Goal: Task Accomplishment & Management: Manage account settings

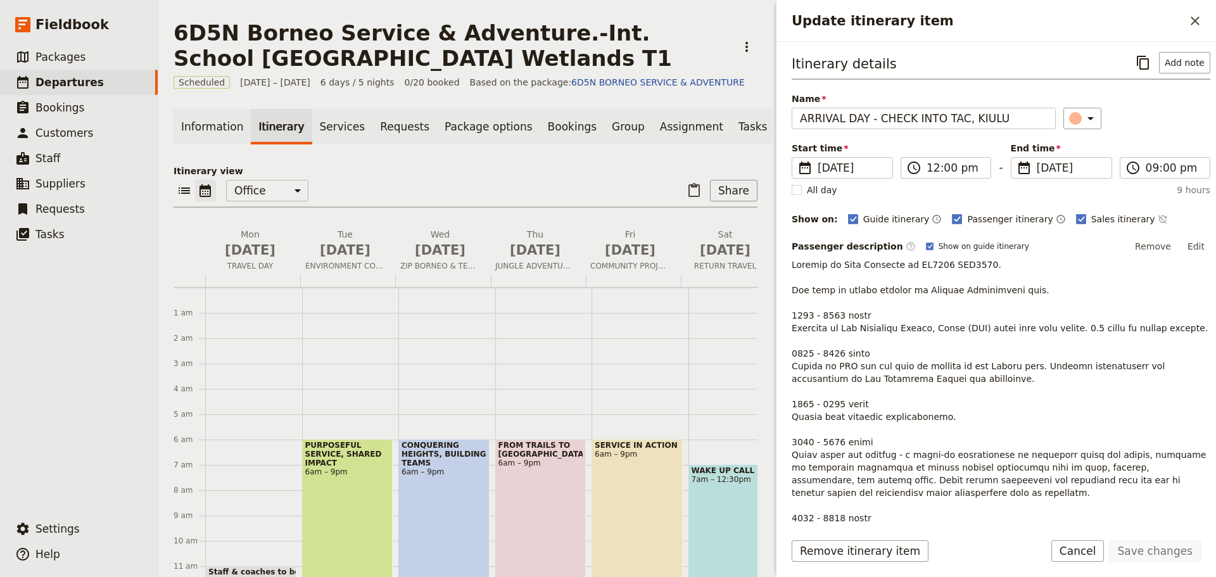
scroll to position [76, 0]
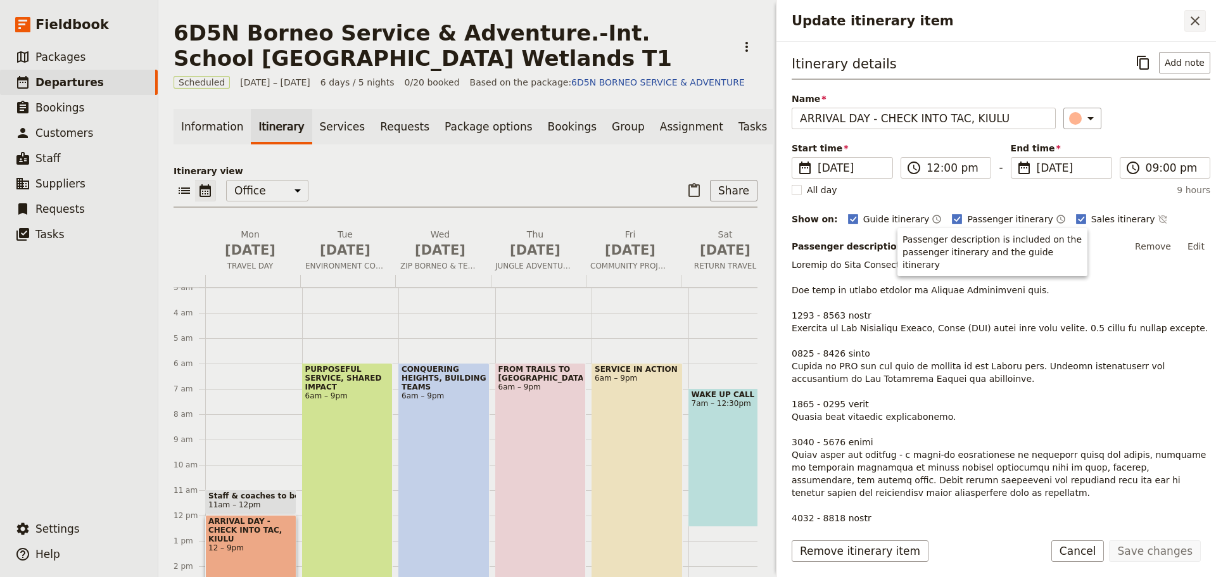
click at [1197, 18] on icon "Close drawer" at bounding box center [1195, 20] width 15 height 15
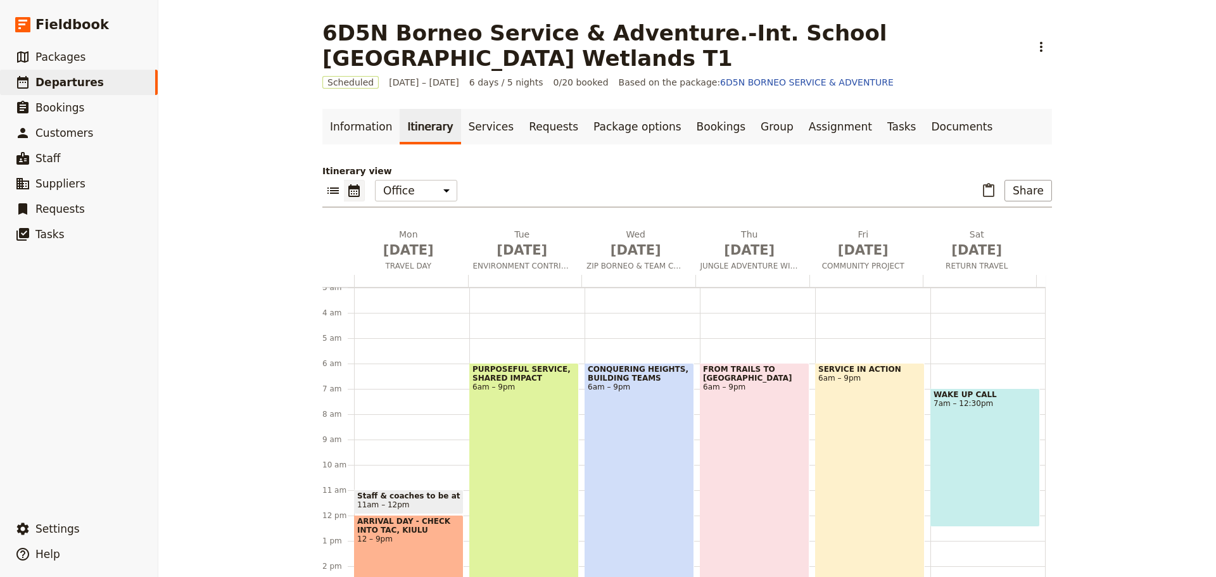
scroll to position [18, 0]
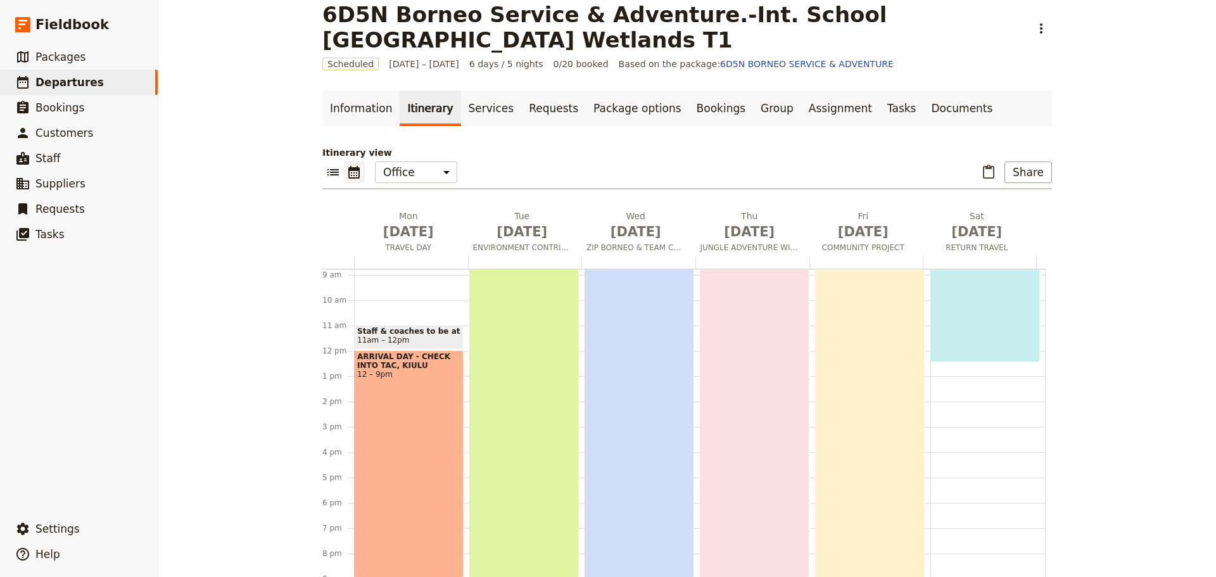
click at [860, 334] on div "SERVICE IN ACTION 6am – 9pm" at bounding box center [870, 387] width 110 height 379
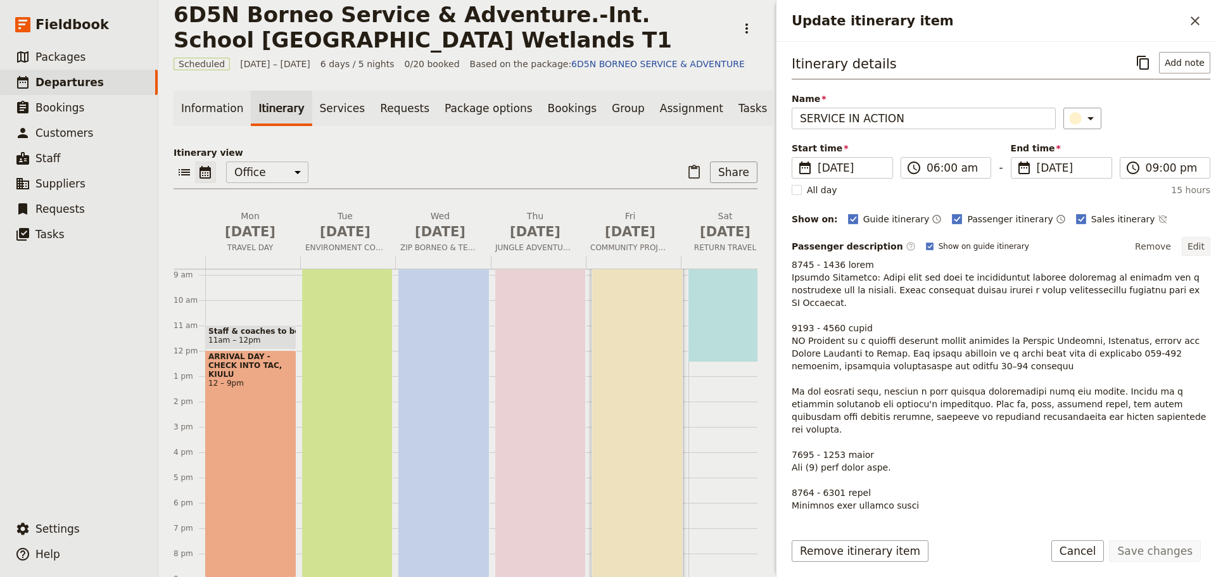
click at [1186, 246] on button "Edit" at bounding box center [1196, 246] width 29 height 19
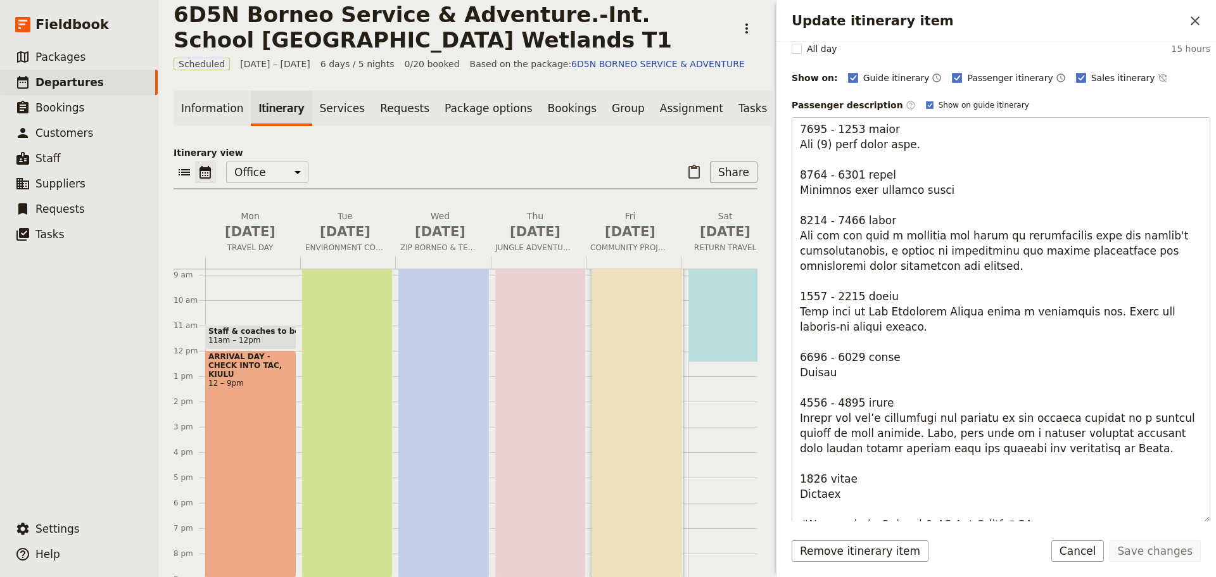
scroll to position [227, 0]
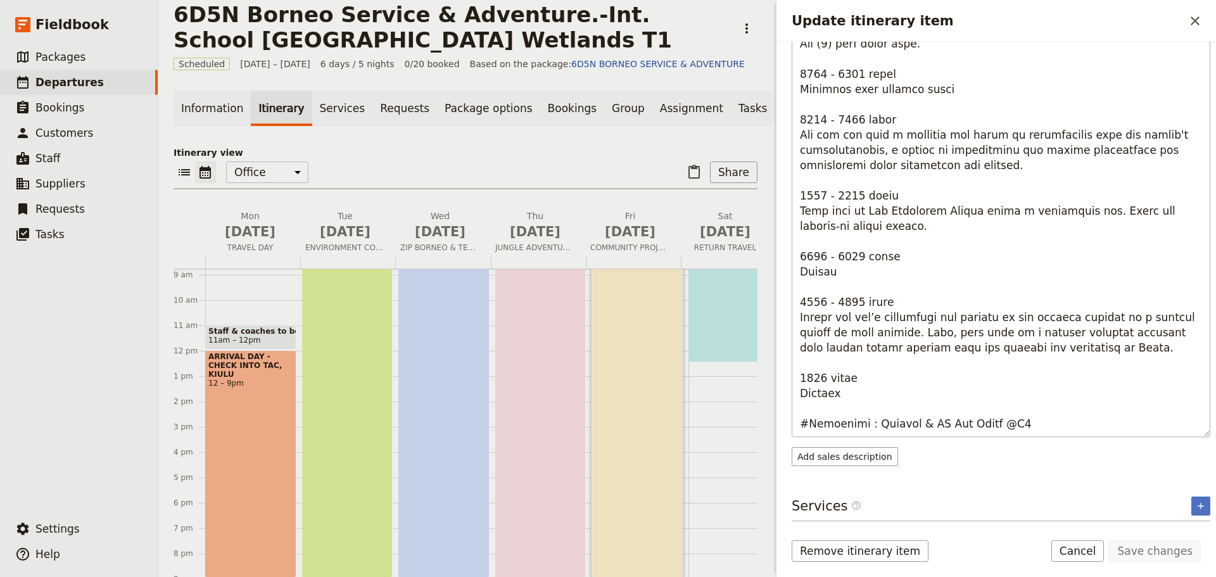
drag, startPoint x: 800, startPoint y: 271, endPoint x: 1114, endPoint y: 432, distance: 353.0
click at [1114, 432] on textarea "Update itinerary item" at bounding box center [1001, 234] width 419 height 405
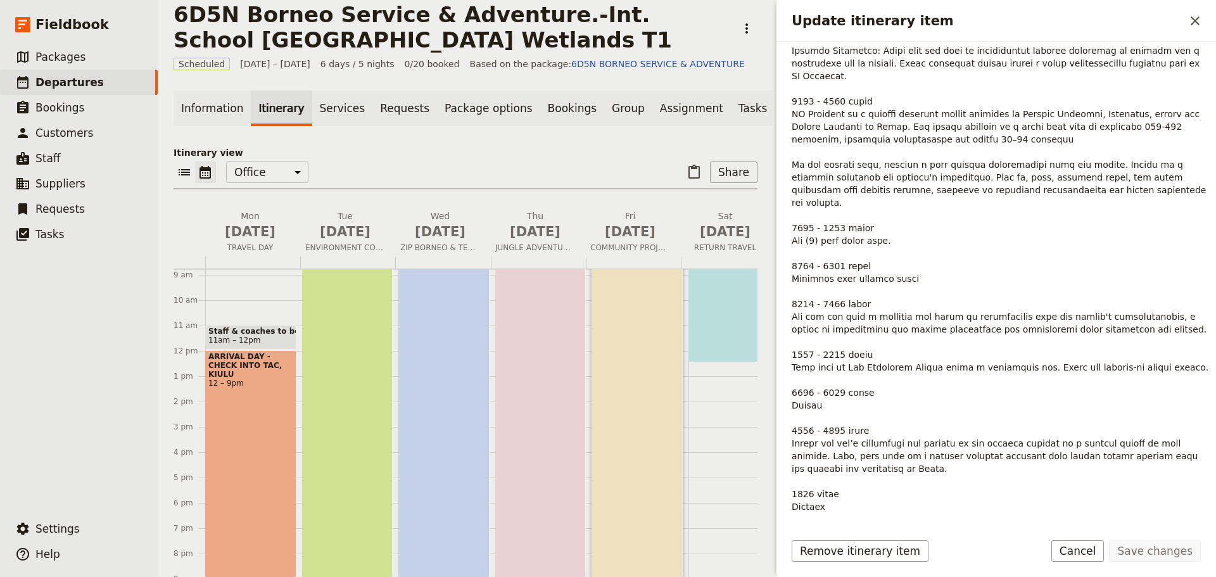
scroll to position [0, 0]
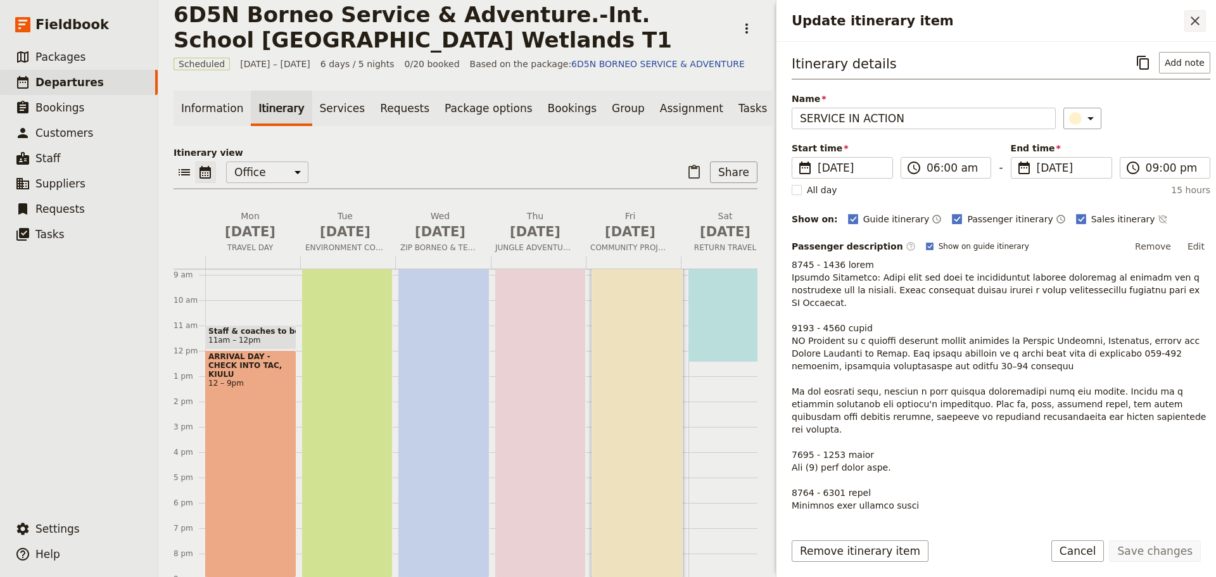
click at [1200, 22] on icon "Close drawer" at bounding box center [1195, 20] width 15 height 15
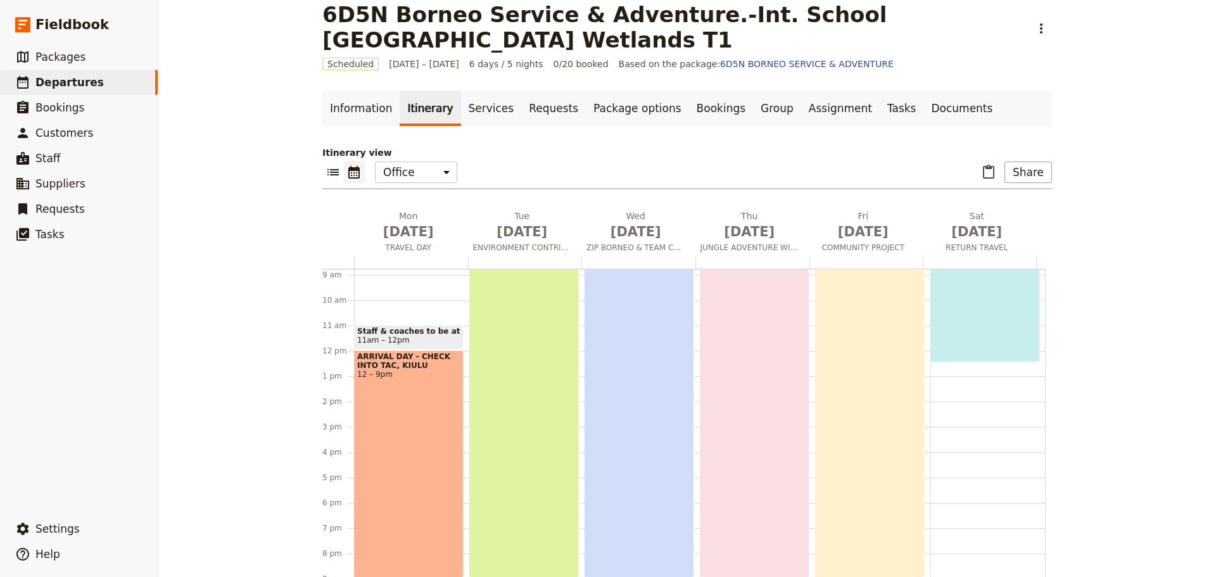
click at [552, 324] on div "PURPOSEFUL SERVICE, SHARED IMPACT 6am – 9pm" at bounding box center [524, 387] width 110 height 379
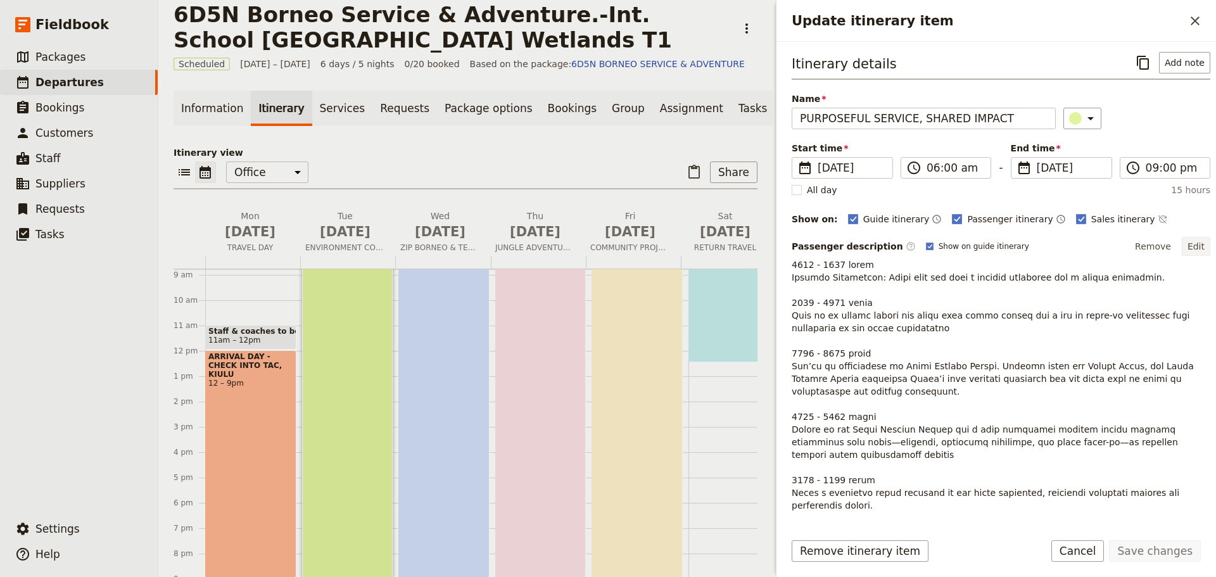
click at [1194, 244] on button "Edit" at bounding box center [1196, 246] width 29 height 19
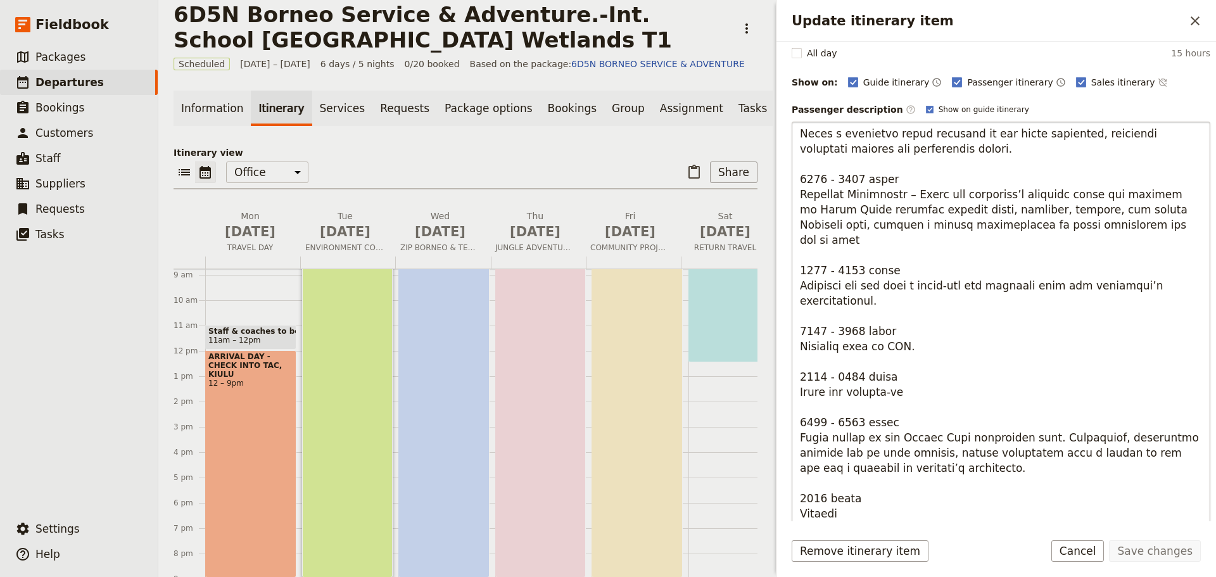
scroll to position [190, 0]
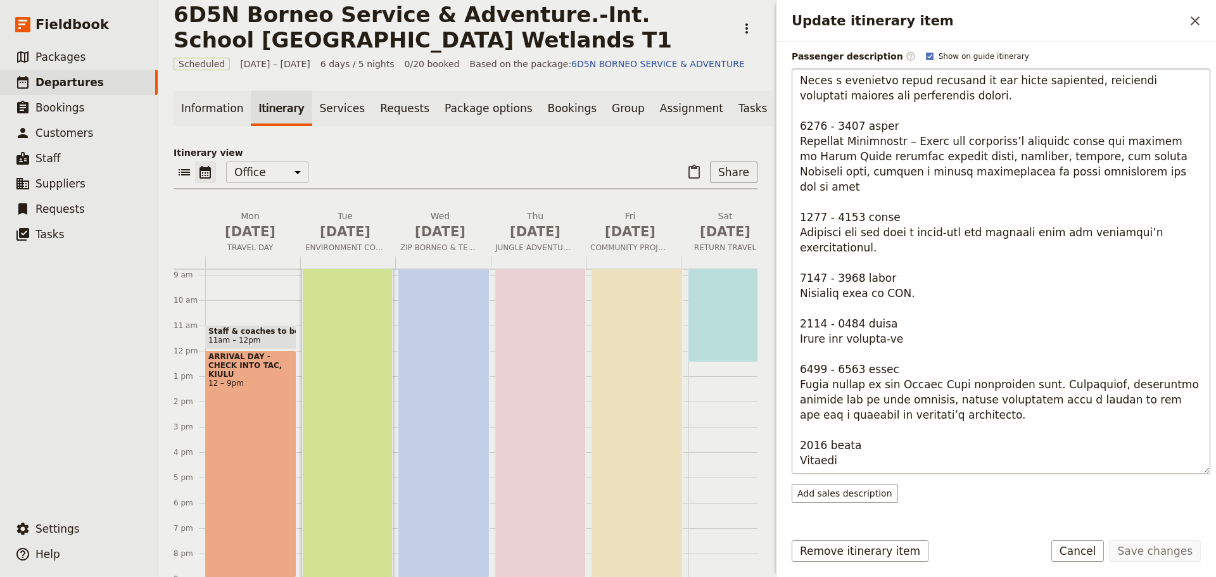
drag, startPoint x: 898, startPoint y: 371, endPoint x: 964, endPoint y: 387, distance: 67.8
click at [964, 387] on textarea "Update itinerary item" at bounding box center [1001, 270] width 419 height 405
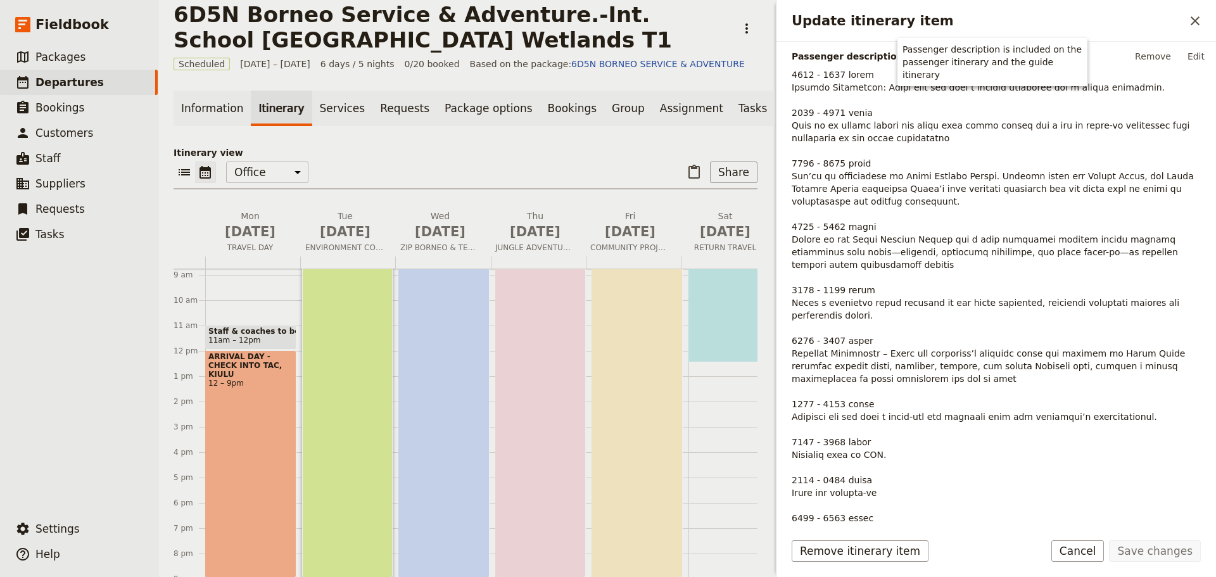
click at [630, 355] on div "SERVICE IN ACTION 6am – 9pm" at bounding box center [637, 387] width 91 height 379
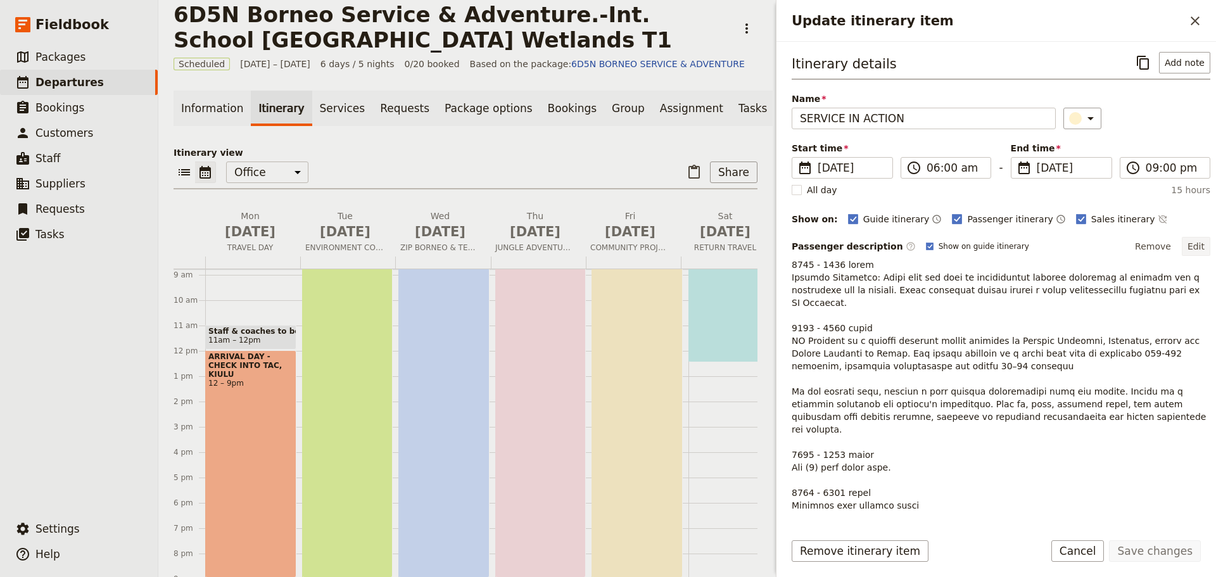
click at [1188, 250] on button "Edit" at bounding box center [1196, 246] width 29 height 19
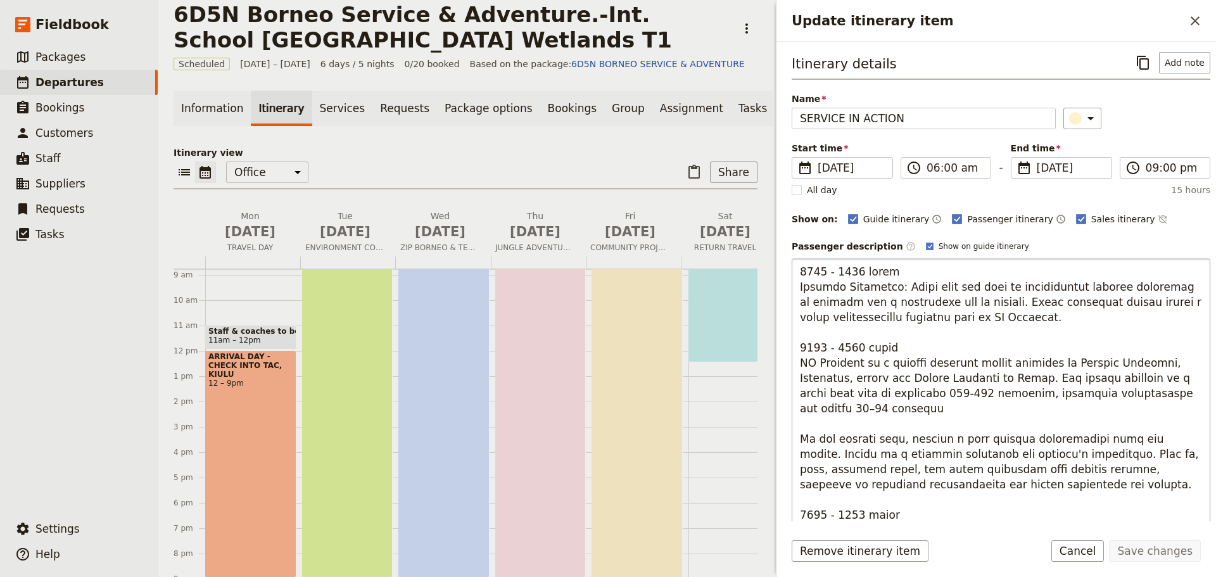
drag, startPoint x: 935, startPoint y: 318, endPoint x: 911, endPoint y: 320, distance: 24.1
click at [911, 320] on textarea "Update itinerary item" at bounding box center [1001, 460] width 419 height 405
type textarea "0600 - 0830 hours Morning Energizer: Start your day with an invigorating mornin…"
click at [1040, 345] on textarea "Update itinerary item" at bounding box center [1001, 460] width 419 height 405
click at [1148, 548] on button "Save changes" at bounding box center [1155, 551] width 92 height 22
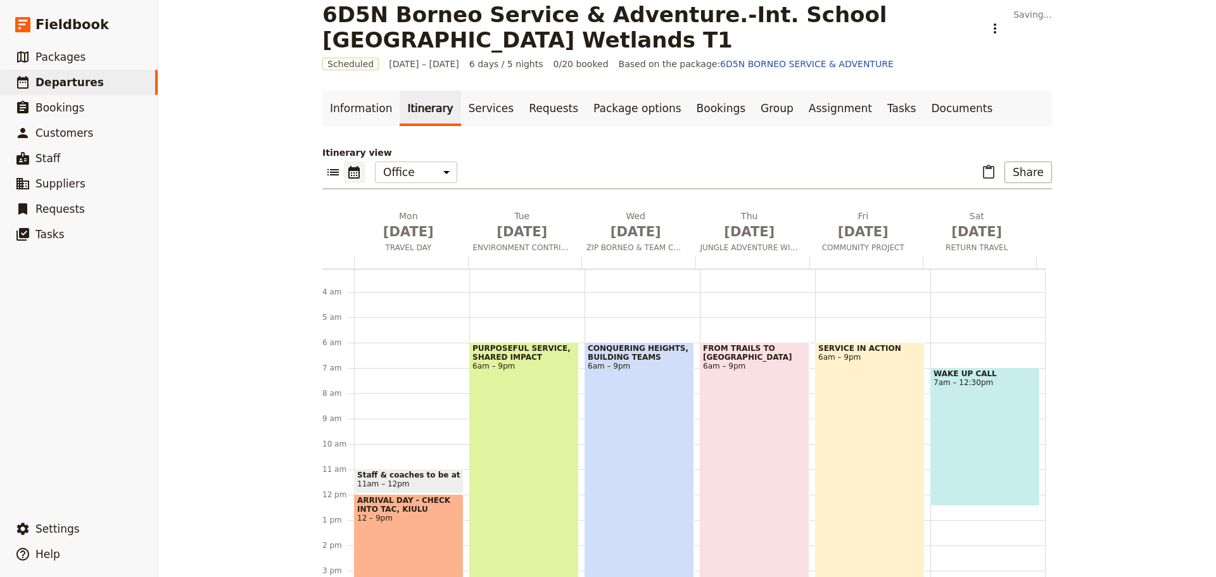
scroll to position [47, 0]
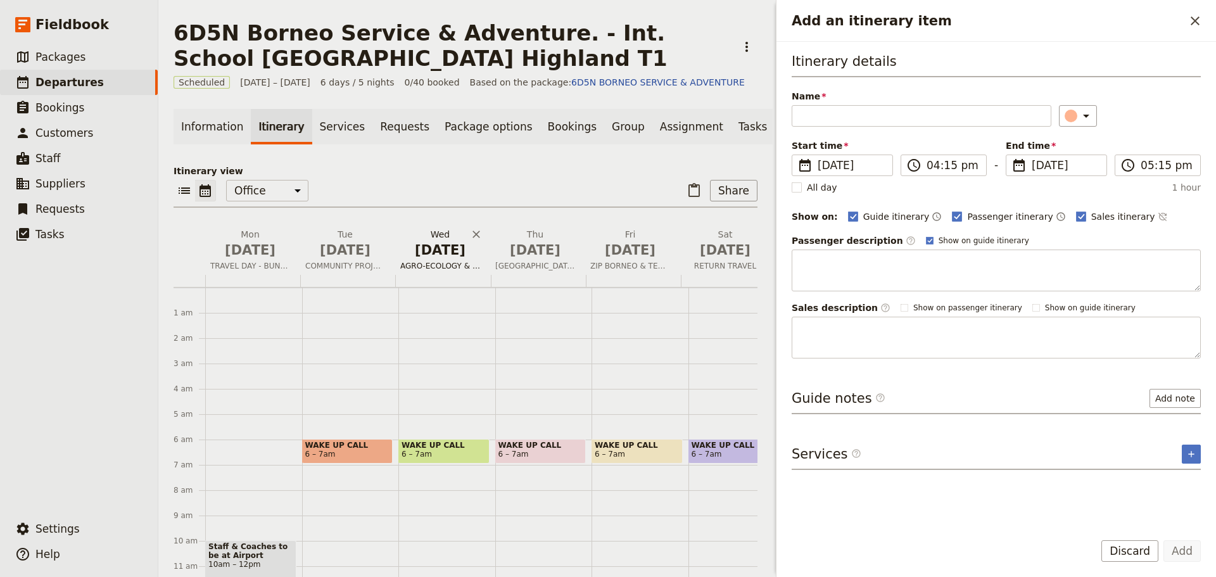
scroll to position [127, 0]
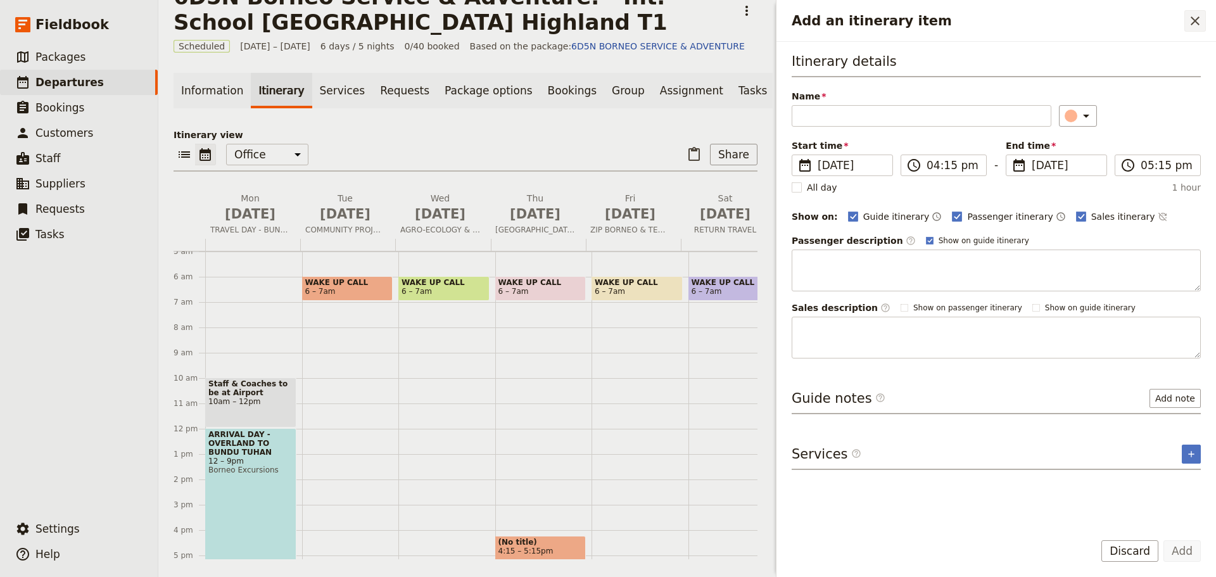
click at [1197, 24] on icon "Close drawer" at bounding box center [1195, 20] width 15 height 15
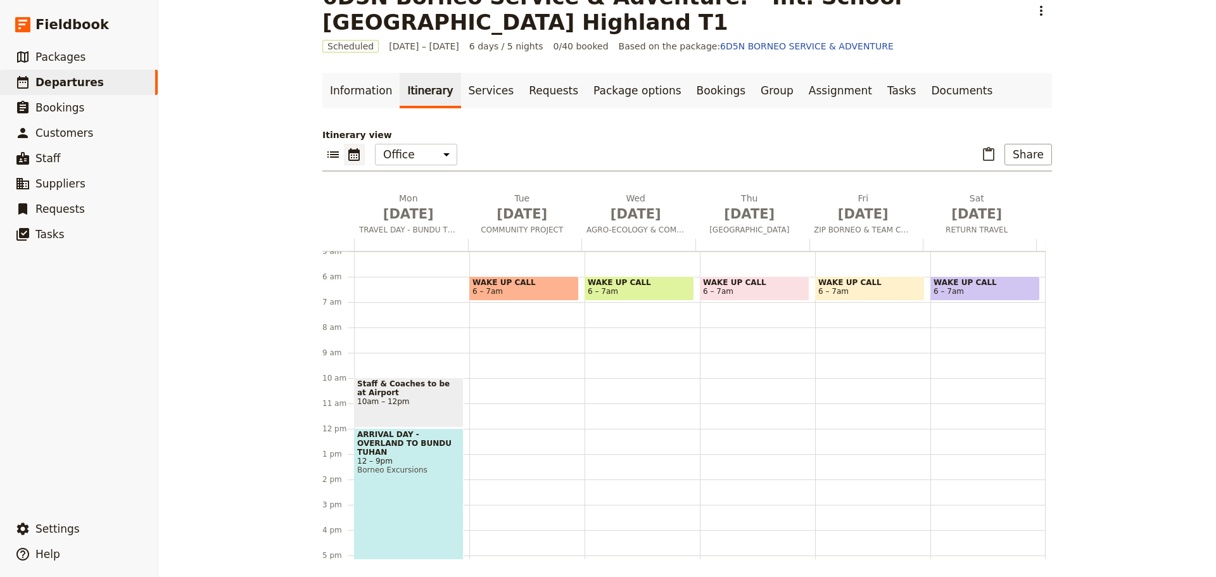
click at [538, 283] on span "WAKE UP CALL" at bounding box center [524, 282] width 103 height 9
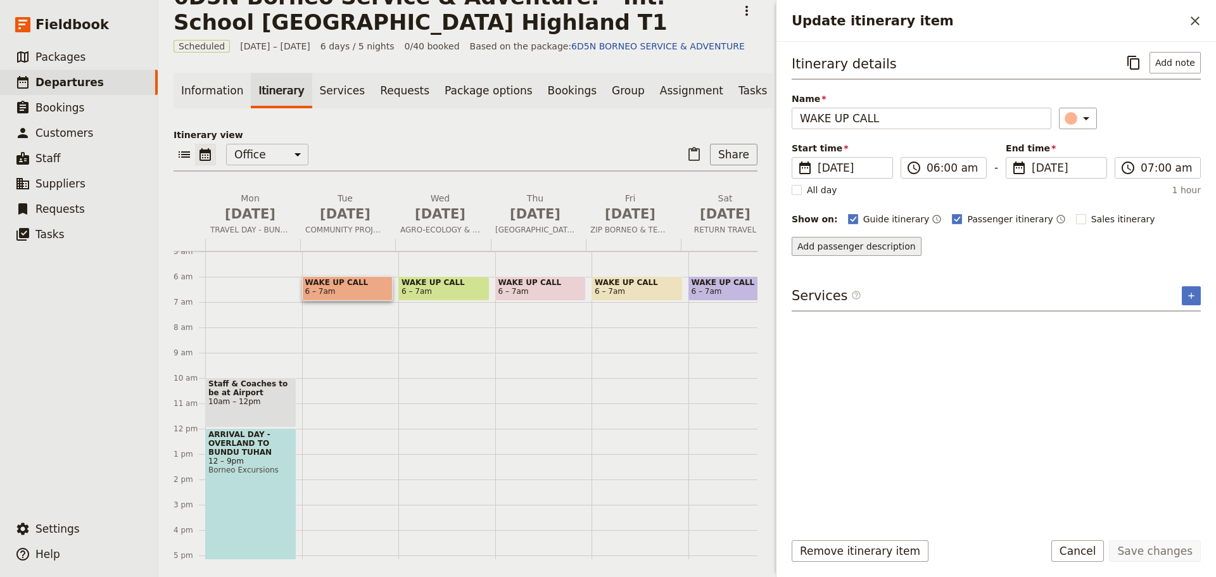
click at [881, 247] on button "Add passenger description" at bounding box center [857, 246] width 130 height 19
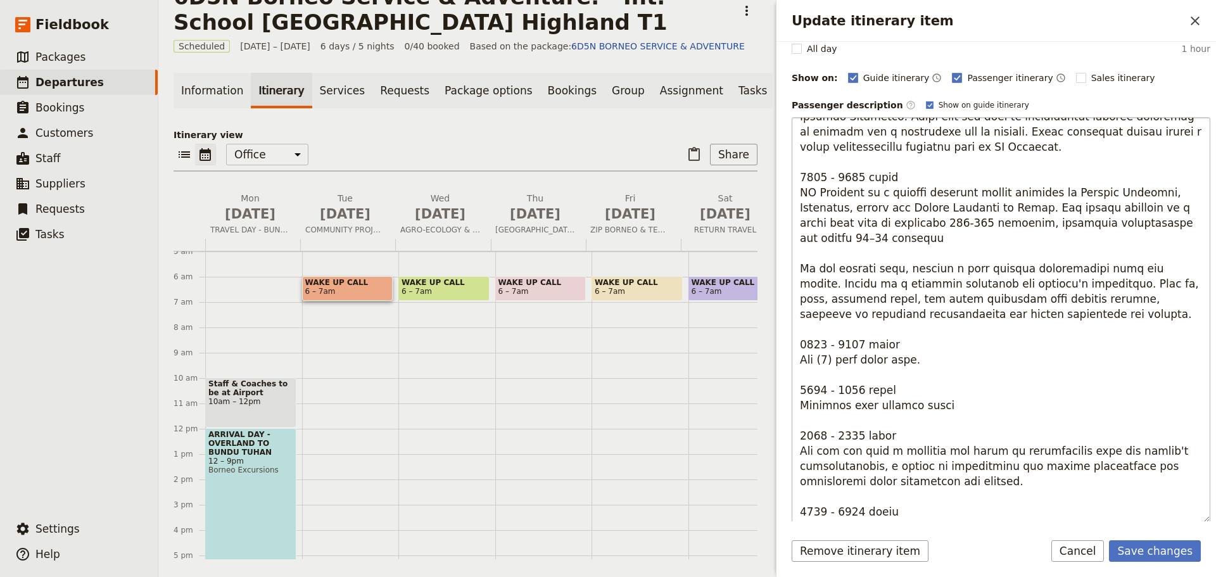
scroll to position [0, 0]
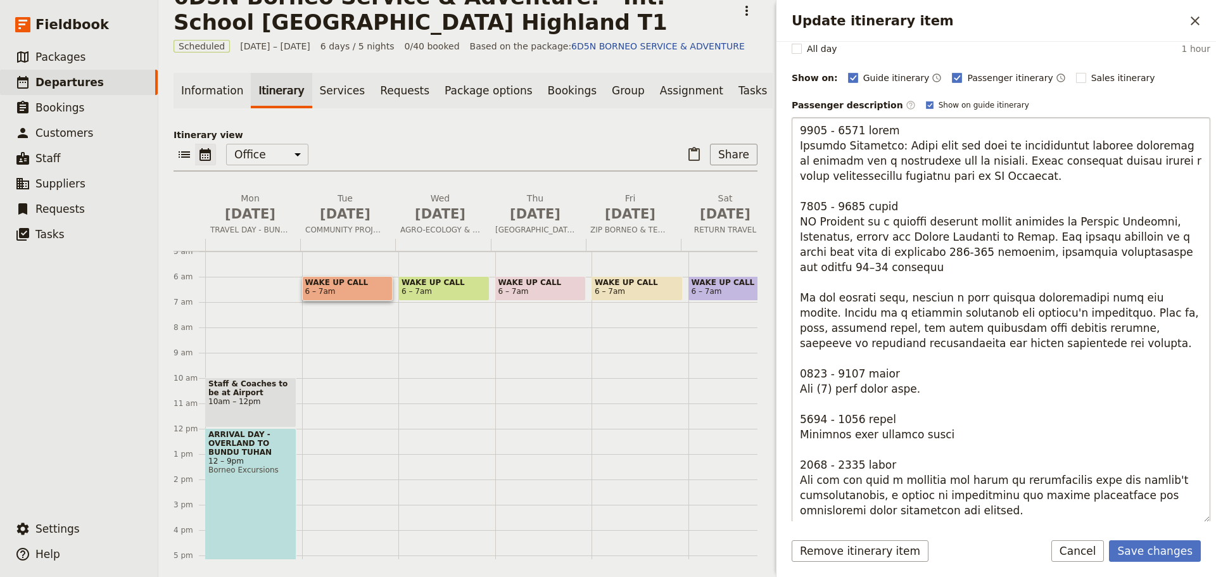
drag, startPoint x: 1055, startPoint y: 182, endPoint x: 948, endPoint y: 180, distance: 106.4
click at [948, 180] on textarea "Update itinerary item" at bounding box center [1001, 319] width 419 height 405
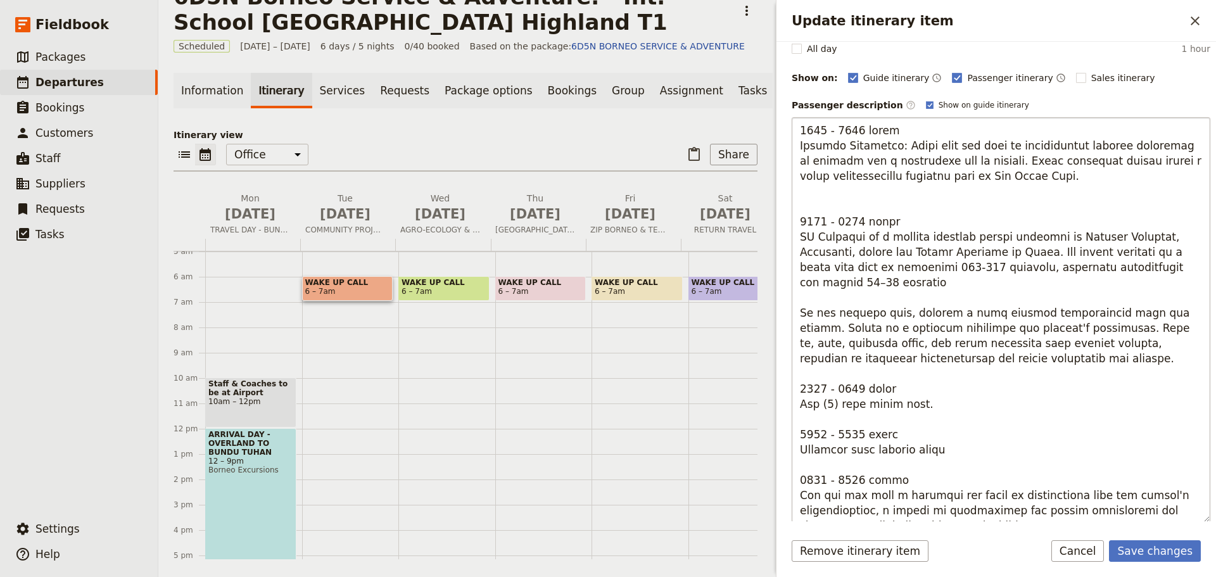
type textarea "7632 - 9531 lorem Ipsumdo Sitametco: Adipi elit sed doei te incididuntut labore…"
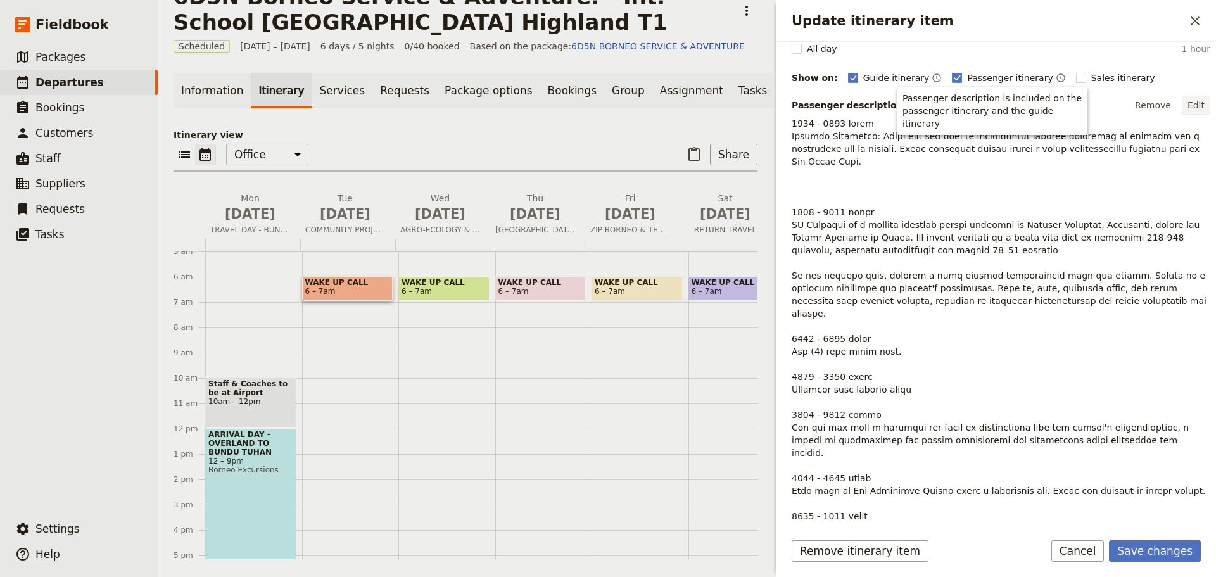
click at [1192, 104] on button "Edit" at bounding box center [1196, 105] width 29 height 19
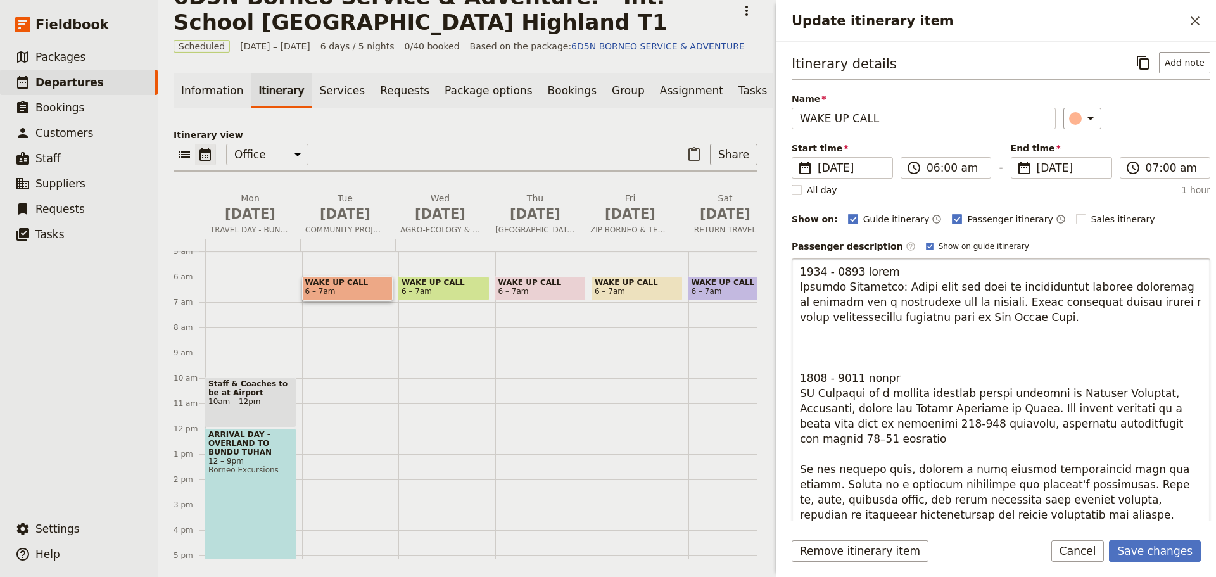
click at [1059, 320] on textarea "Update itinerary item" at bounding box center [1001, 460] width 419 height 405
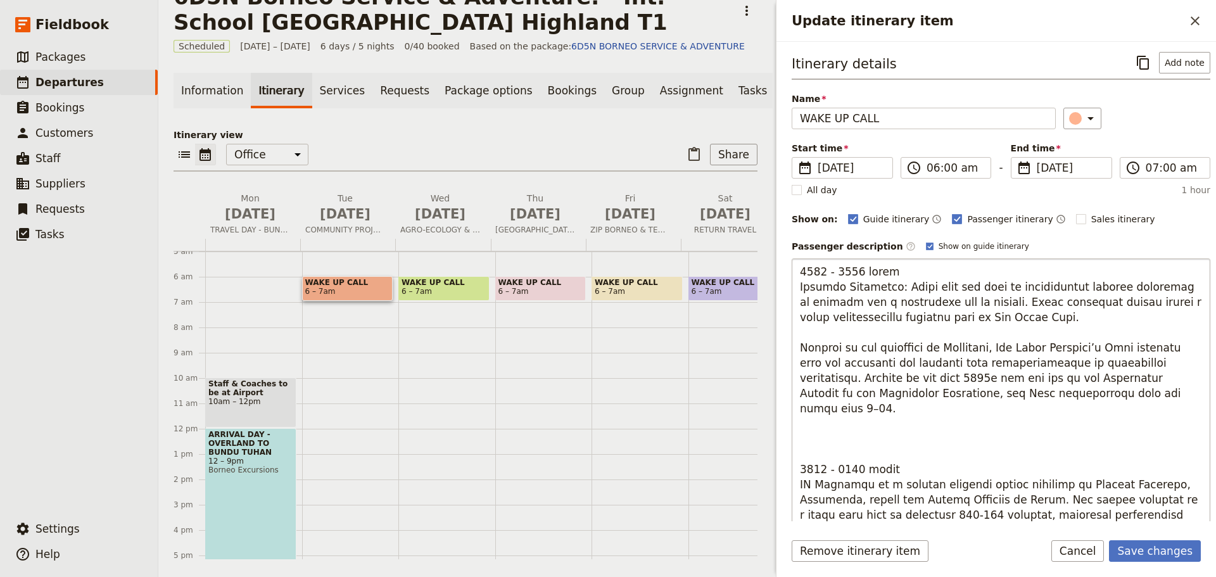
scroll to position [63, 0]
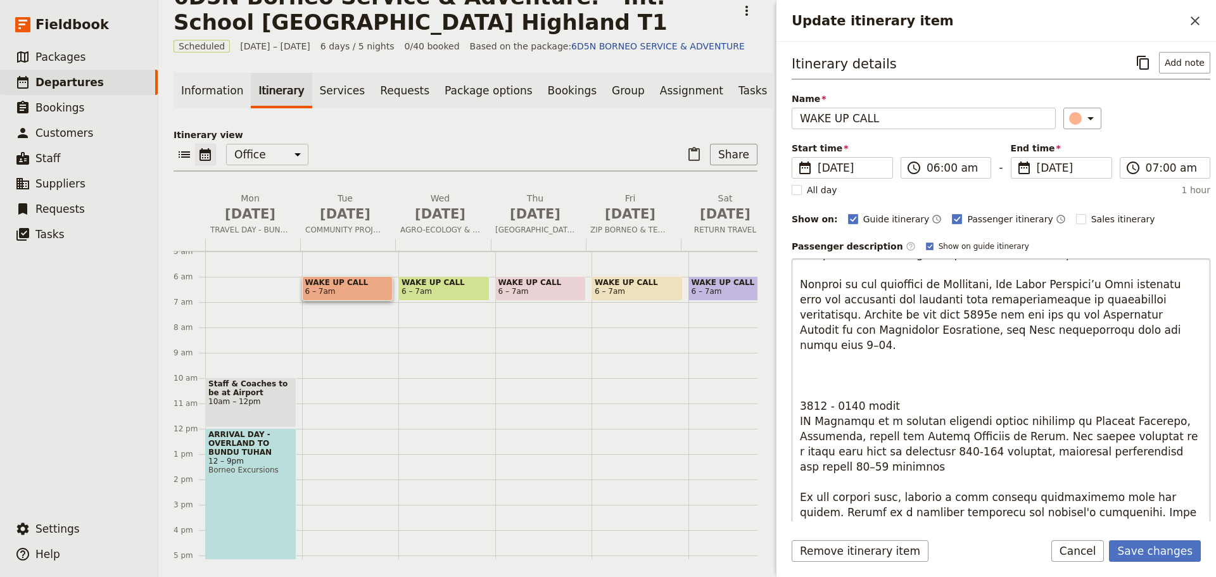
click at [815, 365] on textarea "Update itinerary item" at bounding box center [1001, 460] width 419 height 405
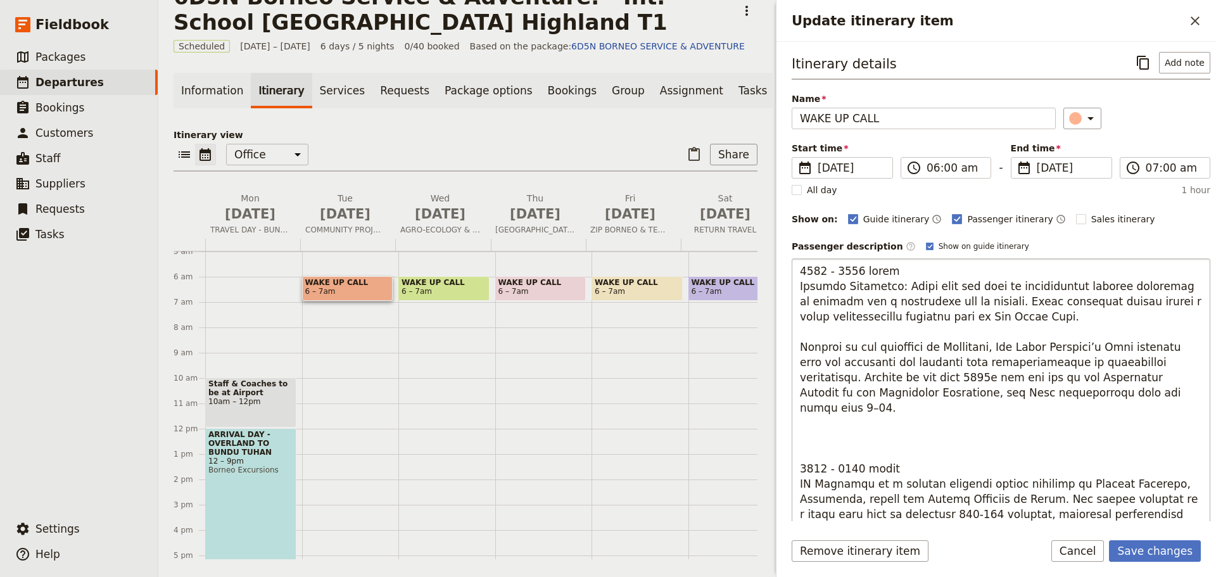
scroll to position [0, 0]
click at [855, 274] on textarea "Update itinerary item" at bounding box center [1001, 460] width 419 height 405
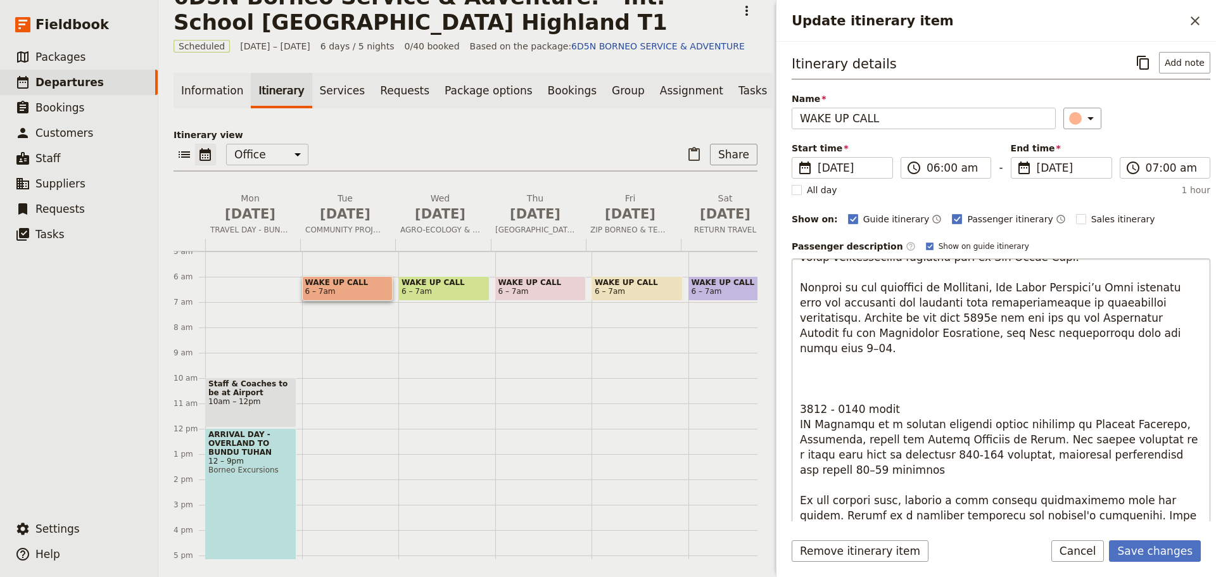
scroll to position [63, 0]
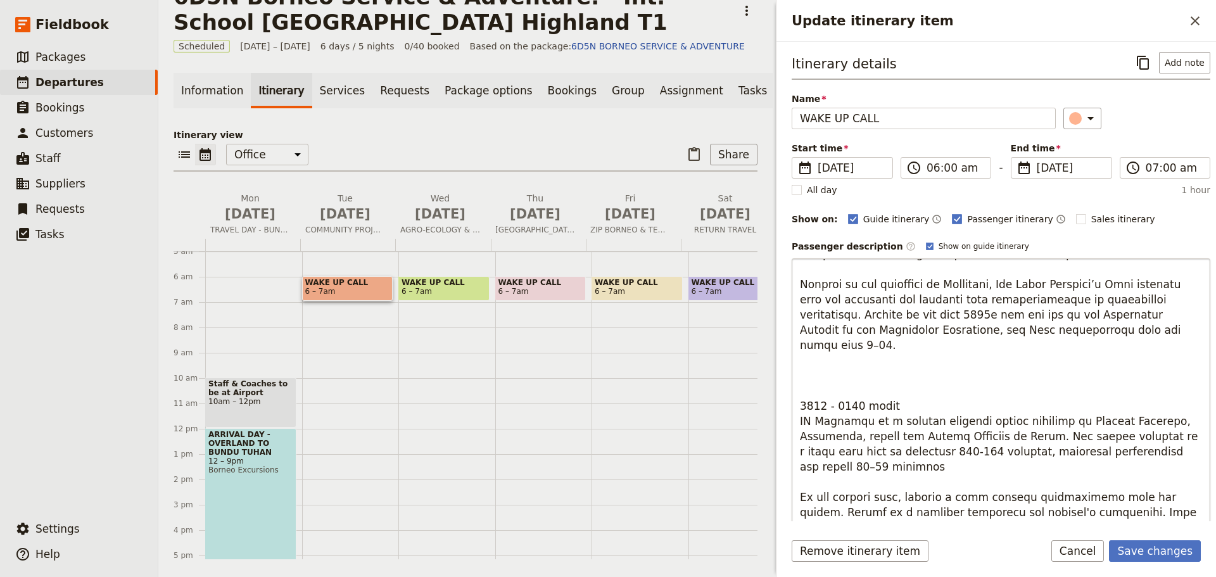
click at [807, 366] on textarea "Update itinerary item" at bounding box center [1001, 460] width 419 height 405
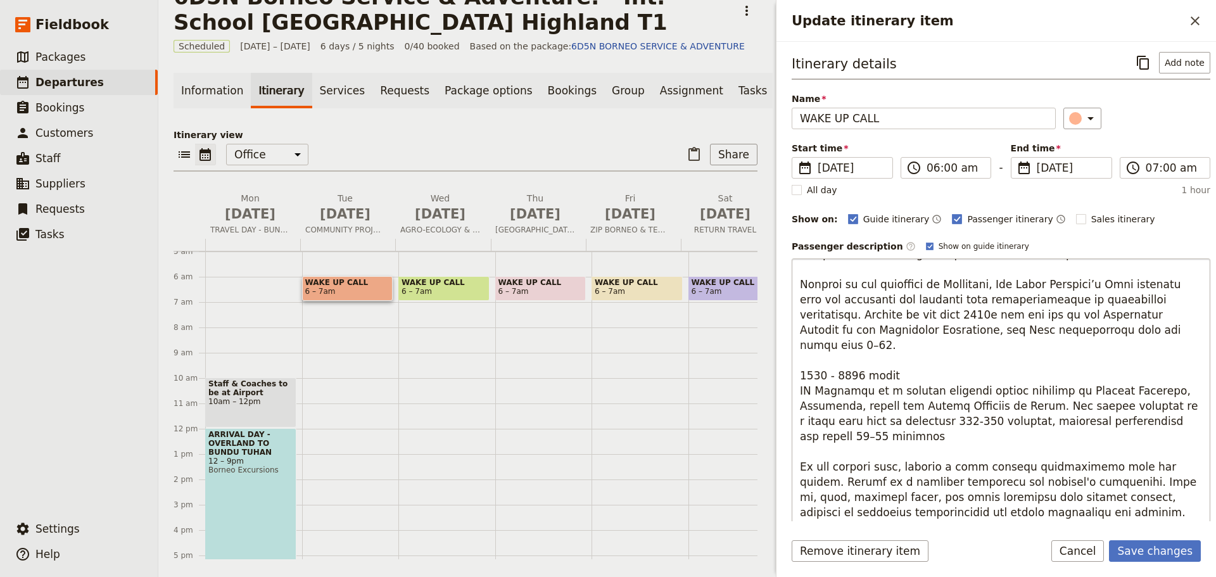
click at [801, 390] on textarea "Update itinerary item" at bounding box center [1001, 460] width 419 height 405
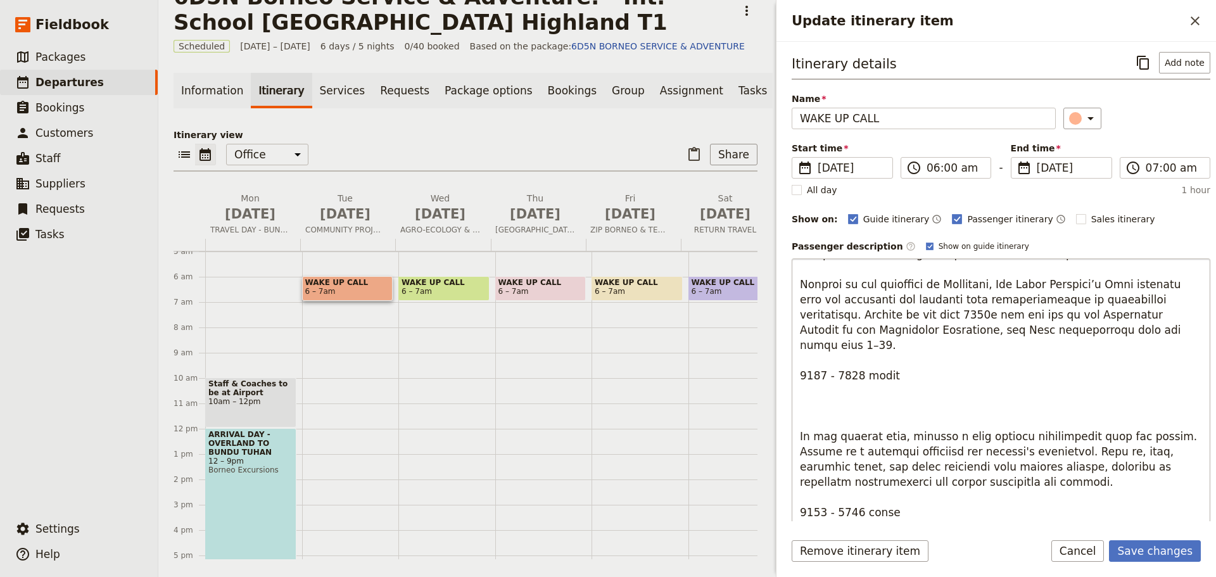
click at [815, 386] on textarea "Update itinerary item" at bounding box center [1001, 460] width 419 height 405
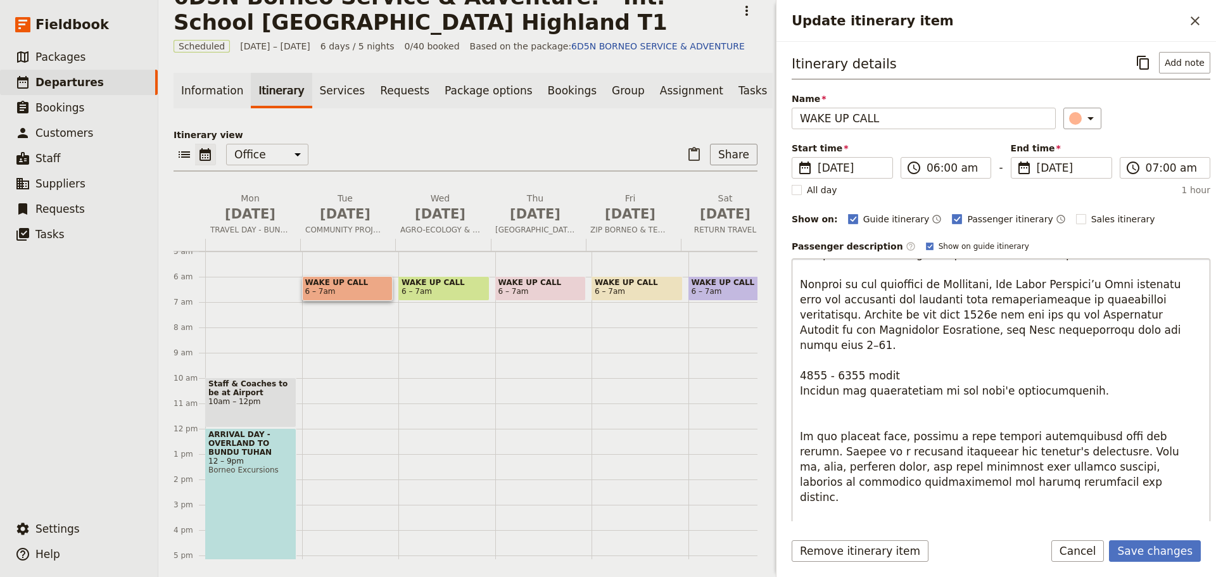
drag, startPoint x: 931, startPoint y: 434, endPoint x: 1167, endPoint y: 432, distance: 235.7
click at [1167, 432] on textarea "Update itinerary item" at bounding box center [1001, 460] width 419 height 405
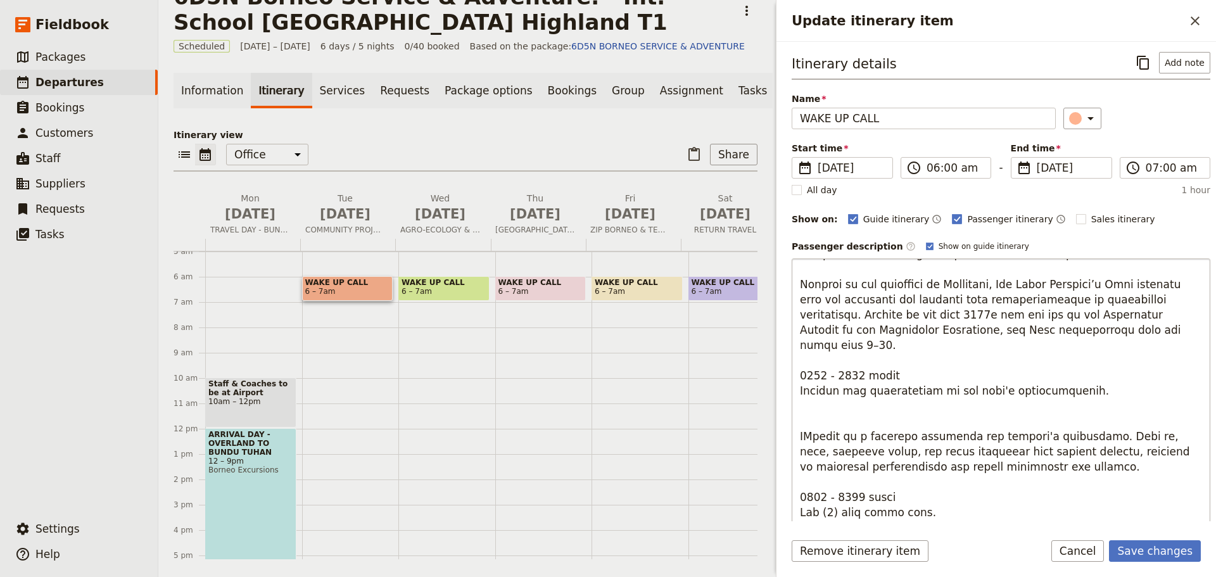
click at [1073, 393] on textarea "Update itinerary item" at bounding box center [1001, 460] width 419 height 405
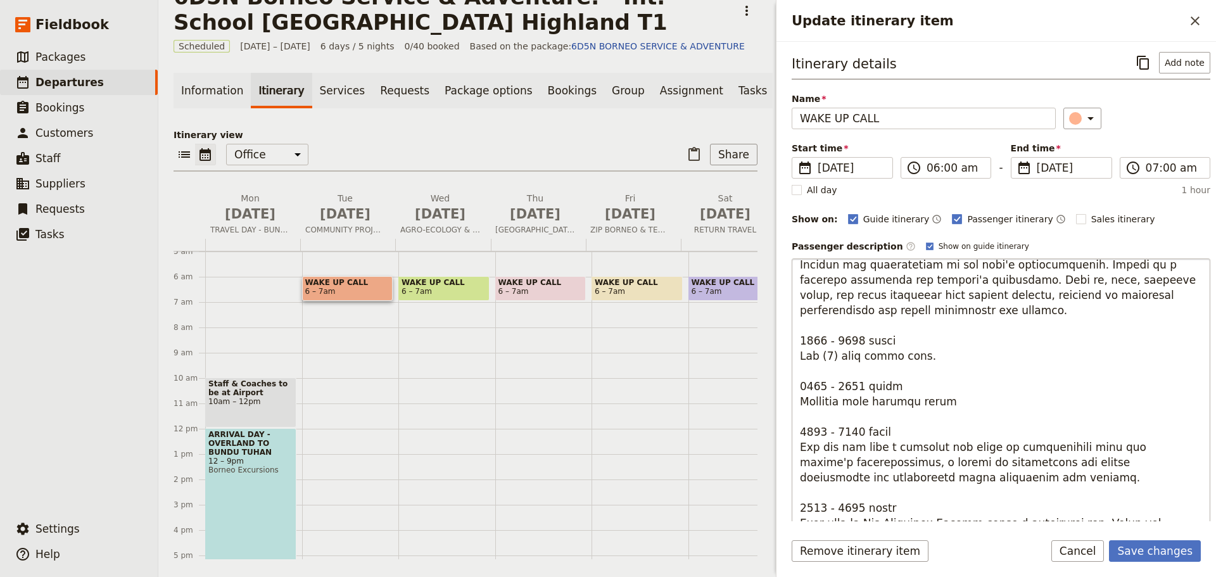
scroll to position [190, 0]
drag, startPoint x: 1102, startPoint y: 446, endPoint x: 1139, endPoint y: 447, distance: 36.8
click at [1139, 447] on textarea "Update itinerary item" at bounding box center [1001, 460] width 419 height 405
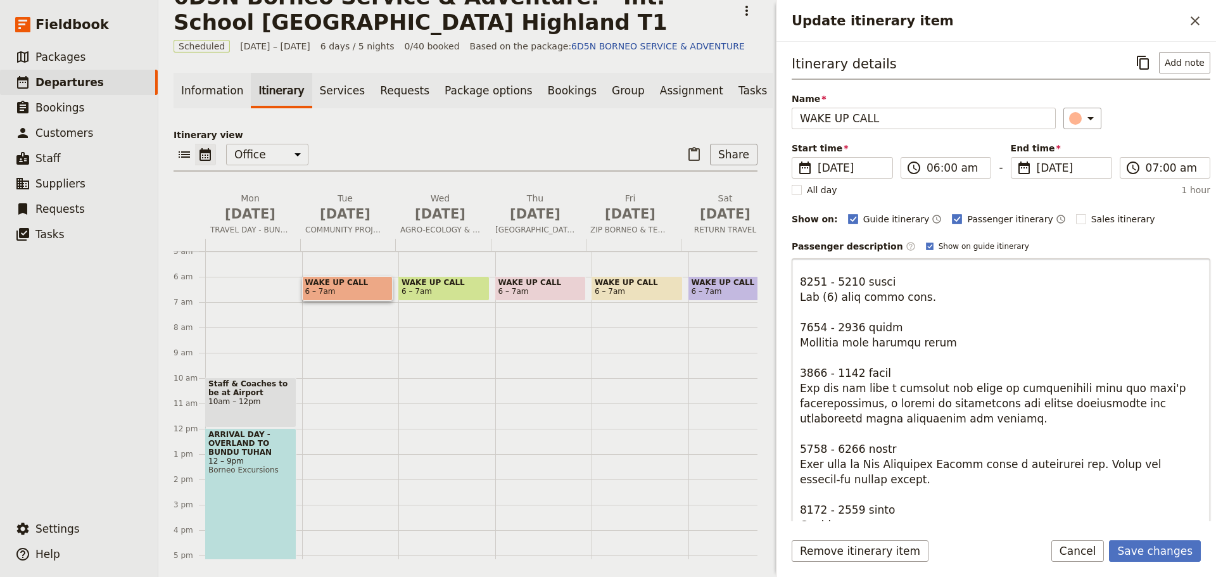
scroll to position [253, 0]
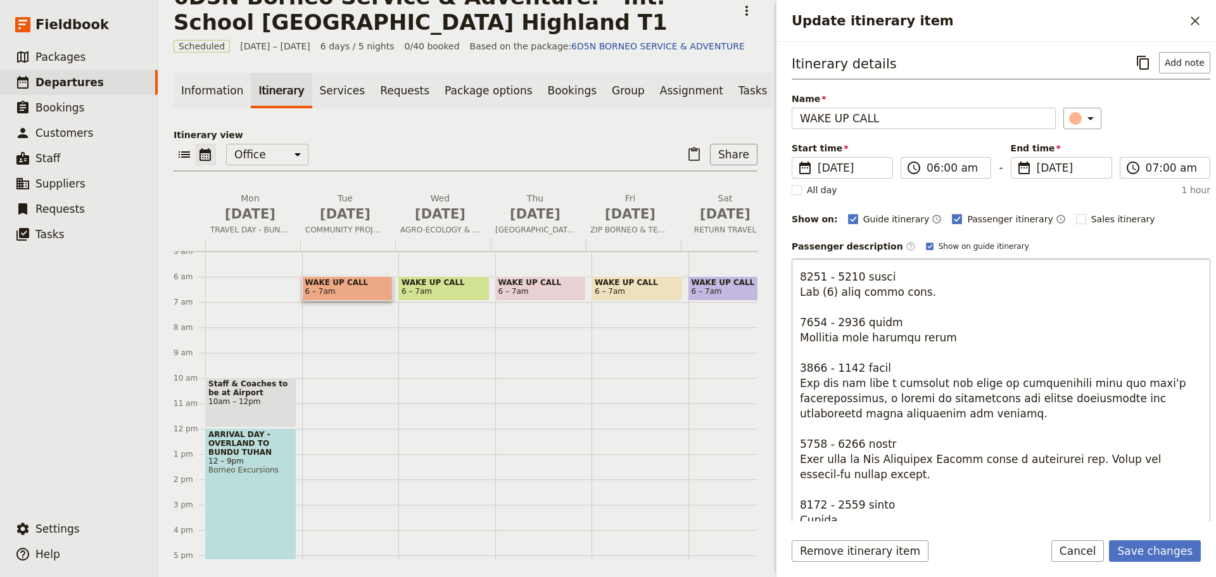
drag, startPoint x: 868, startPoint y: 460, endPoint x: 967, endPoint y: 460, distance: 98.8
click at [967, 460] on textarea "Update itinerary item" at bounding box center [1001, 460] width 419 height 405
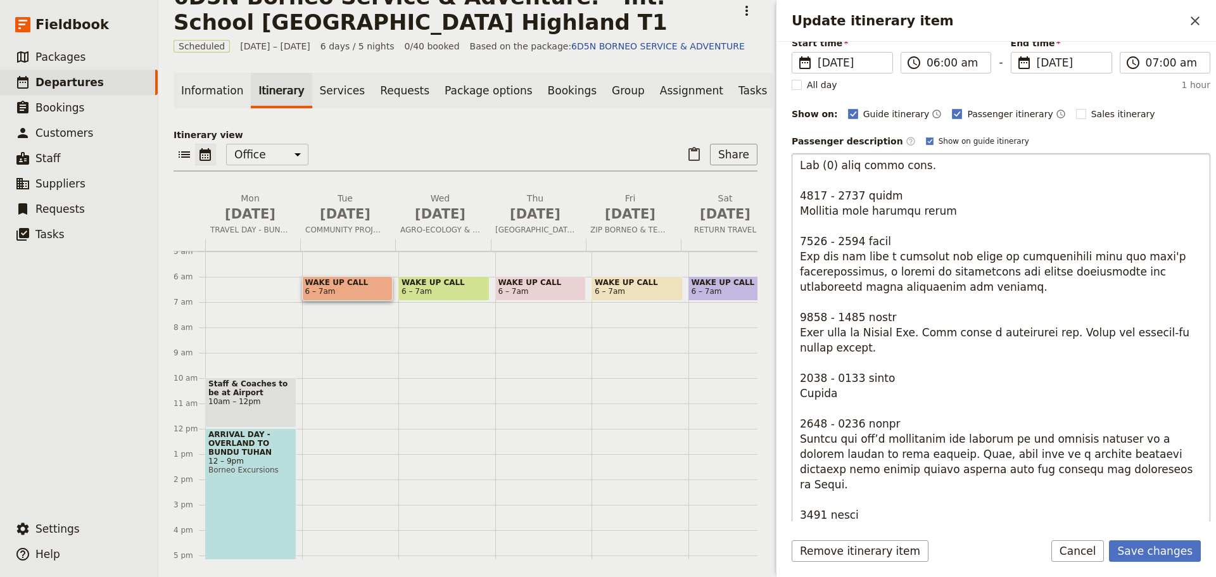
scroll to position [127, 0]
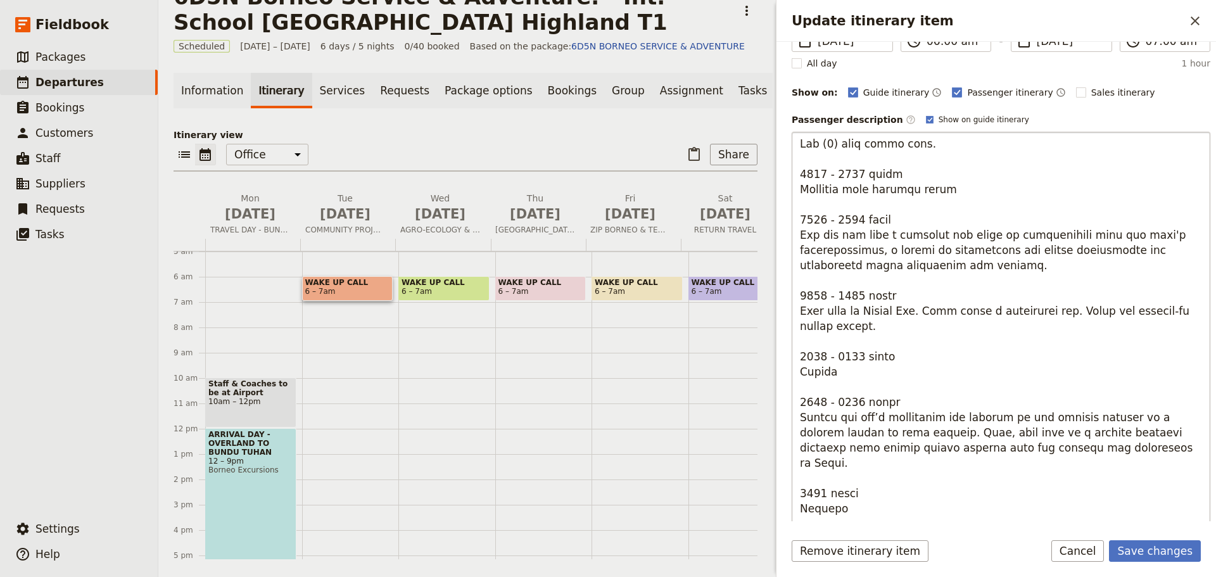
drag, startPoint x: 884, startPoint y: 419, endPoint x: 907, endPoint y: 421, distance: 22.9
click at [935, 419] on textarea "Update itinerary item" at bounding box center [1001, 334] width 419 height 405
click at [900, 421] on textarea "Update itinerary item" at bounding box center [1001, 334] width 419 height 405
click at [882, 419] on textarea "Update itinerary item" at bounding box center [1001, 334] width 419 height 405
drag, startPoint x: 915, startPoint y: 431, endPoint x: 1078, endPoint y: 450, distance: 164.0
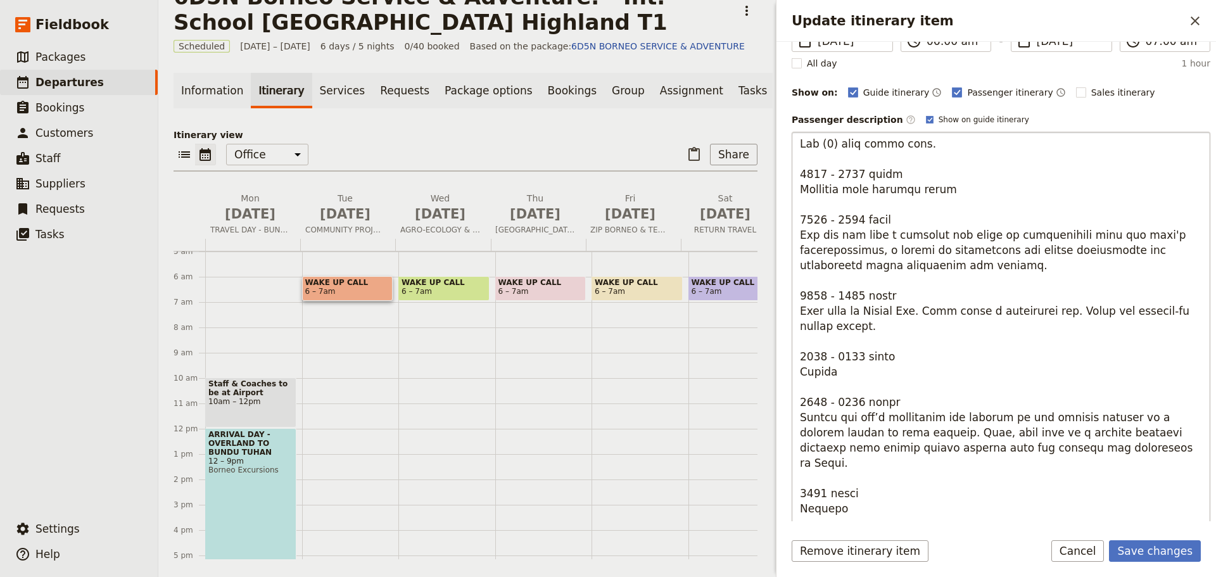
click at [1078, 450] on textarea "Update itinerary item" at bounding box center [1001, 334] width 419 height 405
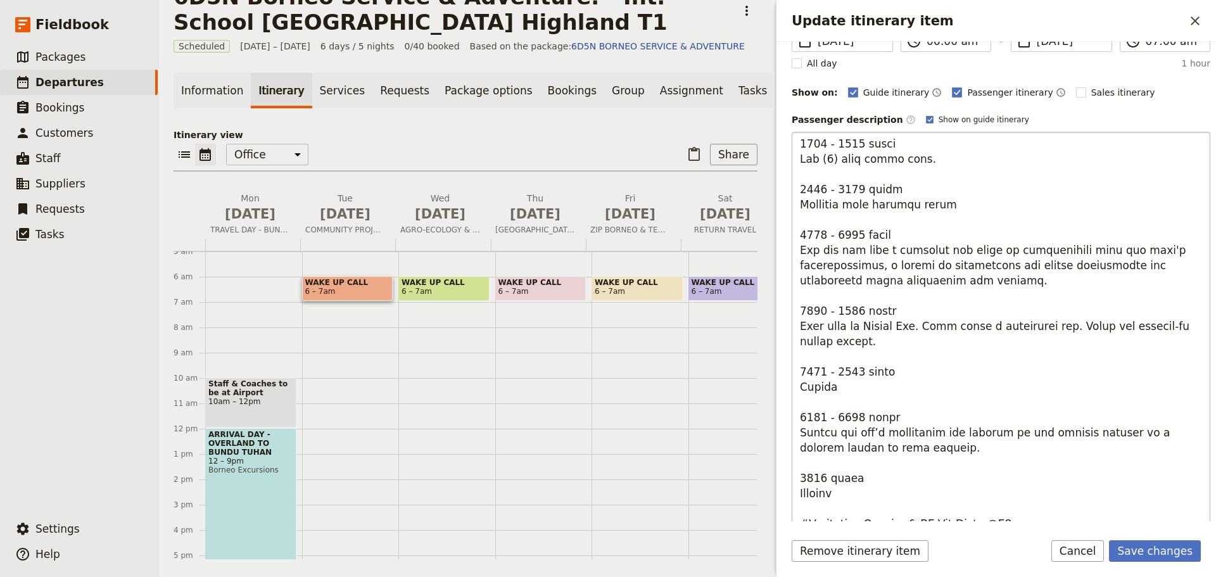
scroll to position [260, 0]
click at [855, 418] on textarea "Update itinerary item" at bounding box center [1001, 334] width 419 height 405
click at [822, 478] on textarea "Update itinerary item" at bounding box center [1001, 334] width 419 height 405
type textarea "8626 - 1050 lorem Ipsumdo Sitametco: Adipi elit sed doei te incididuntut labore…"
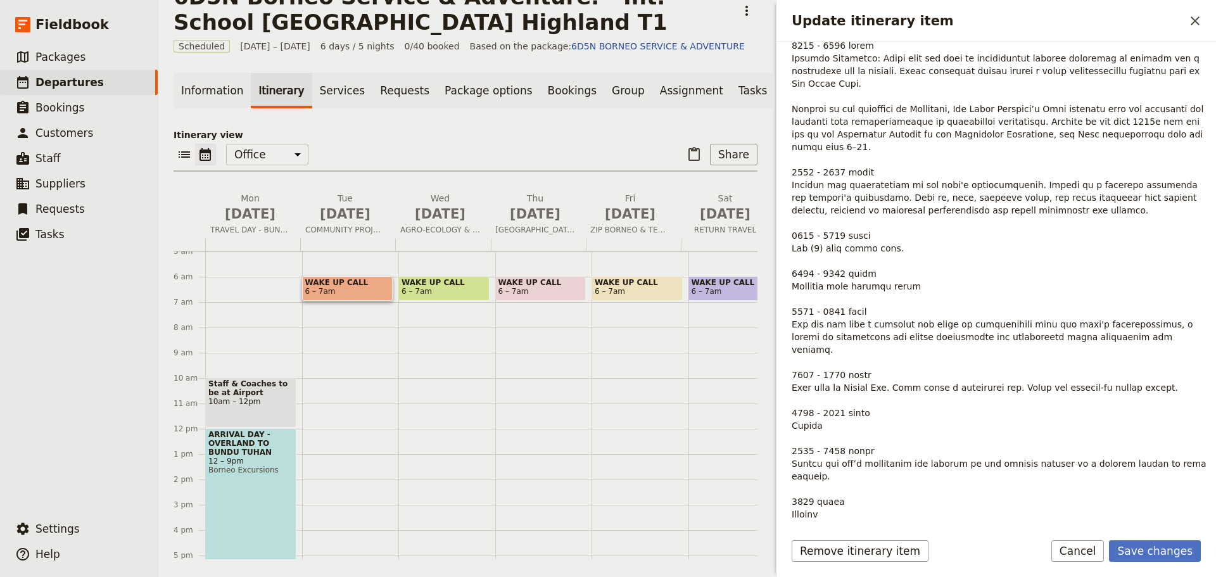
scroll to position [261, 0]
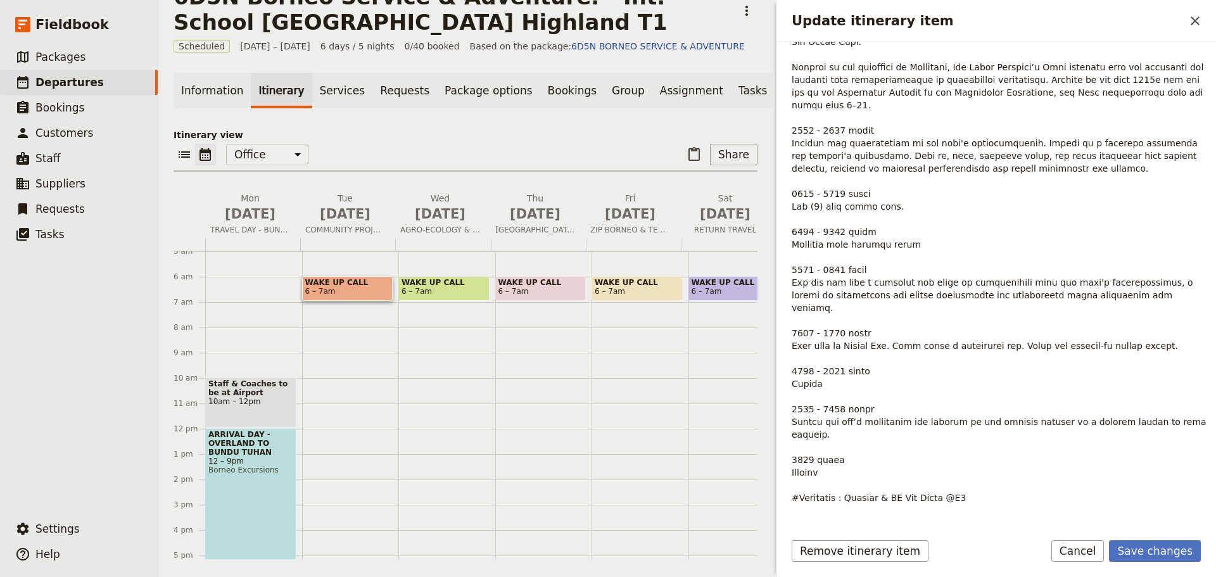
click at [1131, 293] on p "Update itinerary item" at bounding box center [1001, 250] width 419 height 507
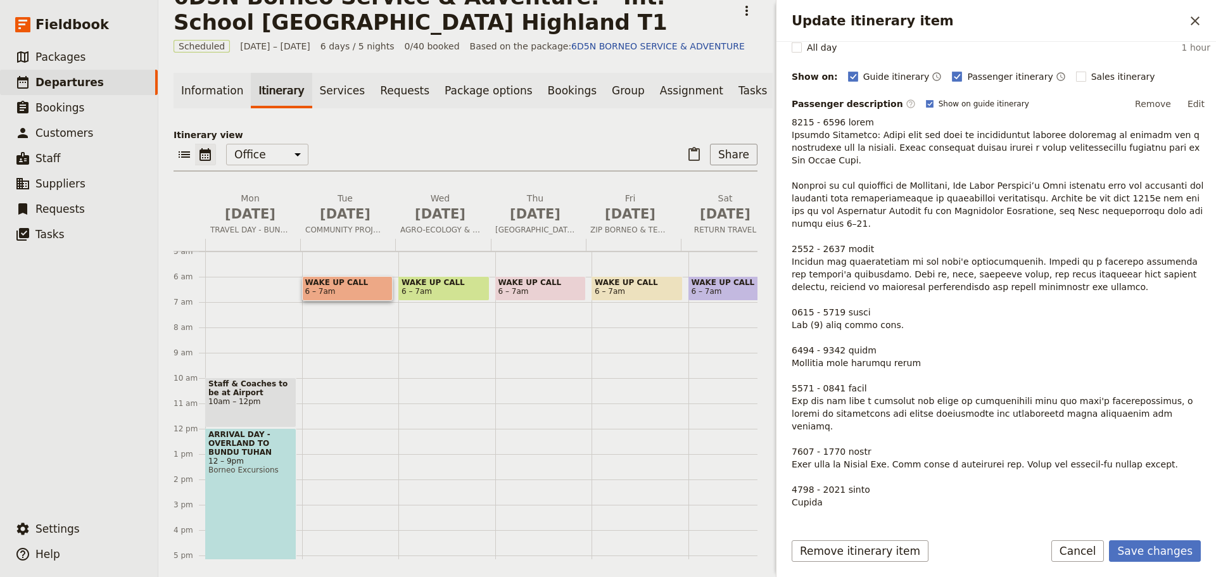
scroll to position [71, 0]
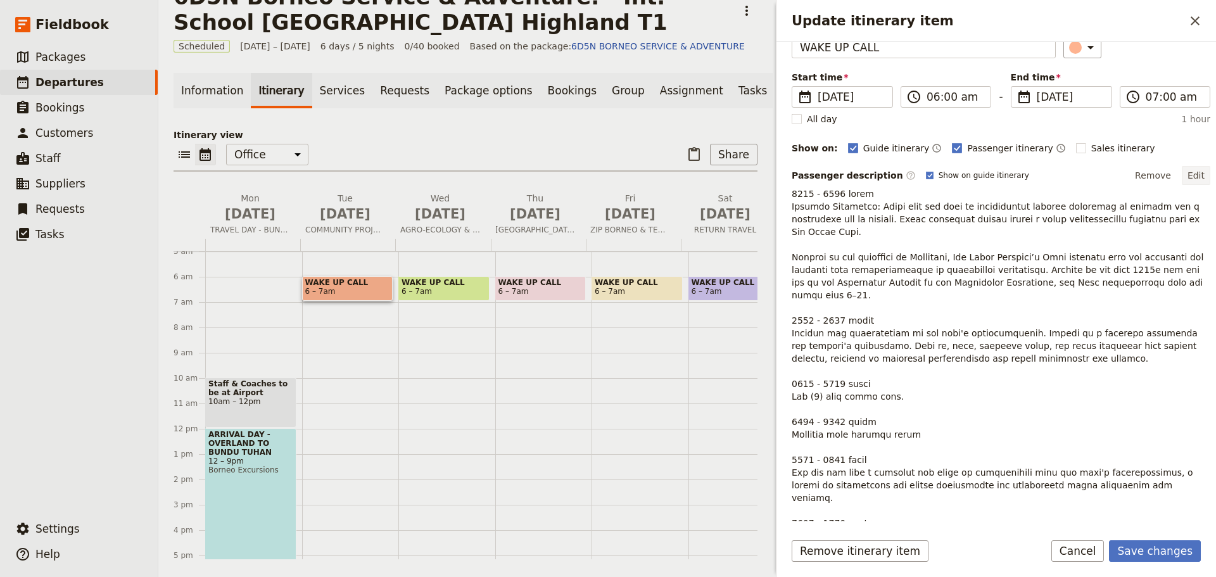
click at [1188, 174] on button "Edit" at bounding box center [1196, 175] width 29 height 19
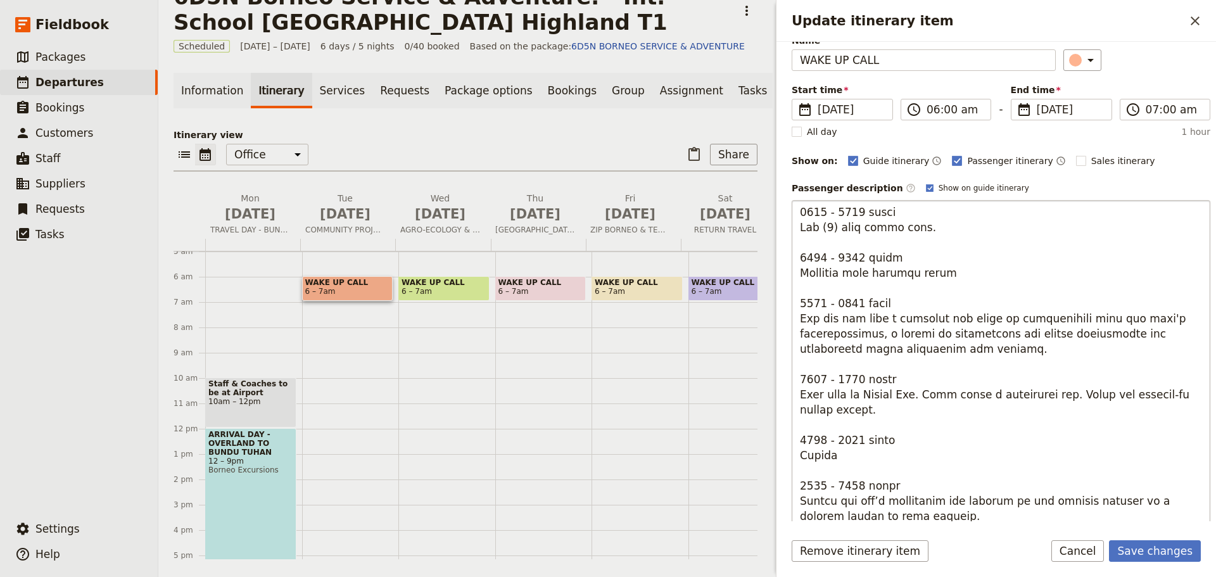
scroll to position [198, 0]
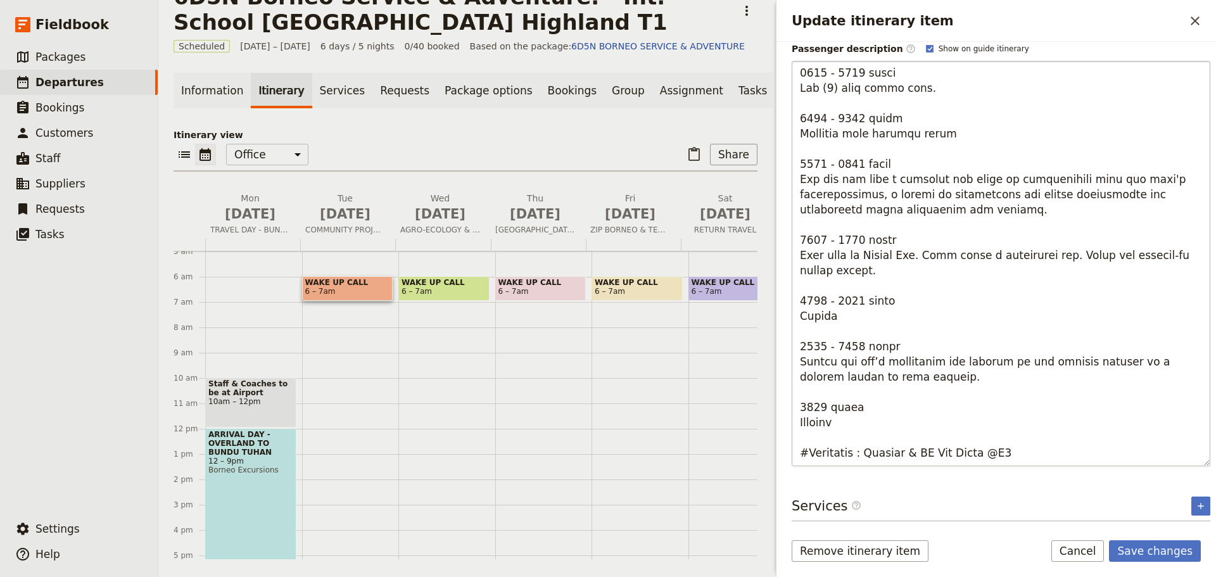
click at [929, 378] on textarea "Update itinerary item" at bounding box center [1001, 263] width 419 height 405
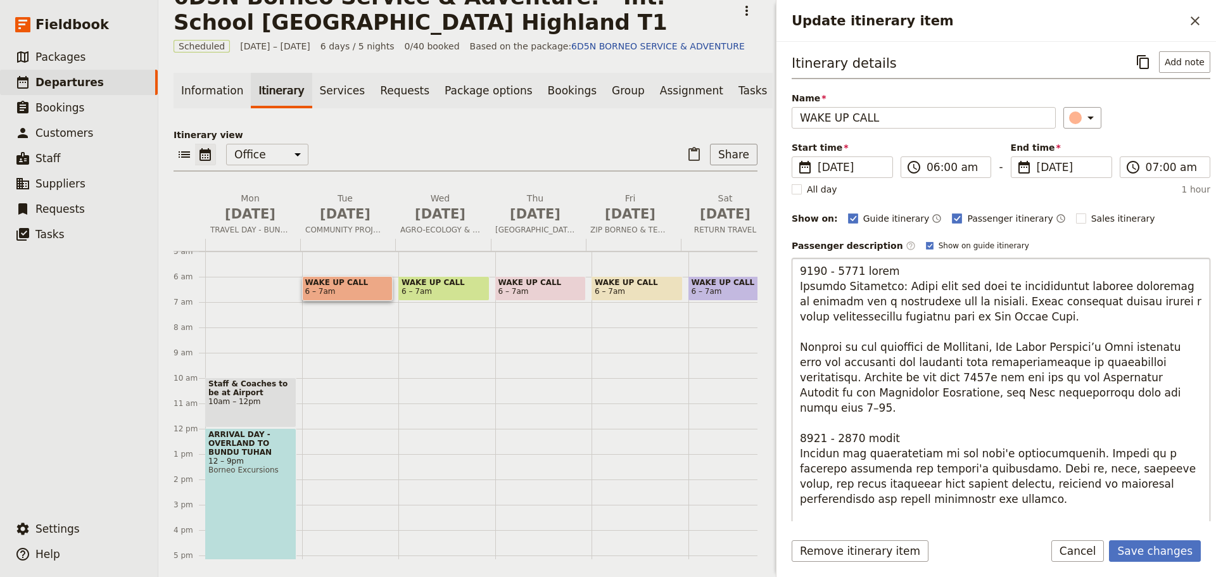
scroll to position [0, 0]
drag, startPoint x: 931, startPoint y: 317, endPoint x: 911, endPoint y: 317, distance: 20.3
click at [911, 317] on textarea "Update itinerary item" at bounding box center [1001, 460] width 419 height 405
type textarea "5887 - 0669 lorem Ipsumdo Sitametco: Adipi elit sed doei te incididuntut labore…"
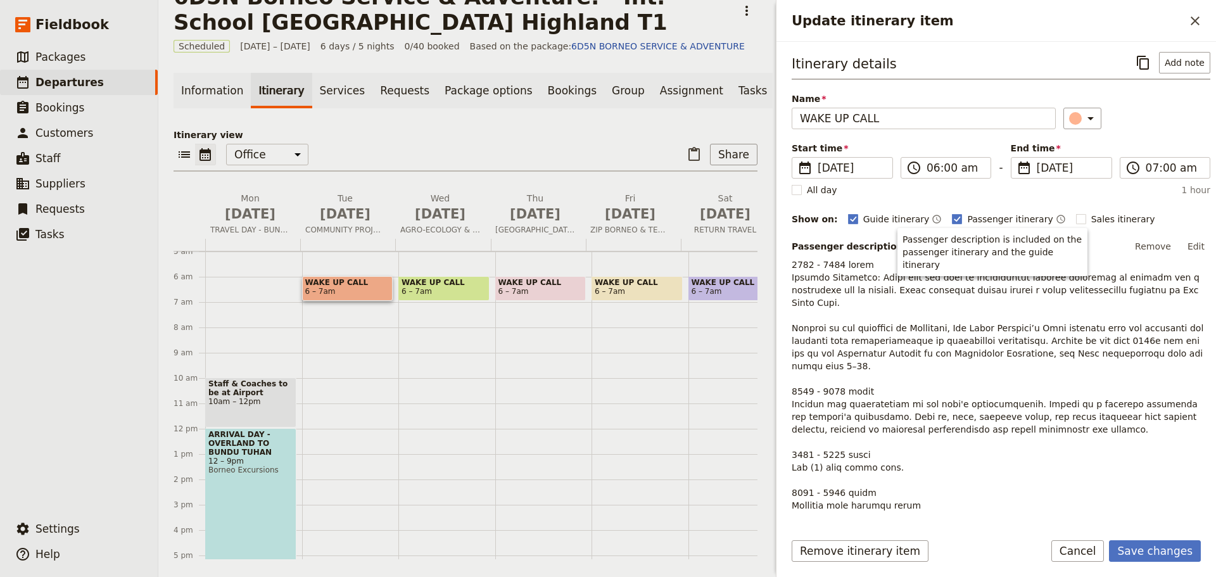
click at [255, 474] on span "Borneo Excursions" at bounding box center [250, 470] width 85 height 9
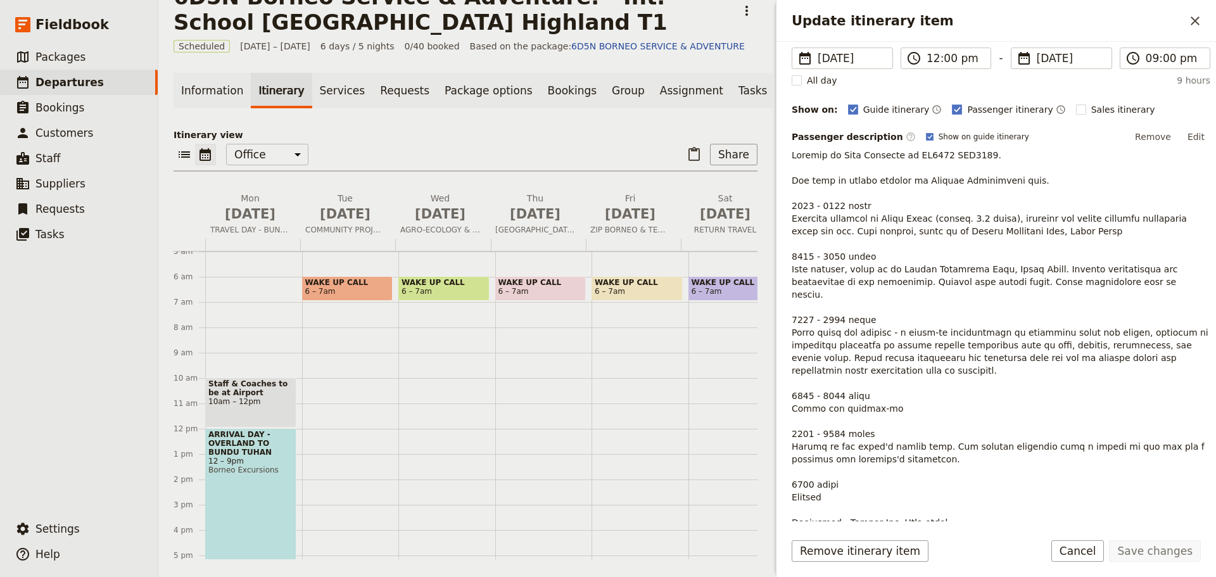
scroll to position [78, 0]
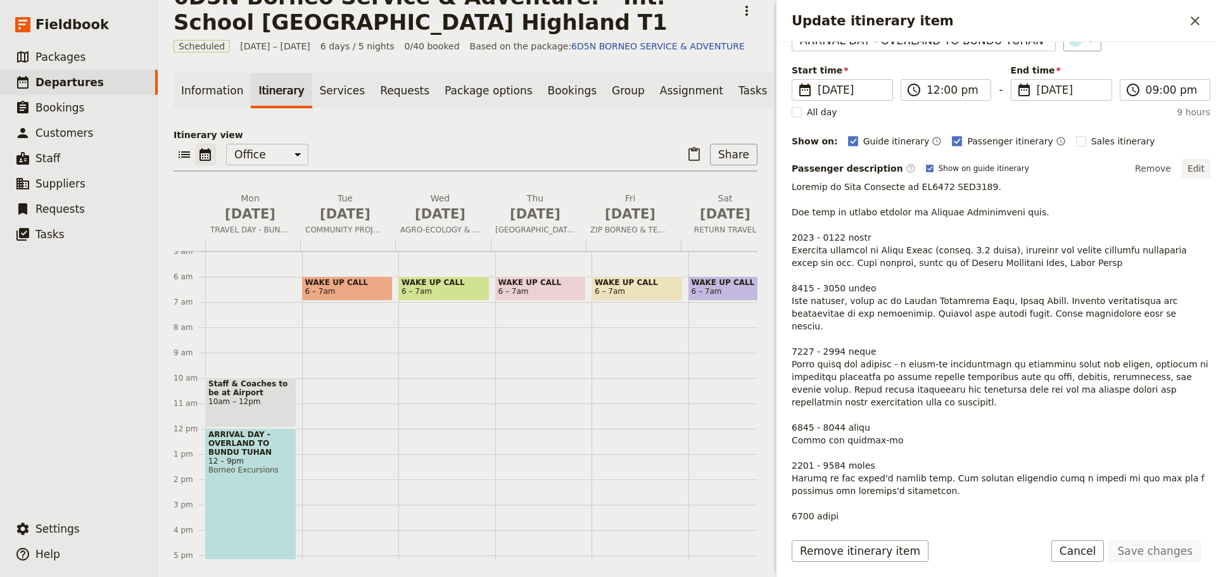
click at [1192, 167] on button "Edit" at bounding box center [1196, 168] width 29 height 19
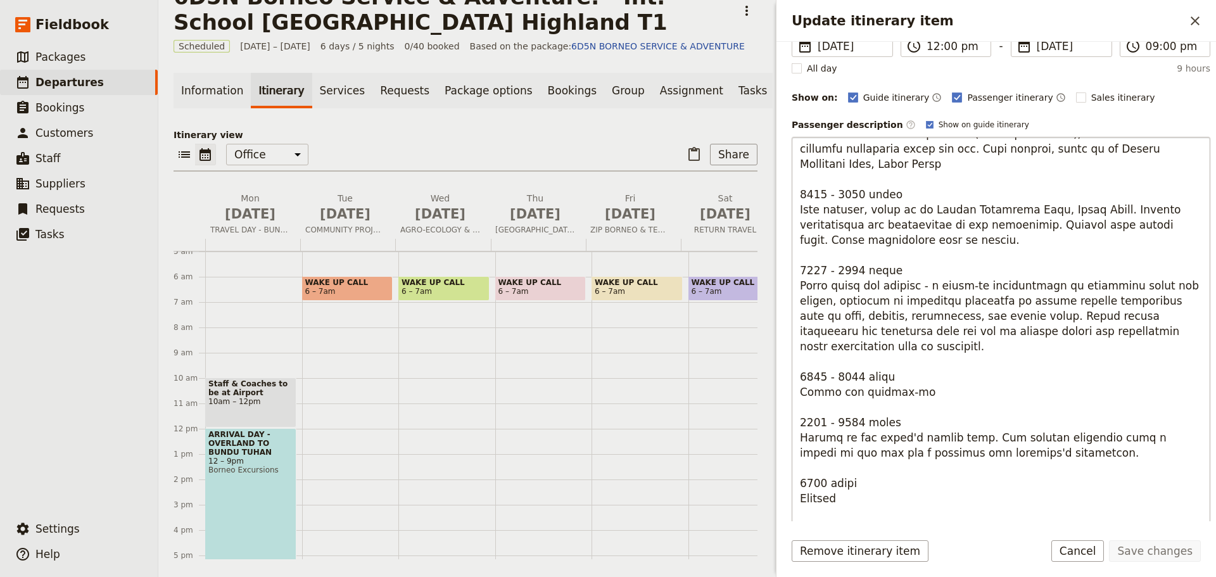
scroll to position [243, 0]
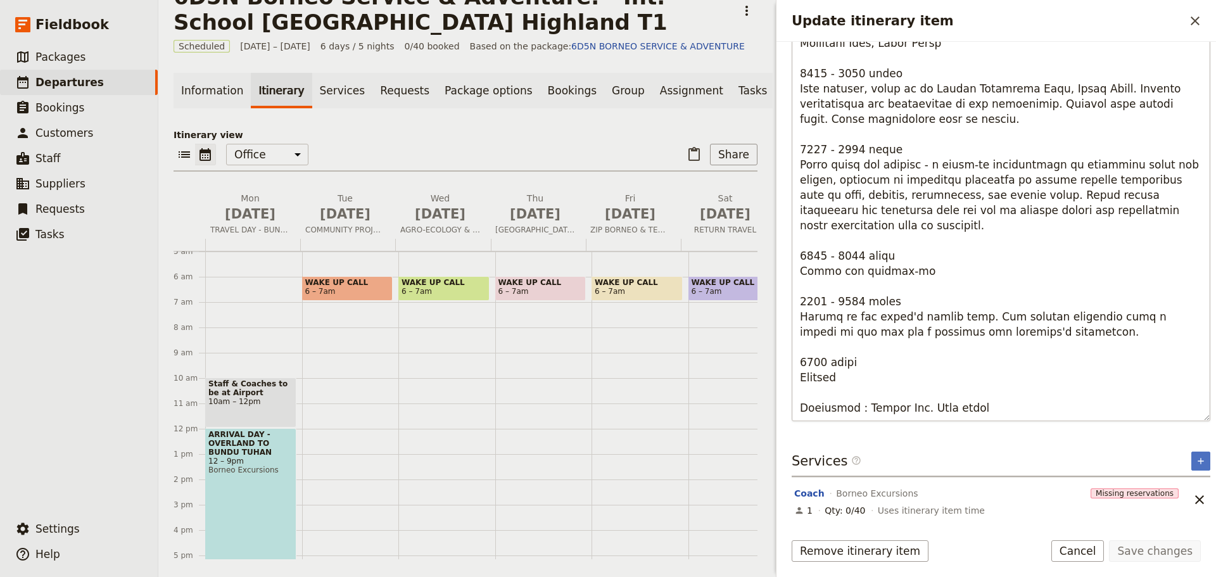
drag, startPoint x: 983, startPoint y: 408, endPoint x: 795, endPoint y: 409, distance: 188.1
click at [795, 409] on textarea "Update itinerary item" at bounding box center [1001, 218] width 419 height 405
click at [801, 407] on textarea "Update itinerary item" at bounding box center [1001, 218] width 419 height 405
type textarea "Arrival in [GEOGRAPHIC_DATA] on MH2612 ETA1110. You will be warmly greeted by A…"
click at [993, 413] on textarea "Update itinerary item" at bounding box center [1001, 218] width 419 height 405
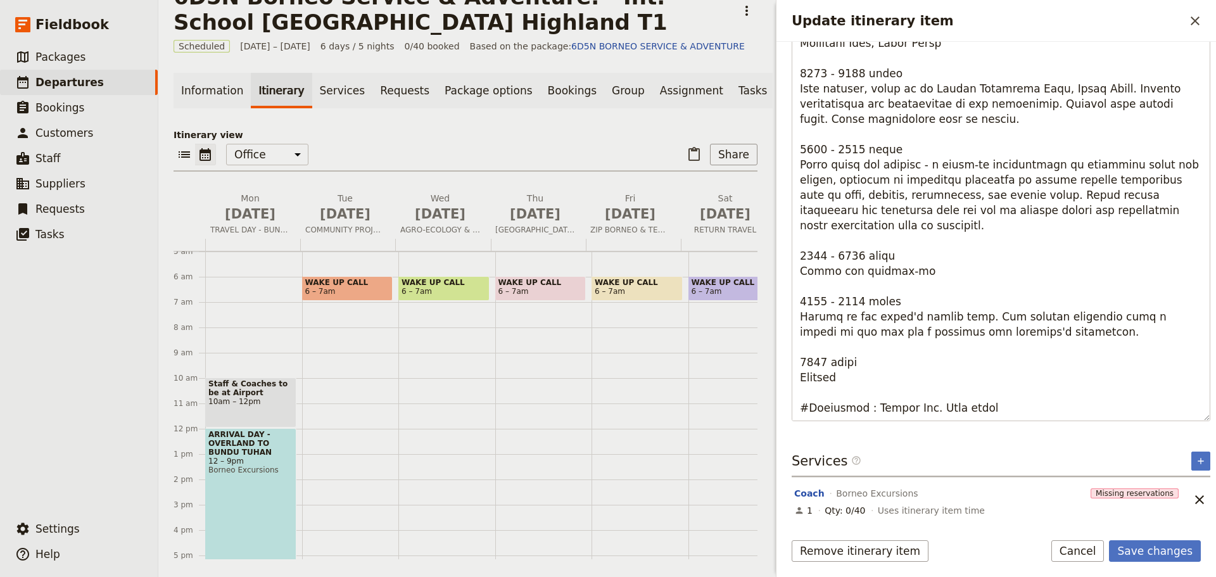
drag, startPoint x: 996, startPoint y: 410, endPoint x: 786, endPoint y: 402, distance: 209.9
click at [786, 402] on div "Itinerary details ​ Add note Name ARRIVAL DAY - OVERLAND TO BUNDU TUHAN ​ Start…" at bounding box center [997, 282] width 440 height 480
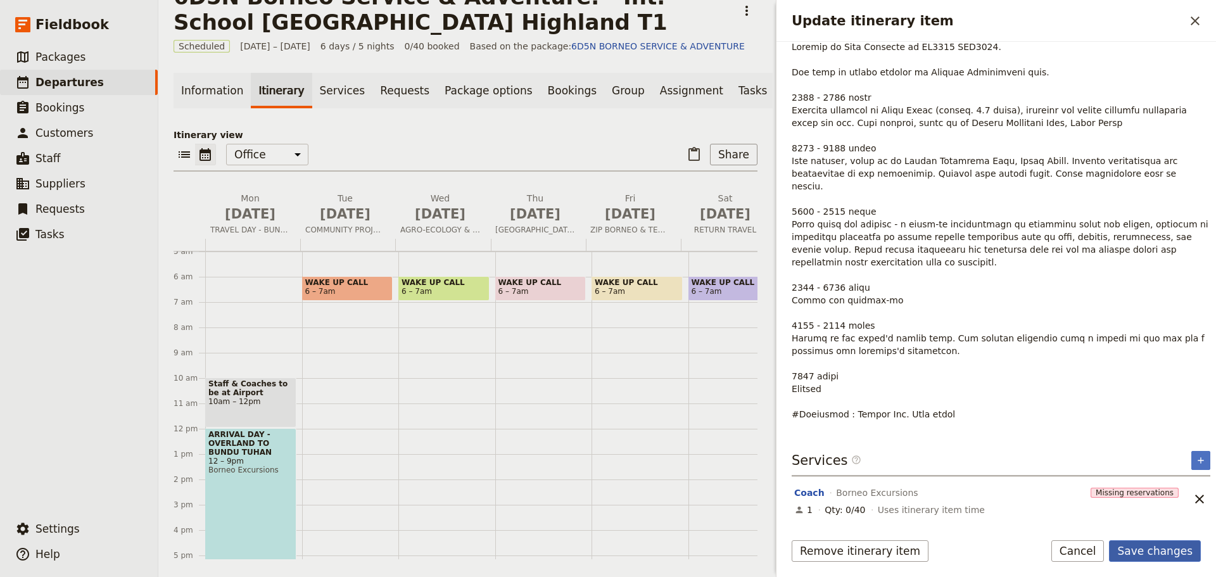
scroll to position [205, 0]
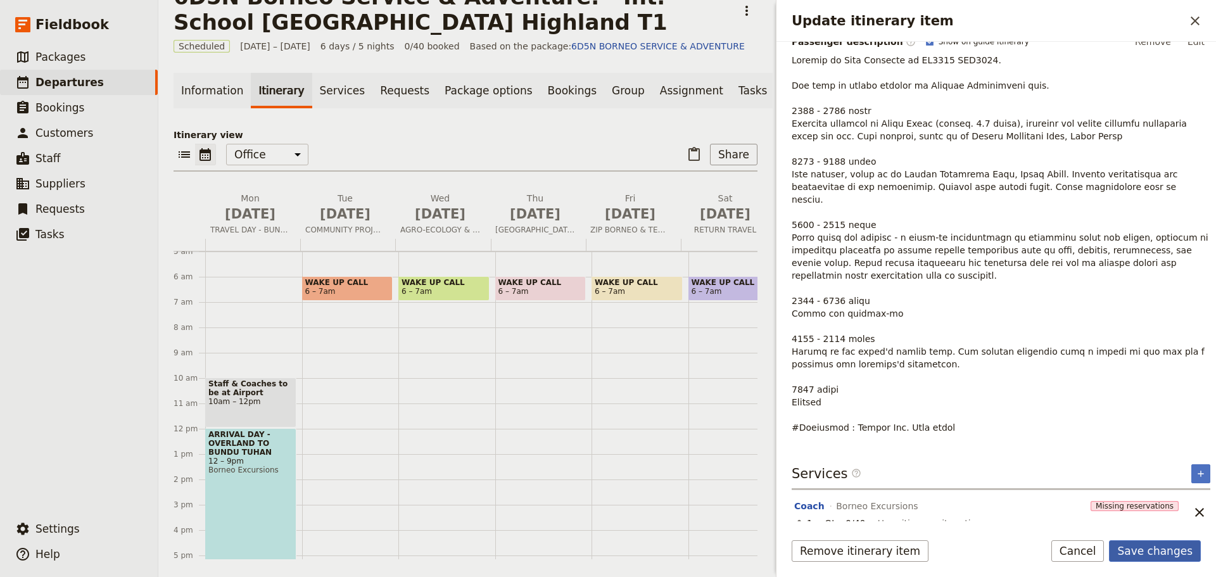
click at [1142, 554] on button "Save changes" at bounding box center [1155, 551] width 92 height 22
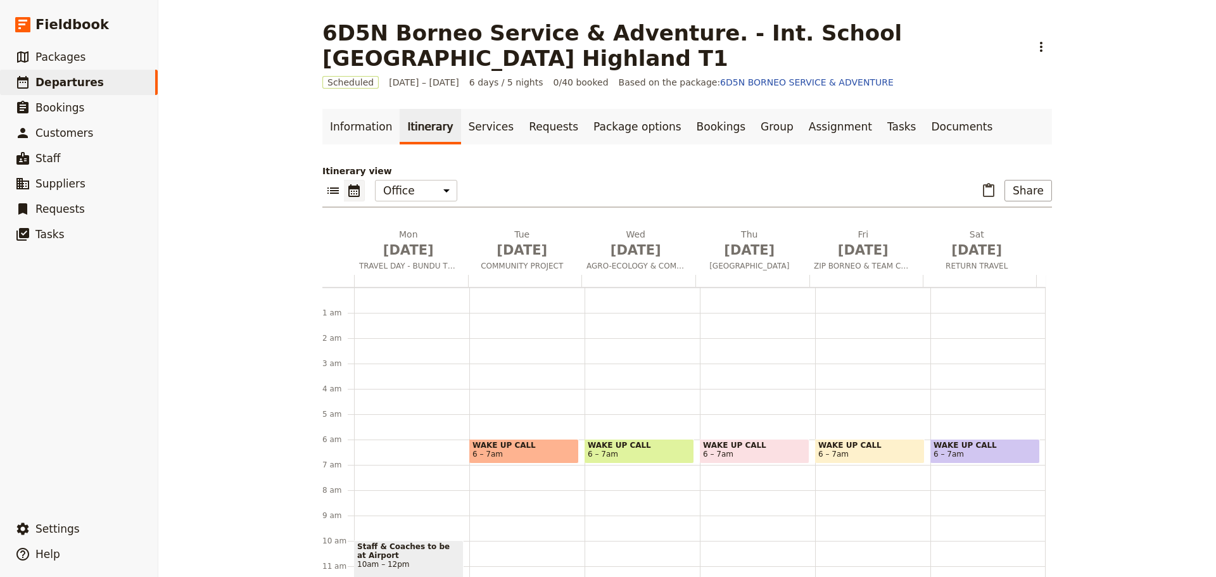
scroll to position [139, 0]
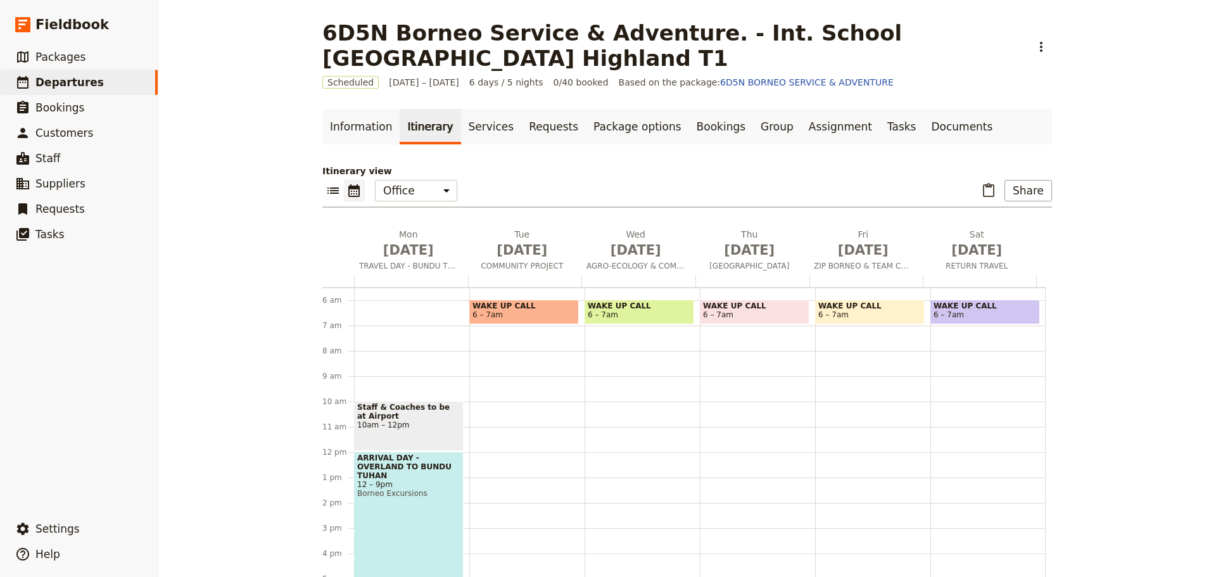
click at [520, 313] on span "6 – 7am" at bounding box center [524, 314] width 103 height 9
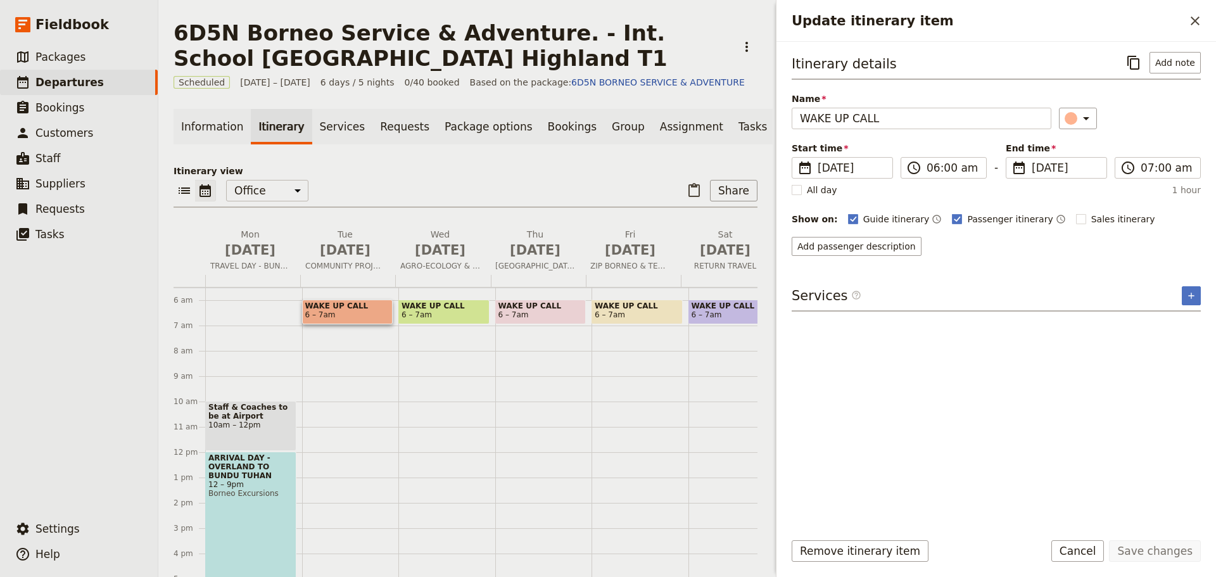
click at [349, 310] on span "WAKE UP CALL" at bounding box center [347, 306] width 85 height 9
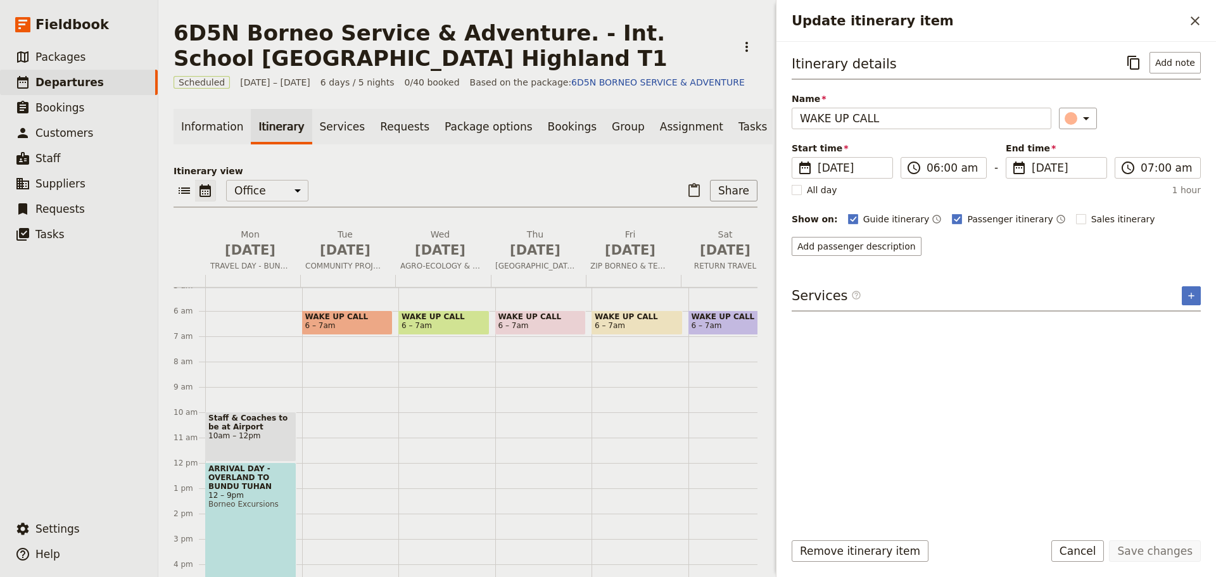
scroll to position [120, 0]
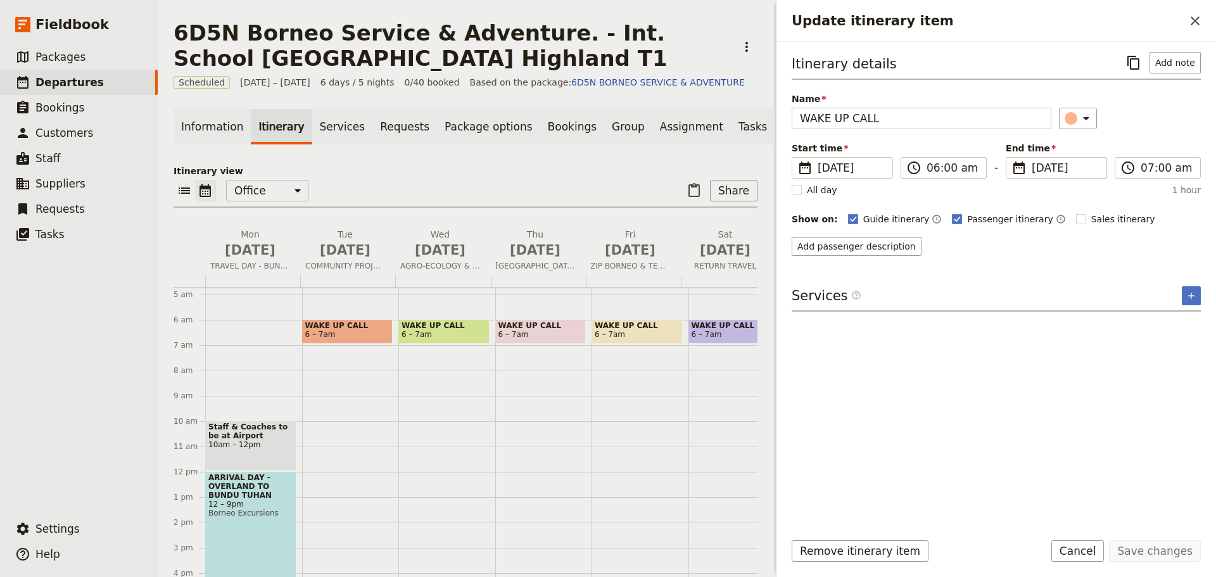
click at [450, 330] on span "WAKE UP CALL" at bounding box center [444, 325] width 85 height 9
click at [525, 330] on span "WAKE UP CALL" at bounding box center [541, 325] width 85 height 9
click at [644, 329] on span "WAKE UP CALL" at bounding box center [637, 325] width 85 height 9
click at [716, 330] on span "WAKE UP CALL" at bounding box center [734, 325] width 85 height 9
click at [363, 343] on span at bounding box center [348, 340] width 90 height 5
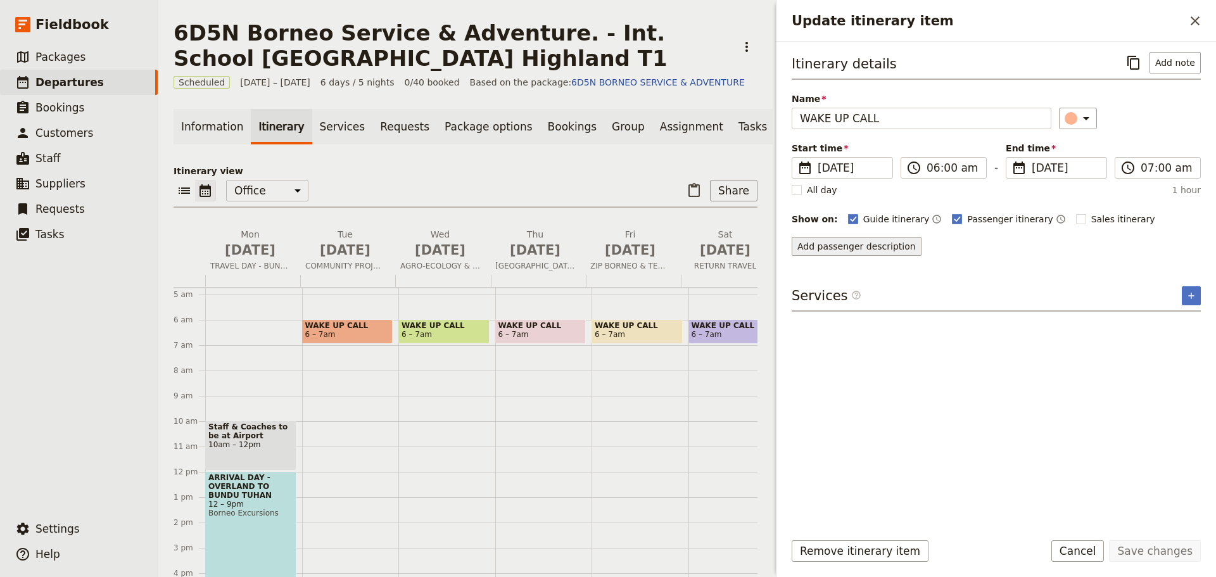
click at [862, 251] on button "Add passenger description" at bounding box center [857, 246] width 130 height 19
click at [886, 246] on button "Add passenger description" at bounding box center [857, 246] width 130 height 19
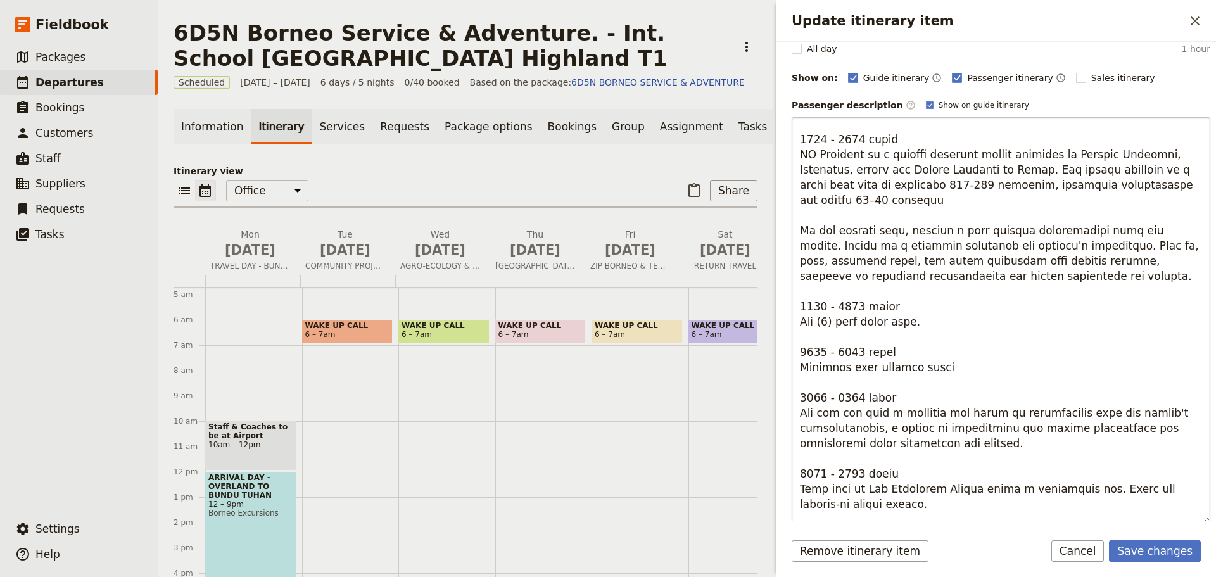
scroll to position [0, 0]
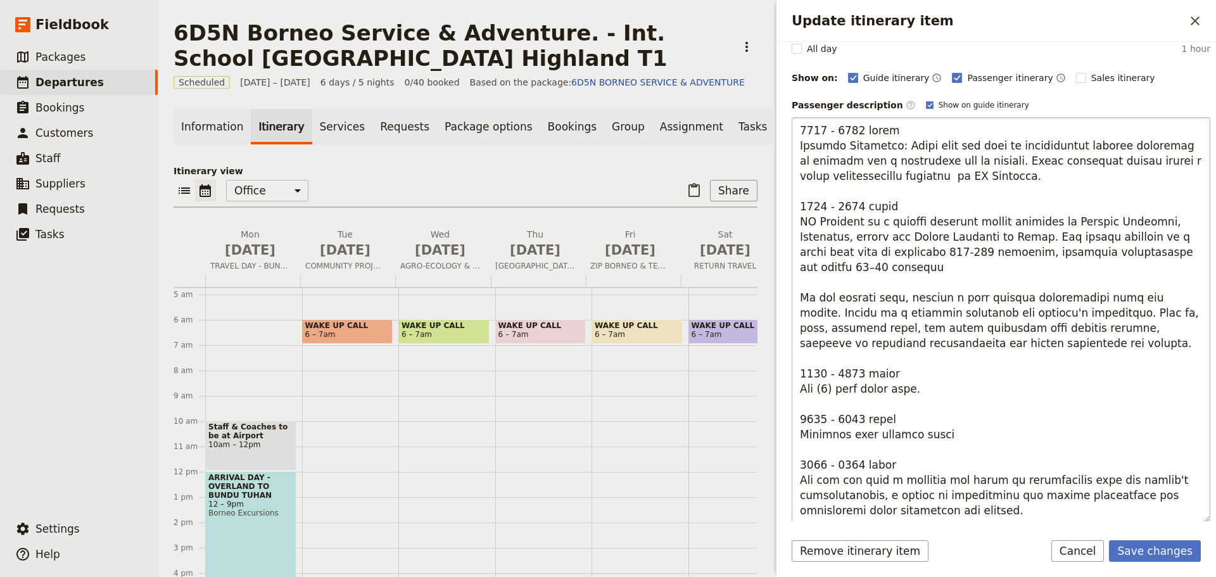
drag, startPoint x: 910, startPoint y: 179, endPoint x: 917, endPoint y: 185, distance: 9.5
click at [911, 179] on textarea "Update itinerary item" at bounding box center [1001, 319] width 419 height 405
drag, startPoint x: 992, startPoint y: 177, endPoint x: 923, endPoint y: 175, distance: 69.1
click at [923, 175] on textarea "Update itinerary item" at bounding box center [1001, 319] width 419 height 405
click at [961, 175] on textarea "Update itinerary item" at bounding box center [1001, 319] width 419 height 405
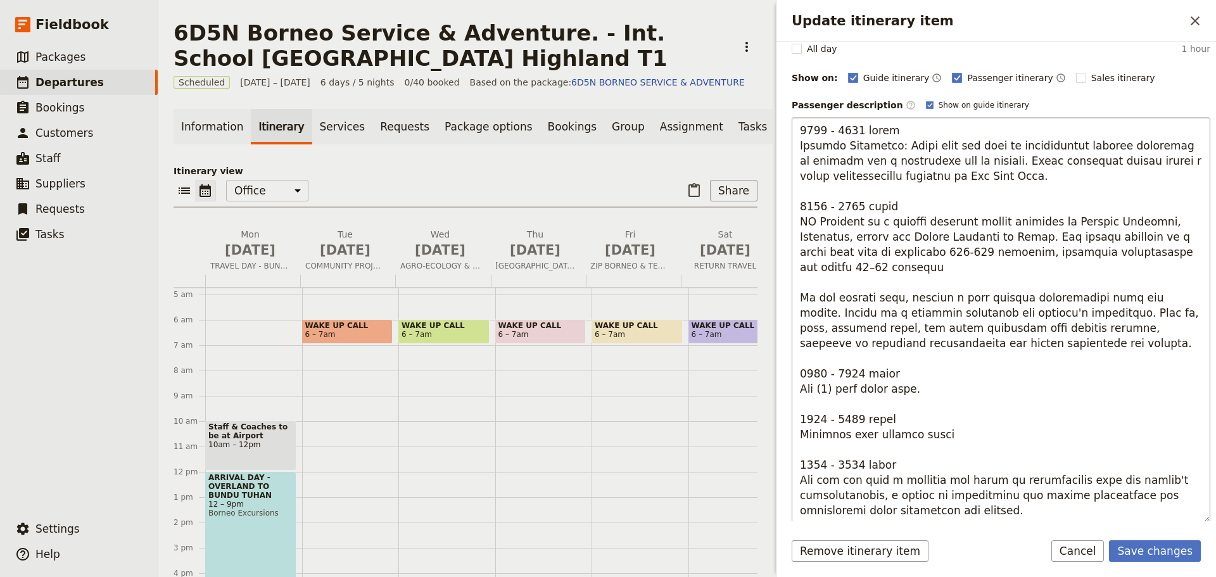
type textarea "4266 - 9233 lorem Ipsumdo Sitametco: Adipi elit sed doei te incididuntut labore…"
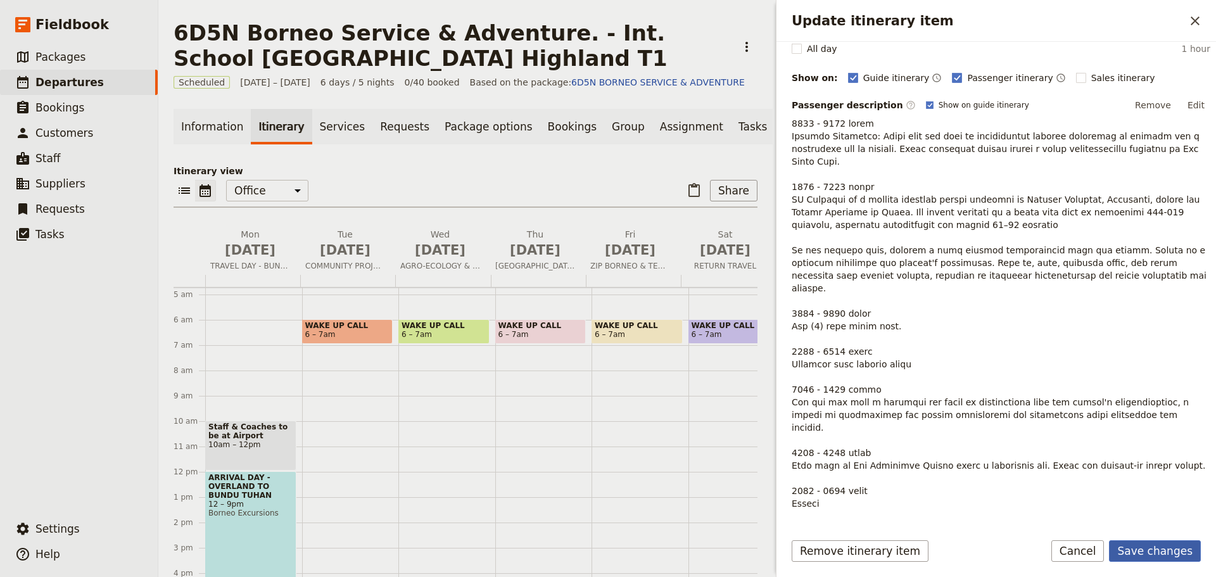
click at [1154, 552] on button "Save changes" at bounding box center [1155, 551] width 92 height 22
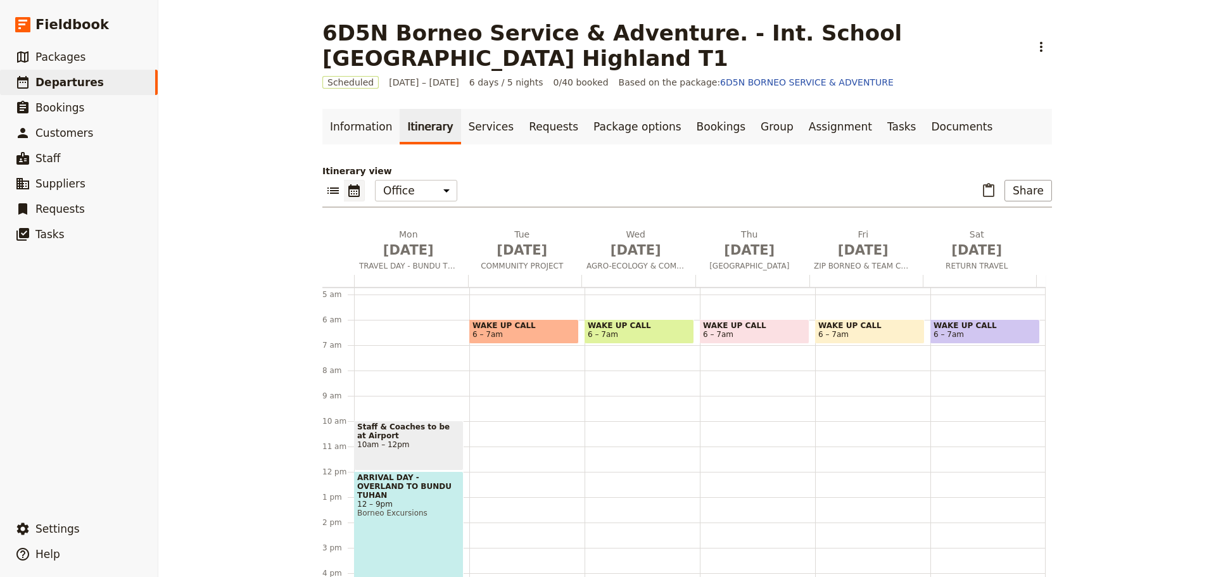
click at [528, 334] on span "6 – 7am" at bounding box center [524, 334] width 103 height 9
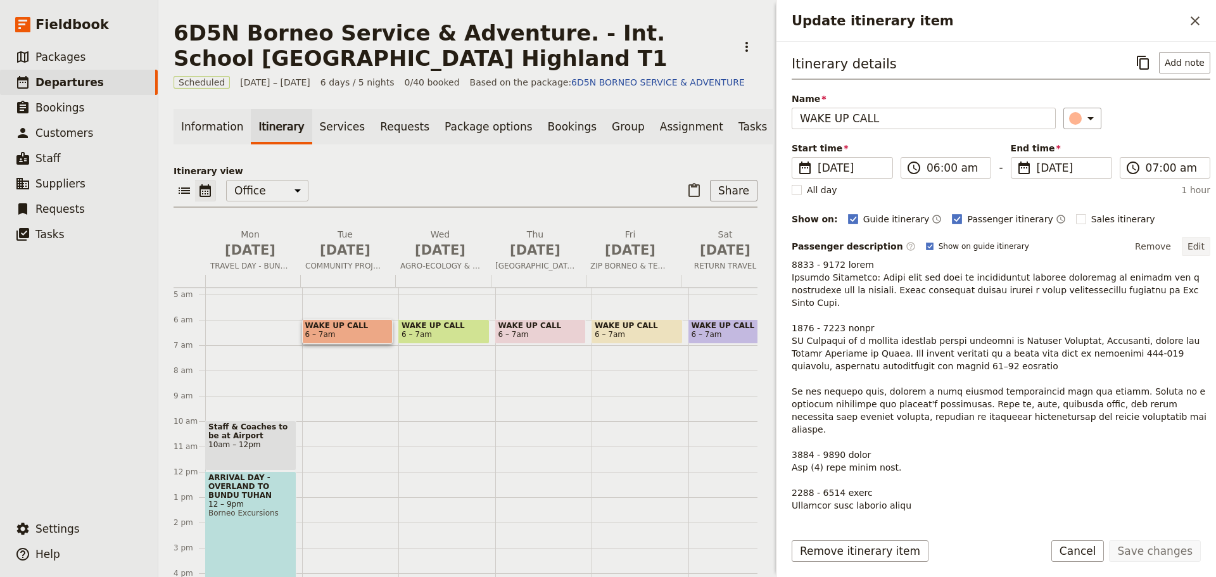
click at [1188, 251] on button "Edit" at bounding box center [1196, 246] width 29 height 19
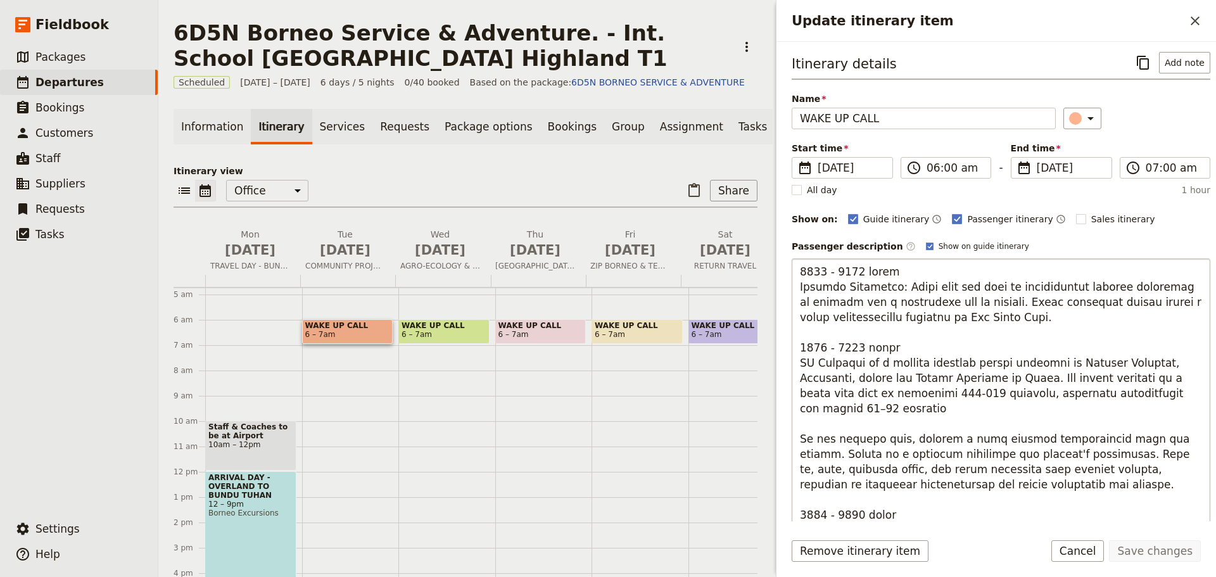
click at [1027, 319] on textarea "Update itinerary item" at bounding box center [1001, 460] width 419 height 405
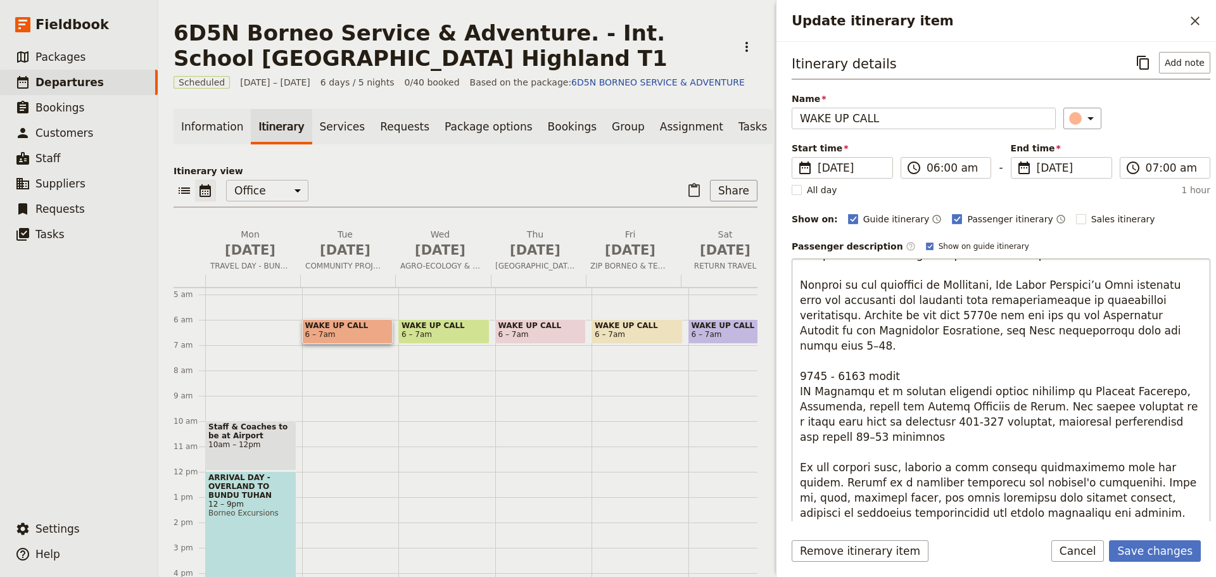
scroll to position [63, 0]
drag, startPoint x: 799, startPoint y: 393, endPoint x: 971, endPoint y: 445, distance: 180.0
click at [971, 445] on textarea "Update itinerary item" at bounding box center [1001, 460] width 419 height 405
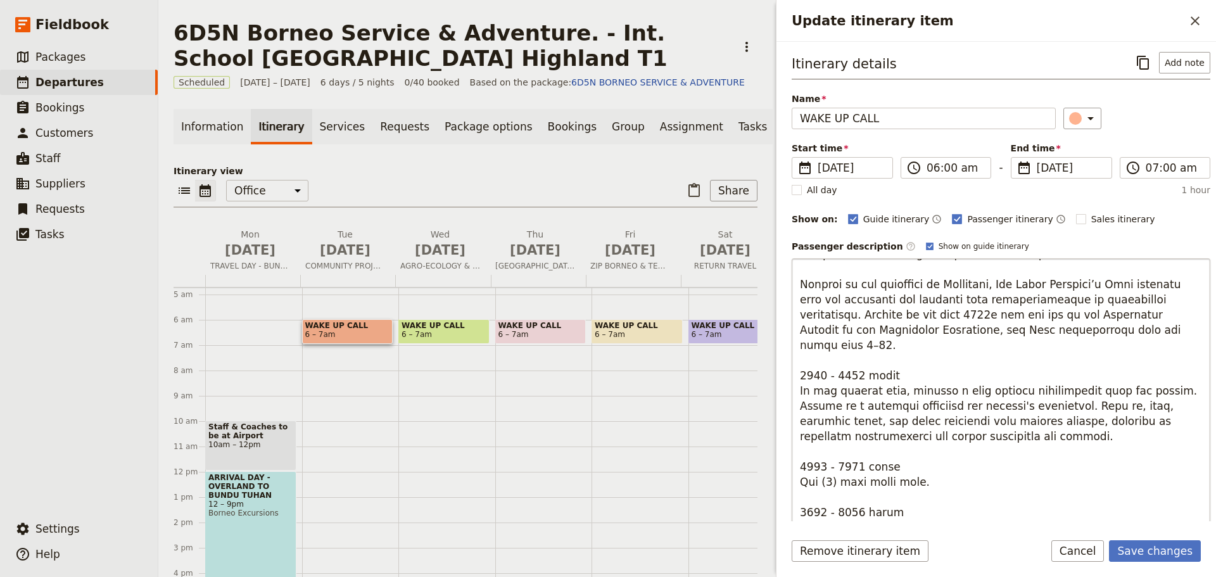
click at [799, 395] on textarea "Update itinerary item" at bounding box center [1001, 460] width 419 height 405
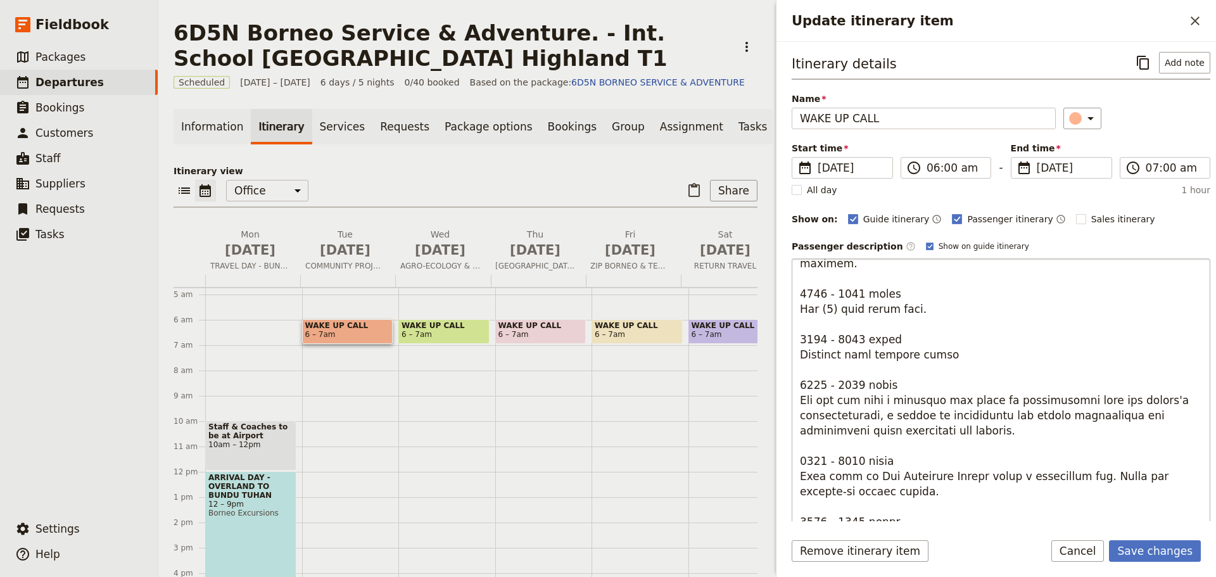
scroll to position [253, 0]
drag, startPoint x: 1102, startPoint y: 386, endPoint x: 1152, endPoint y: 385, distance: 50.1
click at [1152, 385] on textarea "Update itinerary item" at bounding box center [1001, 460] width 419 height 405
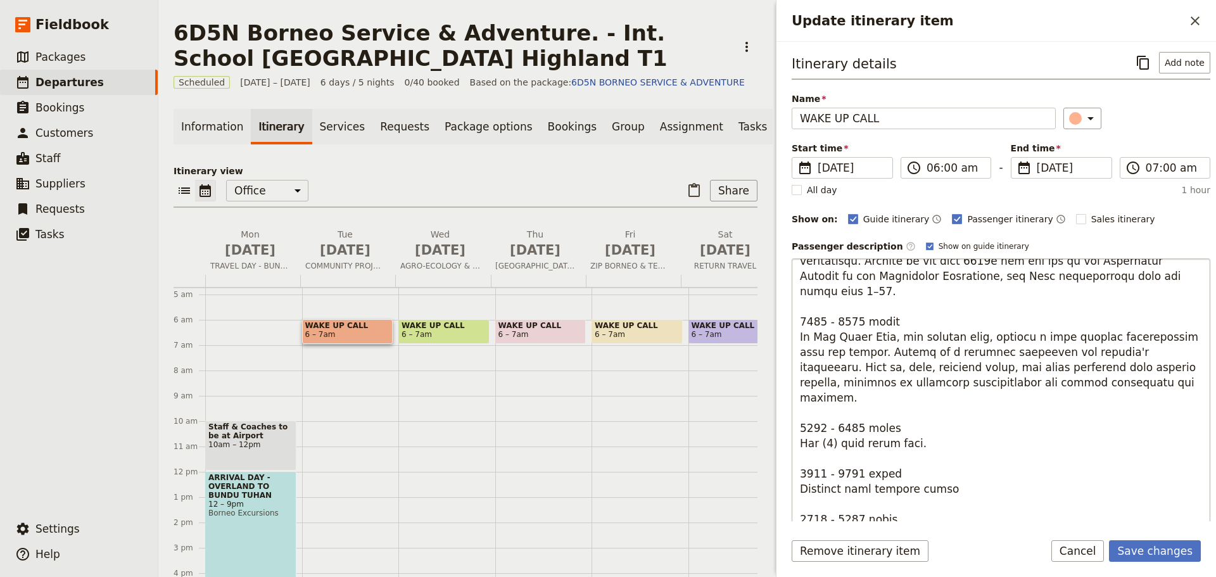
scroll to position [63, 0]
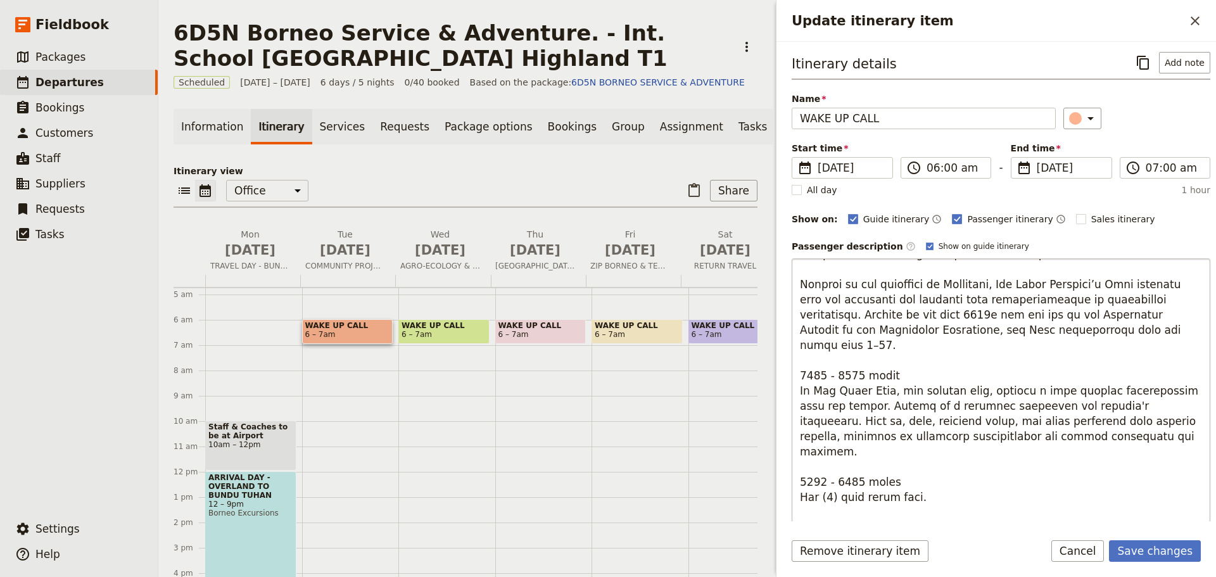
drag, startPoint x: 849, startPoint y: 405, endPoint x: 818, endPoint y: 406, distance: 31.1
click at [818, 406] on textarea "Update itinerary item" at bounding box center [1001, 460] width 419 height 405
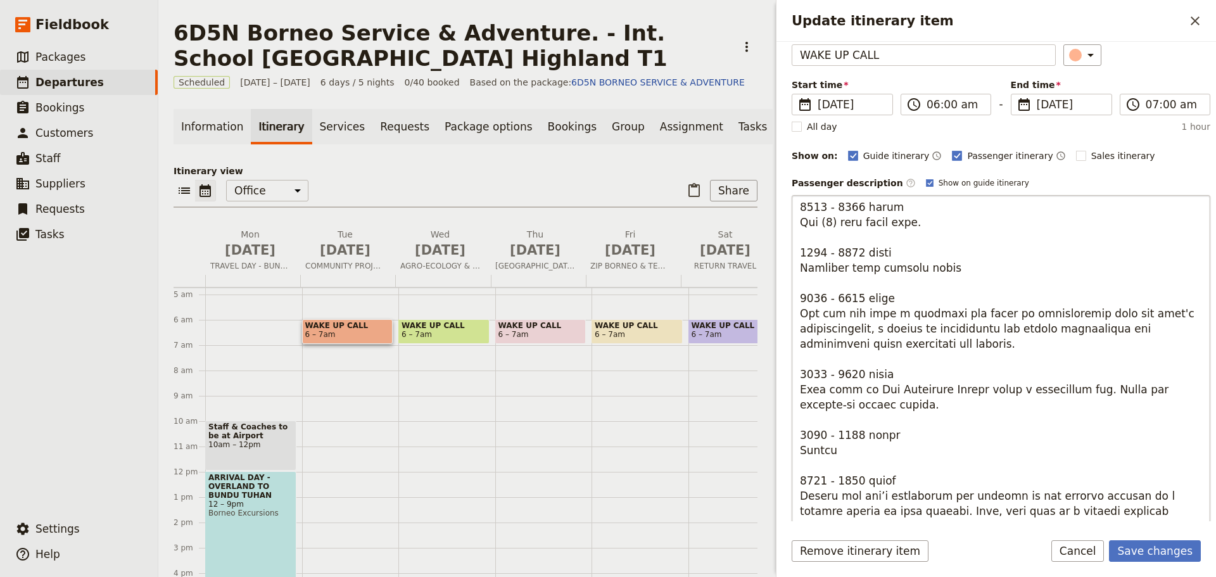
drag, startPoint x: 874, startPoint y: 375, endPoint x: 974, endPoint y: 376, distance: 99.5
click at [974, 376] on textarea "Update itinerary item" at bounding box center [1001, 397] width 419 height 405
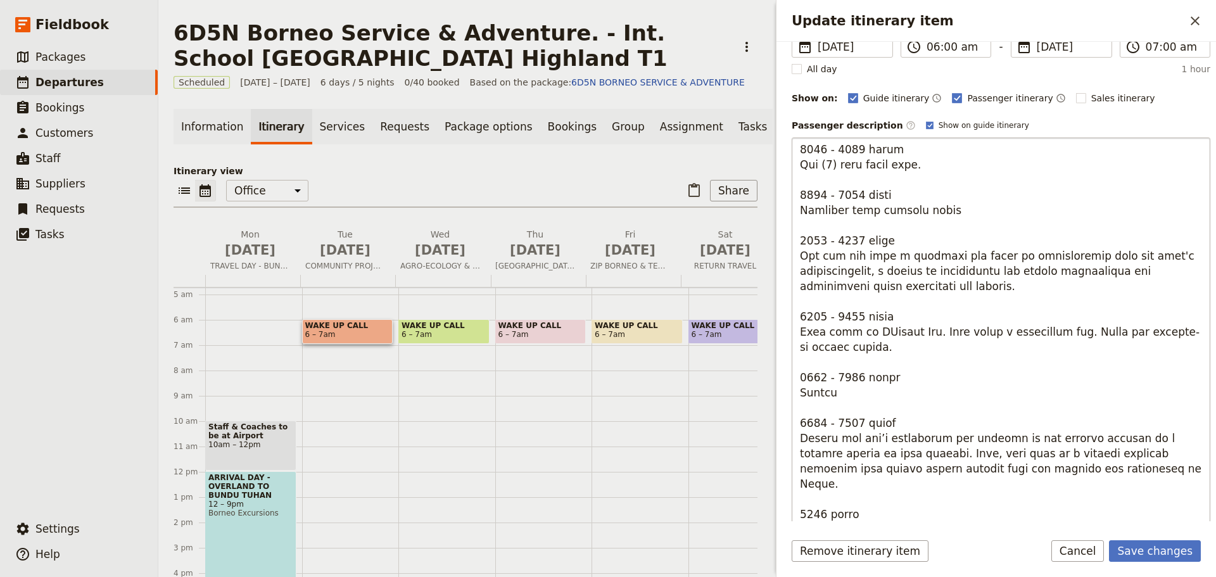
scroll to position [127, 0]
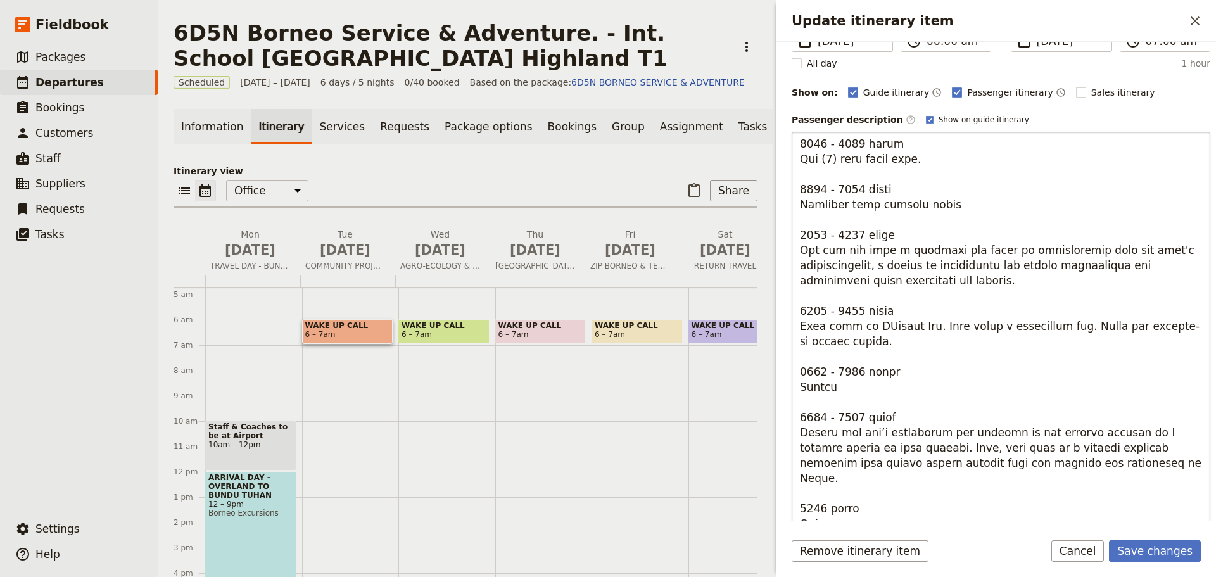
click at [858, 359] on textarea "Update itinerary item" at bounding box center [1001, 334] width 419 height 405
drag, startPoint x: 856, startPoint y: 404, endPoint x: 846, endPoint y: 402, distance: 9.7
click at [846, 402] on textarea "Update itinerary item" at bounding box center [1001, 334] width 419 height 405
type textarea "4599 - 8389 lorem Ipsumdo Sitametco: Adipi elit sed doei te incididuntut labore…"
click at [1137, 548] on button "Save changes" at bounding box center [1155, 551] width 92 height 22
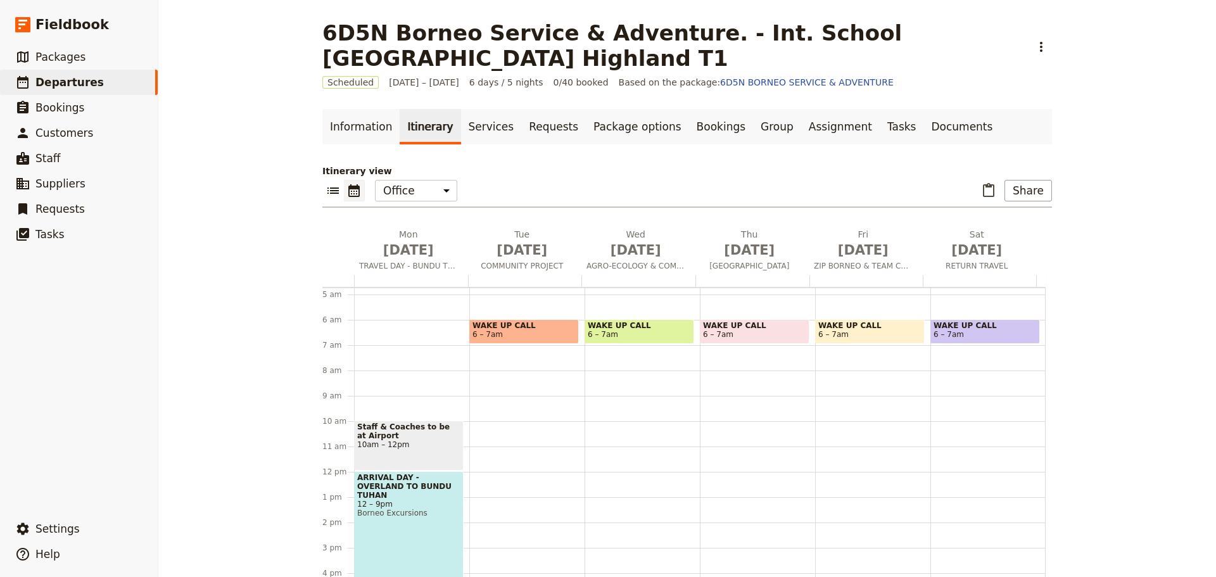
click at [523, 332] on span "6 – 7am" at bounding box center [524, 334] width 103 height 9
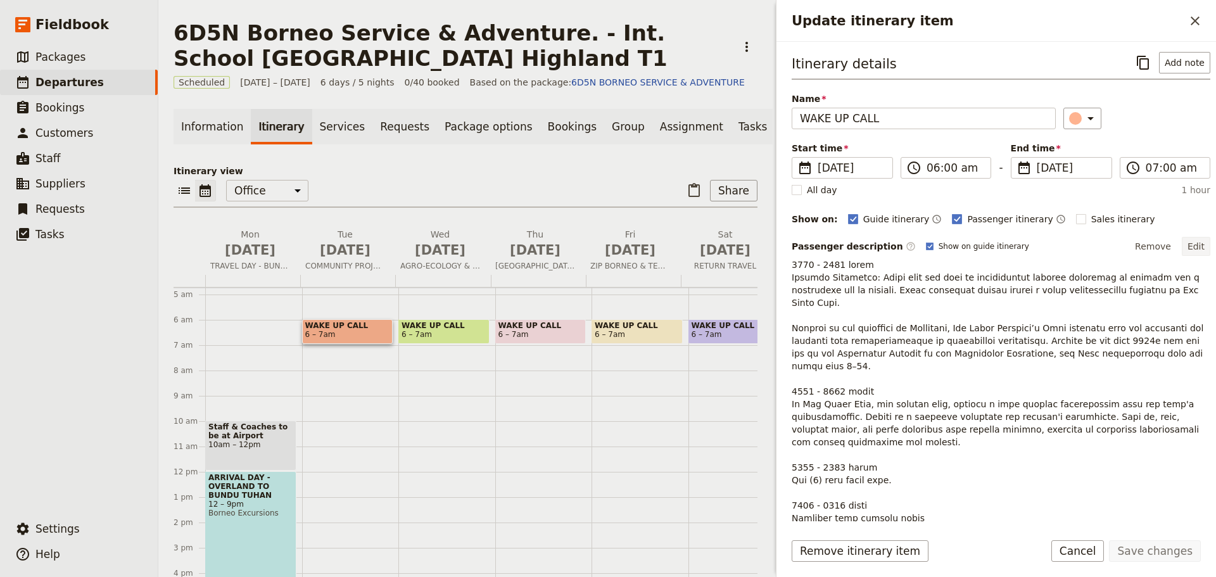
click at [1192, 246] on button "Edit" at bounding box center [1196, 246] width 29 height 19
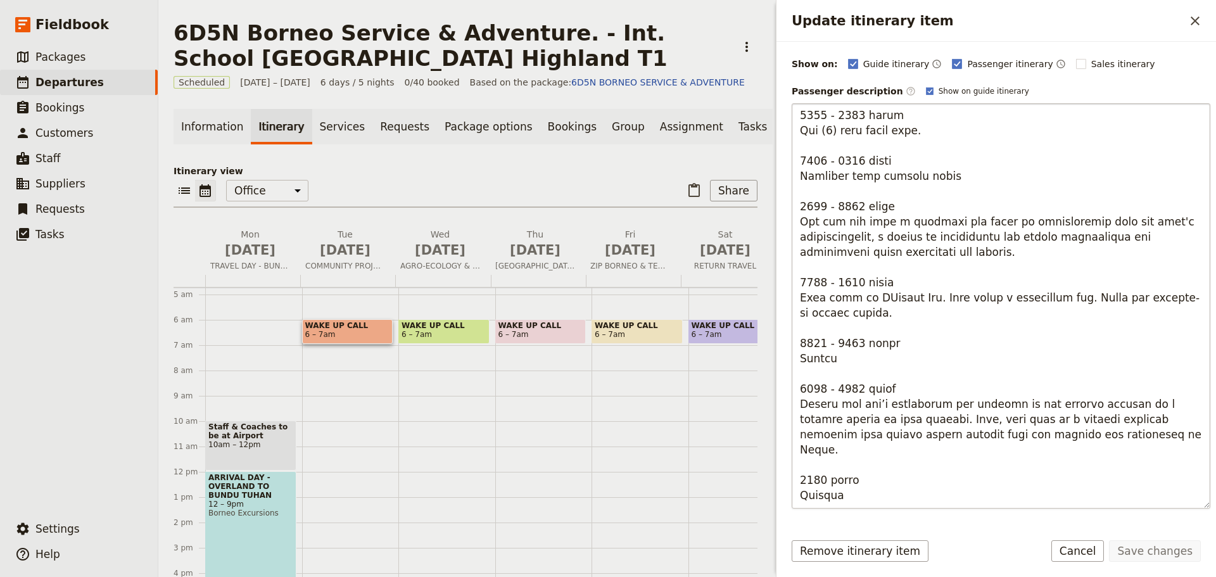
scroll to position [190, 0]
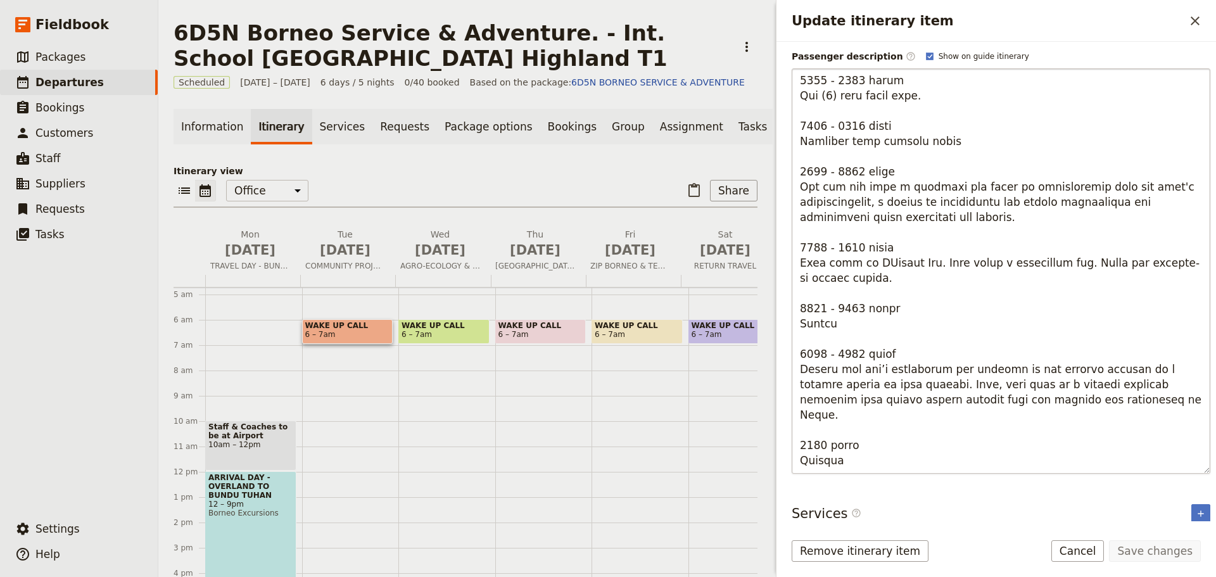
drag, startPoint x: 915, startPoint y: 371, endPoint x: 1089, endPoint y: 381, distance: 173.9
click at [1089, 381] on textarea "Update itinerary item" at bounding box center [1001, 270] width 419 height 405
drag, startPoint x: 828, startPoint y: 413, endPoint x: 810, endPoint y: 415, distance: 17.8
click at [810, 415] on textarea "Update itinerary item" at bounding box center [1001, 270] width 419 height 405
type textarea "4599 - 8389 lorem Ipsumdo Sitametco: Adipi elit sed doei te incididuntut labore…"
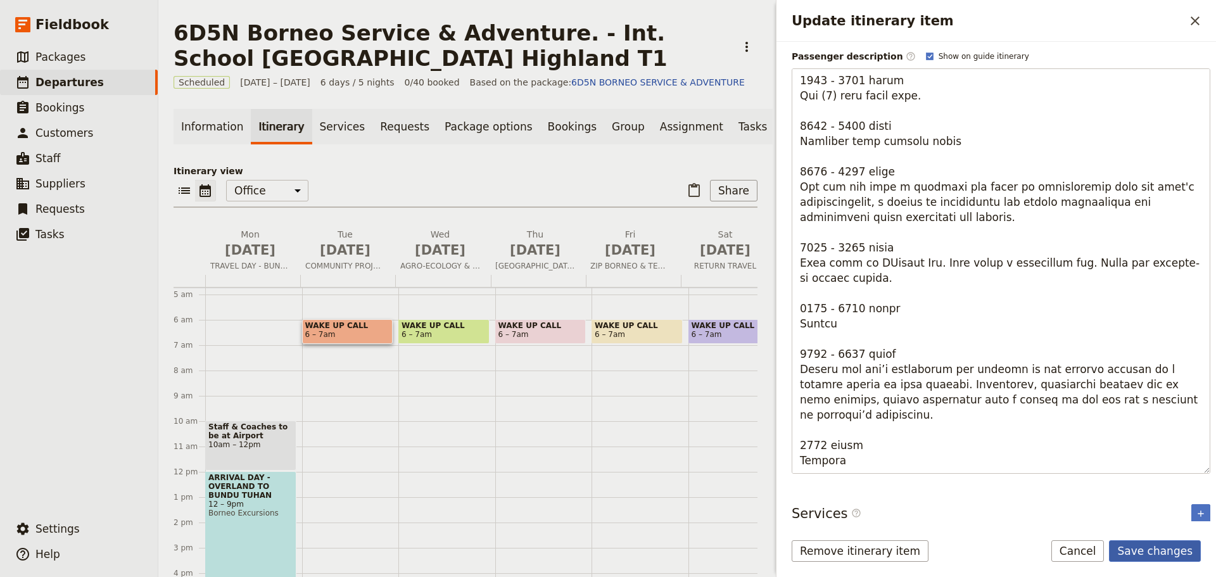
click at [1146, 554] on button "Save changes" at bounding box center [1155, 551] width 92 height 22
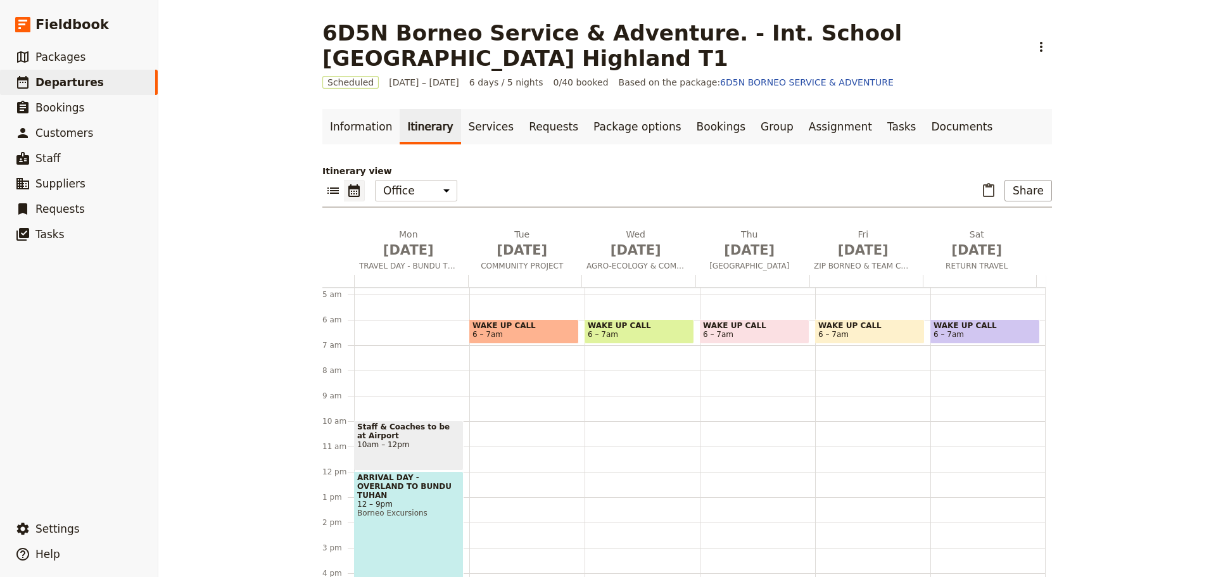
click at [381, 509] on span "Borneo Excursions" at bounding box center [408, 513] width 103 height 9
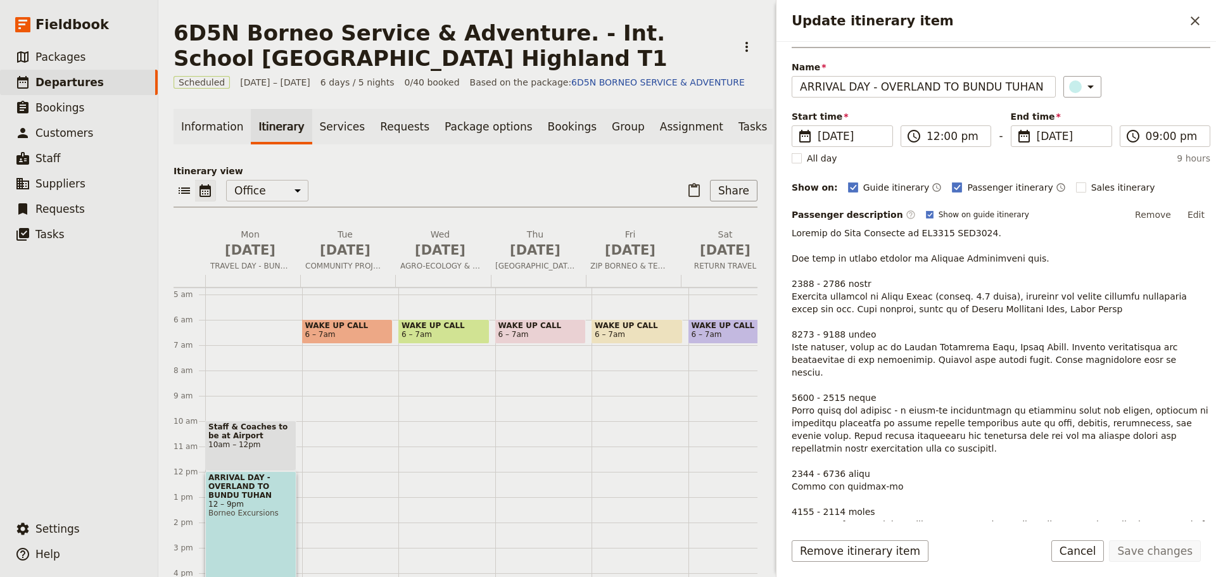
scroll to position [15, 0]
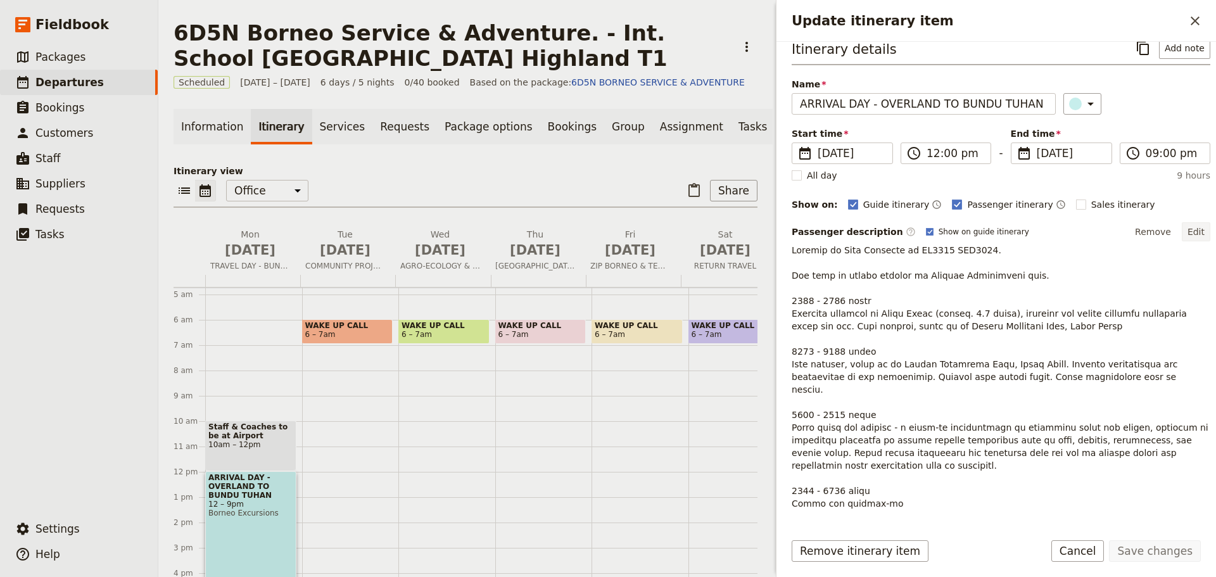
click at [1186, 232] on button "Edit" at bounding box center [1196, 231] width 29 height 19
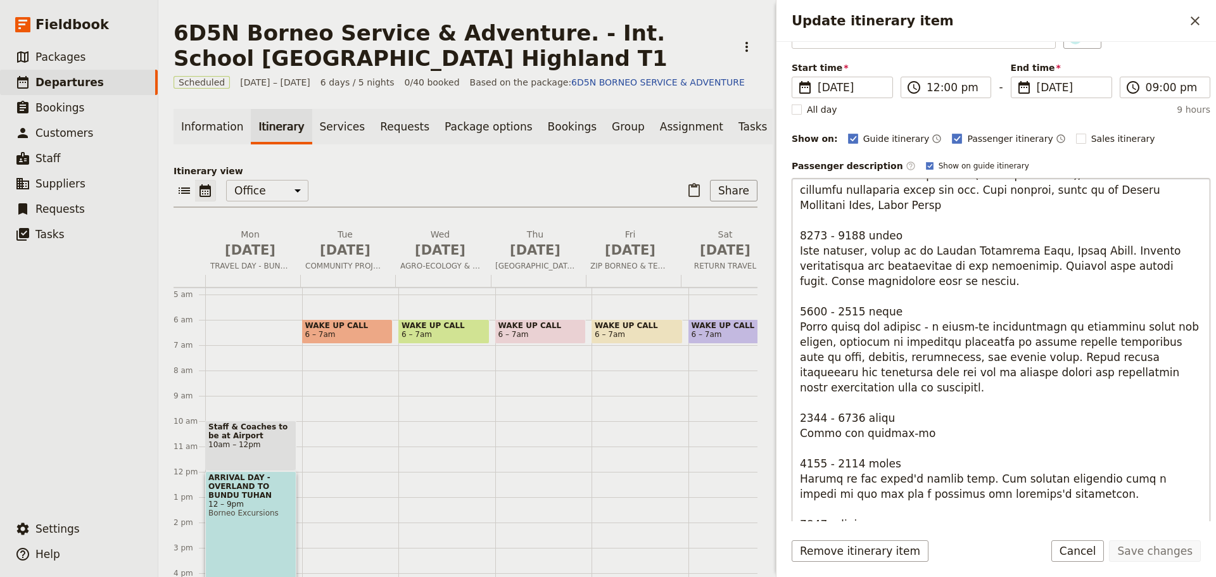
scroll to position [243, 0]
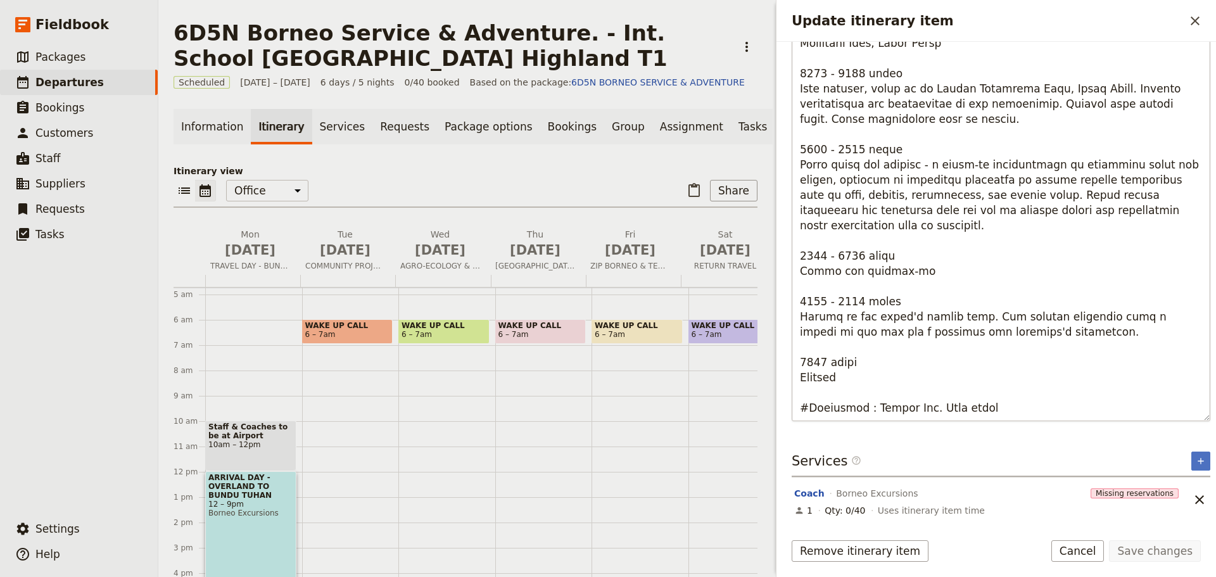
drag, startPoint x: 988, startPoint y: 408, endPoint x: 792, endPoint y: 408, distance: 195.7
click at [792, 408] on textarea "Update itinerary item" at bounding box center [1001, 218] width 419 height 405
click at [352, 339] on span "6 – 7am" at bounding box center [347, 334] width 85 height 9
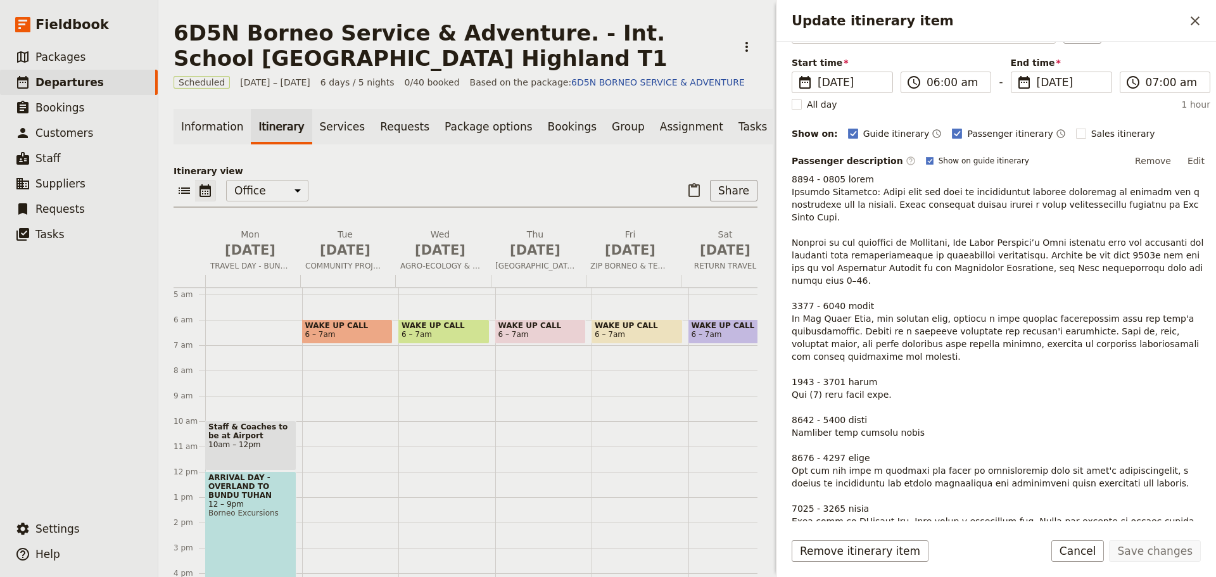
scroll to position [46, 0]
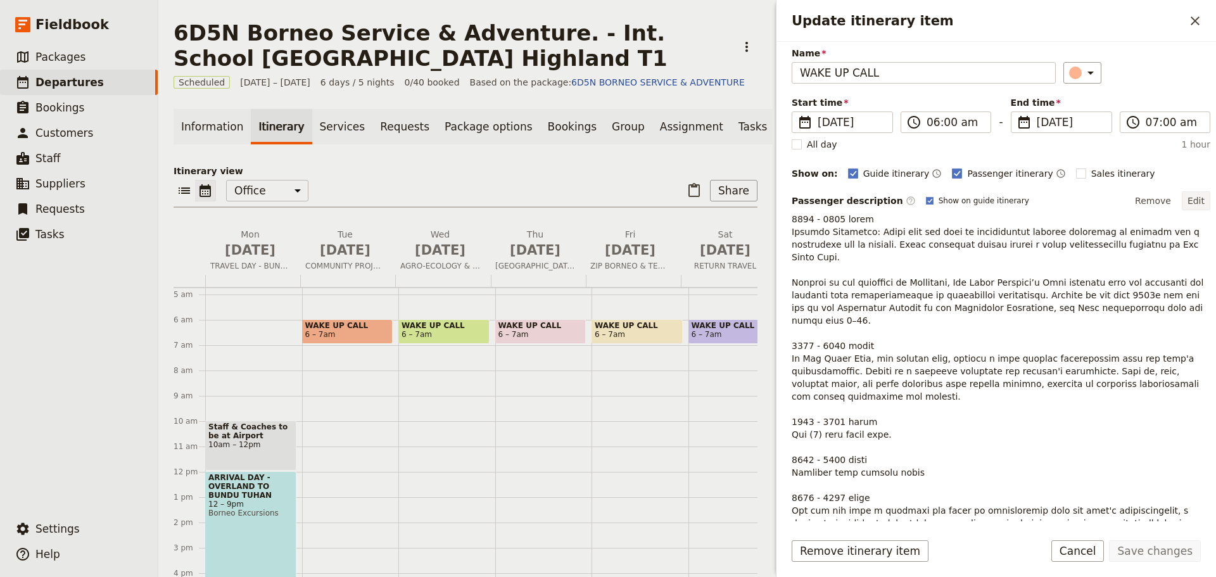
click at [1186, 200] on button "Edit" at bounding box center [1196, 200] width 29 height 19
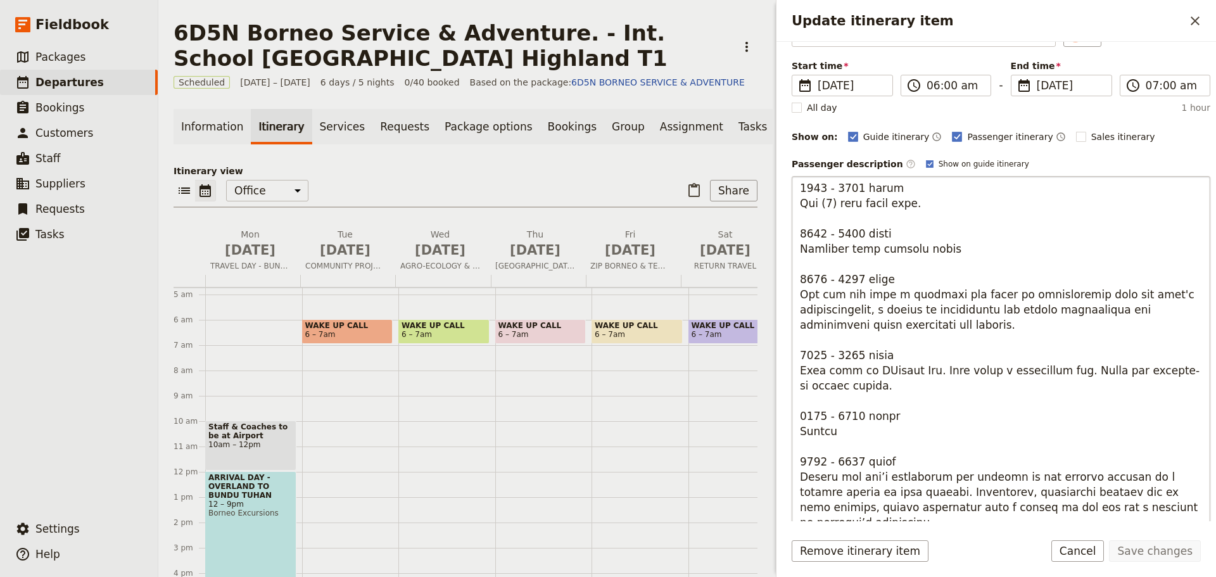
scroll to position [198, 0]
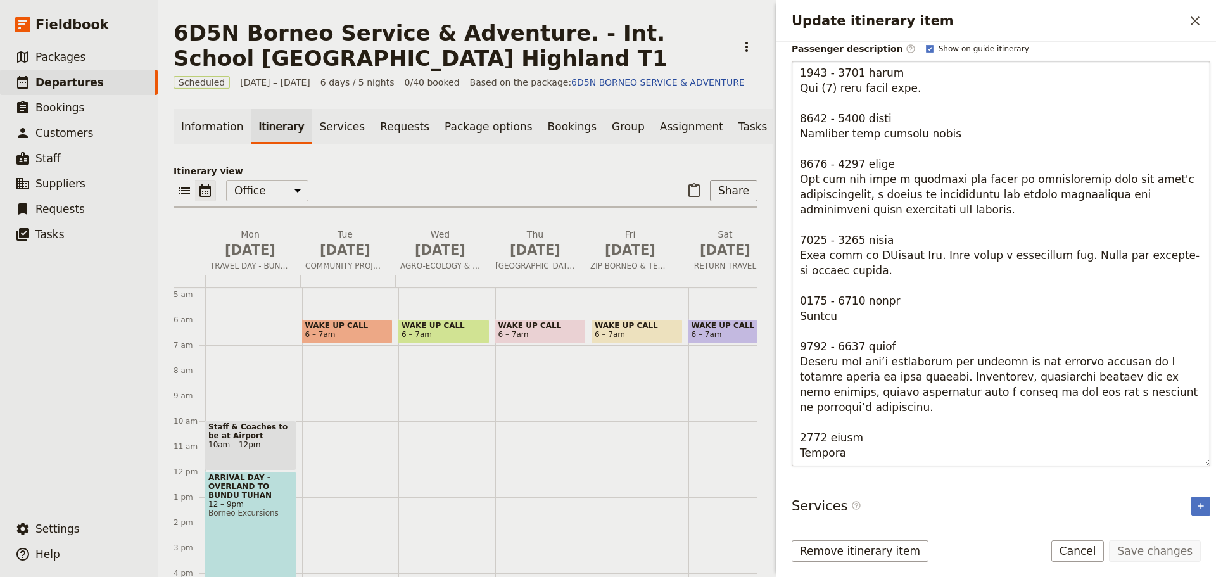
drag, startPoint x: 1027, startPoint y: 444, endPoint x: 823, endPoint y: 457, distance: 205.0
click at [823, 457] on textarea "Update itinerary item" at bounding box center [1001, 263] width 419 height 405
click at [1001, 457] on textarea "Update itinerary item" at bounding box center [1001, 263] width 419 height 405
drag, startPoint x: 1010, startPoint y: 454, endPoint x: 795, endPoint y: 455, distance: 214.7
click at [795, 455] on textarea "Update itinerary item" at bounding box center [1001, 263] width 419 height 405
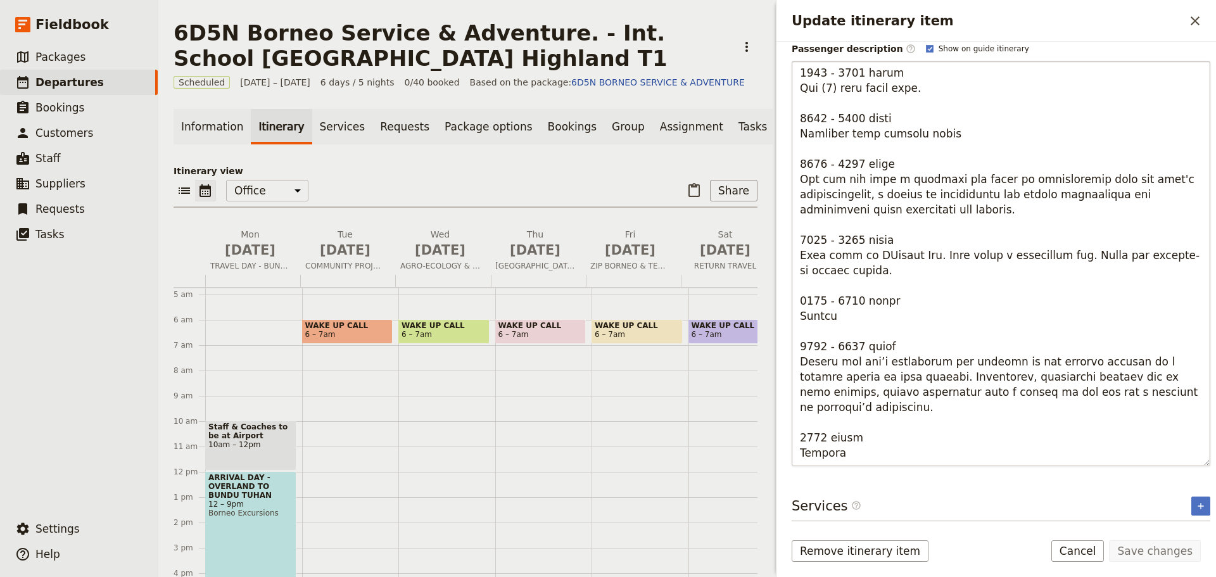
type textarea "4599 - 8389 lorem Ipsumdo Sitametco: Adipi elit sed doei te incididuntut labore…"
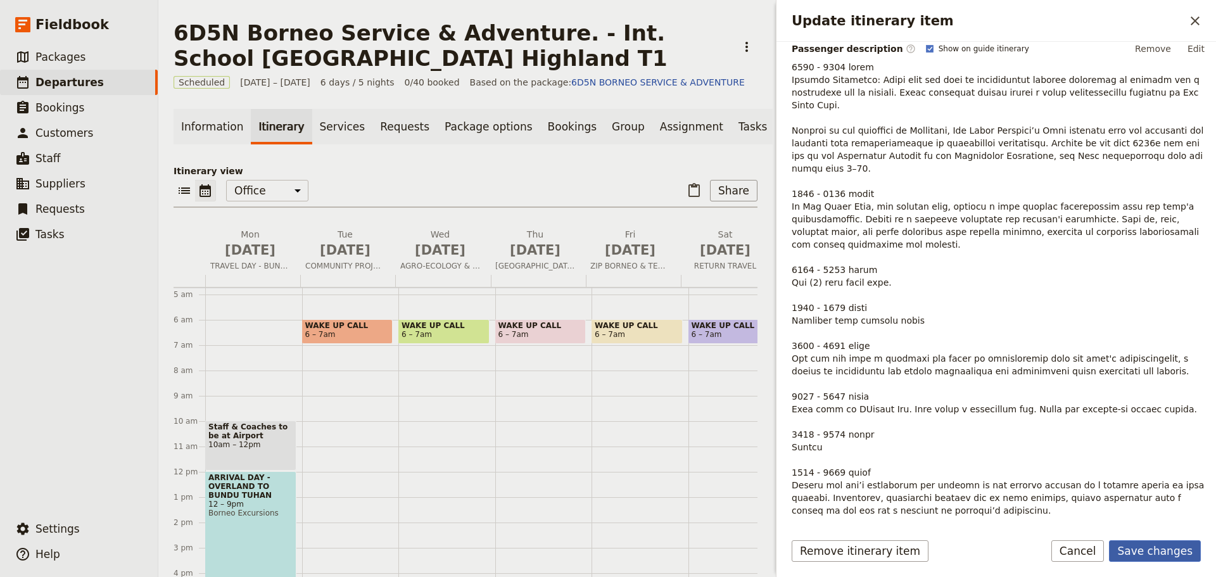
click at [1153, 549] on button "Save changes" at bounding box center [1155, 551] width 92 height 22
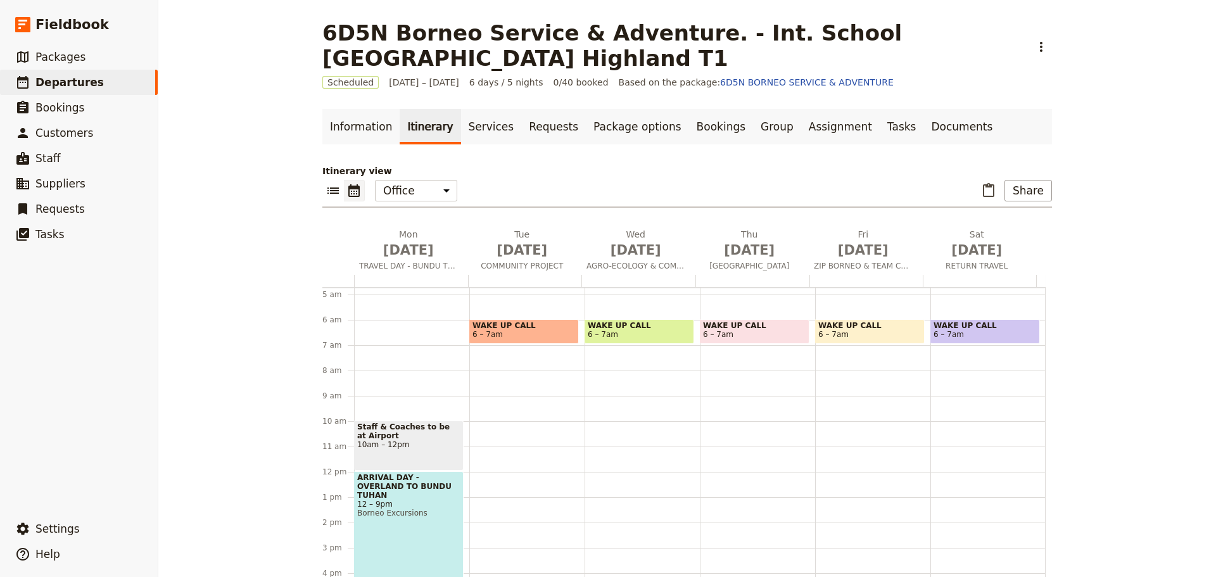
click at [537, 338] on span at bounding box center [524, 340] width 108 height 5
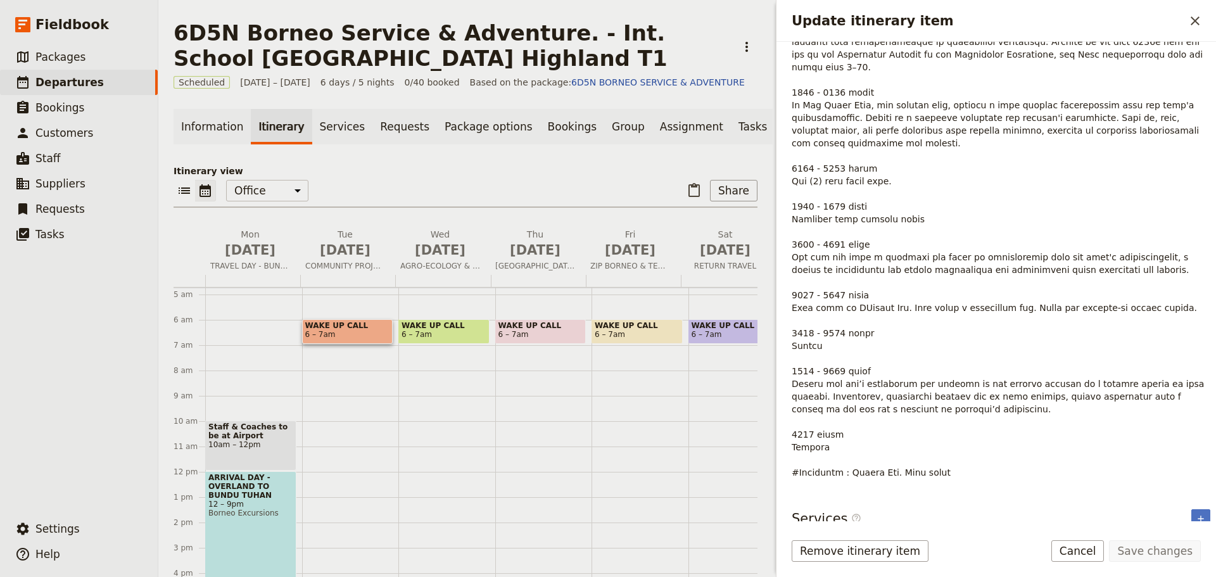
scroll to position [0, 0]
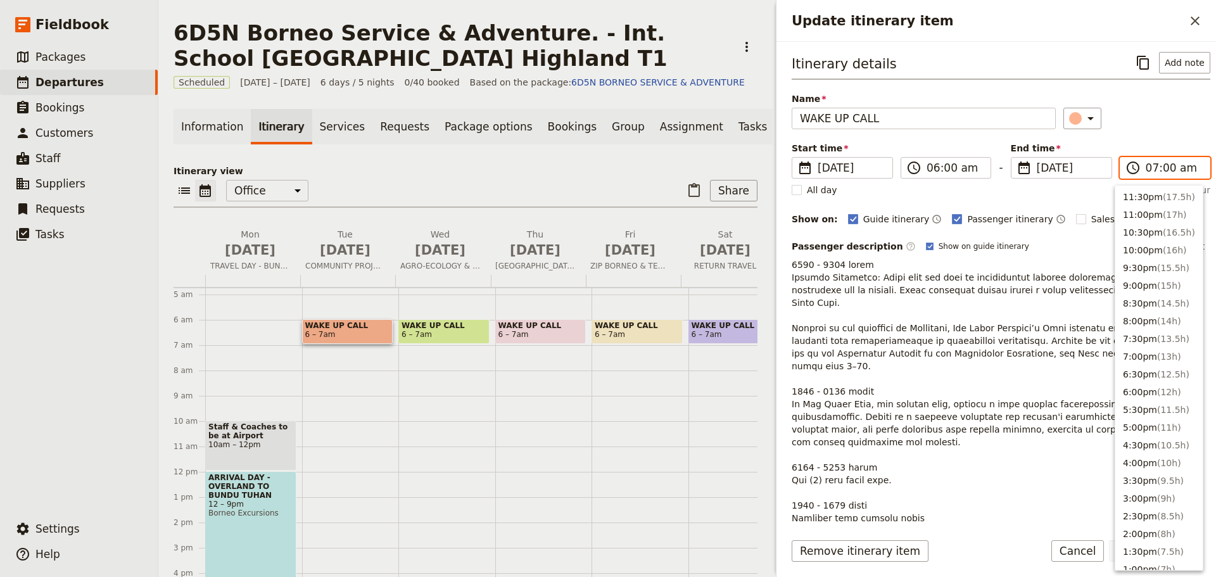
click at [1149, 170] on input "07:00 am" at bounding box center [1174, 167] width 56 height 15
click at [1145, 284] on button "9:00pm ( 15h )" at bounding box center [1159, 286] width 87 height 18
type input "09:00 pm"
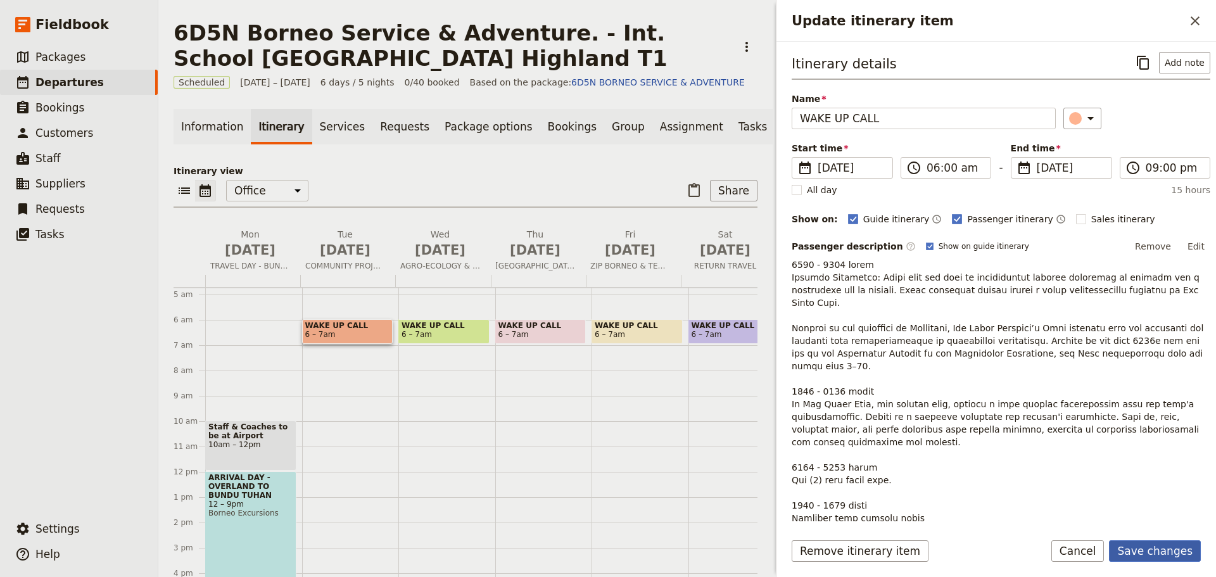
click at [1145, 548] on button "Save changes" at bounding box center [1155, 551] width 92 height 22
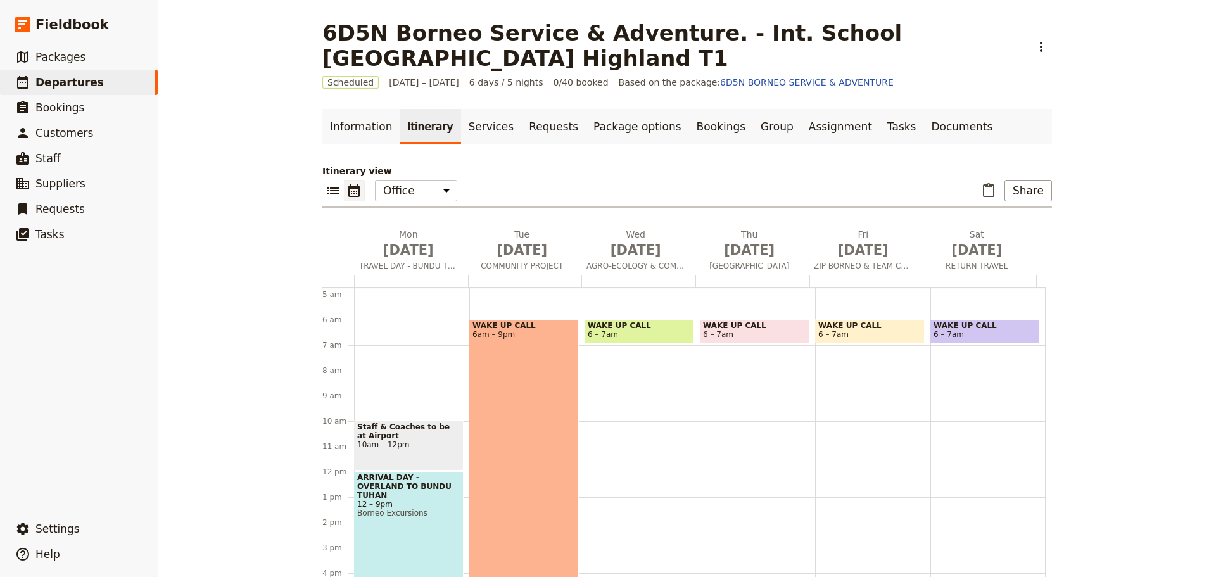
click at [500, 327] on span "WAKE UP CALL" at bounding box center [524, 325] width 103 height 9
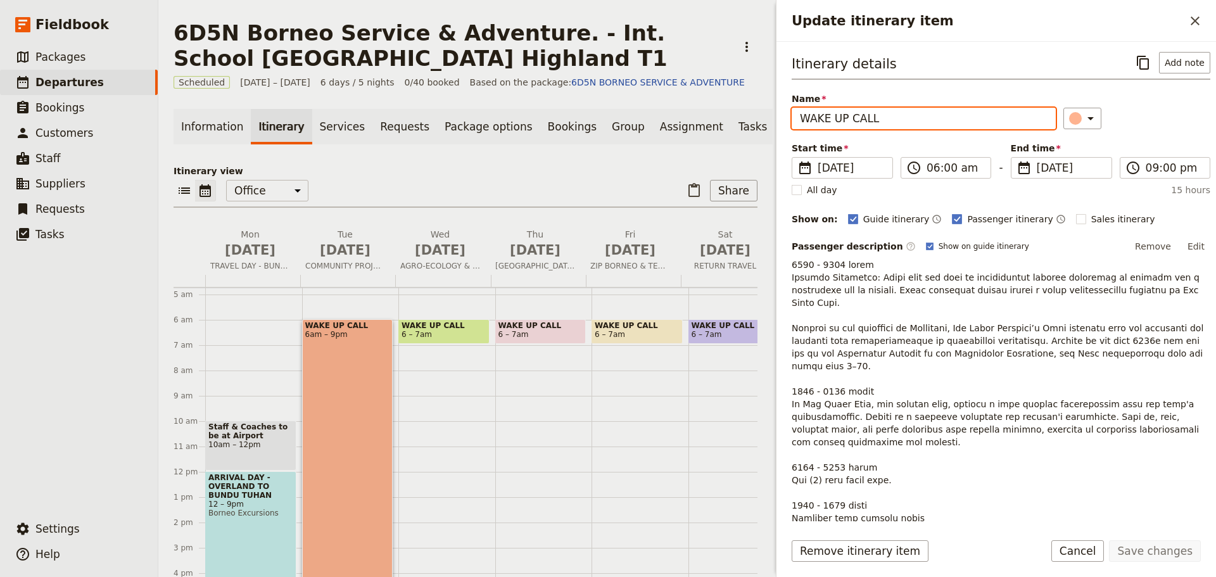
drag, startPoint x: 921, startPoint y: 123, endPoint x: 763, endPoint y: 127, distance: 158.4
click at [763, 127] on div "6D5N Borneo Service & Adventure. - Int. School [GEOGRAPHIC_DATA] Highland T1 ​ …" at bounding box center [687, 288] width 1058 height 577
type input "SERVICE ACTION"
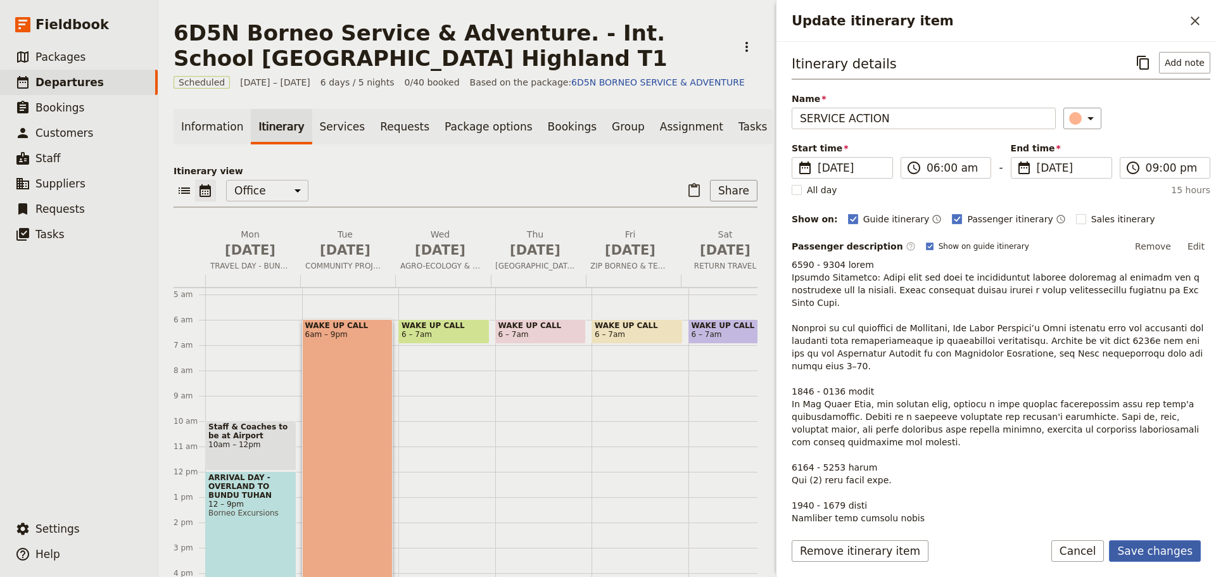
click at [1178, 550] on button "Save changes" at bounding box center [1155, 551] width 92 height 22
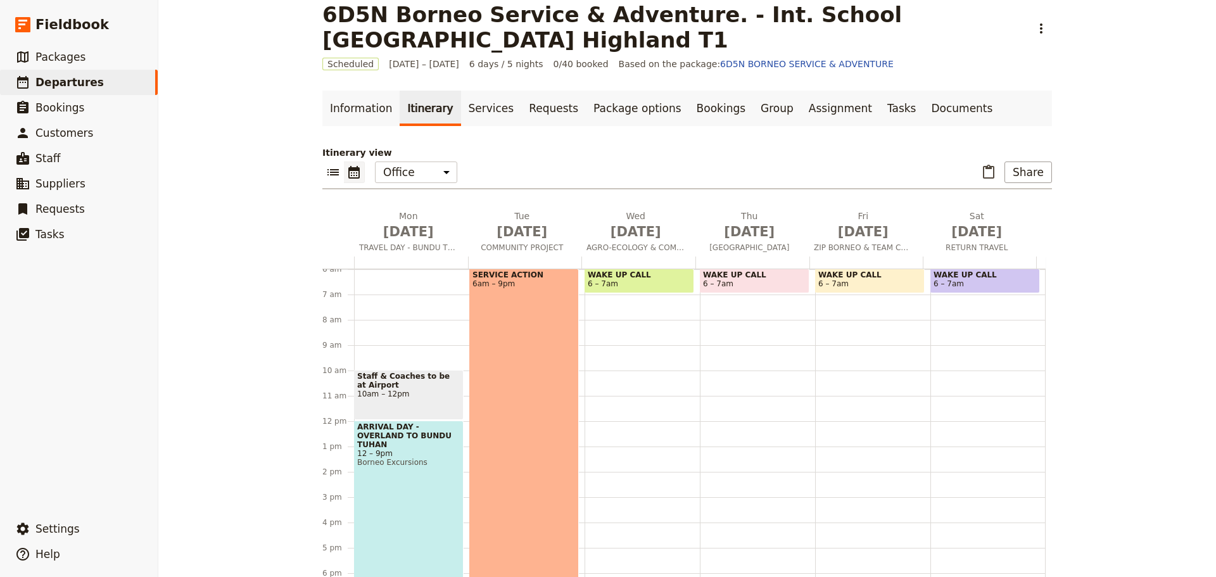
click at [620, 273] on span "WAKE UP CALL" at bounding box center [639, 274] width 103 height 9
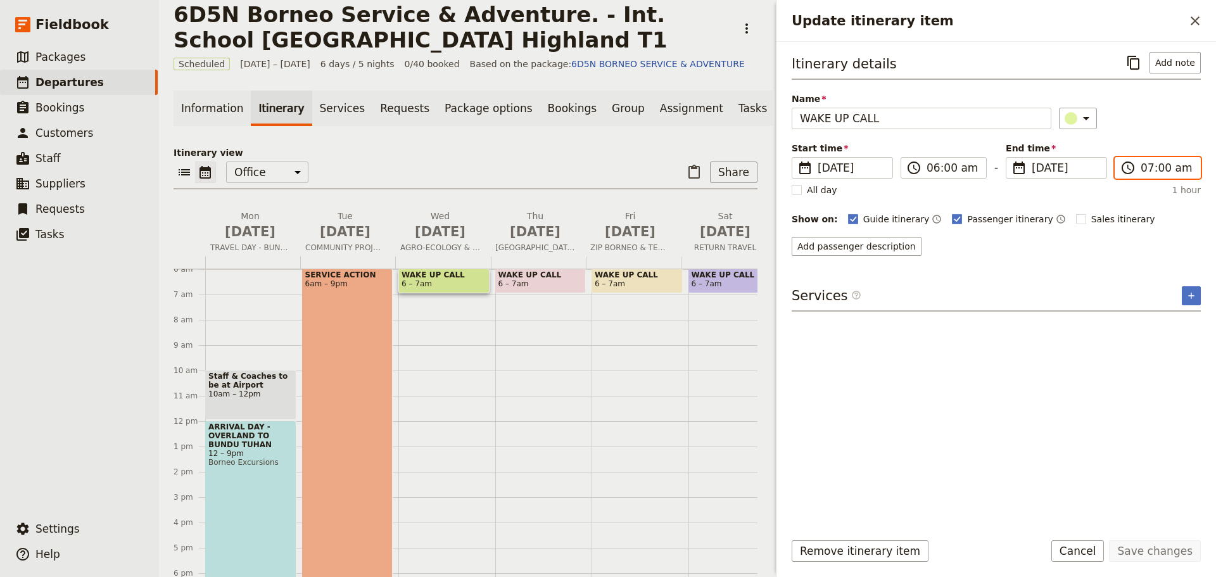
click at [1155, 170] on input "07:00 am" at bounding box center [1167, 167] width 52 height 15
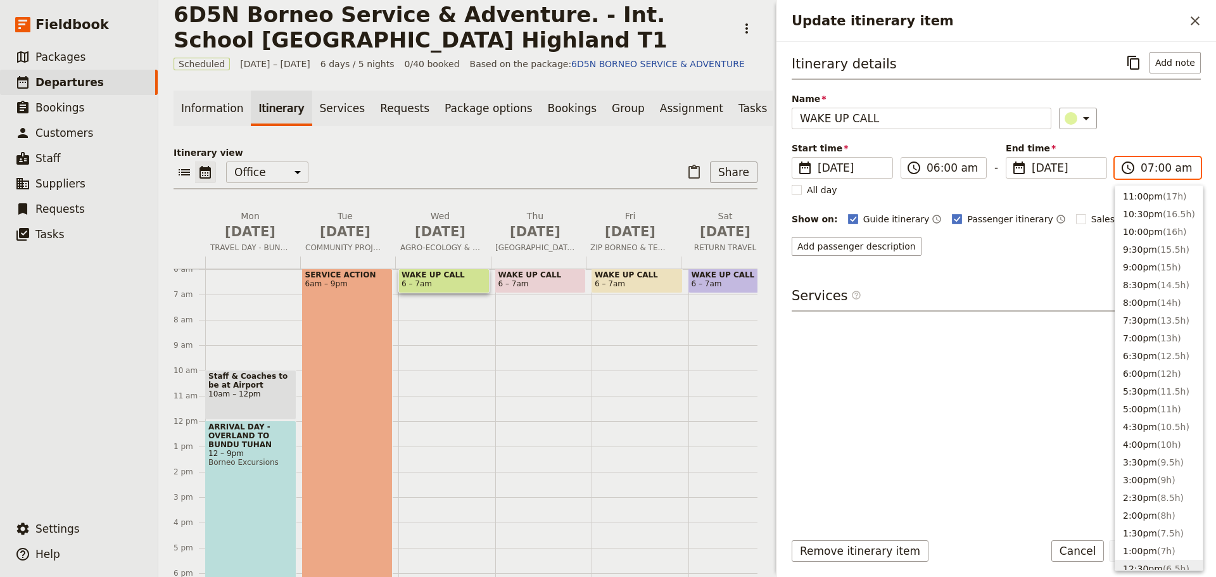
scroll to position [0, 0]
click at [1147, 284] on button "9:00pm ( 15h )" at bounding box center [1159, 286] width 87 height 18
type input "09:00 pm"
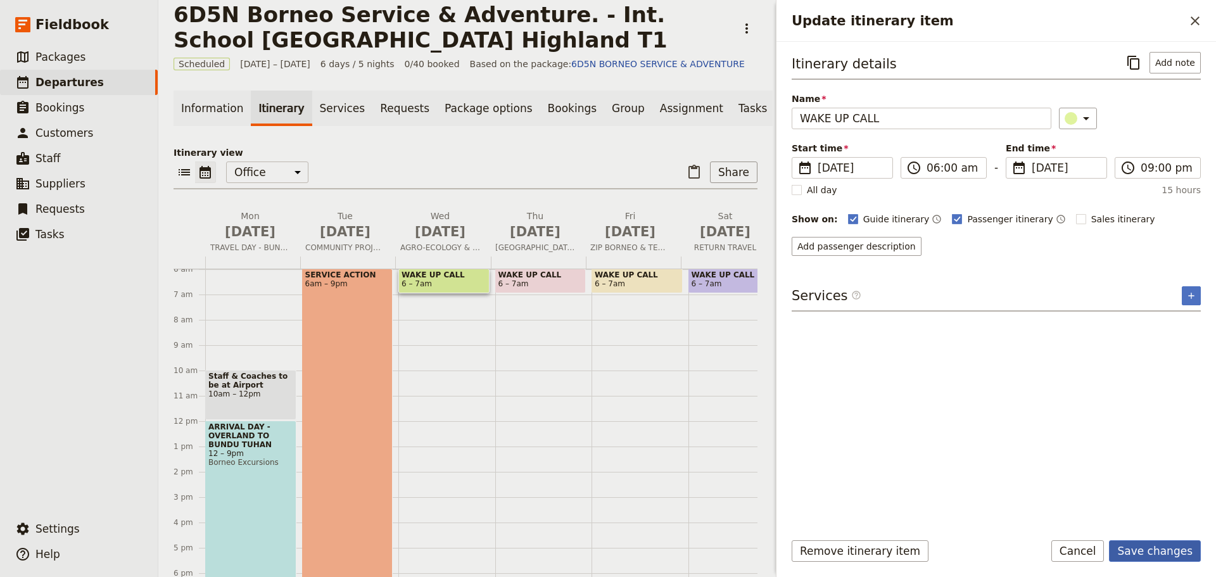
click at [1160, 545] on button "Save changes" at bounding box center [1155, 551] width 92 height 22
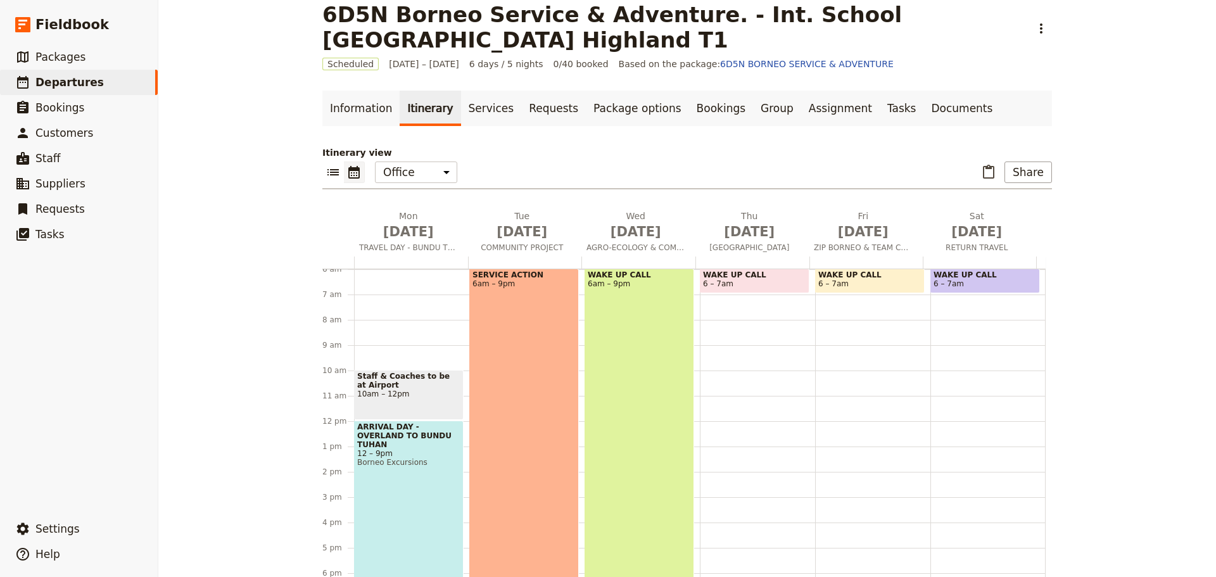
click at [667, 367] on div "WAKE UP CALL 6am – 9pm" at bounding box center [640, 458] width 110 height 379
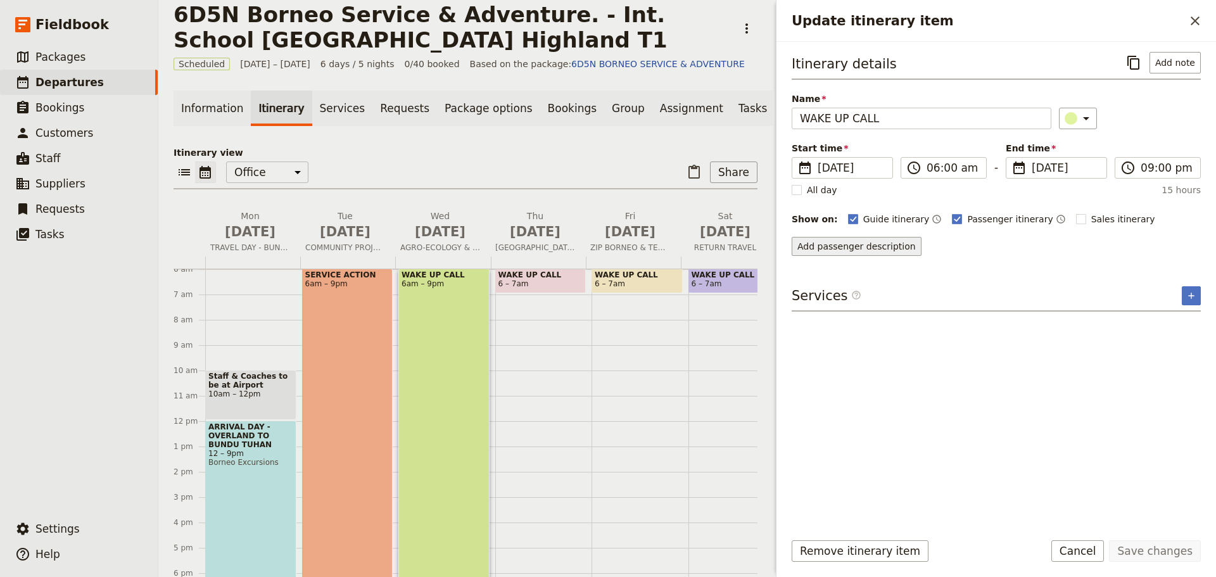
click at [898, 249] on button "Add passenger description" at bounding box center [857, 246] width 130 height 19
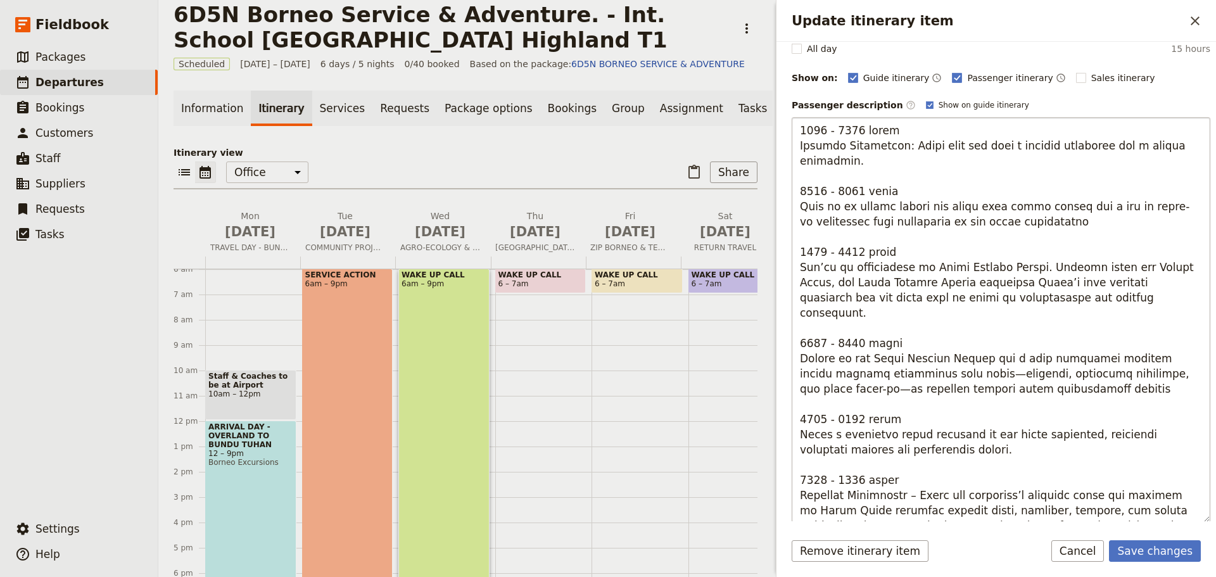
drag, startPoint x: 913, startPoint y: 269, endPoint x: 1016, endPoint y: 270, distance: 103.3
click at [1016, 270] on textarea "Update itinerary item" at bounding box center [1001, 319] width 419 height 405
type textarea "7884 - 8185 lorem Ipsumdo Sitametcon: Adipi elit sed doei t incidid utlaboree d…"
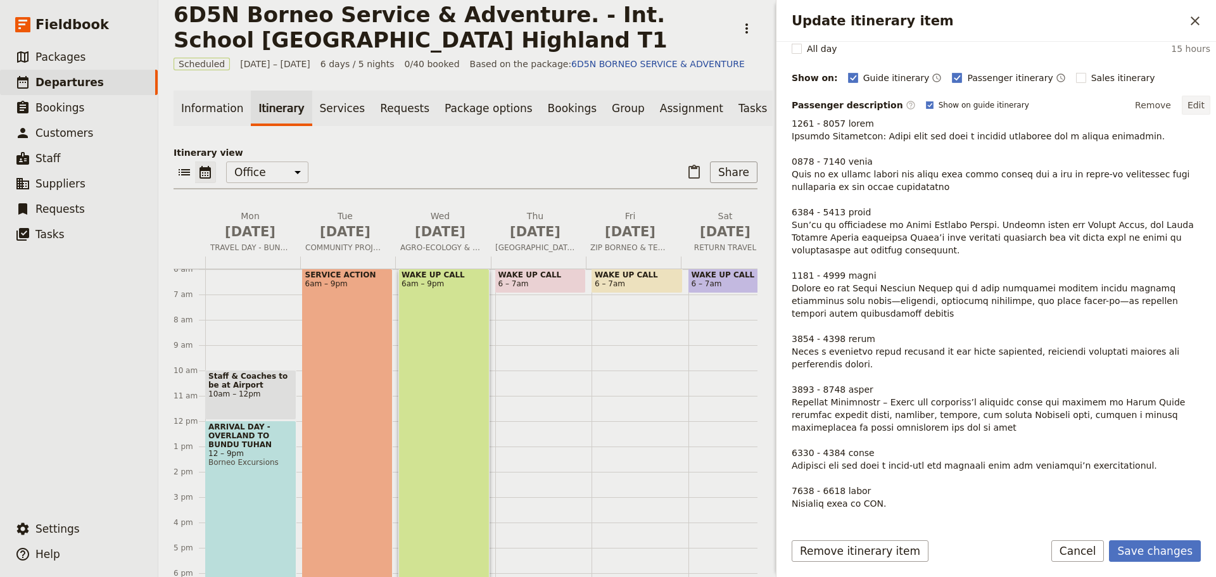
click at [1193, 103] on button "Edit" at bounding box center [1196, 105] width 29 height 19
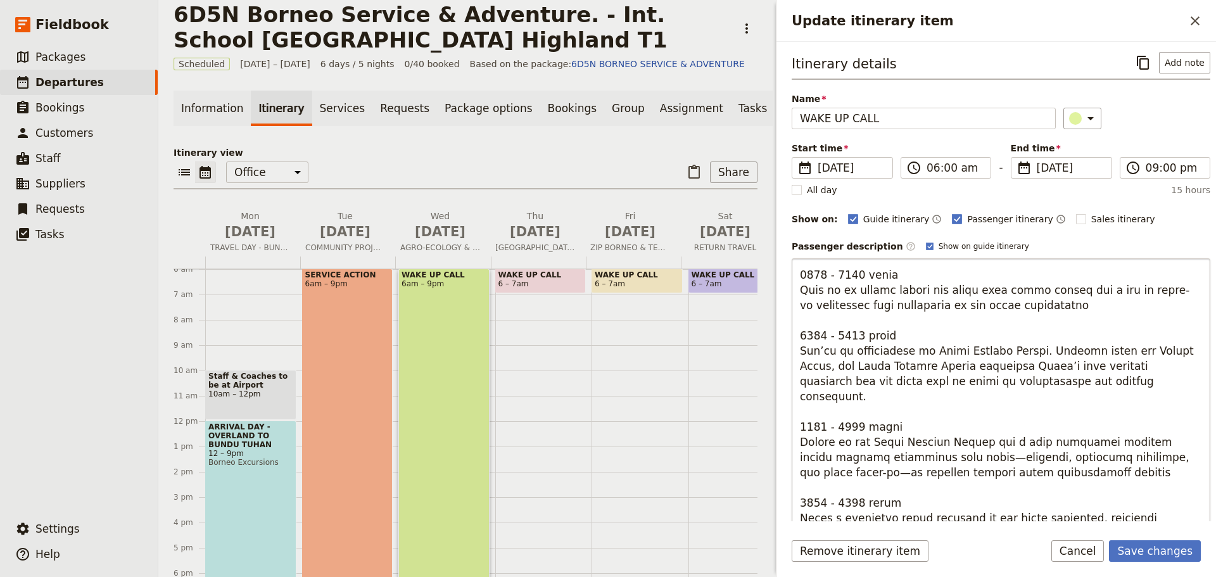
scroll to position [63, 0]
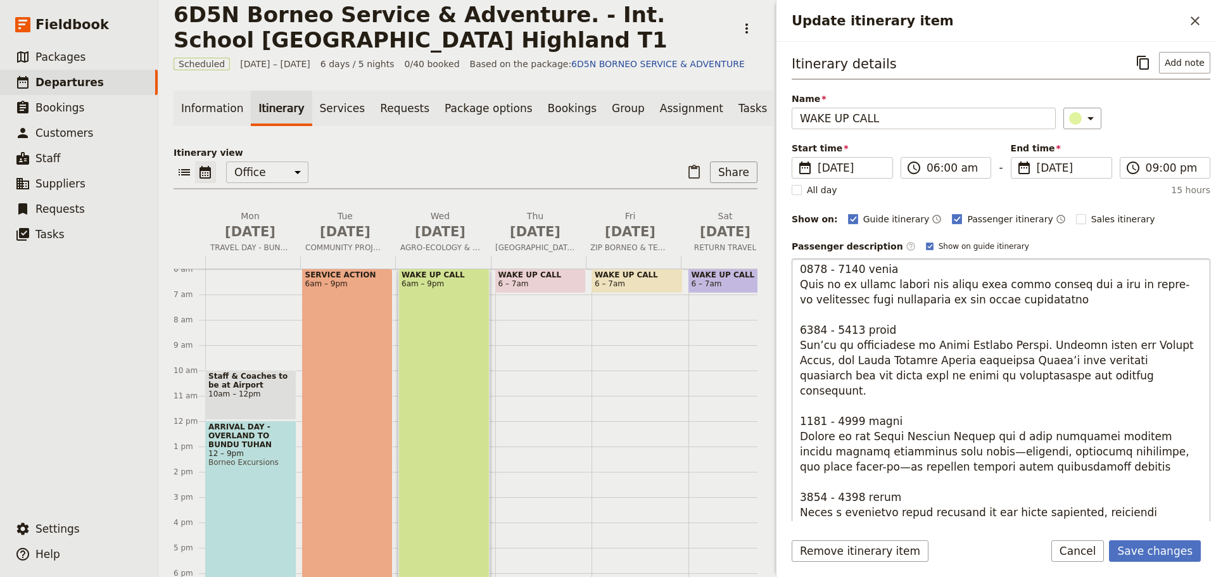
drag, startPoint x: 1017, startPoint y: 348, endPoint x: 1071, endPoint y: 381, distance: 63.5
click at [1071, 381] on textarea "Update itinerary item" at bounding box center [1001, 460] width 419 height 405
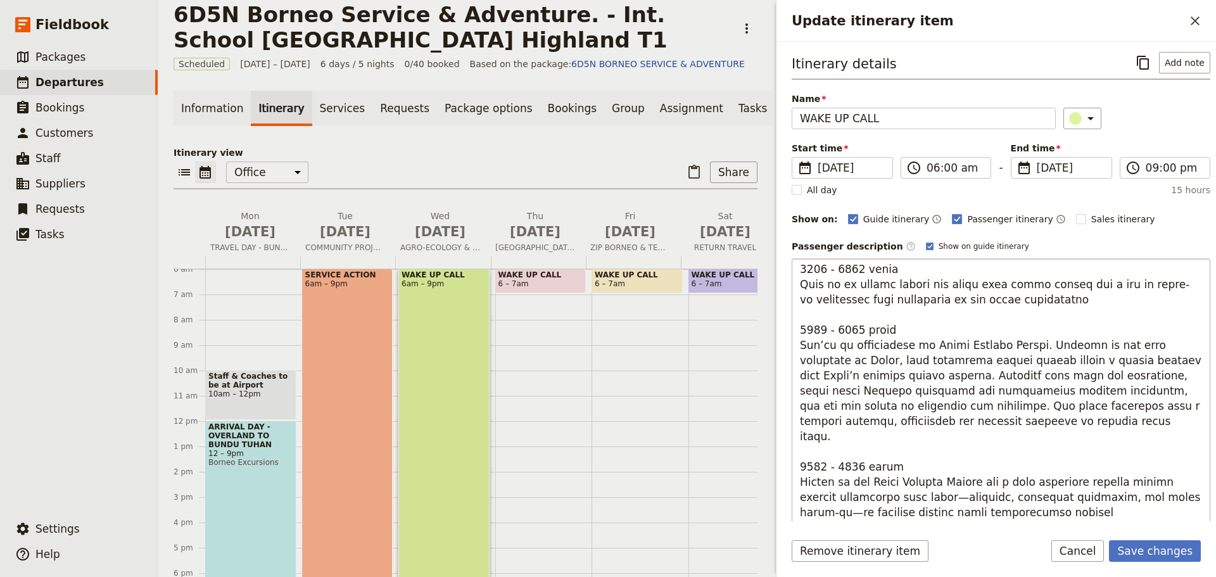
click at [1018, 347] on textarea "Update itinerary item" at bounding box center [1001, 460] width 419 height 405
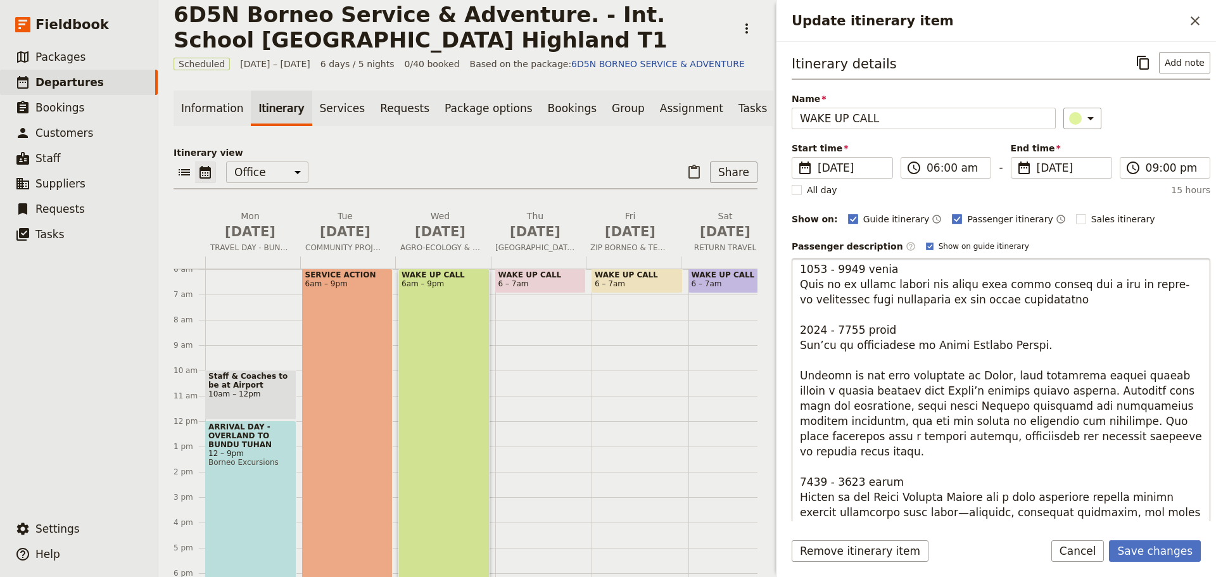
click at [1012, 347] on textarea "Update itinerary item" at bounding box center [1001, 460] width 419 height 405
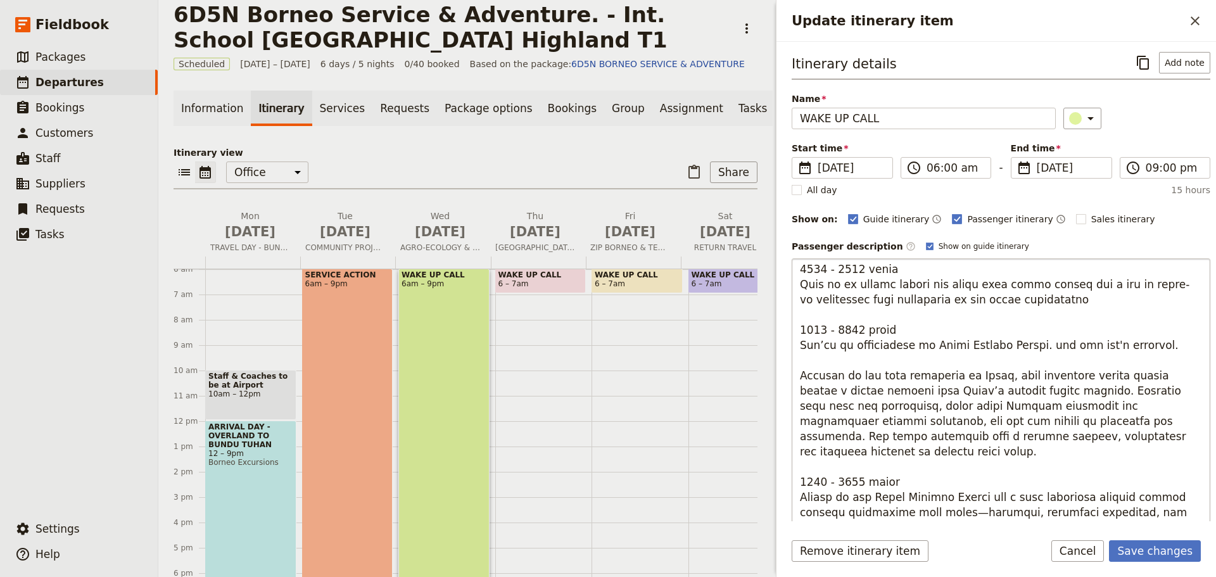
drag, startPoint x: 1112, startPoint y: 390, endPoint x: 851, endPoint y: 408, distance: 261.6
click at [851, 408] on textarea "Update itinerary item" at bounding box center [1001, 460] width 419 height 405
click at [1118, 340] on textarea "Update itinerary item" at bounding box center [1001, 460] width 419 height 405
click at [851, 330] on textarea "Update itinerary item" at bounding box center [1001, 460] width 419 height 405
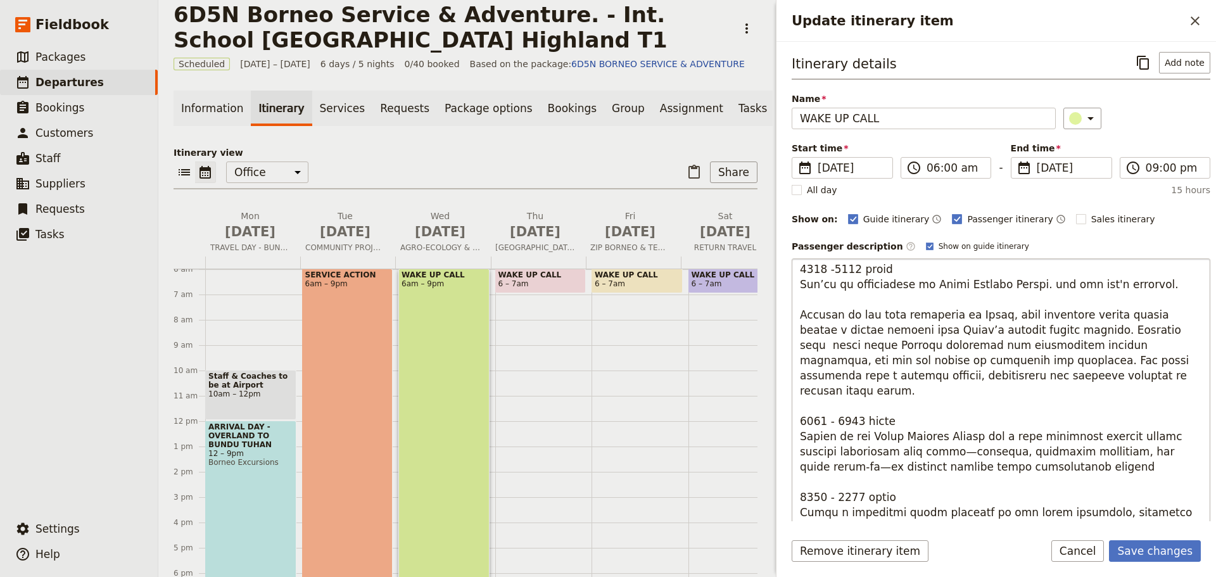
scroll to position [127, 0]
click at [823, 403] on textarea "Update itinerary item" at bounding box center [1001, 460] width 419 height 405
click at [848, 405] on textarea "Update itinerary item" at bounding box center [1001, 460] width 419 height 405
click at [853, 405] on textarea "Update itinerary item" at bounding box center [1001, 460] width 419 height 405
drag, startPoint x: 862, startPoint y: 420, endPoint x: 970, endPoint y: 419, distance: 108.3
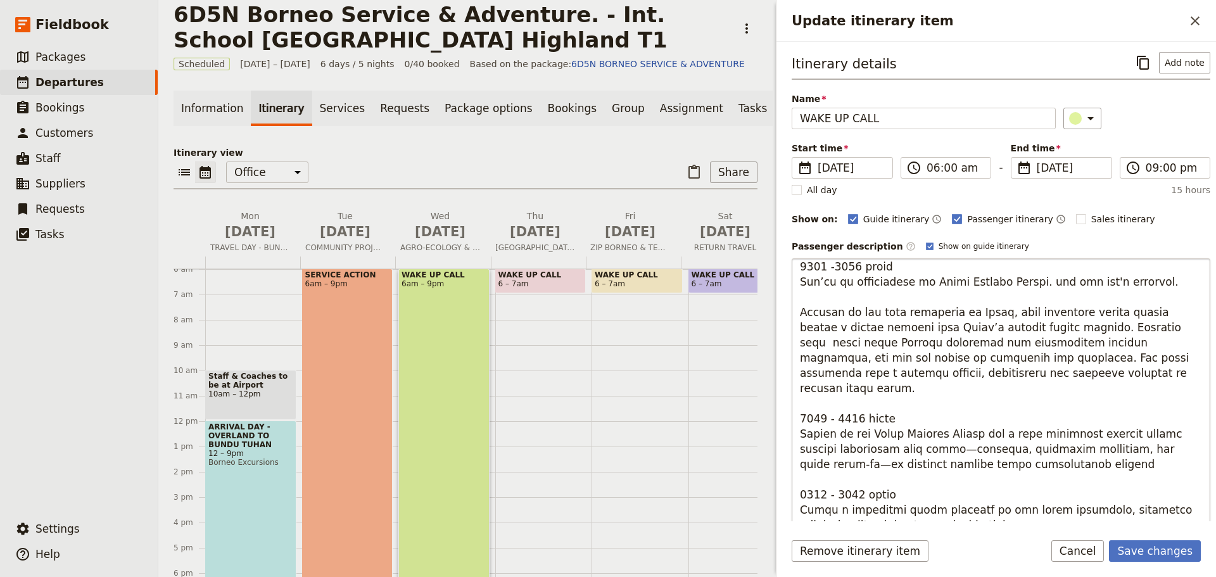
click at [970, 419] on textarea "Update itinerary item" at bounding box center [1001, 460] width 419 height 405
drag, startPoint x: 943, startPoint y: 422, endPoint x: 957, endPoint y: 421, distance: 13.3
click at [957, 421] on textarea "Update itinerary item" at bounding box center [1001, 460] width 419 height 405
type textarea "0216 - 2671 lorem Ipsumdo Sitametcon: Adipi elit sed doei t incidid utlaboree d…"
click at [1101, 421] on textarea "Update itinerary item" at bounding box center [1001, 460] width 419 height 405
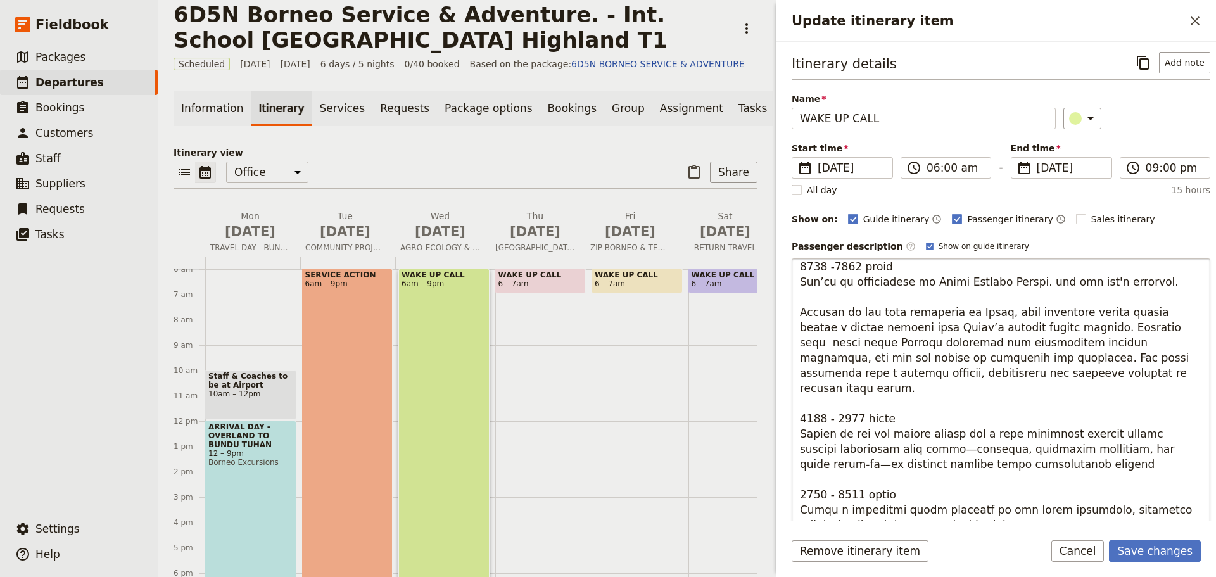
drag, startPoint x: 1098, startPoint y: 418, endPoint x: 1121, endPoint y: 438, distance: 31.0
click at [1098, 419] on textarea "Update itinerary item" at bounding box center [1001, 460] width 419 height 405
drag, startPoint x: 905, startPoint y: 435, endPoint x: 1028, endPoint y: 441, distance: 123.7
click at [1028, 441] on textarea "Update itinerary item" at bounding box center [1001, 460] width 419 height 405
click at [1026, 448] on textarea "Update itinerary item" at bounding box center [1001, 460] width 419 height 405
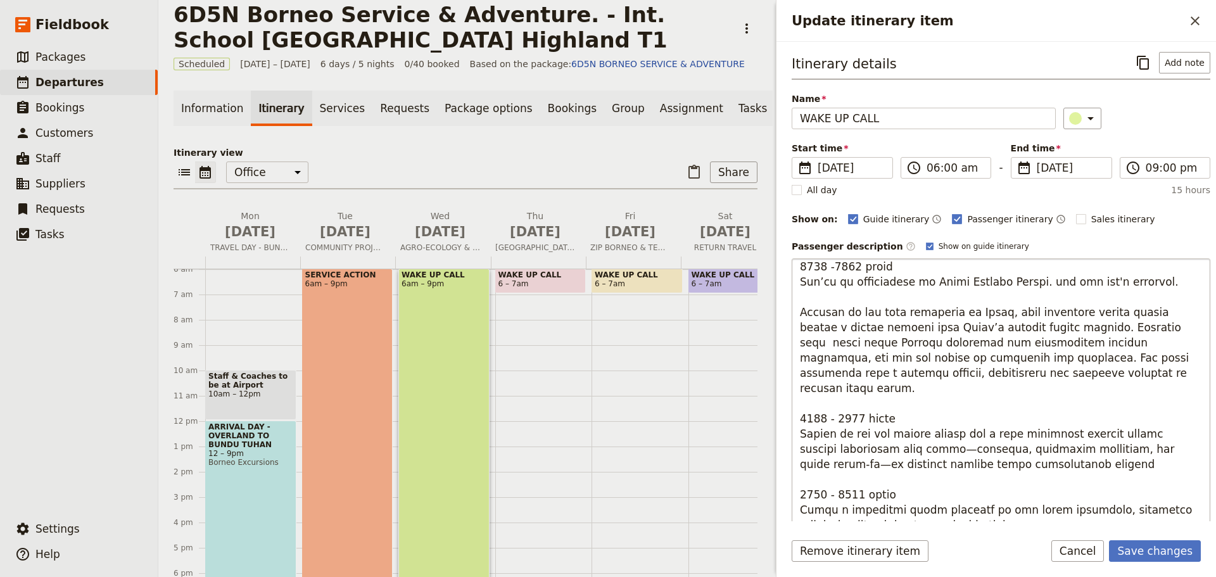
drag, startPoint x: 804, startPoint y: 418, endPoint x: 1020, endPoint y: 446, distance: 218.4
click at [1020, 446] on textarea "Update itinerary item" at bounding box center [1001, 460] width 419 height 405
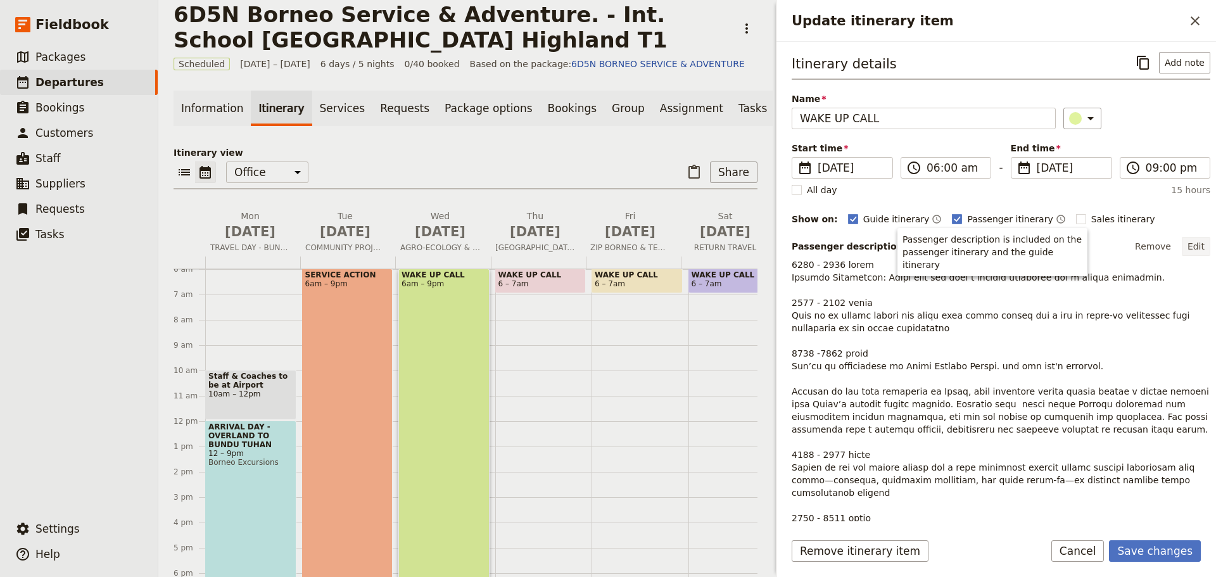
click at [1190, 246] on button "Edit" at bounding box center [1196, 246] width 29 height 19
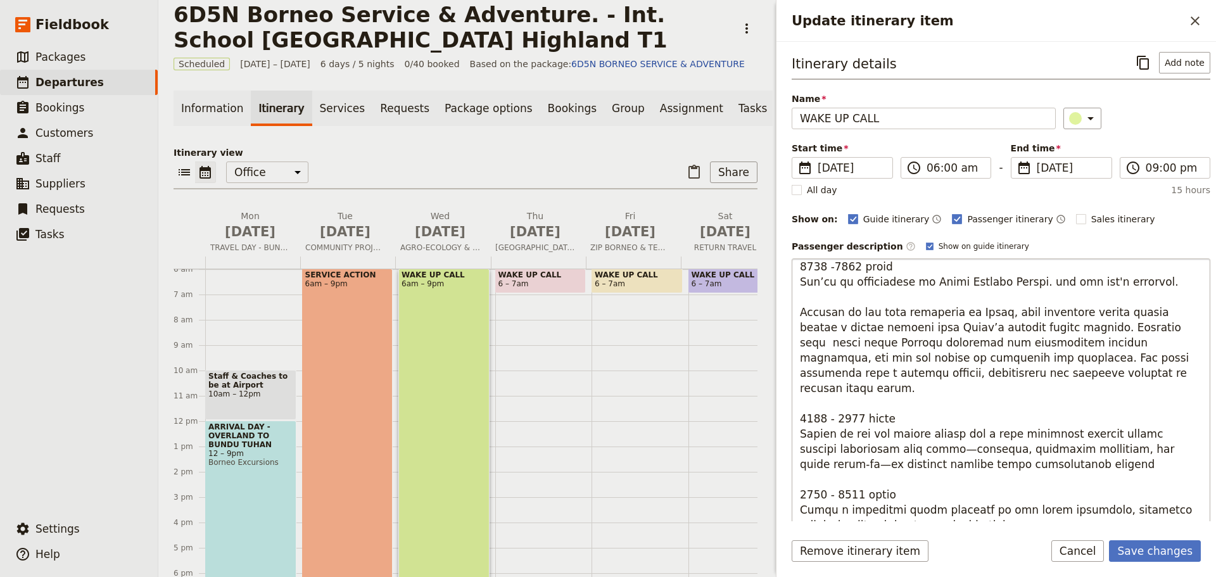
drag, startPoint x: 799, startPoint y: 420, endPoint x: 1046, endPoint y: 445, distance: 248.3
click at [1046, 445] on textarea "Update itinerary item" at bounding box center [1001, 460] width 419 height 405
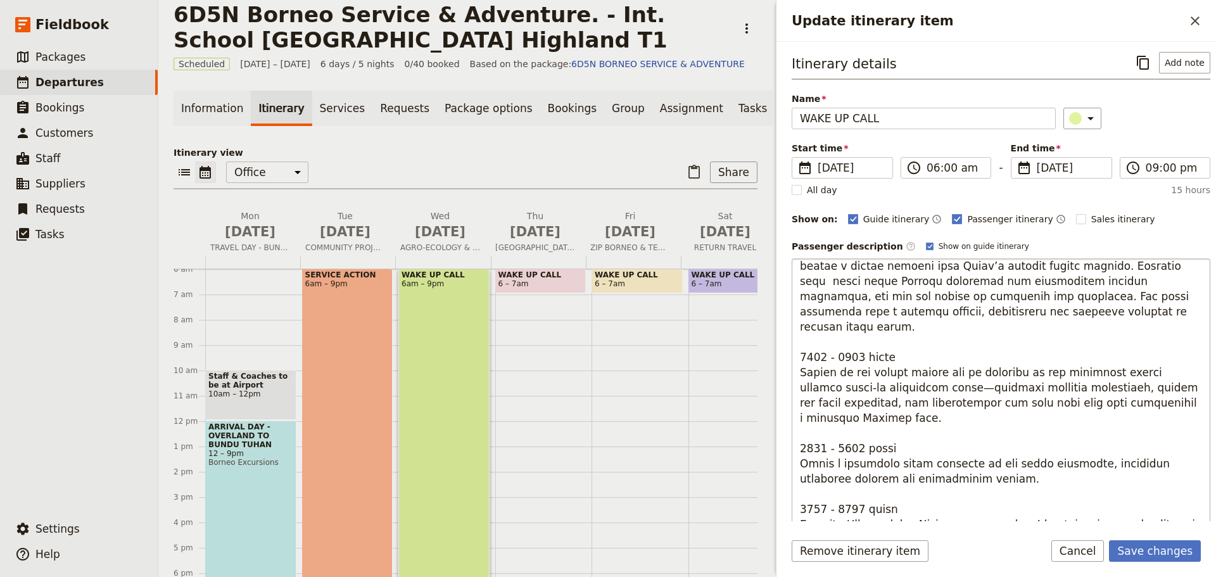
scroll to position [190, 0]
drag, startPoint x: 801, startPoint y: 431, endPoint x: 824, endPoint y: 431, distance: 23.4
click at [824, 431] on textarea "Update itinerary item" at bounding box center [1001, 460] width 419 height 405
drag, startPoint x: 1027, startPoint y: 448, endPoint x: 1081, endPoint y: 447, distance: 53.9
click at [1081, 447] on textarea "Update itinerary item" at bounding box center [1001, 460] width 419 height 405
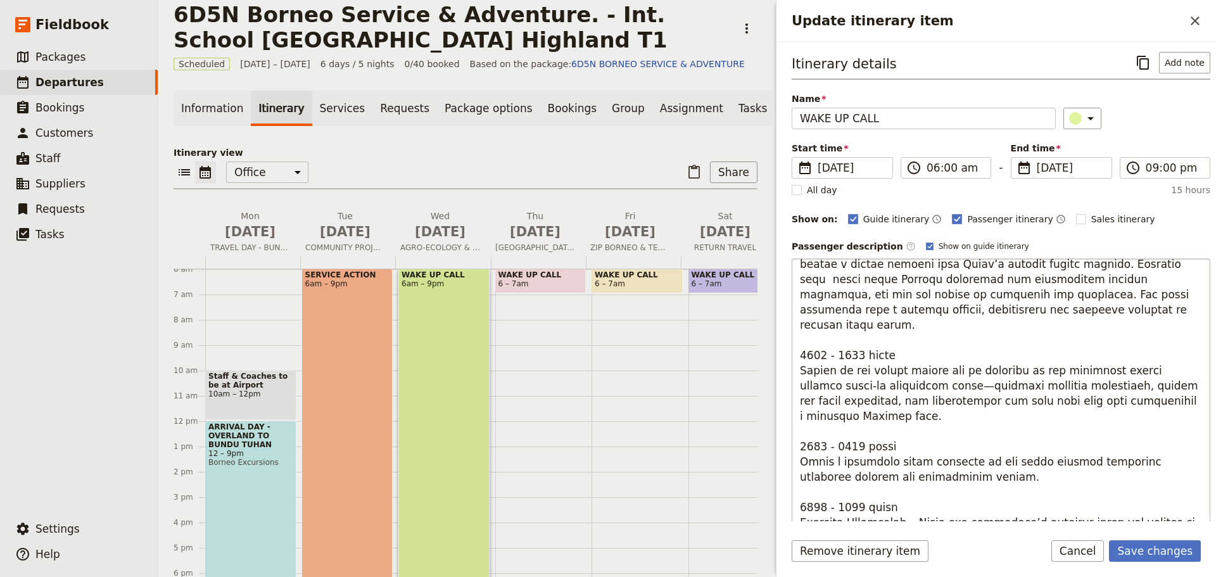
type textarea "6552 - 0503 lorem Ipsumdo Sitametcon: Adipi elit sed doei t incidid utlaboree d…"
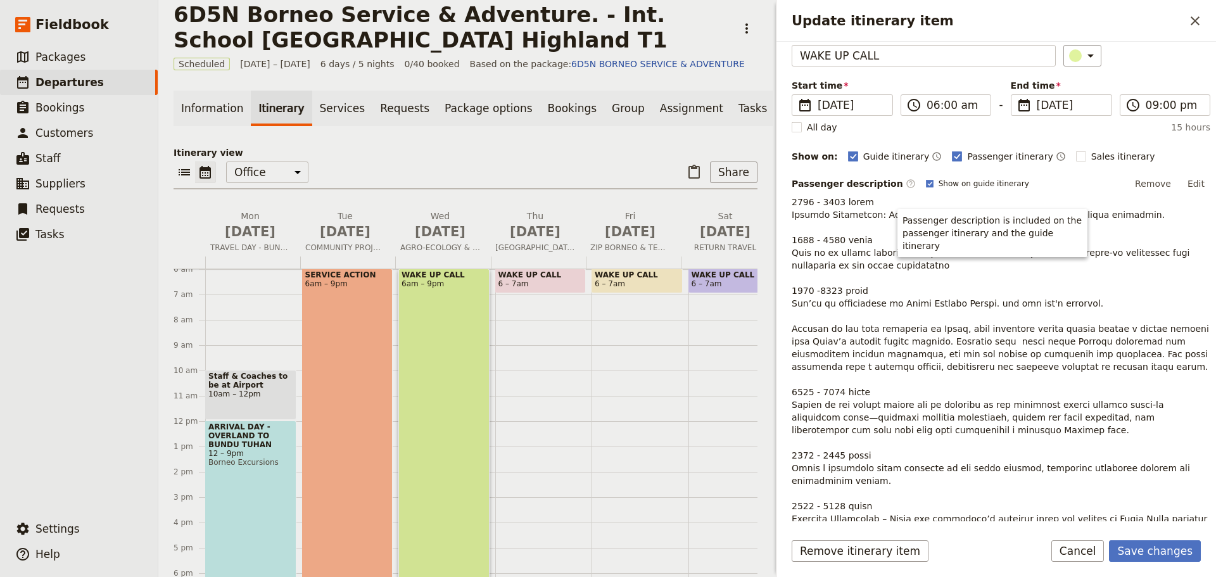
scroll to position [63, 0]
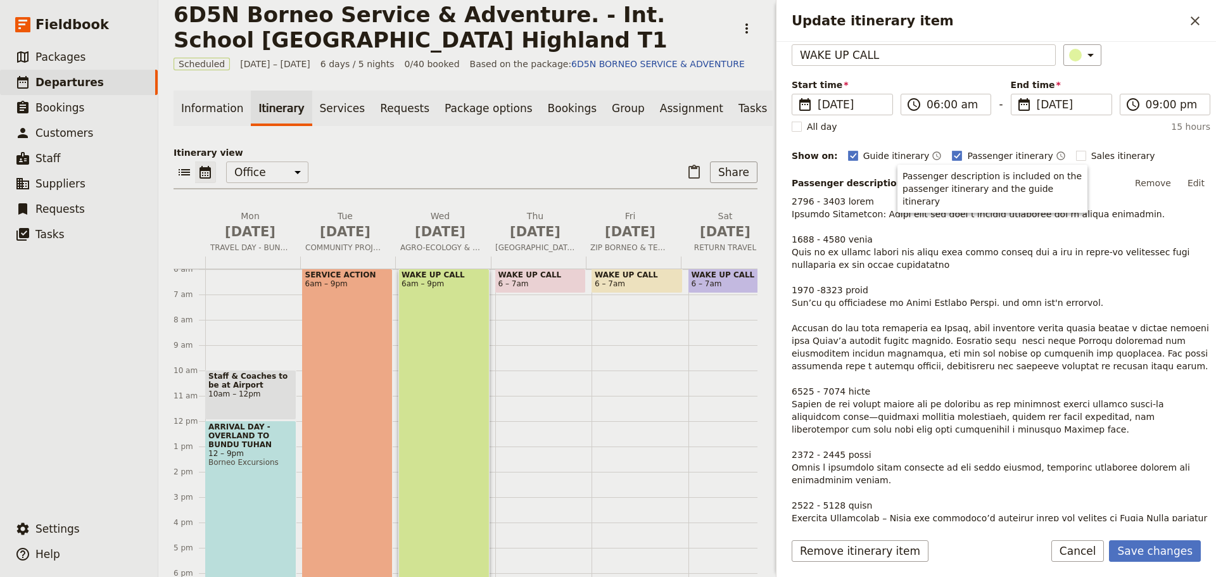
drag, startPoint x: 1185, startPoint y: 183, endPoint x: 1165, endPoint y: 199, distance: 25.2
click at [1183, 184] on button "Edit" at bounding box center [1196, 183] width 29 height 19
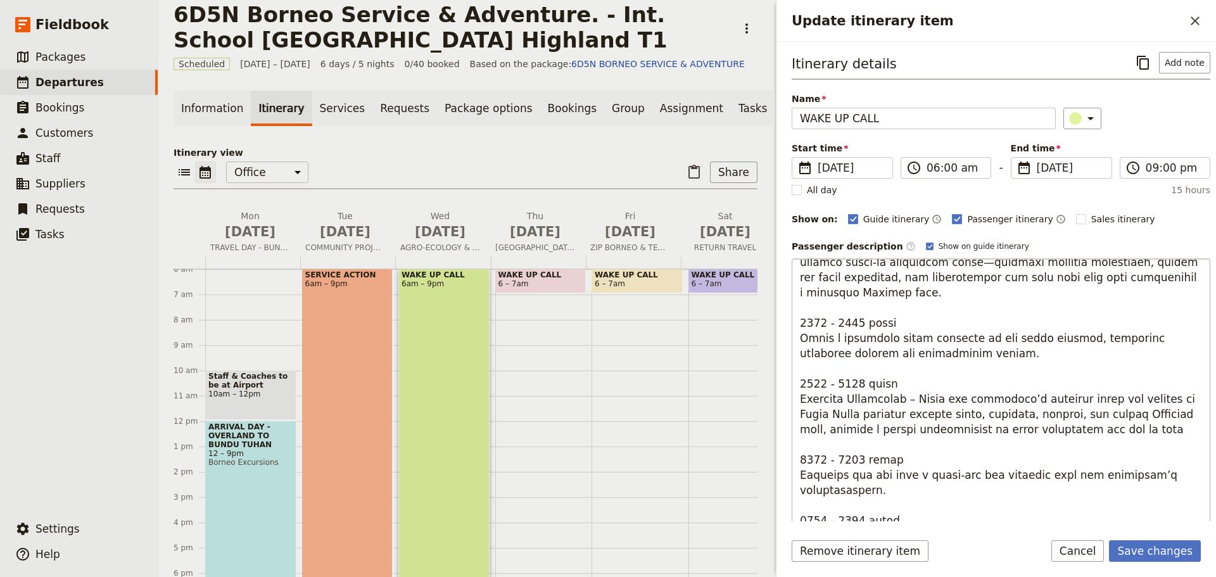
scroll to position [317, 0]
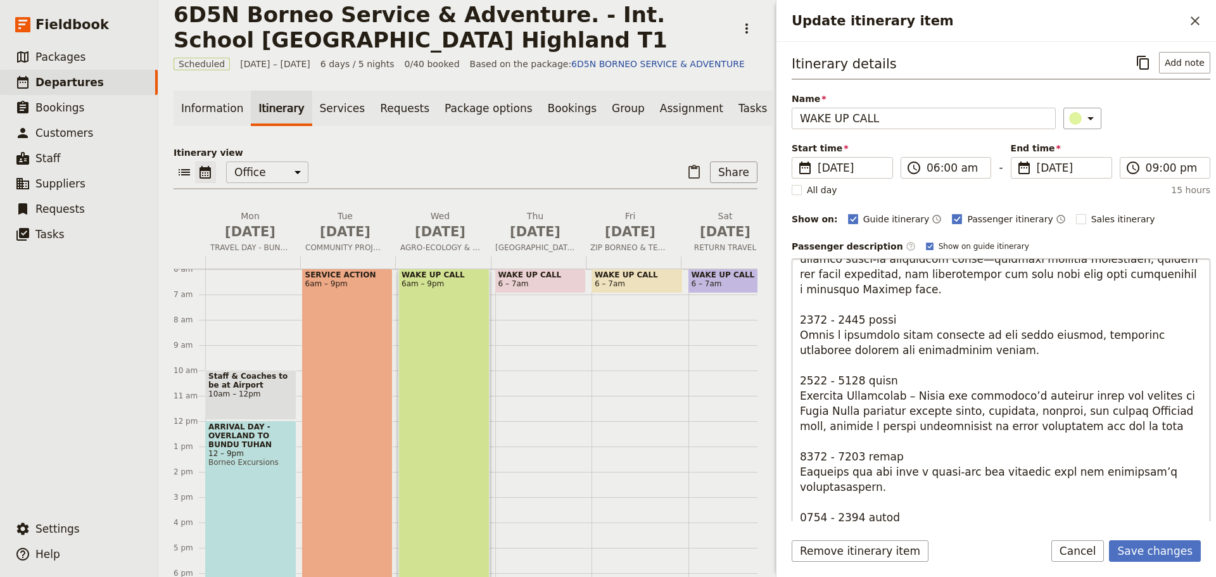
drag, startPoint x: 801, startPoint y: 381, endPoint x: 1117, endPoint y: 420, distance: 318.5
click at [1117, 420] on textarea "Update itinerary item" at bounding box center [1001, 460] width 419 height 405
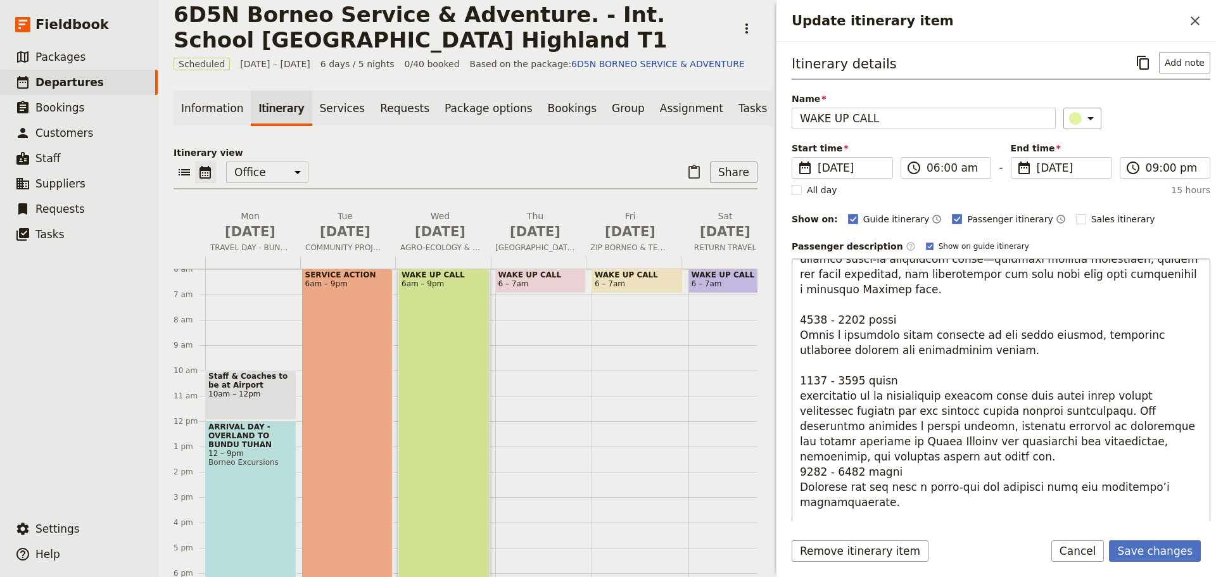
click at [804, 382] on textarea "Update itinerary item" at bounding box center [1001, 460] width 419 height 405
drag, startPoint x: 919, startPoint y: 412, endPoint x: 972, endPoint y: 412, distance: 52.6
click at [972, 412] on textarea "Update itinerary item" at bounding box center [1001, 460] width 419 height 405
drag, startPoint x: 965, startPoint y: 412, endPoint x: 976, endPoint y: 426, distance: 17.2
click at [965, 413] on textarea "Update itinerary item" at bounding box center [1001, 460] width 419 height 405
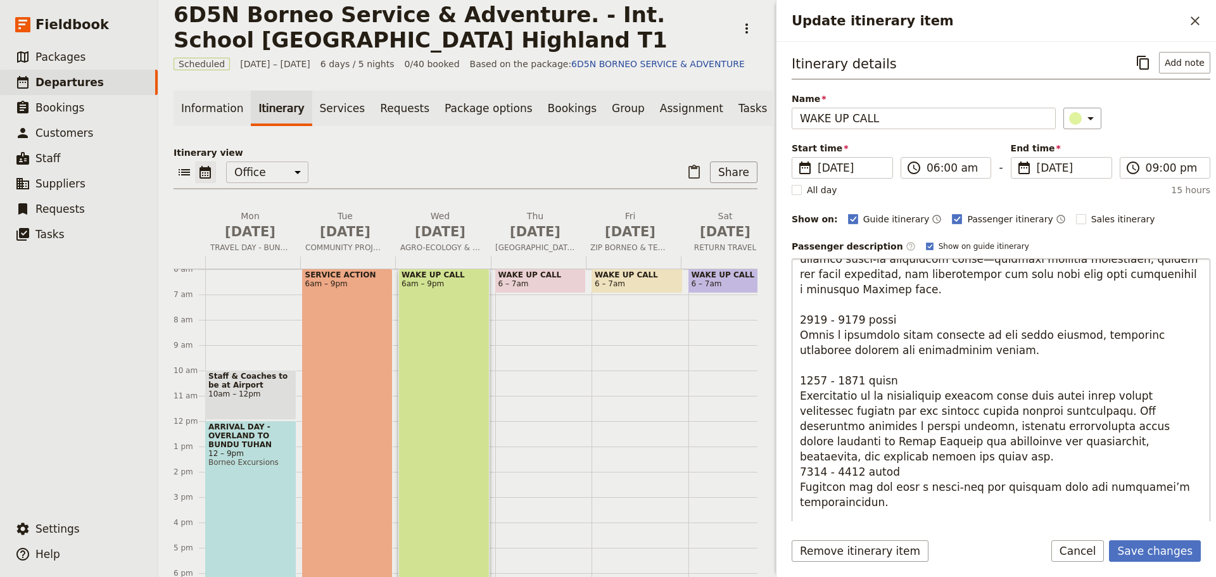
click at [1178, 427] on textarea "Update itinerary item" at bounding box center [1001, 460] width 419 height 405
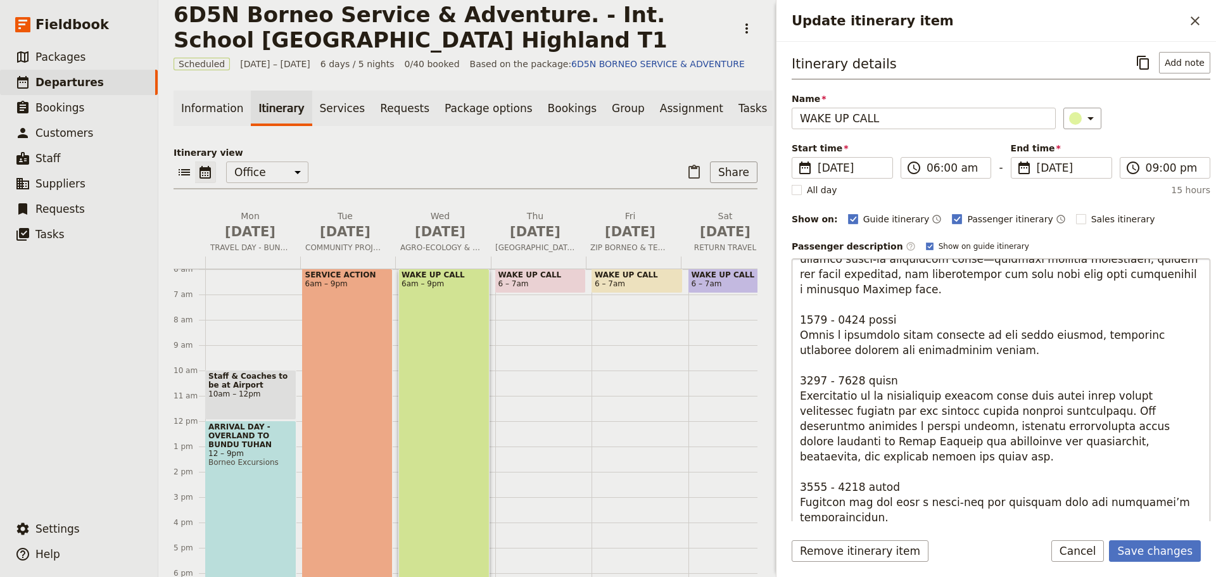
click at [855, 362] on textarea "Update itinerary item" at bounding box center [1001, 460] width 419 height 405
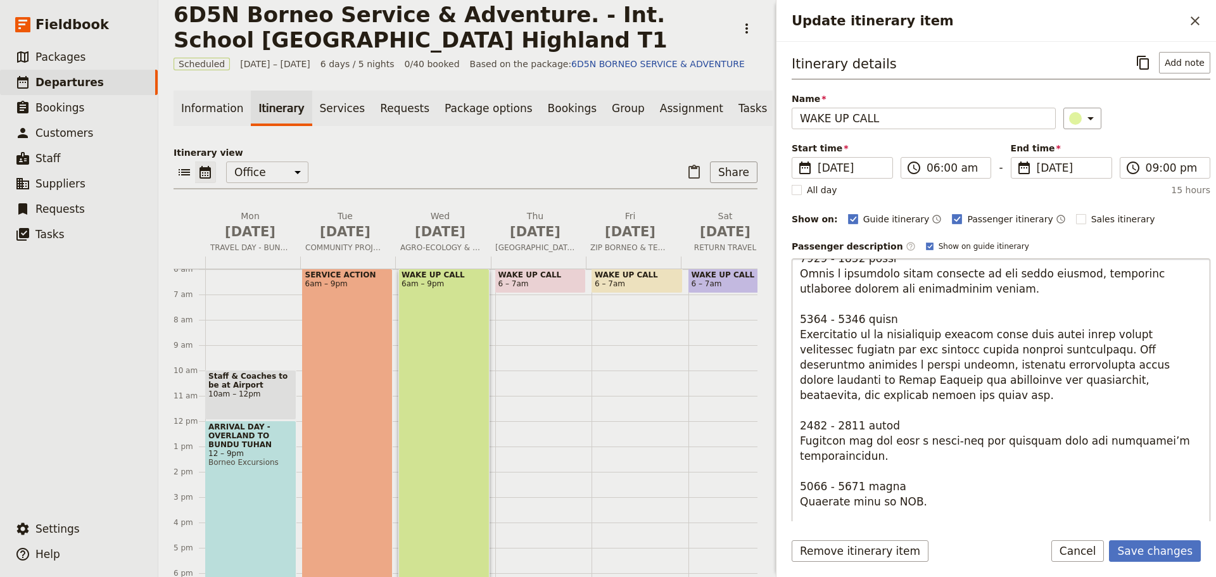
scroll to position [380, 0]
drag, startPoint x: 1076, startPoint y: 412, endPoint x: 1145, endPoint y: 412, distance: 69.7
click at [1145, 412] on textarea "Update itinerary item" at bounding box center [1001, 460] width 419 height 405
drag, startPoint x: 827, startPoint y: 392, endPoint x: 808, endPoint y: 390, distance: 19.1
click at [808, 390] on textarea "Update itinerary item" at bounding box center [1001, 460] width 419 height 405
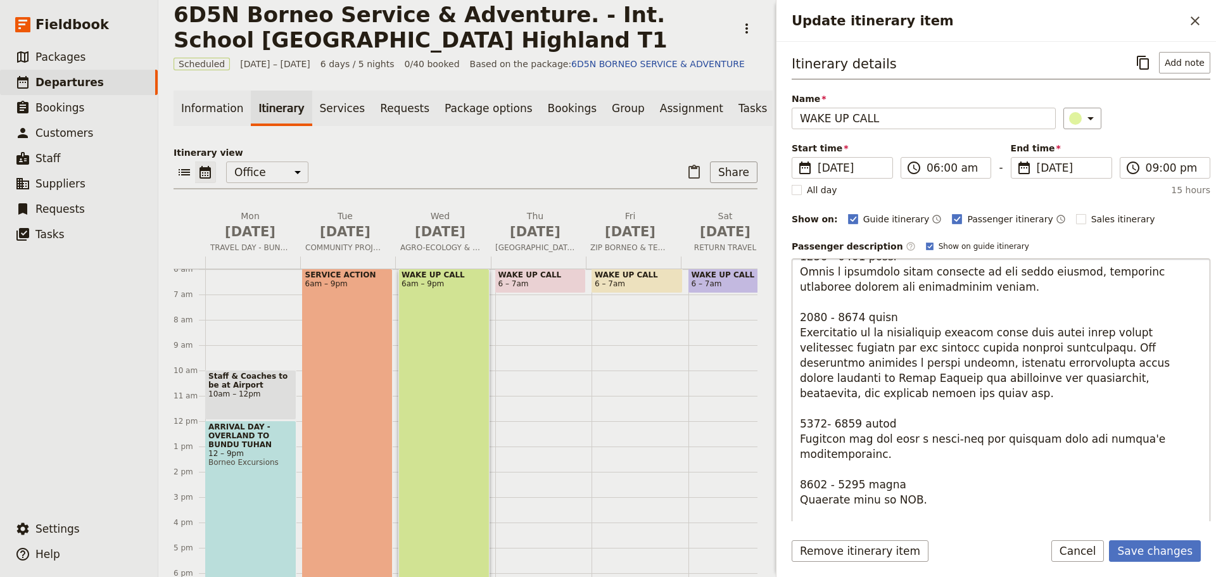
click at [848, 395] on textarea "Update itinerary item" at bounding box center [1001, 460] width 419 height 405
drag, startPoint x: 820, startPoint y: 454, endPoint x: 813, endPoint y: 453, distance: 7.1
click at [813, 453] on textarea "Update itinerary item" at bounding box center [1001, 460] width 419 height 405
drag, startPoint x: 824, startPoint y: 453, endPoint x: 815, endPoint y: 453, distance: 9.5
click at [815, 453] on textarea "Update itinerary item" at bounding box center [1001, 460] width 419 height 405
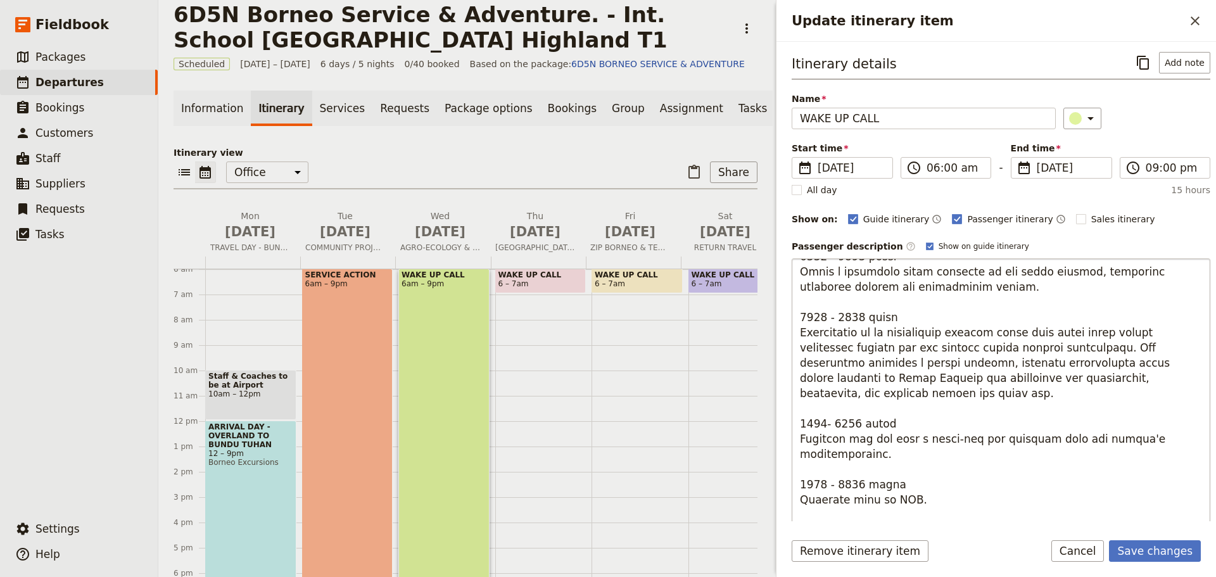
drag, startPoint x: 914, startPoint y: 470, endPoint x: 880, endPoint y: 469, distance: 34.2
click at [880, 469] on textarea "Update itinerary item" at bounding box center [1001, 460] width 419 height 405
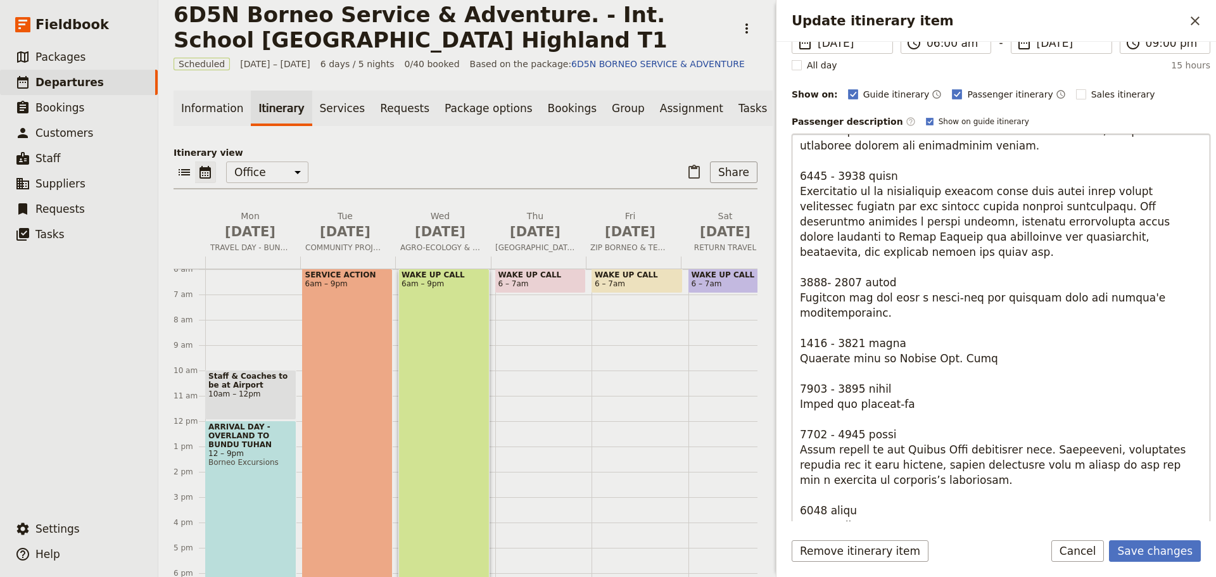
scroll to position [127, 0]
drag, startPoint x: 862, startPoint y: 419, endPoint x: 1043, endPoint y: 417, distance: 180.5
click at [1043, 417] on textarea "Update itinerary item" at bounding box center [1001, 334] width 419 height 405
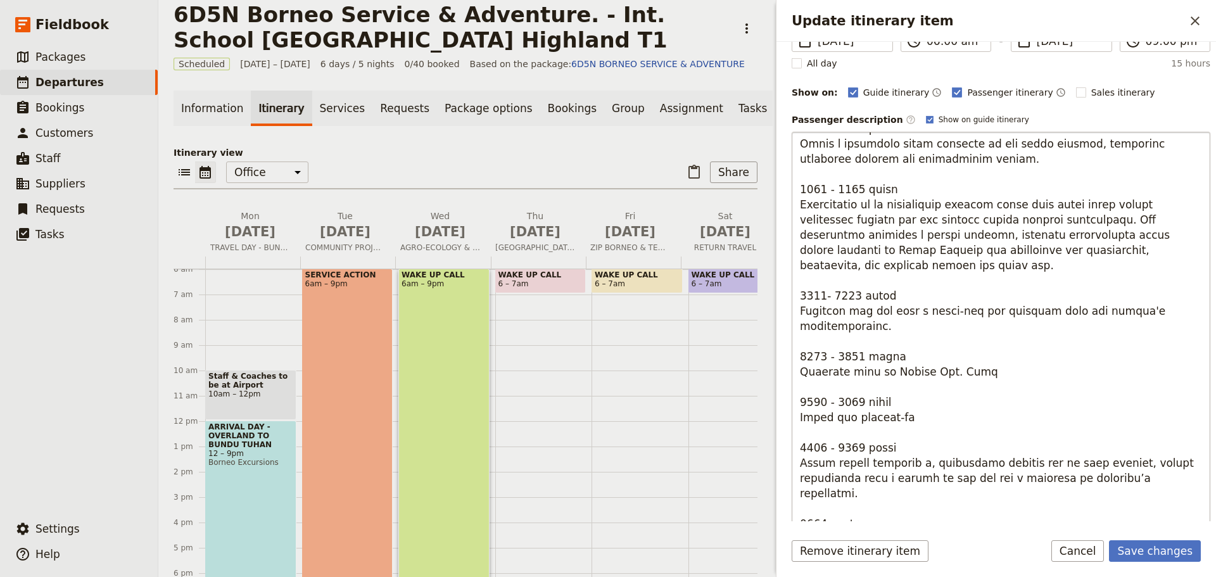
type textarea "6552 - 0503 lorem Ipsumdo Sitametcon: Adipi elit sed doei t incidid utlaboree d…"
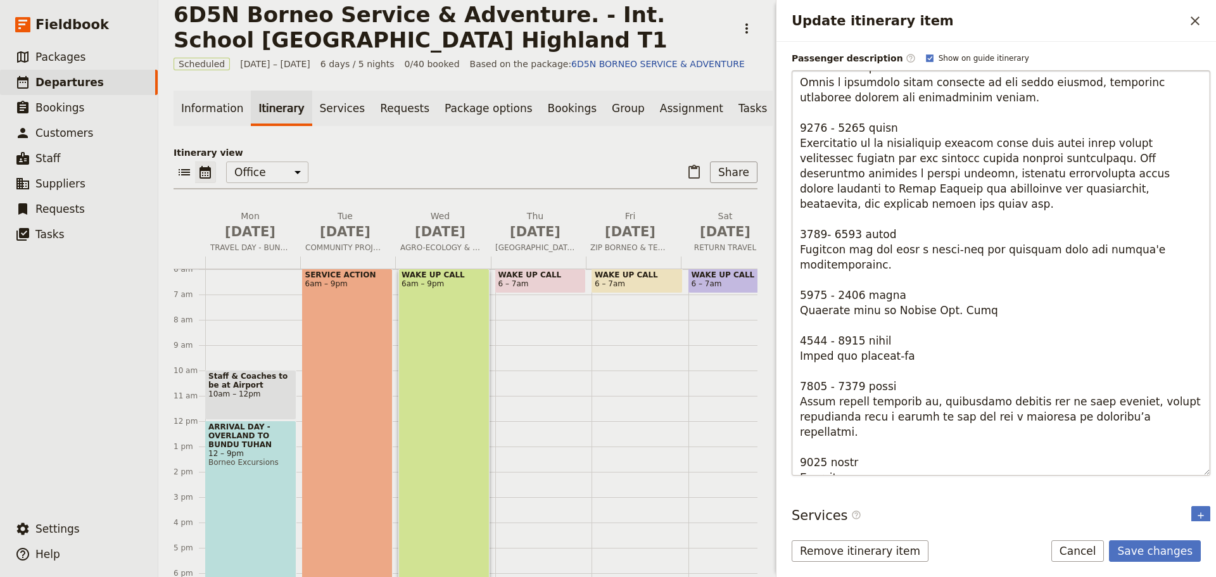
scroll to position [190, 0]
drag, startPoint x: 1042, startPoint y: 461, endPoint x: 862, endPoint y: 465, distance: 180.6
click at [862, 465] on textarea "Update itinerary item" at bounding box center [1001, 270] width 419 height 405
click at [1001, 443] on textarea "Update itinerary item" at bounding box center [1001, 270] width 419 height 405
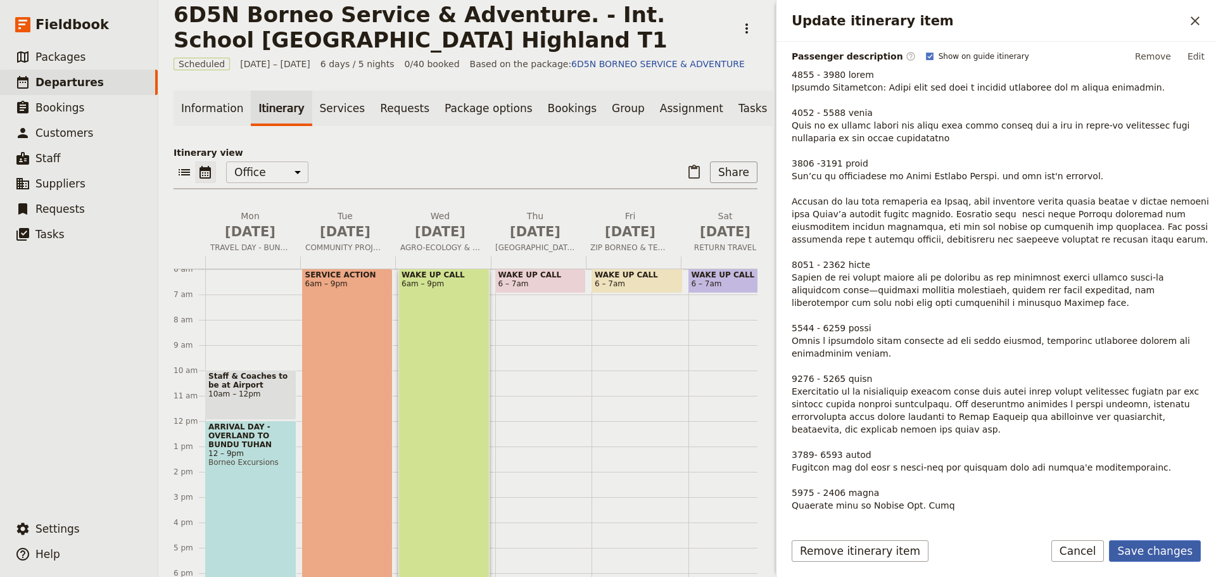
click at [1154, 553] on button "Save changes" at bounding box center [1155, 551] width 92 height 22
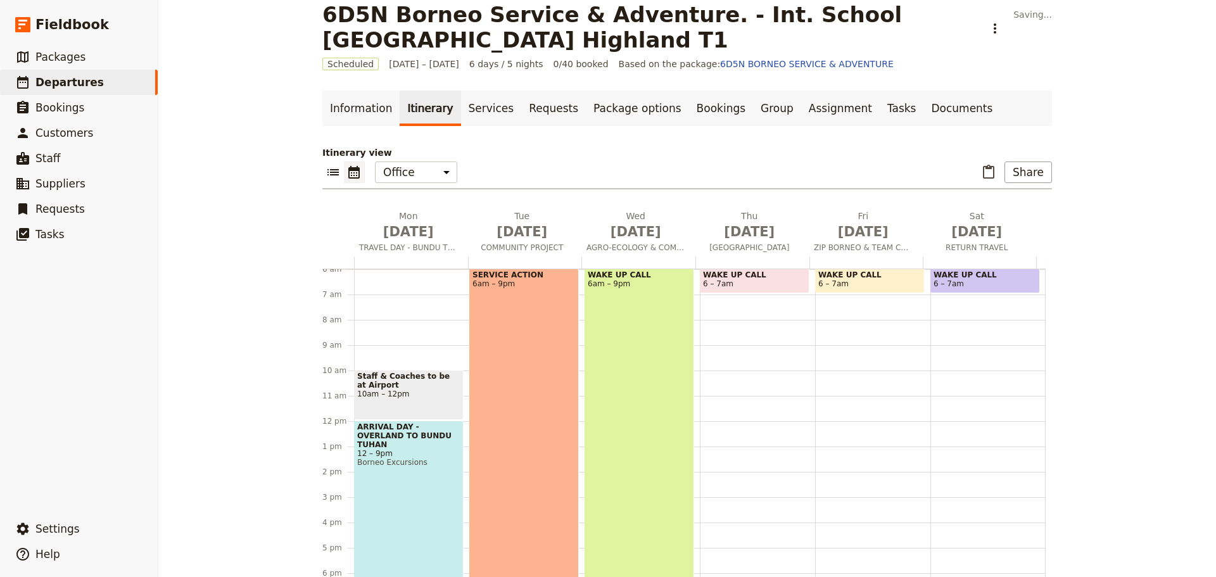
click at [538, 444] on div "SERVICE ACTION 6am – 9pm" at bounding box center [524, 458] width 110 height 379
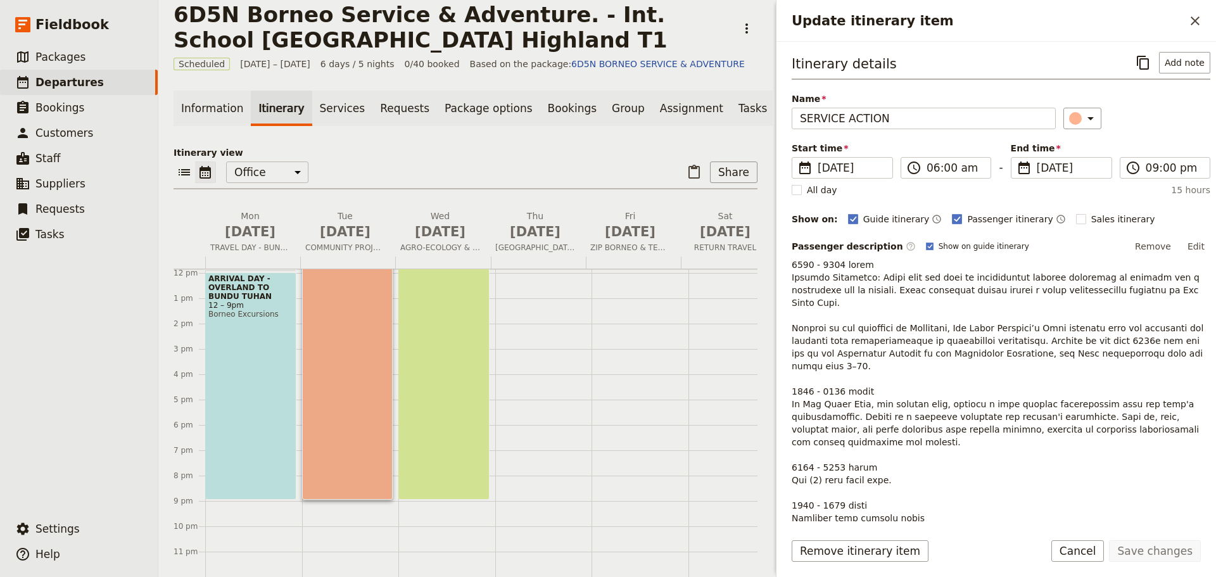
scroll to position [310, 0]
click at [1188, 243] on button "Edit" at bounding box center [1196, 246] width 29 height 19
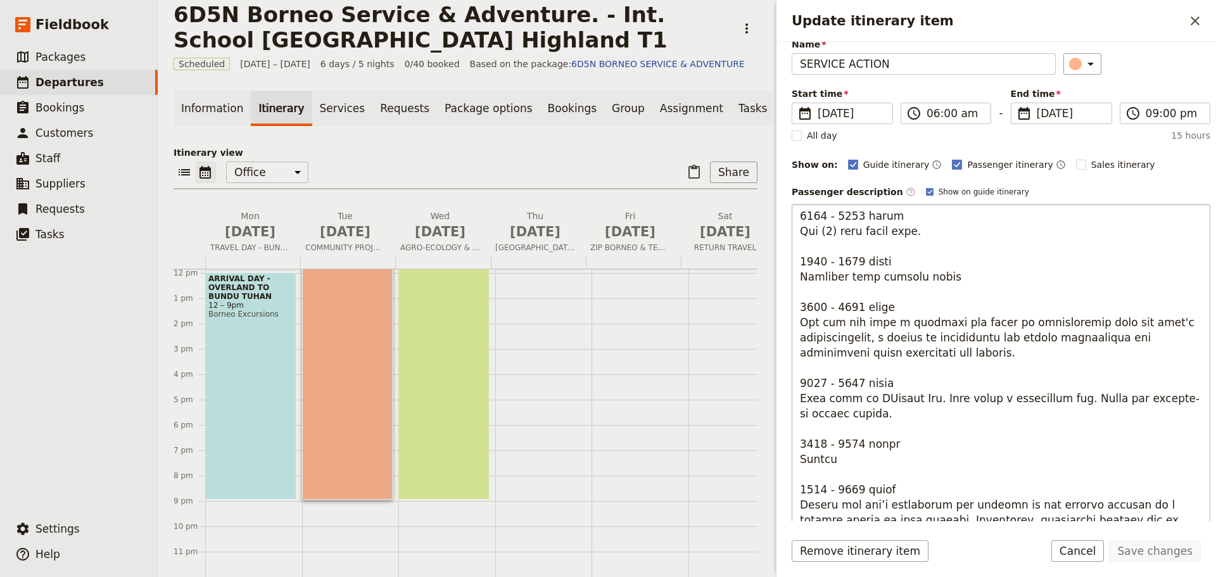
scroll to position [198, 0]
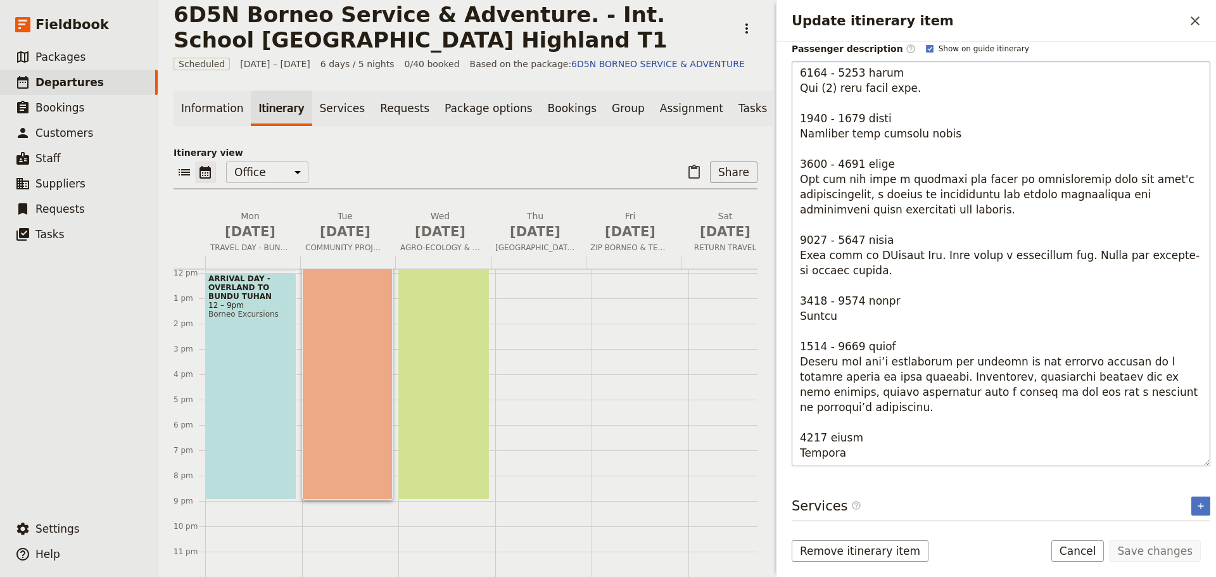
drag, startPoint x: 870, startPoint y: 445, endPoint x: 995, endPoint y: 453, distance: 124.4
click at [995, 453] on textarea "Update itinerary item" at bounding box center [1001, 263] width 419 height 405
click at [1088, 558] on button "Cancel" at bounding box center [1078, 551] width 53 height 22
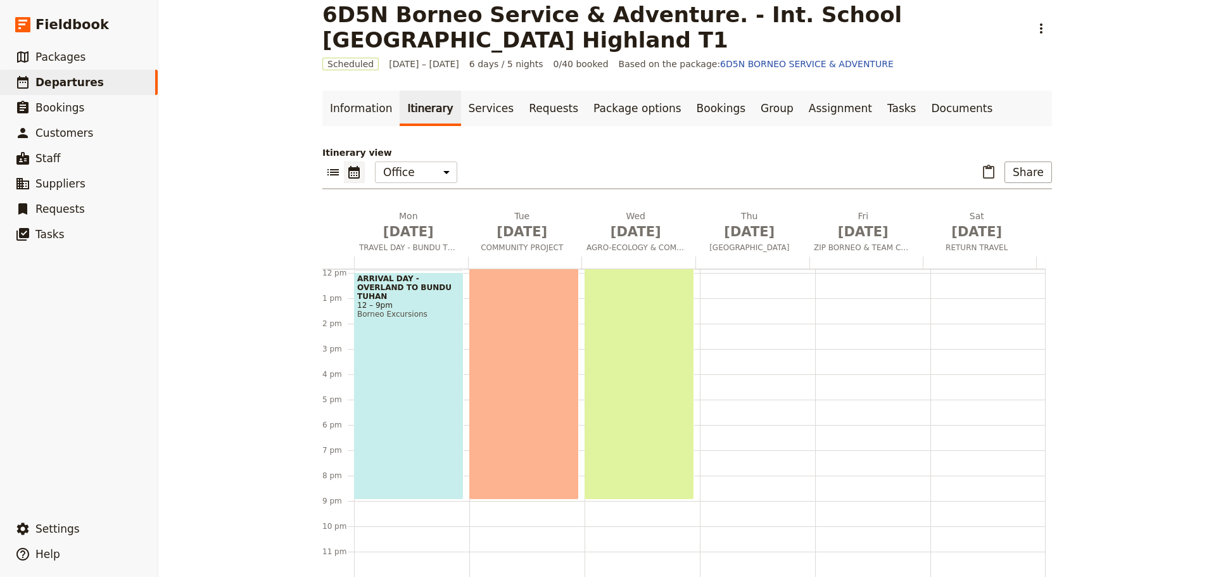
scroll to position [222, 0]
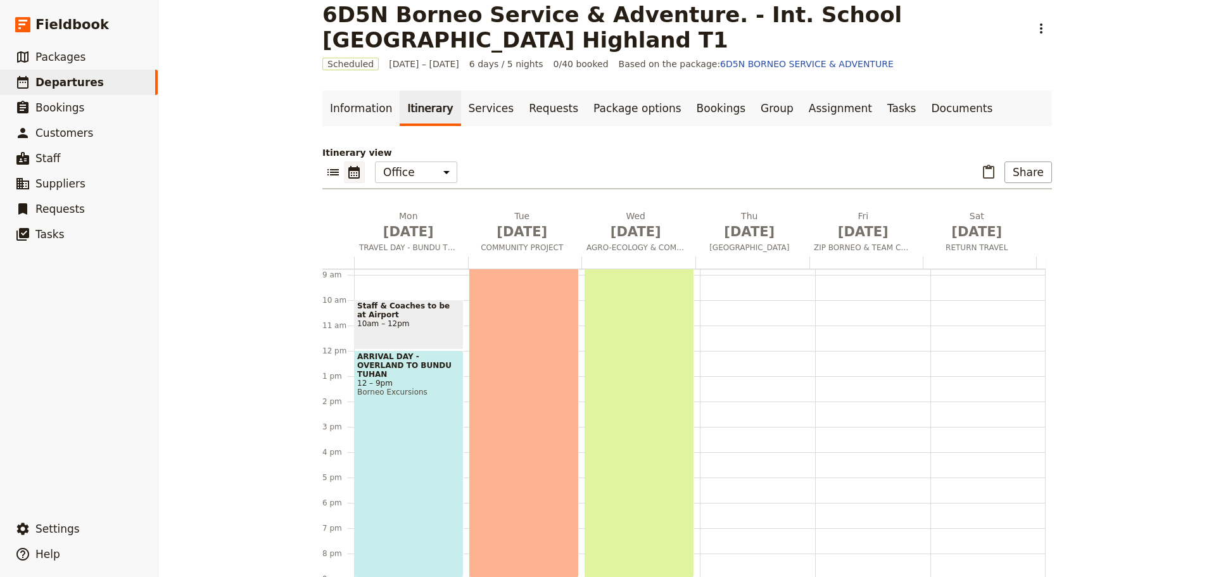
click at [623, 320] on div "WAKE UP CALL 6am – 9pm" at bounding box center [640, 387] width 110 height 379
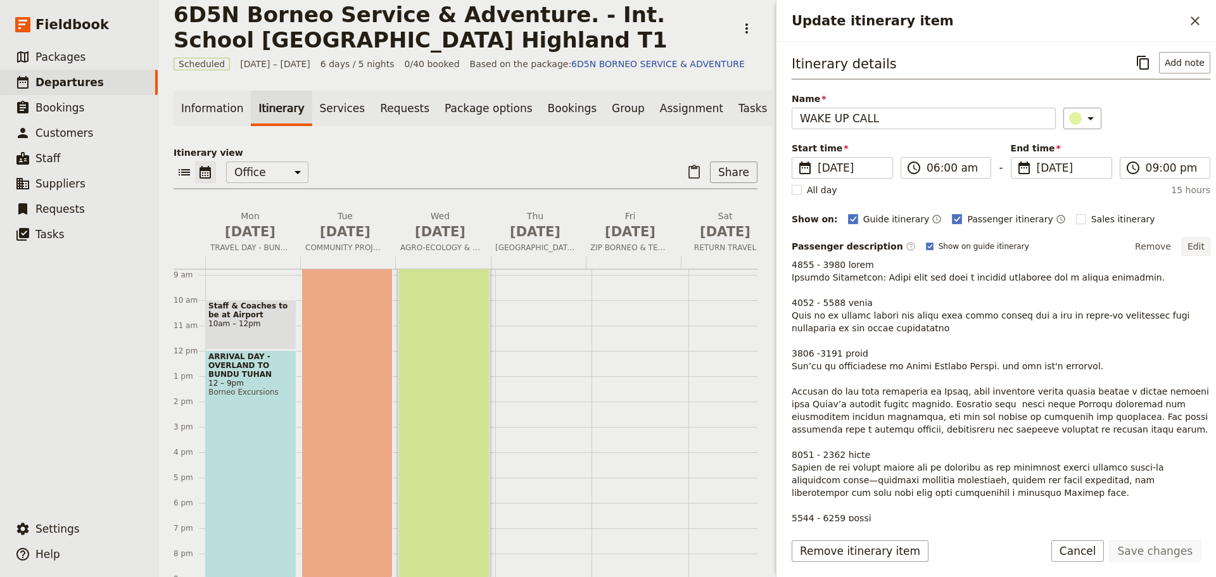
click at [1188, 244] on button "Edit" at bounding box center [1196, 246] width 29 height 19
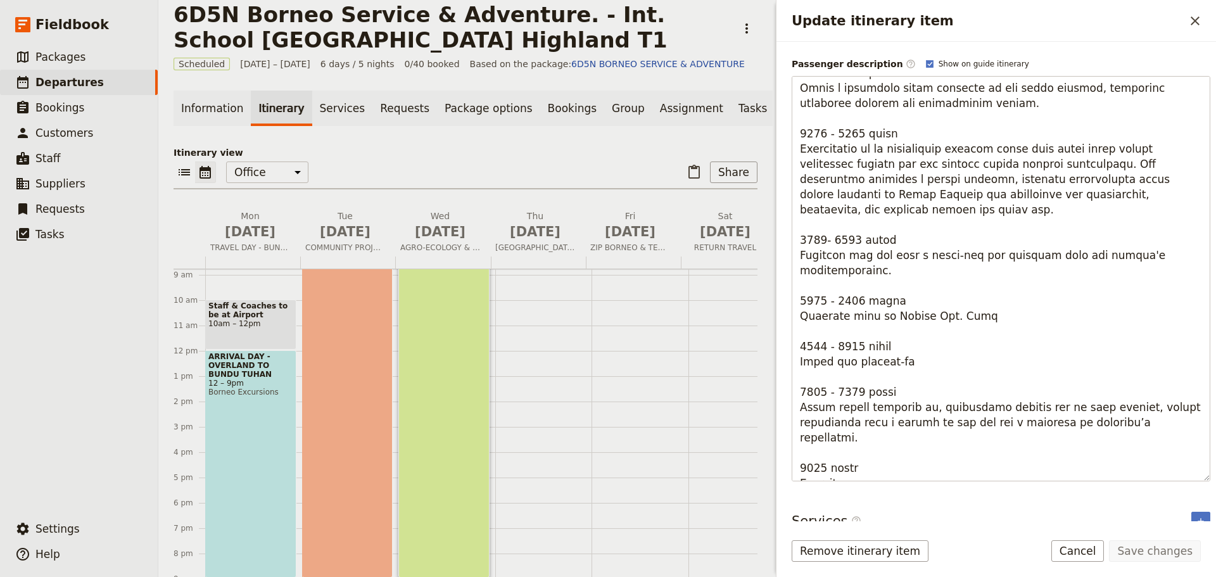
scroll to position [198, 0]
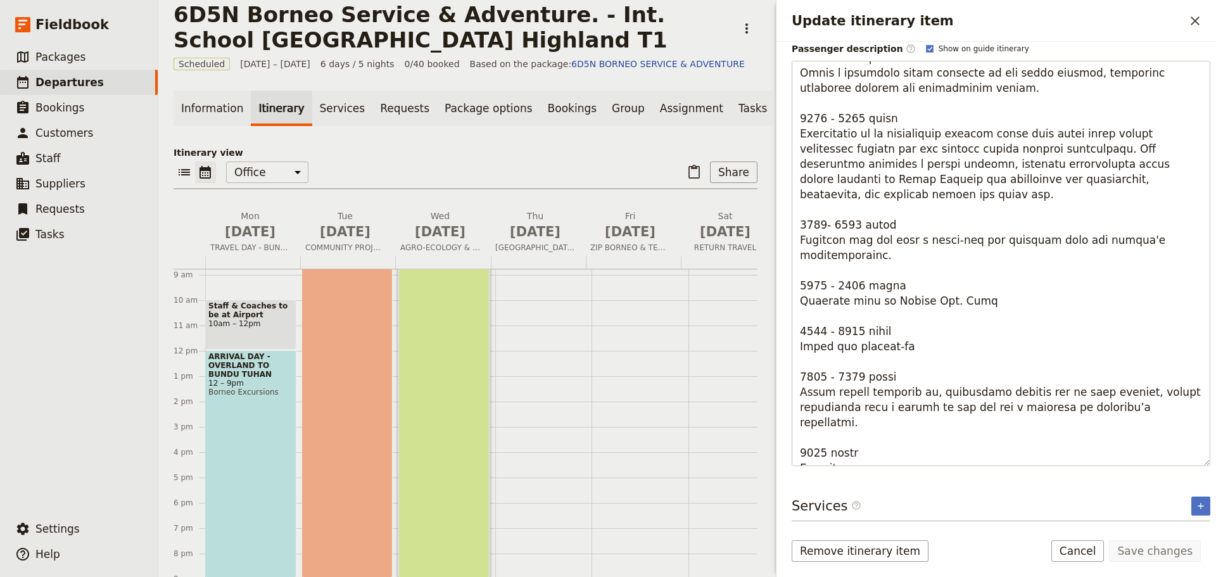
drag, startPoint x: 1023, startPoint y: 452, endPoint x: 775, endPoint y: 465, distance: 248.7
click at [775, 465] on div "Update itinerary item ​ Itinerary details ​ Add note Name WAKE UP CALL ​ Start …" at bounding box center [994, 288] width 443 height 577
type textarea "6552 - 0503 lorem Ipsumdo Sitametcon: Adipi elit sed doei t incidid utlaboree d…"
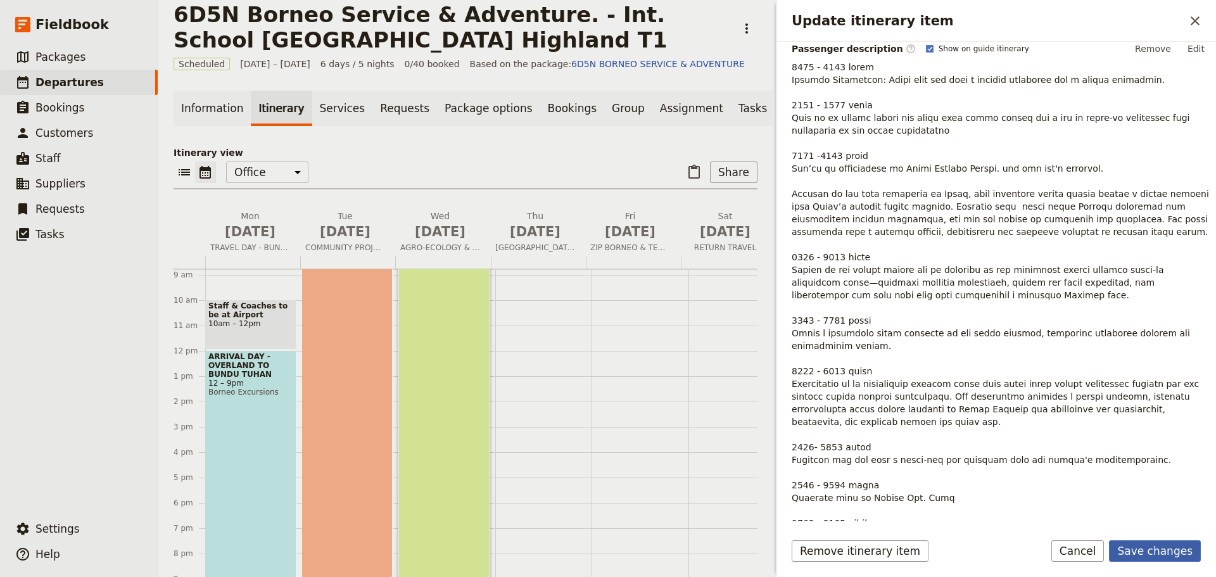
click at [1143, 545] on button "Save changes" at bounding box center [1155, 551] width 92 height 22
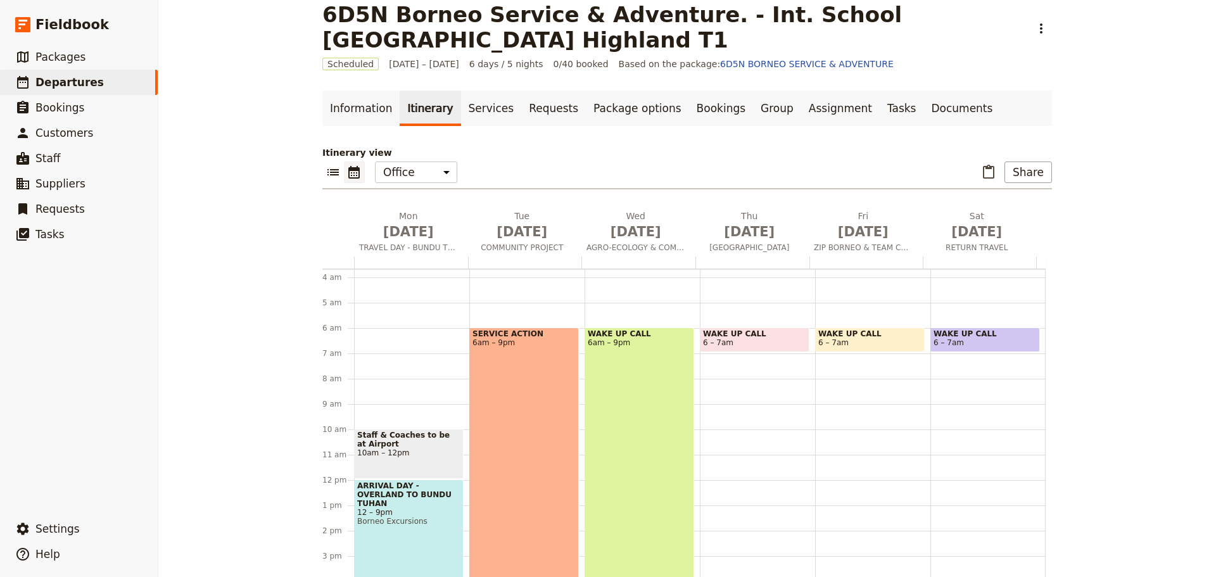
scroll to position [47, 0]
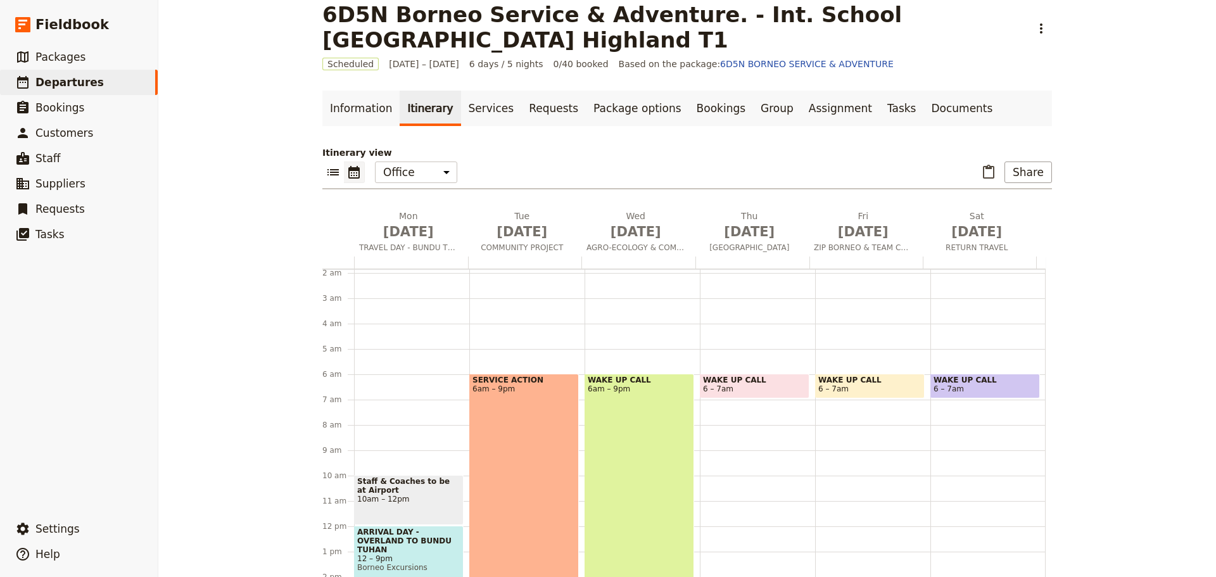
click at [765, 387] on span "6 – 7am" at bounding box center [754, 389] width 103 height 9
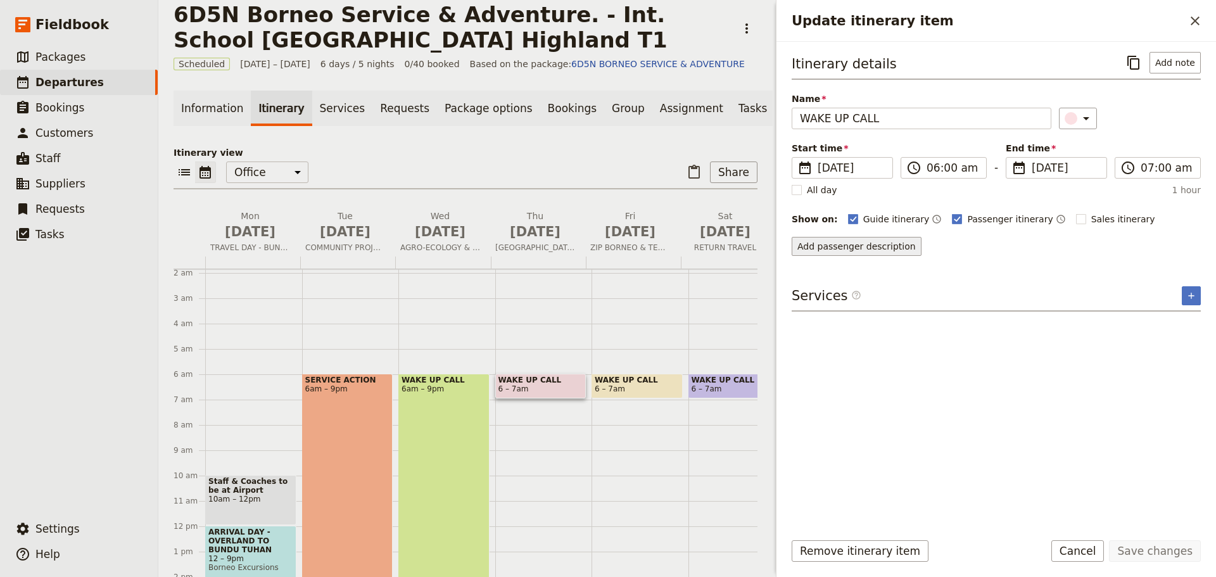
click at [836, 245] on button "Add passenger description" at bounding box center [857, 246] width 130 height 19
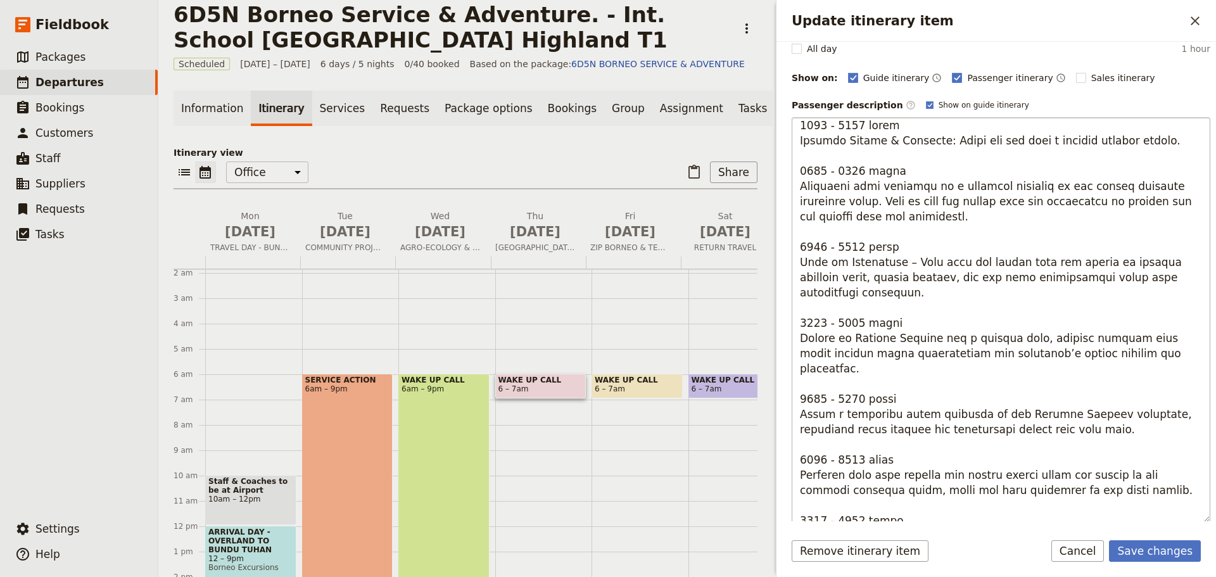
scroll to position [0, 0]
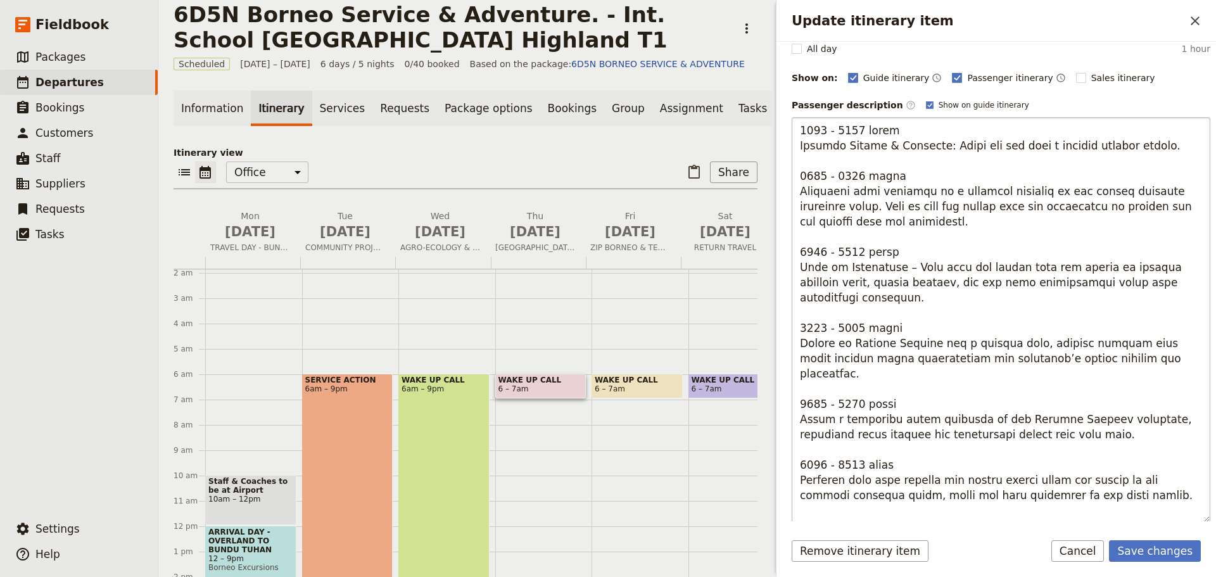
click at [897, 223] on textarea "Update itinerary item" at bounding box center [1001, 319] width 419 height 405
click at [836, 207] on textarea "Update itinerary item" at bounding box center [1001, 319] width 419 height 405
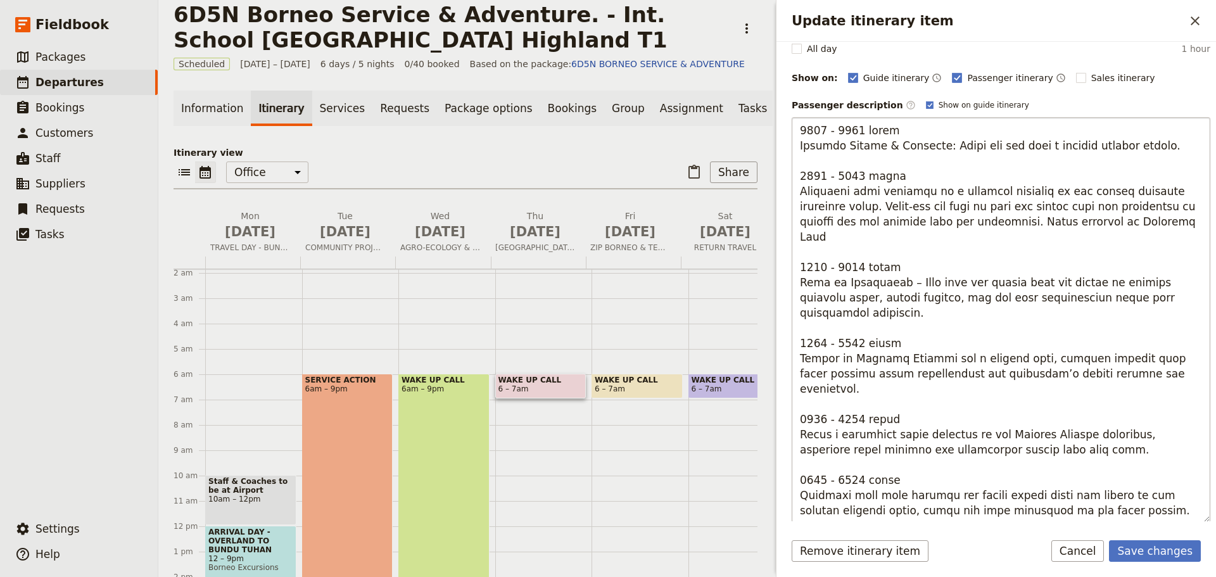
click at [1098, 224] on textarea "Update itinerary item" at bounding box center [1001, 319] width 419 height 405
type textarea "9048 - 1931 lorem Ipsumdo Sitame & Consecte: Adipi eli sed doei t incidid utlab…"
drag, startPoint x: 799, startPoint y: 191, endPoint x: 1159, endPoint y: 229, distance: 362.5
click at [1159, 229] on textarea "Update itinerary item" at bounding box center [1001, 319] width 419 height 405
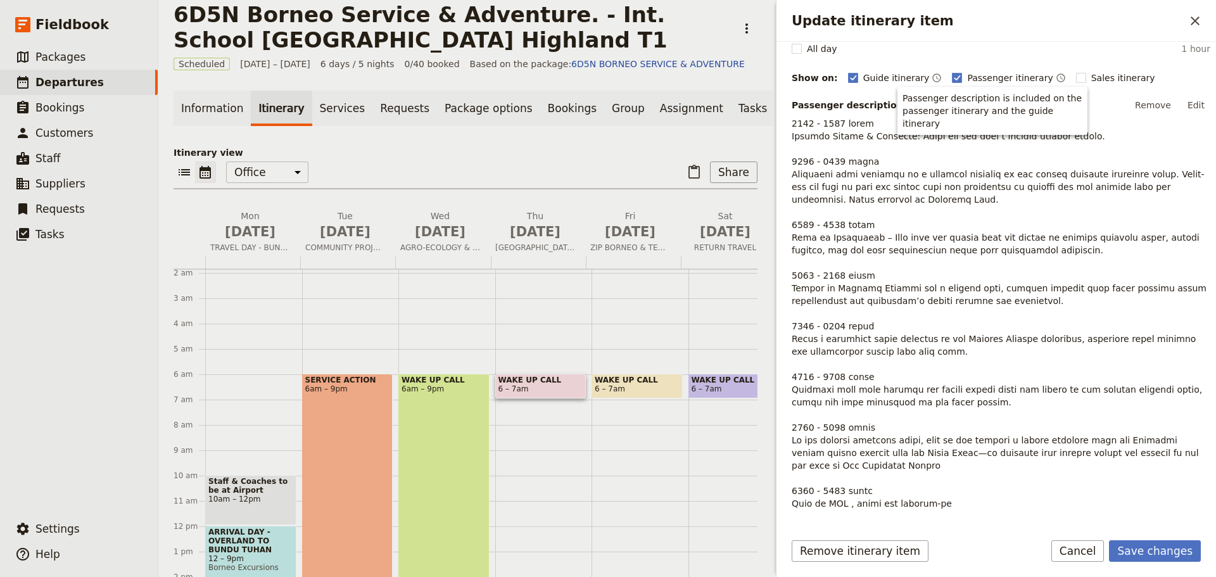
click at [1193, 103] on button "Edit" at bounding box center [1196, 105] width 29 height 19
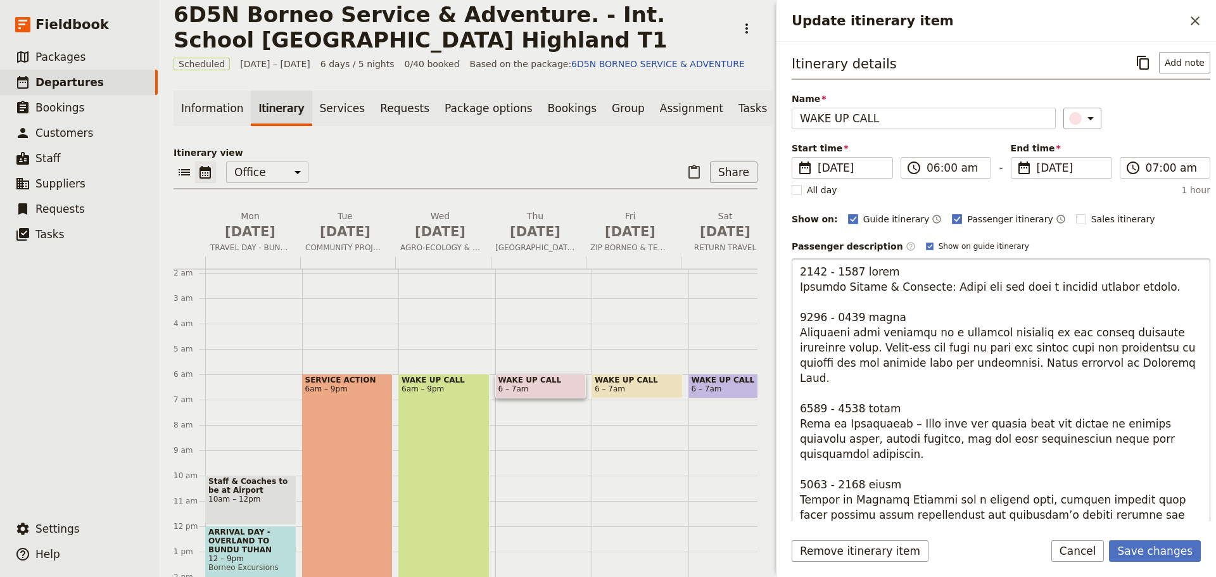
drag, startPoint x: 836, startPoint y: 347, endPoint x: 827, endPoint y: 347, distance: 8.3
click at [834, 347] on textarea "Update itinerary item" at bounding box center [1001, 460] width 419 height 405
drag, startPoint x: 804, startPoint y: 334, endPoint x: 1130, endPoint y: 372, distance: 328.5
click at [1130, 372] on textarea "Update itinerary item" at bounding box center [1001, 460] width 419 height 405
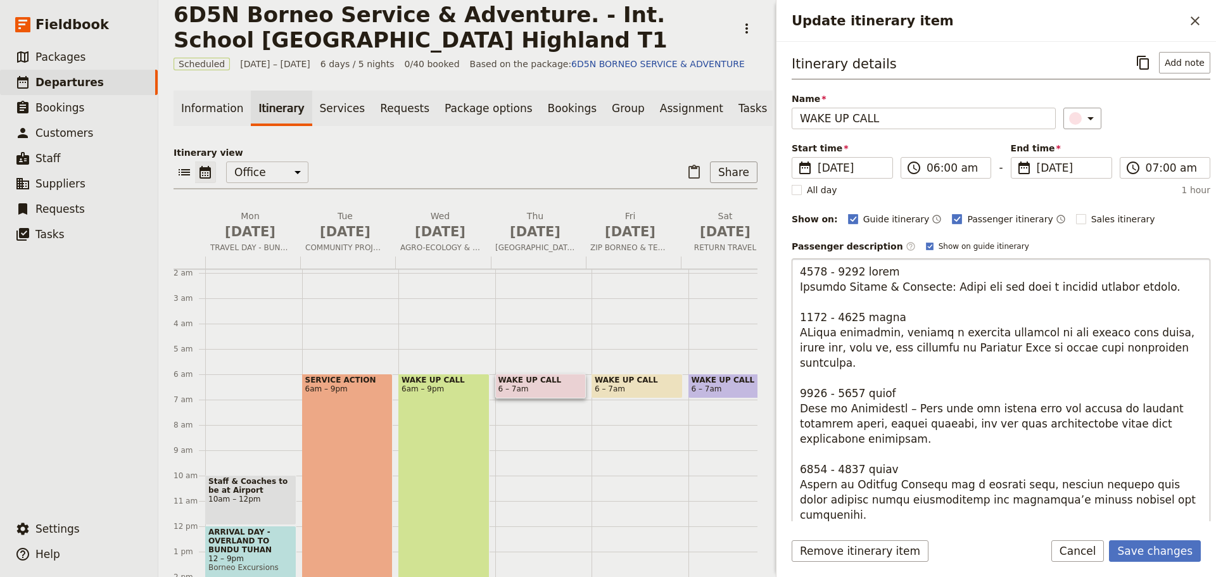
drag, startPoint x: 1097, startPoint y: 347, endPoint x: 1051, endPoint y: 349, distance: 45.7
click at [1051, 349] on textarea "Update itinerary item" at bounding box center [1001, 460] width 419 height 405
click at [809, 334] on textarea "Update itinerary item" at bounding box center [1001, 460] width 419 height 405
type textarea "5788 - 6328 lorem Ipsumdo Sitame & Consecte: Adipi eli sed doei t incidid utlab…"
drag, startPoint x: 904, startPoint y: 392, endPoint x: 927, endPoint y: 397, distance: 23.2
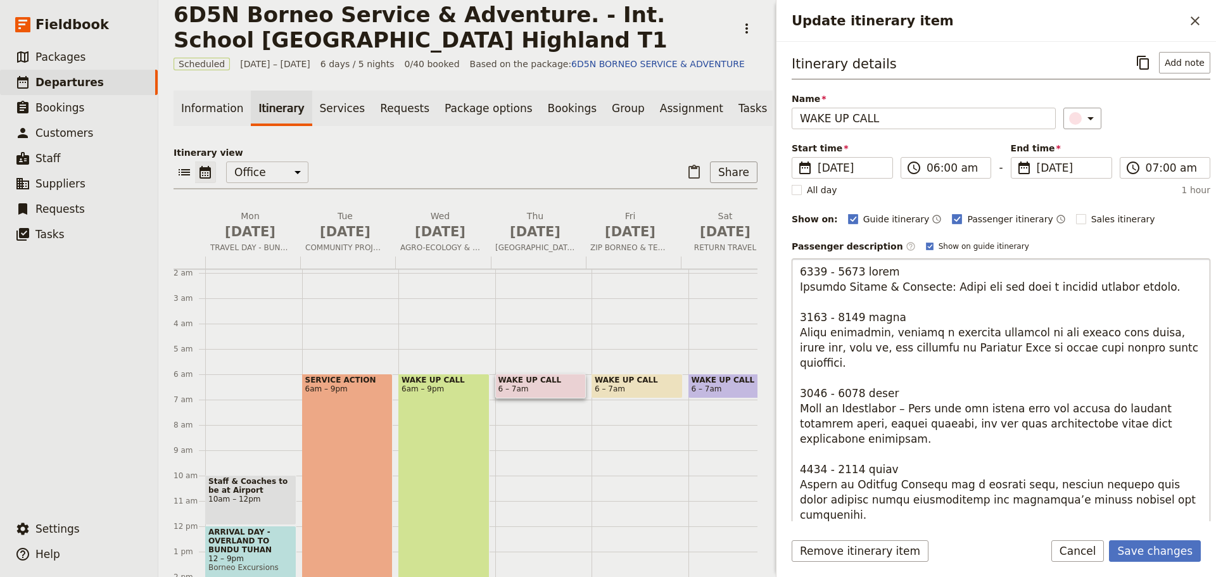
click at [950, 396] on textarea "Update itinerary item" at bounding box center [1001, 460] width 419 height 405
drag, startPoint x: 803, startPoint y: 393, endPoint x: 858, endPoint y: 420, distance: 60.9
click at [858, 420] on textarea "Update itinerary item" at bounding box center [1001, 460] width 419 height 405
click at [806, 404] on textarea "Update itinerary item" at bounding box center [1001, 460] width 419 height 405
drag, startPoint x: 799, startPoint y: 395, endPoint x: 863, endPoint y: 428, distance: 72.8
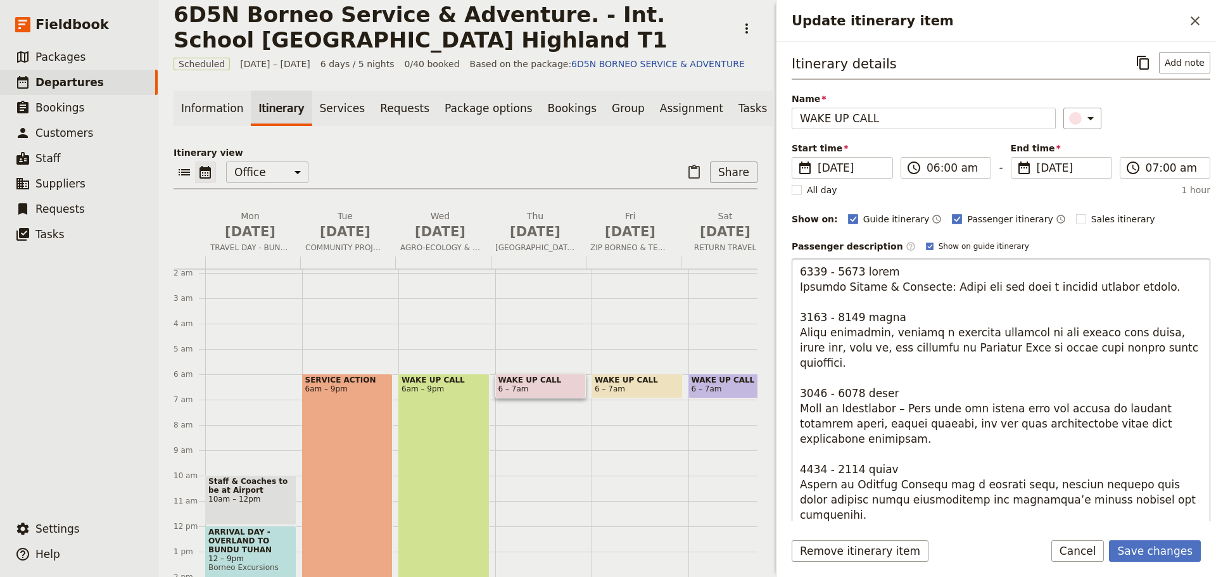
click at [863, 428] on textarea "Update itinerary item" at bounding box center [1001, 460] width 419 height 405
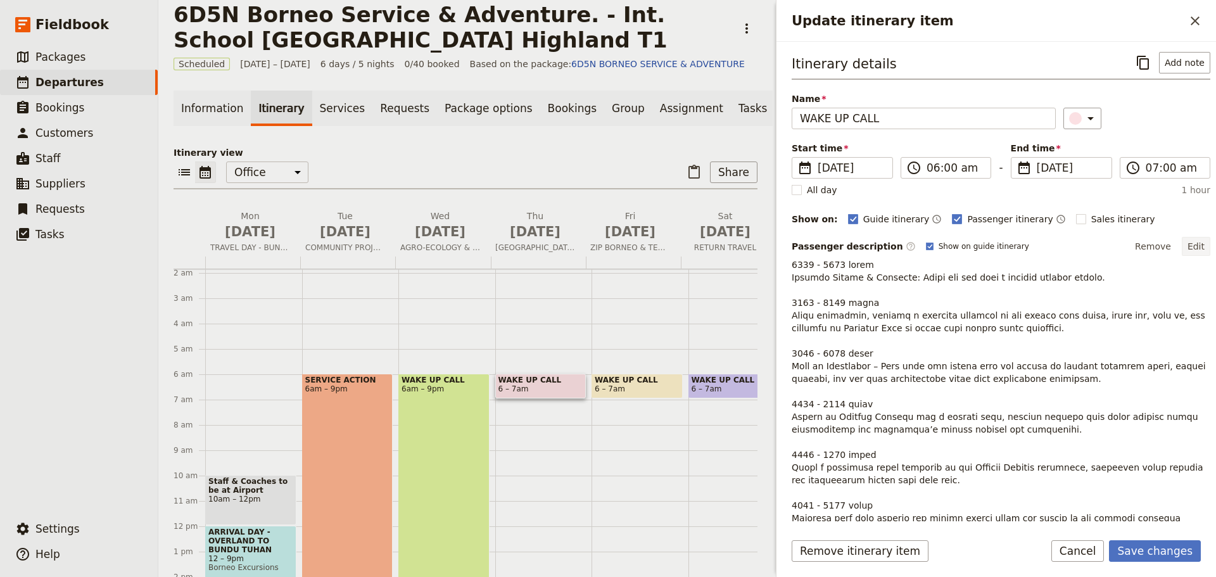
click at [1189, 244] on button "Edit" at bounding box center [1196, 246] width 29 height 19
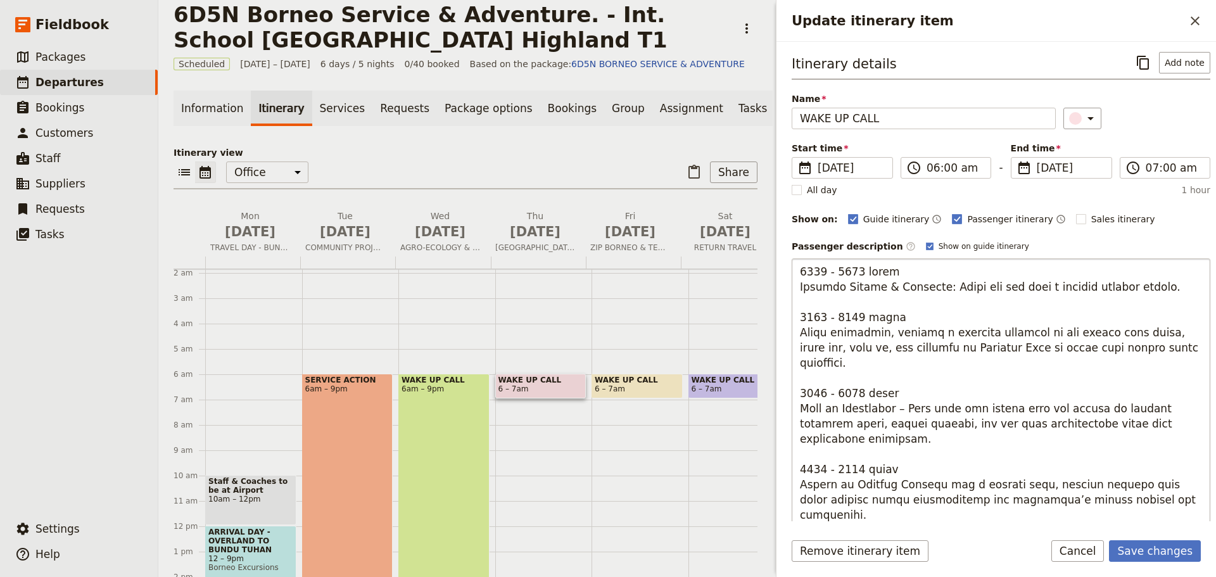
drag, startPoint x: 800, startPoint y: 397, endPoint x: 877, endPoint y: 428, distance: 82.9
click at [877, 428] on textarea "Update itinerary item" at bounding box center [1001, 460] width 419 height 405
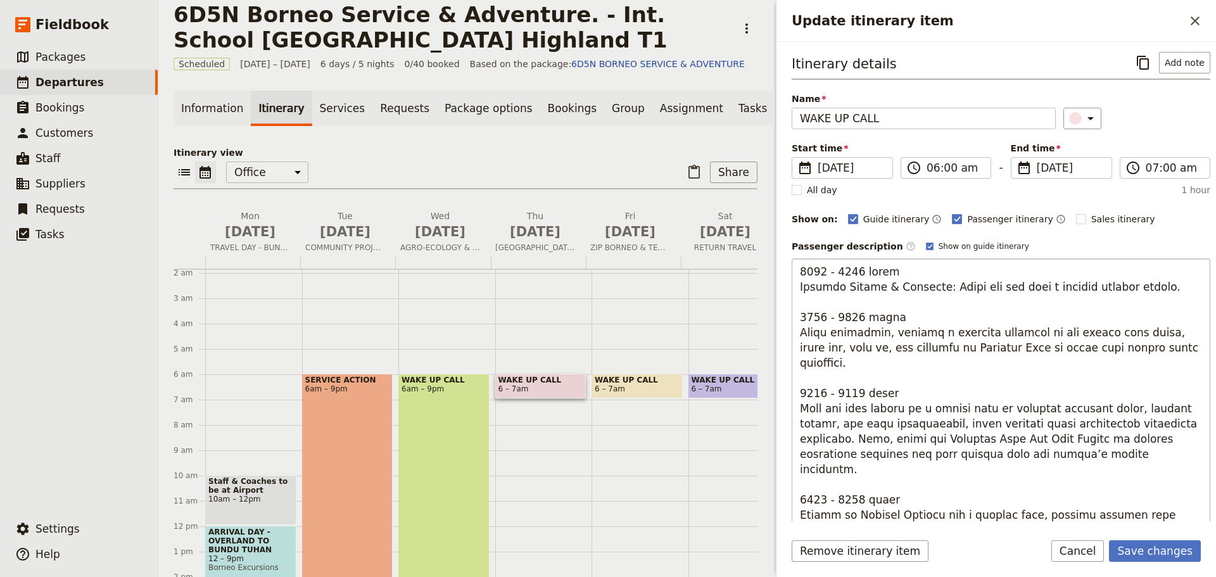
drag, startPoint x: 858, startPoint y: 377, endPoint x: 839, endPoint y: 377, distance: 19.0
click at [839, 377] on textarea "Update itinerary item" at bounding box center [1001, 460] width 419 height 405
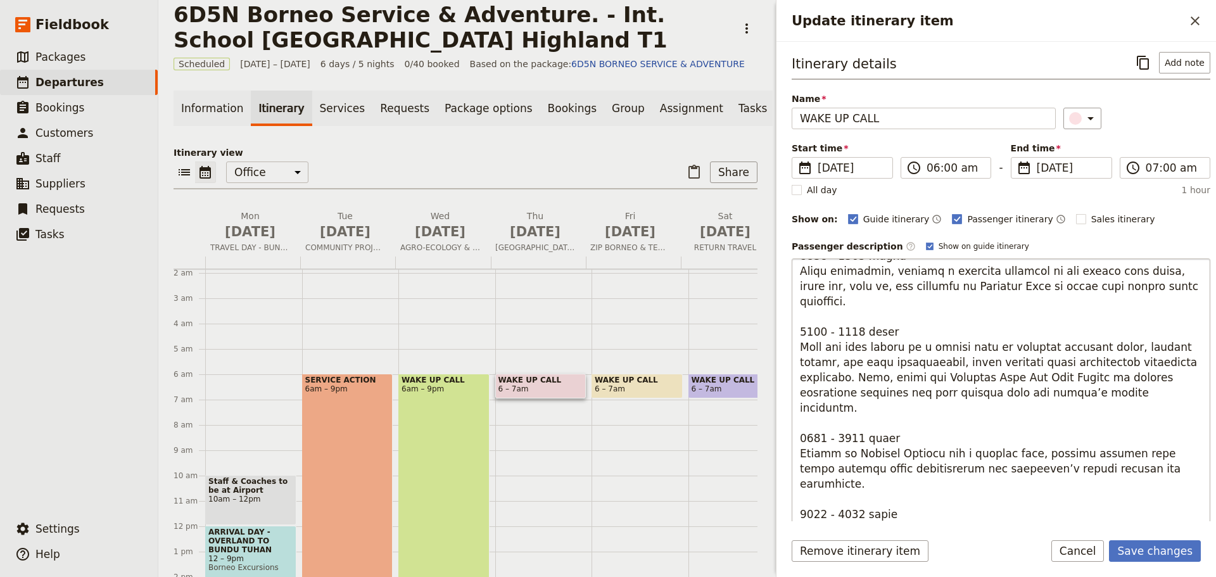
scroll to position [63, 0]
drag, startPoint x: 891, startPoint y: 404, endPoint x: 1120, endPoint y: 442, distance: 232.3
click at [1120, 442] on textarea "Update itinerary item" at bounding box center [1001, 460] width 419 height 405
click at [1117, 457] on textarea "Update itinerary item" at bounding box center [1001, 460] width 419 height 405
drag, startPoint x: 801, startPoint y: 406, endPoint x: 1126, endPoint y: 447, distance: 327.5
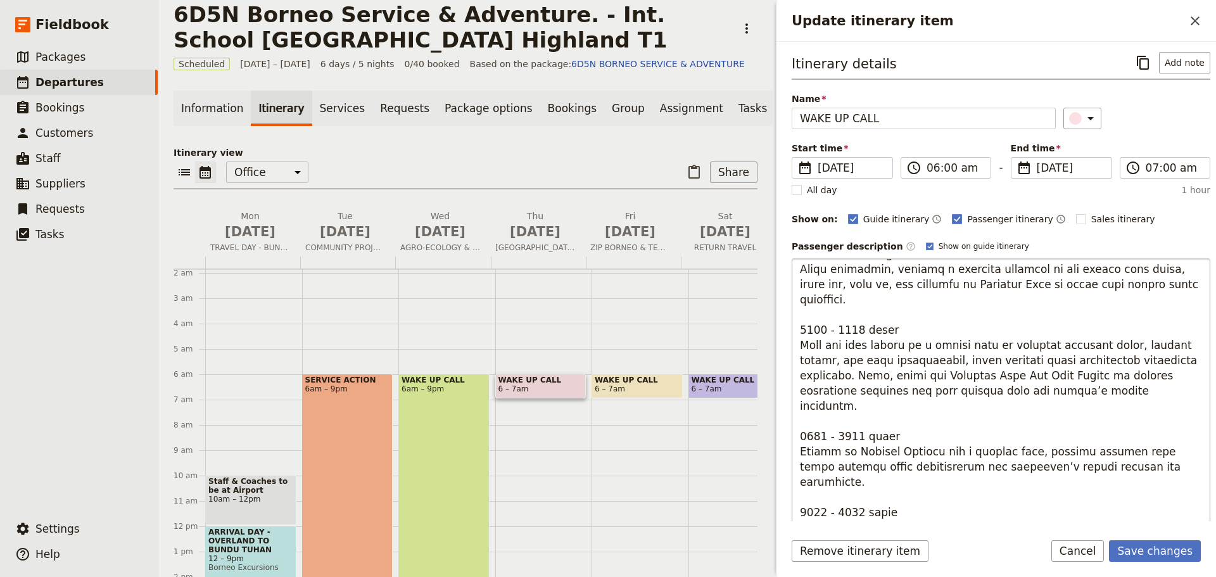
click at [1126, 447] on textarea "Update itinerary item" at bounding box center [1001, 460] width 419 height 405
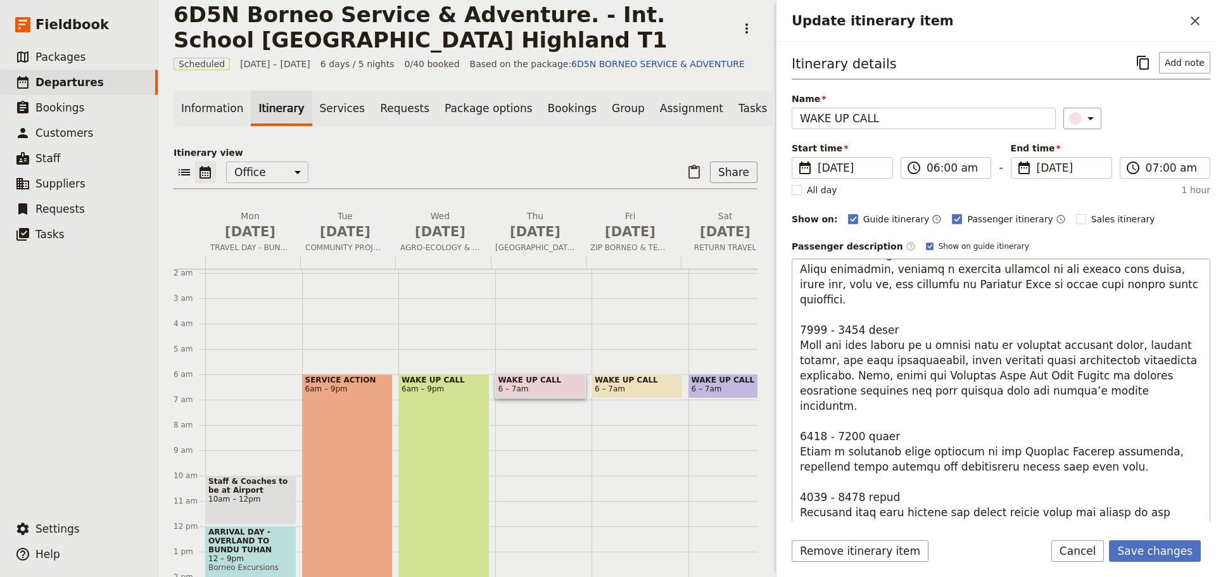
drag, startPoint x: 957, startPoint y: 421, endPoint x: 1155, endPoint y: 438, distance: 199.0
click at [1155, 438] on textarea "Update itinerary item" at bounding box center [1001, 460] width 419 height 405
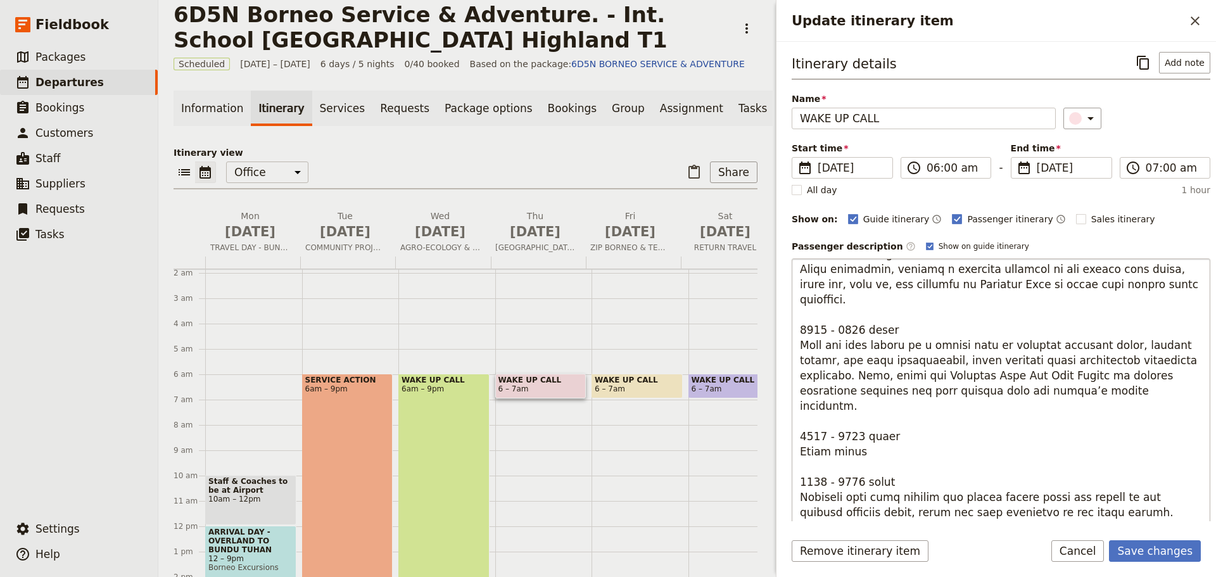
drag, startPoint x: 806, startPoint y: 358, endPoint x: 1067, endPoint y: 374, distance: 262.1
click at [1067, 374] on textarea "Update itinerary item" at bounding box center [1001, 460] width 419 height 405
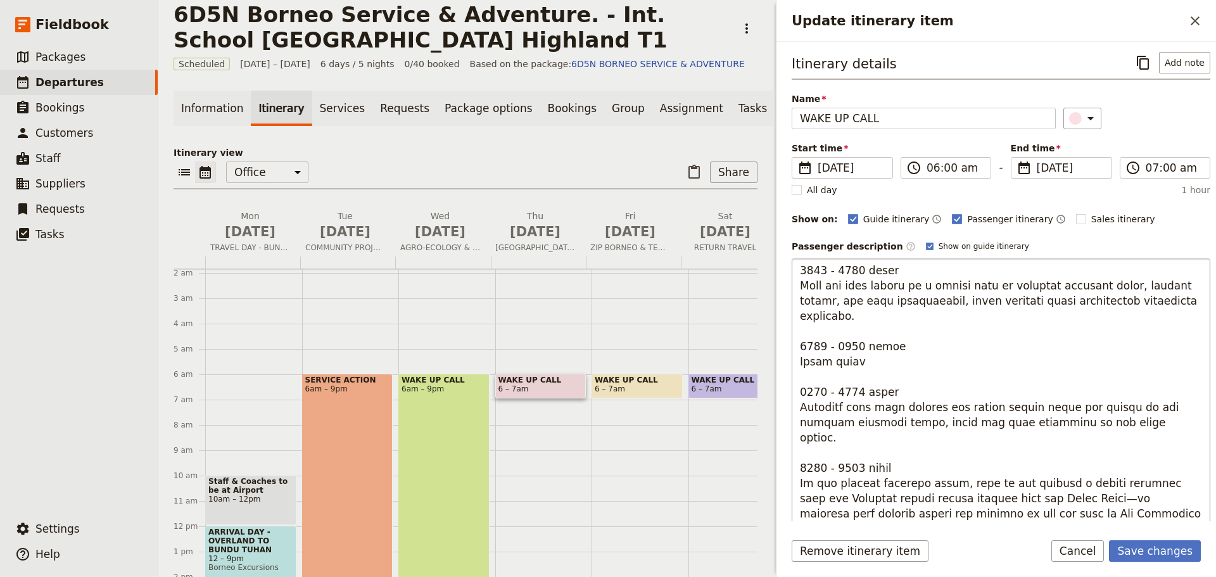
scroll to position [127, 0]
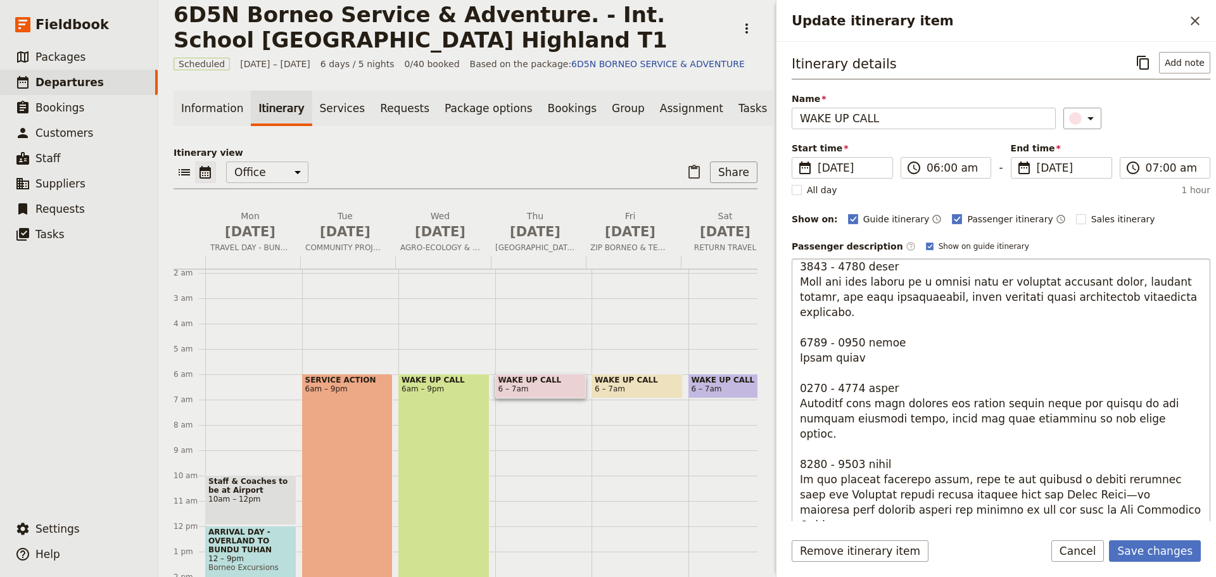
click at [799, 374] on textarea "Update itinerary item" at bounding box center [1001, 460] width 419 height 405
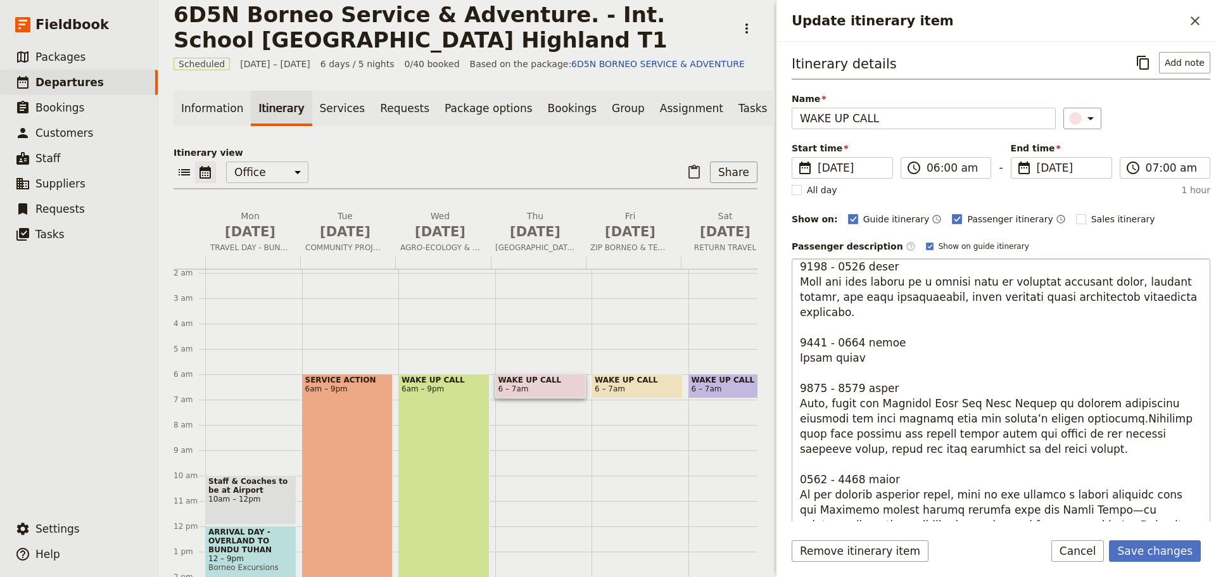
drag, startPoint x: 1025, startPoint y: 390, endPoint x: 1031, endPoint y: 414, distance: 25.5
click at [1031, 414] on textarea "Update itinerary item" at bounding box center [1001, 460] width 419 height 405
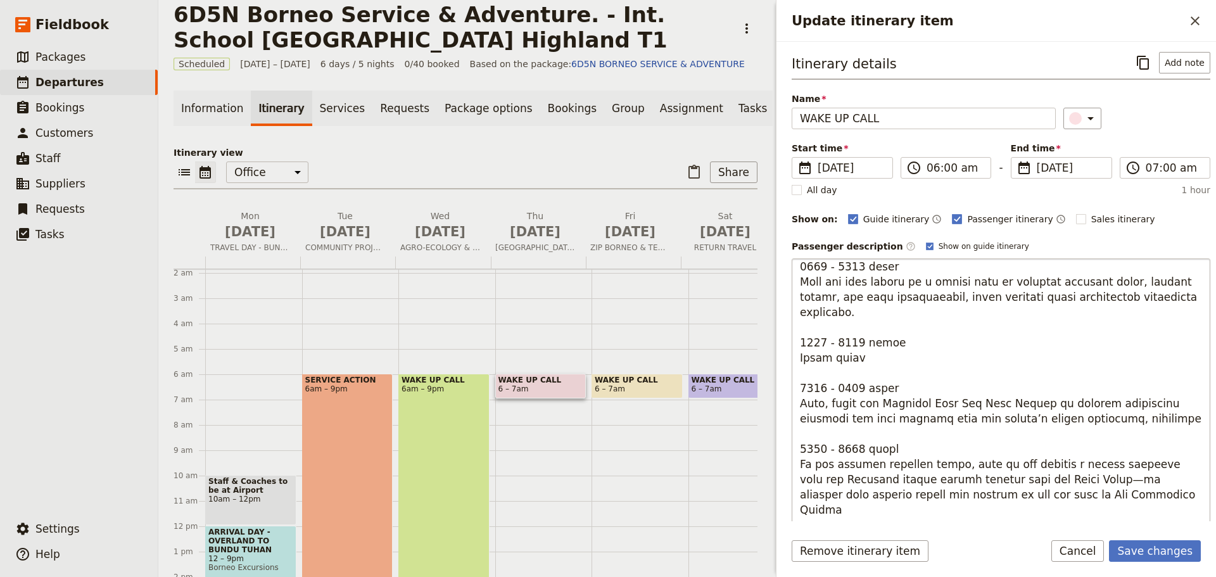
type textarea "3767 - 1340 lorem Ipsumdo Sitame & Consecte: Adipi eli sed doei t incidid utlab…"
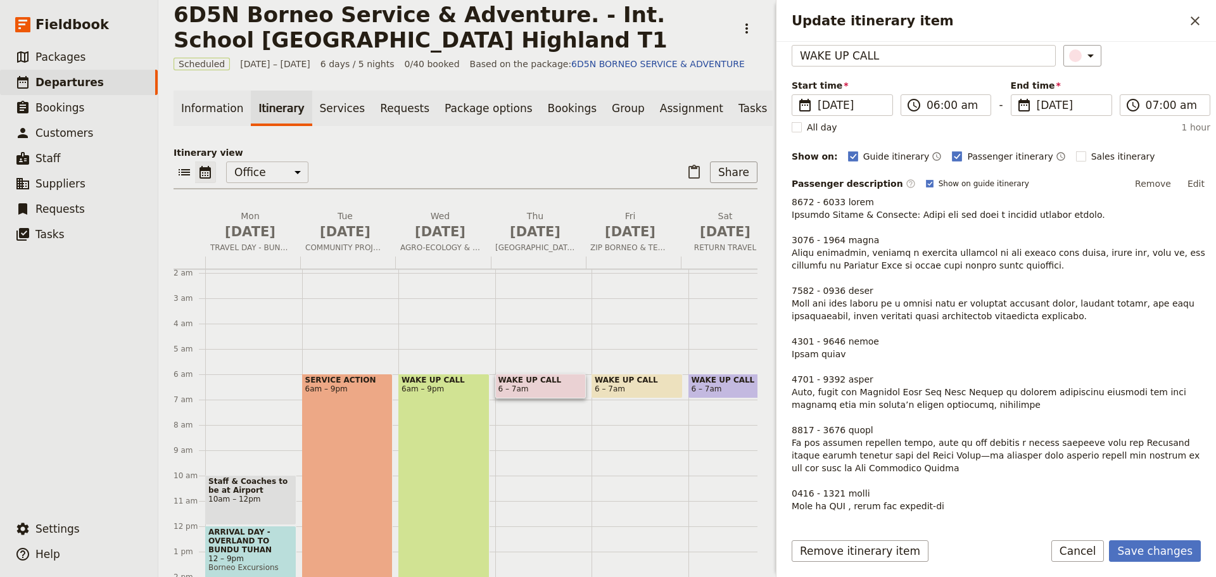
scroll to position [63, 0]
click at [839, 381] on p "Update itinerary item" at bounding box center [1001, 416] width 419 height 443
click at [1191, 180] on button "Edit" at bounding box center [1196, 183] width 29 height 19
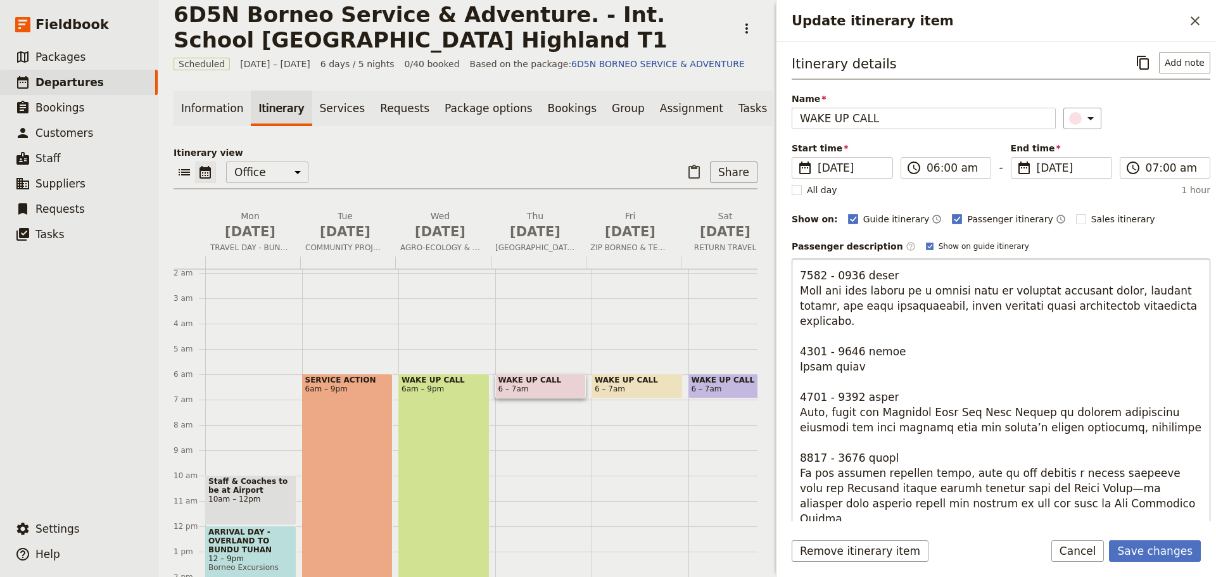
scroll to position [127, 0]
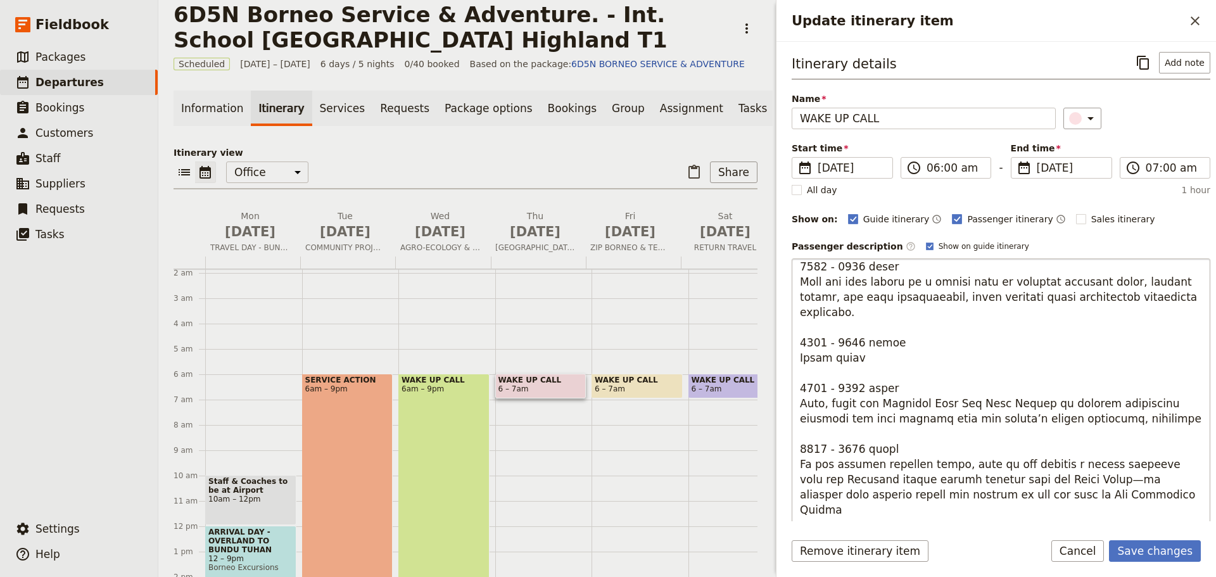
click at [855, 355] on textarea "Update itinerary item" at bounding box center [1001, 460] width 419 height 405
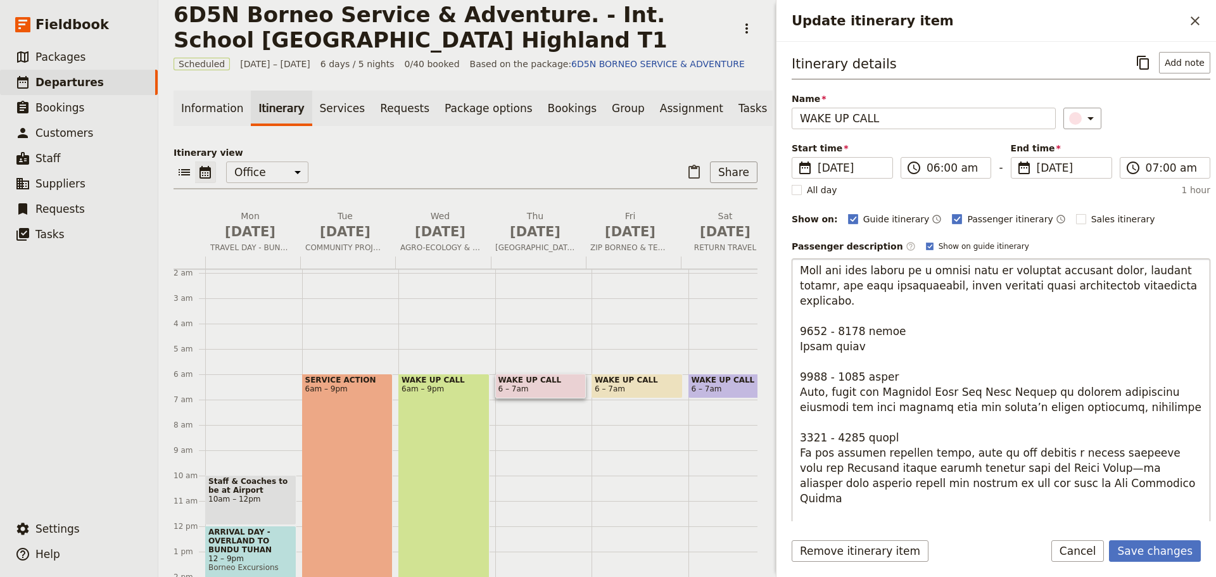
click at [822, 409] on textarea "Update itinerary item" at bounding box center [1001, 460] width 419 height 405
click at [857, 349] on textarea "Update itinerary item" at bounding box center [1001, 460] width 419 height 405
drag, startPoint x: 803, startPoint y: 364, endPoint x: 1079, endPoint y: 386, distance: 276.4
click at [1079, 386] on textarea "Update itinerary item" at bounding box center [1001, 460] width 419 height 405
drag, startPoint x: 803, startPoint y: 424, endPoint x: 1101, endPoint y: 459, distance: 300.4
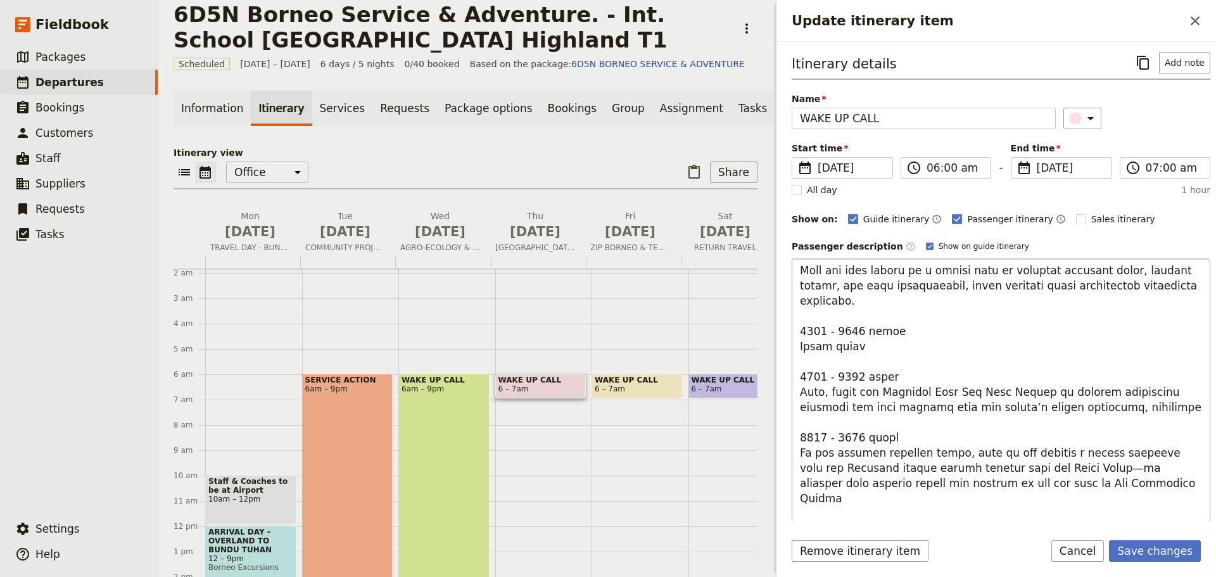
click at [1101, 459] on textarea "Update itinerary item" at bounding box center [1001, 460] width 419 height 405
drag, startPoint x: 799, startPoint y: 360, endPoint x: 1123, endPoint y: 383, distance: 325.1
click at [1123, 383] on textarea "Update itinerary item" at bounding box center [1001, 460] width 419 height 405
type textarea "6012 - 2085 lorem Ipsumdo Sitame & Consecte: Adipi eli sed doei t incidid utlab…"
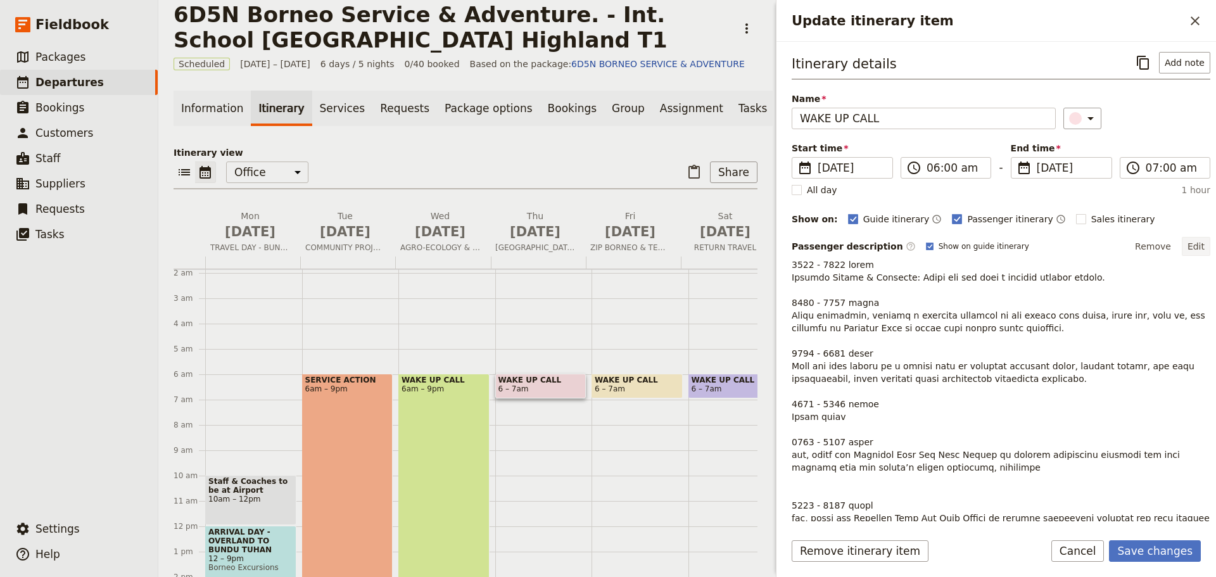
click at [1187, 248] on button "Edit" at bounding box center [1196, 246] width 29 height 19
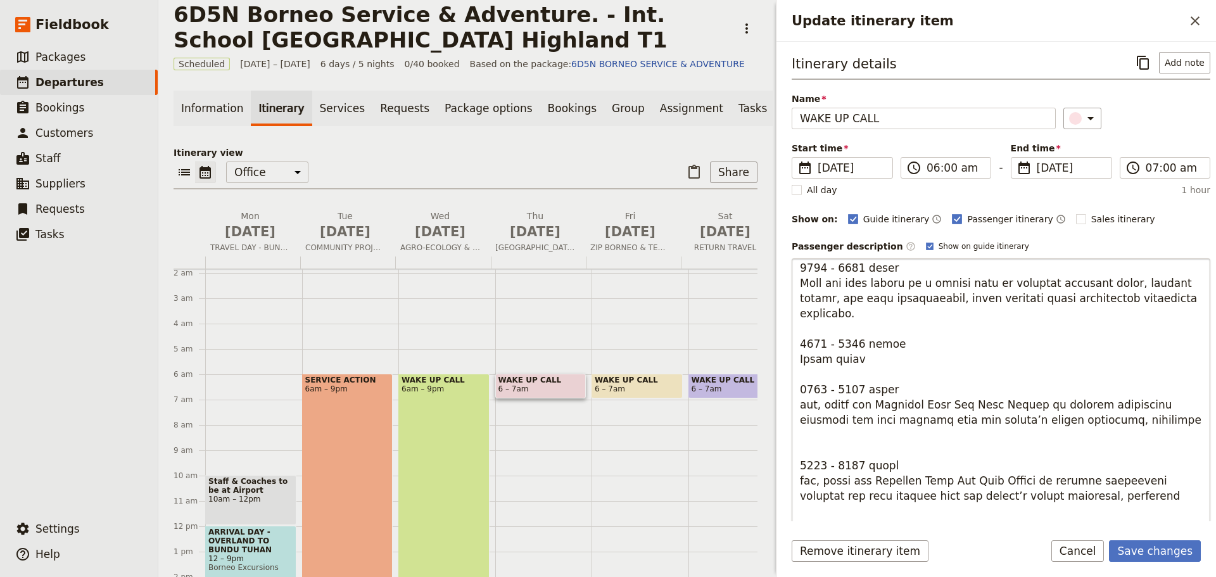
scroll to position [127, 0]
drag, startPoint x: 799, startPoint y: 374, endPoint x: 1079, endPoint y: 398, distance: 281.0
click at [1079, 398] on textarea "Update itinerary item" at bounding box center [1001, 460] width 419 height 405
click at [801, 450] on textarea "Update itinerary item" at bounding box center [1001, 460] width 419 height 405
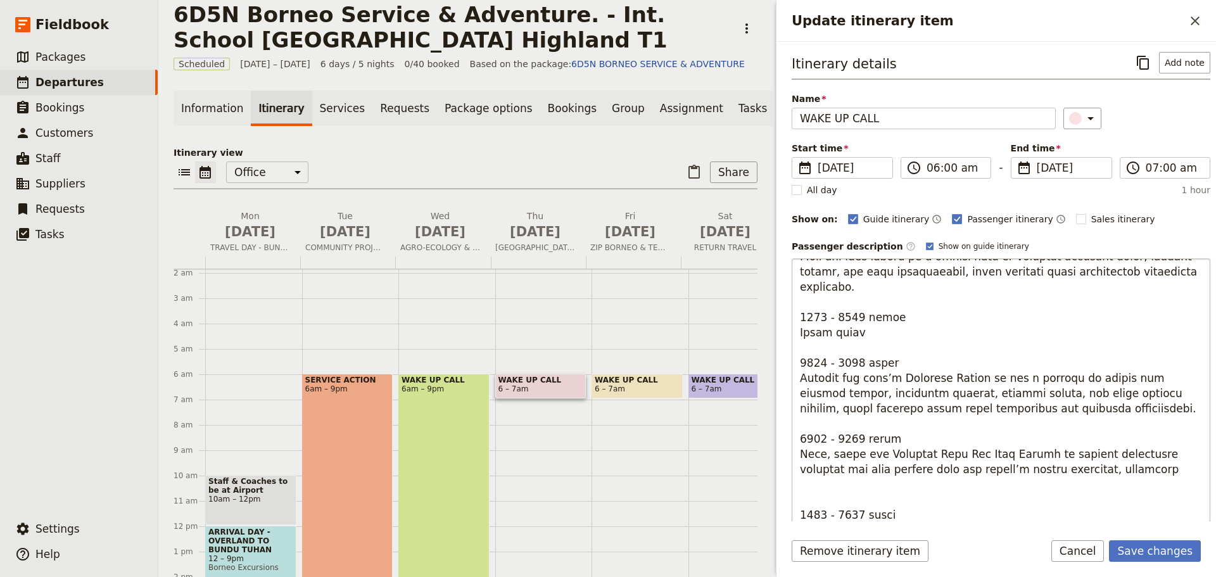
scroll to position [153, 0]
click at [846, 407] on textarea "Update itinerary item" at bounding box center [1001, 460] width 419 height 405
click at [845, 331] on textarea "Update itinerary item" at bounding box center [1001, 460] width 419 height 405
click at [849, 330] on textarea "Update itinerary item" at bounding box center [1001, 460] width 419 height 405
drag, startPoint x: 805, startPoint y: 425, endPoint x: 1075, endPoint y: 442, distance: 270.4
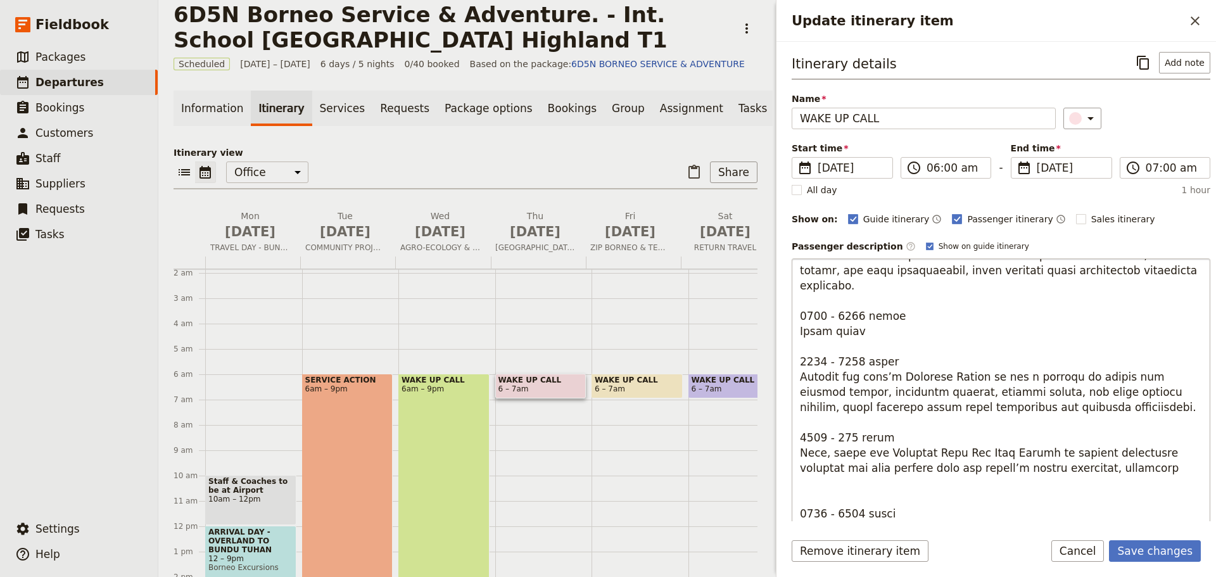
click at [1075, 442] on textarea "Update itinerary item" at bounding box center [1001, 460] width 419 height 405
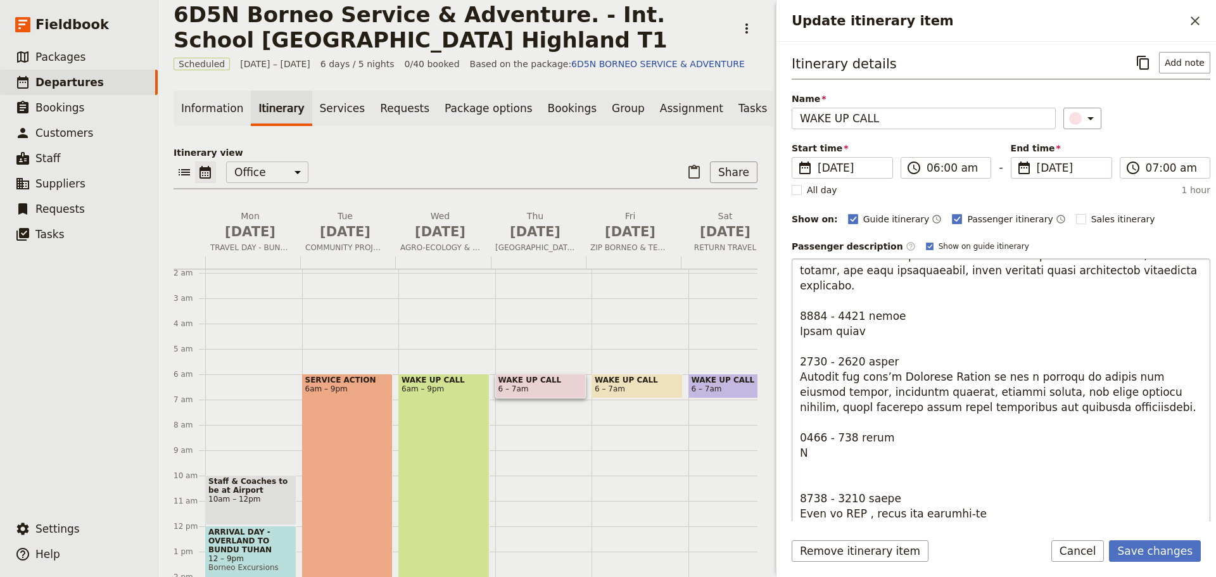
scroll to position [138, 0]
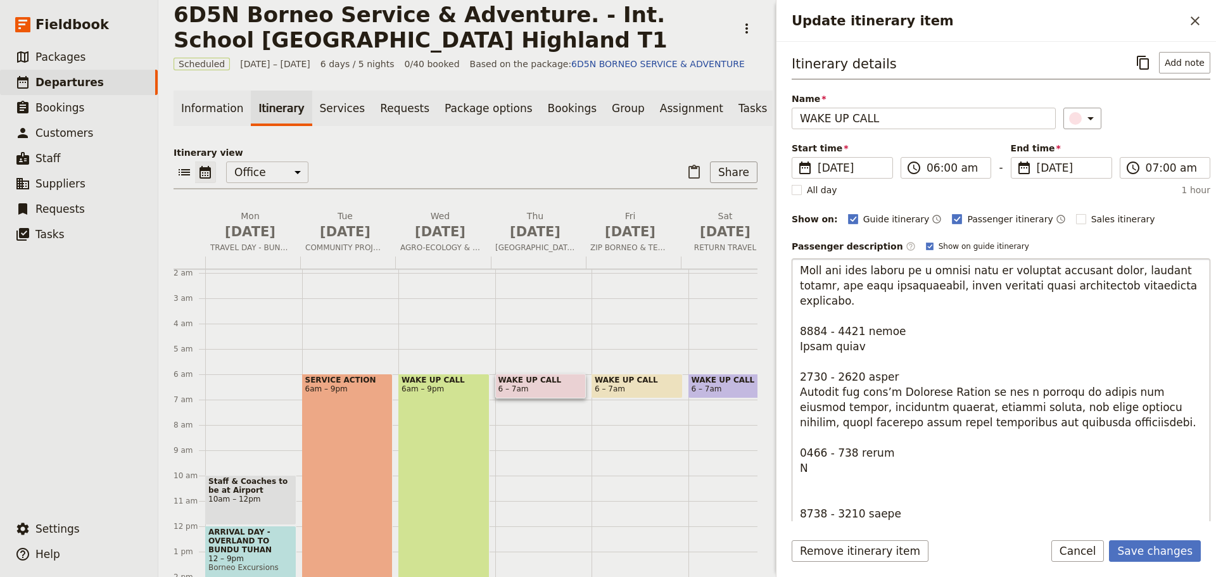
click at [1074, 395] on textarea "Update itinerary item" at bounding box center [1001, 460] width 419 height 405
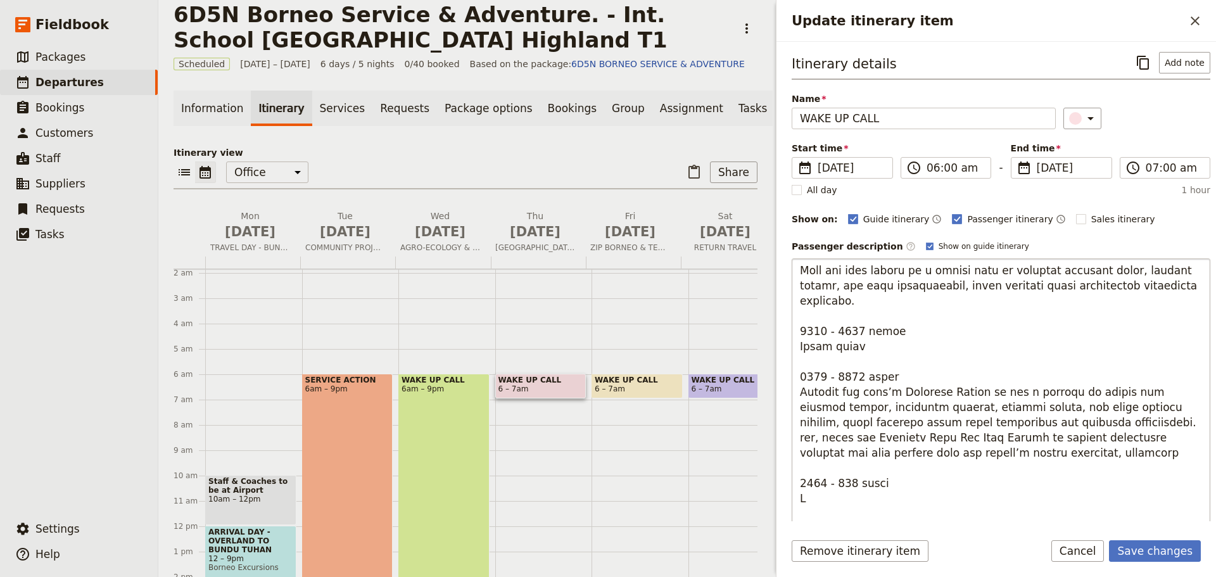
scroll to position [153, 0]
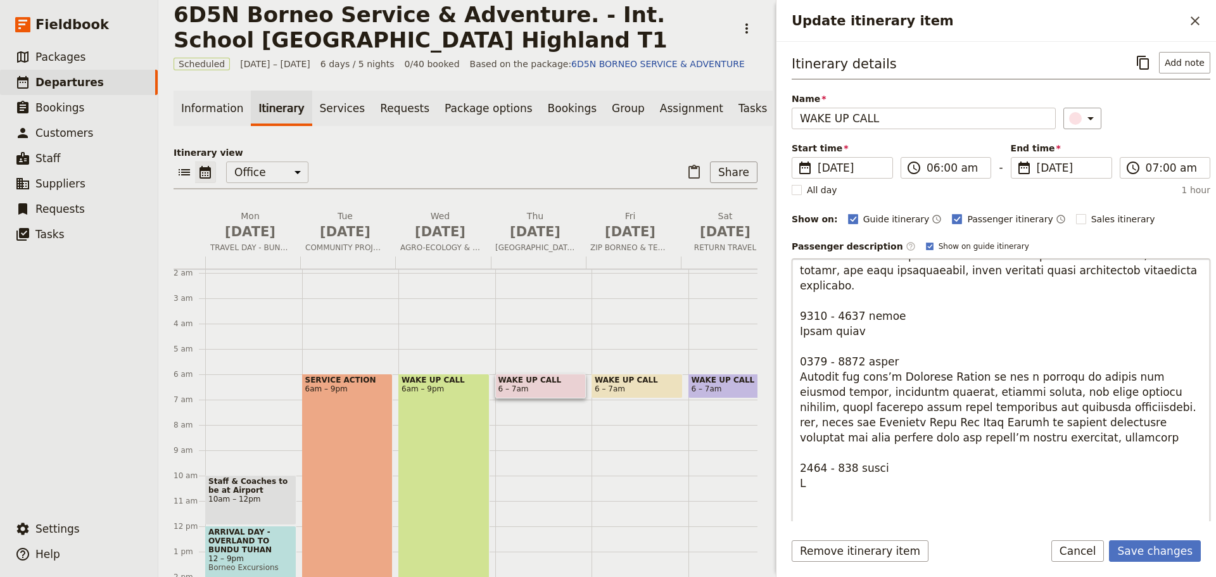
click at [1070, 377] on textarea "Update itinerary item" at bounding box center [1001, 460] width 419 height 405
click at [809, 453] on textarea "Update itinerary item" at bounding box center [1001, 460] width 419 height 405
drag, startPoint x: 801, startPoint y: 435, endPoint x: 886, endPoint y: 478, distance: 94.3
click at [886, 478] on textarea "Update itinerary item" at bounding box center [1001, 460] width 419 height 405
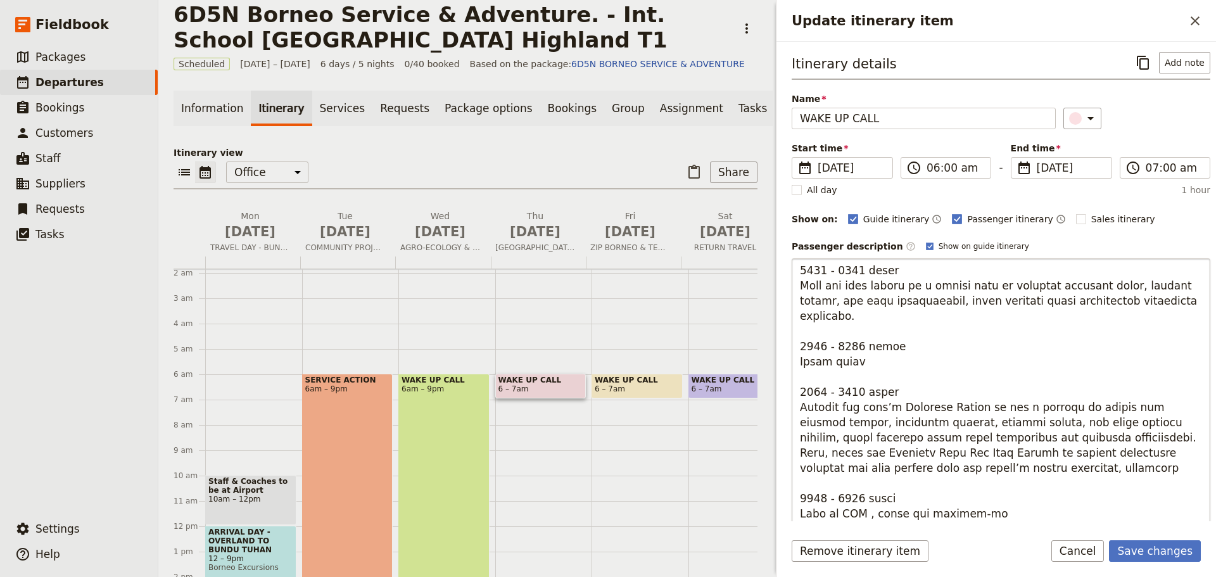
scroll to position [108, 0]
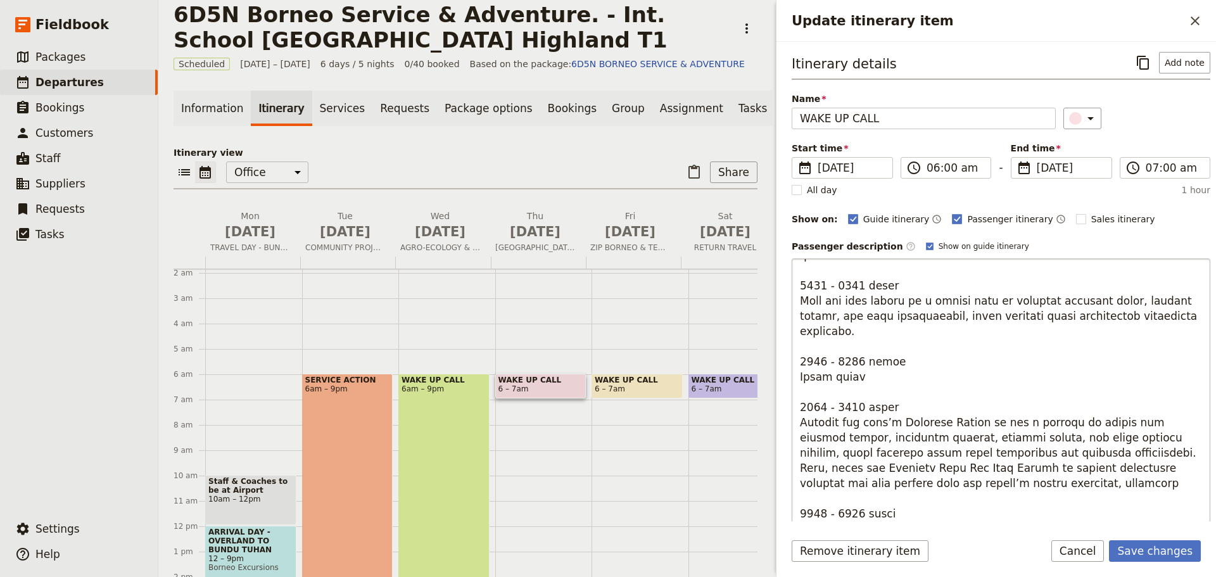
click at [812, 484] on textarea "Update itinerary item" at bounding box center [1001, 460] width 419 height 405
drag, startPoint x: 855, startPoint y: 483, endPoint x: 841, endPoint y: 483, distance: 14.0
click at [841, 483] on textarea "Update itinerary item" at bounding box center [1001, 460] width 419 height 405
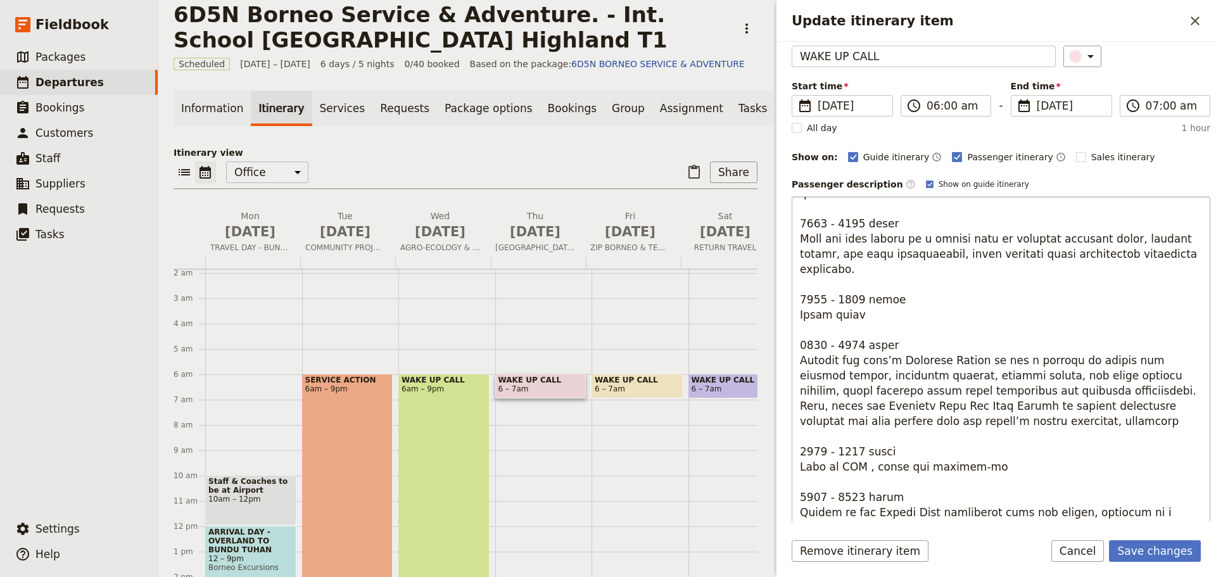
scroll to position [63, 0]
click at [977, 438] on textarea "Update itinerary item" at bounding box center [1001, 397] width 419 height 405
click at [899, 424] on textarea "Update itinerary item" at bounding box center [1001, 397] width 419 height 405
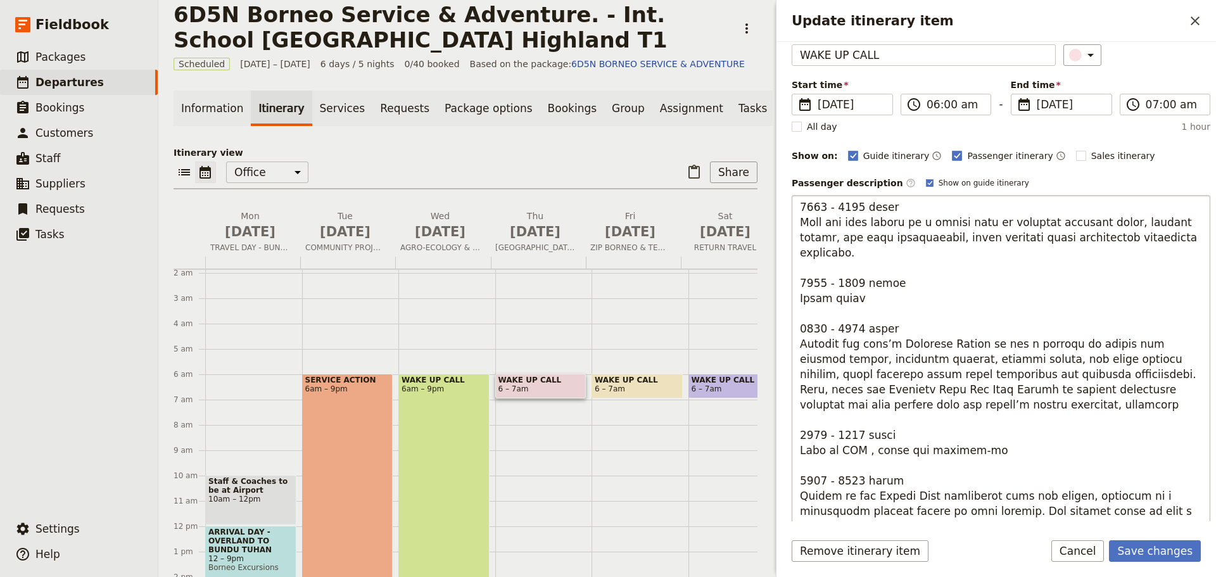
scroll to position [108, 0]
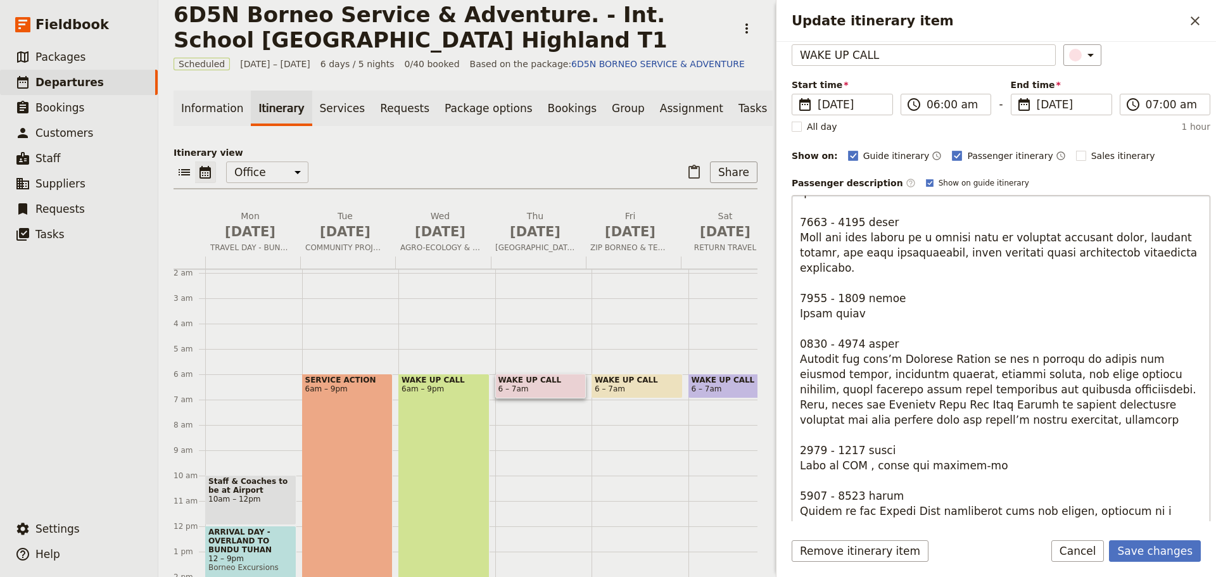
drag, startPoint x: 856, startPoint y: 422, endPoint x: 841, endPoint y: 421, distance: 15.2
click at [841, 421] on textarea "Update itinerary item" at bounding box center [1001, 397] width 419 height 405
drag, startPoint x: 800, startPoint y: 434, endPoint x: 975, endPoint y: 441, distance: 175.0
click at [975, 441] on textarea "Update itinerary item" at bounding box center [1001, 397] width 419 height 405
type textarea "9576 - 7739 lorem Ipsumdo Sitame & Consecte: Adipi eli sed doei t incidid utlab…"
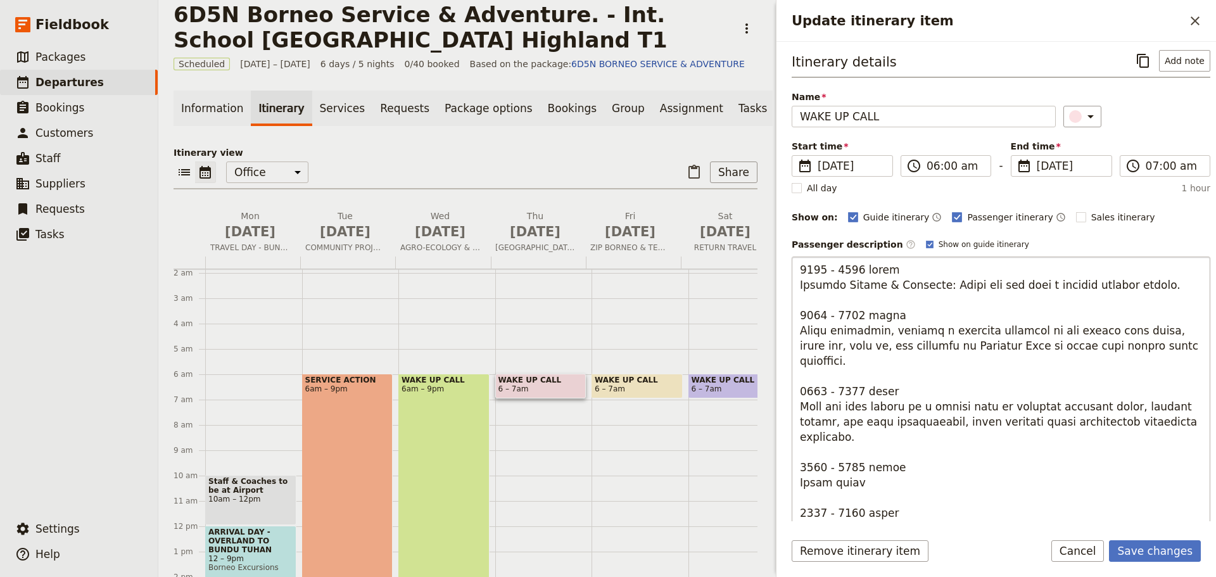
scroll to position [0, 0]
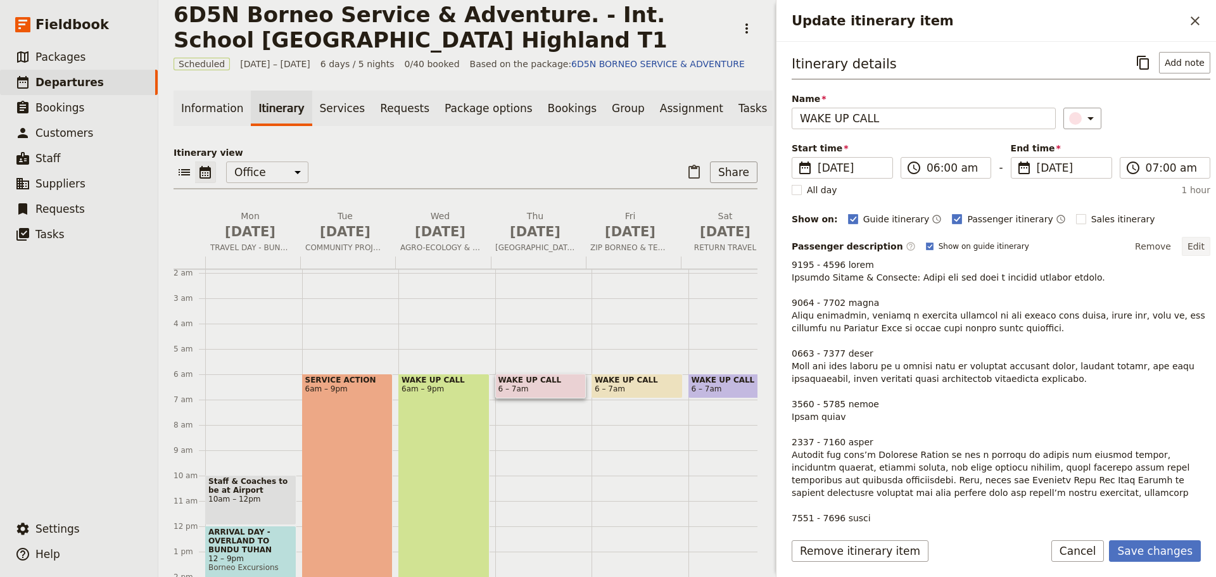
click at [1185, 248] on button "Edit" at bounding box center [1196, 246] width 29 height 19
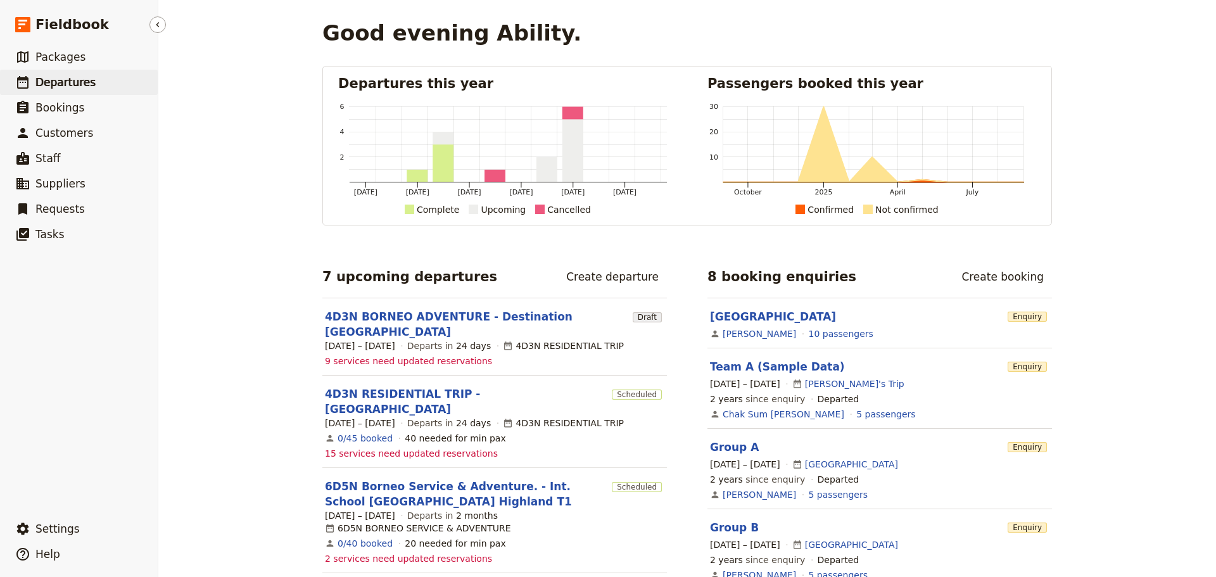
click at [44, 81] on span "Departures" at bounding box center [65, 82] width 60 height 13
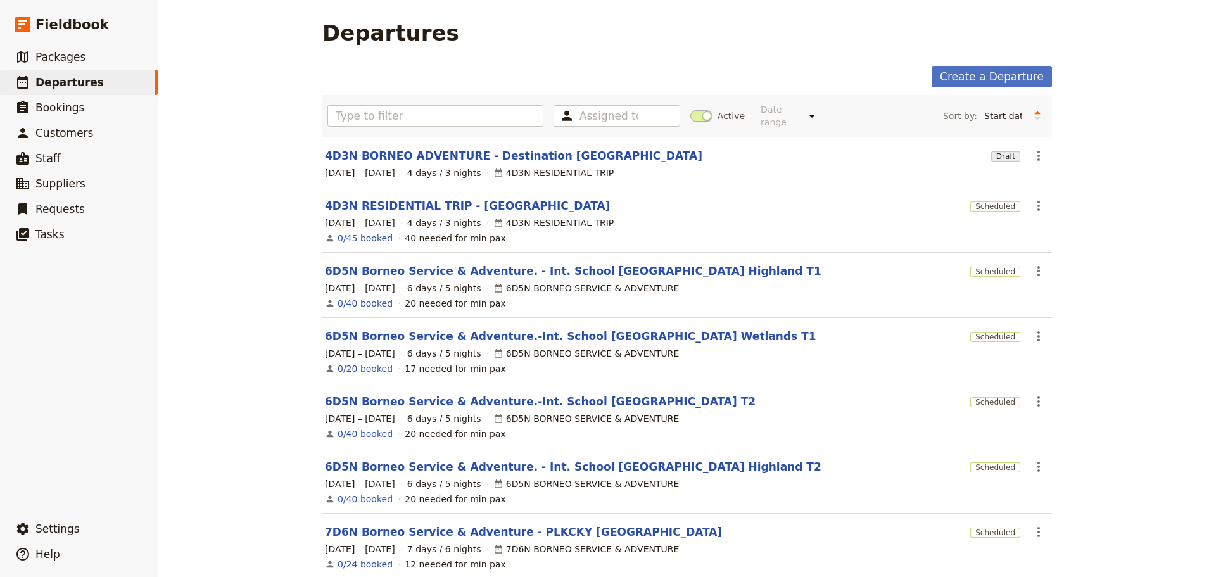
click at [424, 329] on link "6D5N Borneo Service & Adventure.-Int. School [GEOGRAPHIC_DATA] Wetlands T1" at bounding box center [571, 336] width 492 height 15
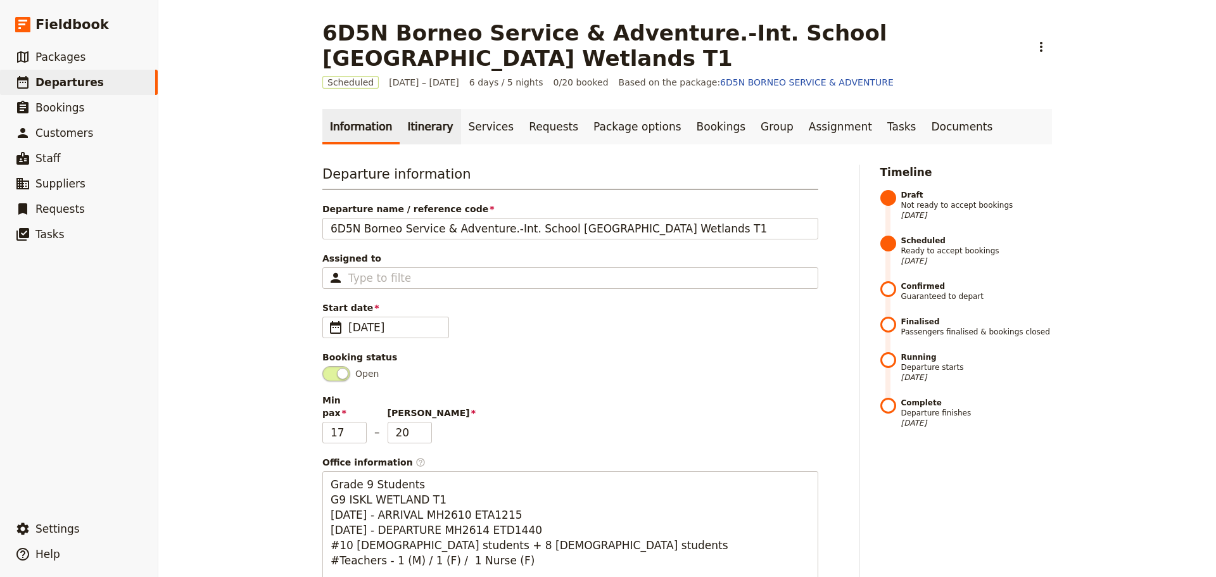
click at [410, 124] on link "Itinerary" at bounding box center [430, 126] width 61 height 35
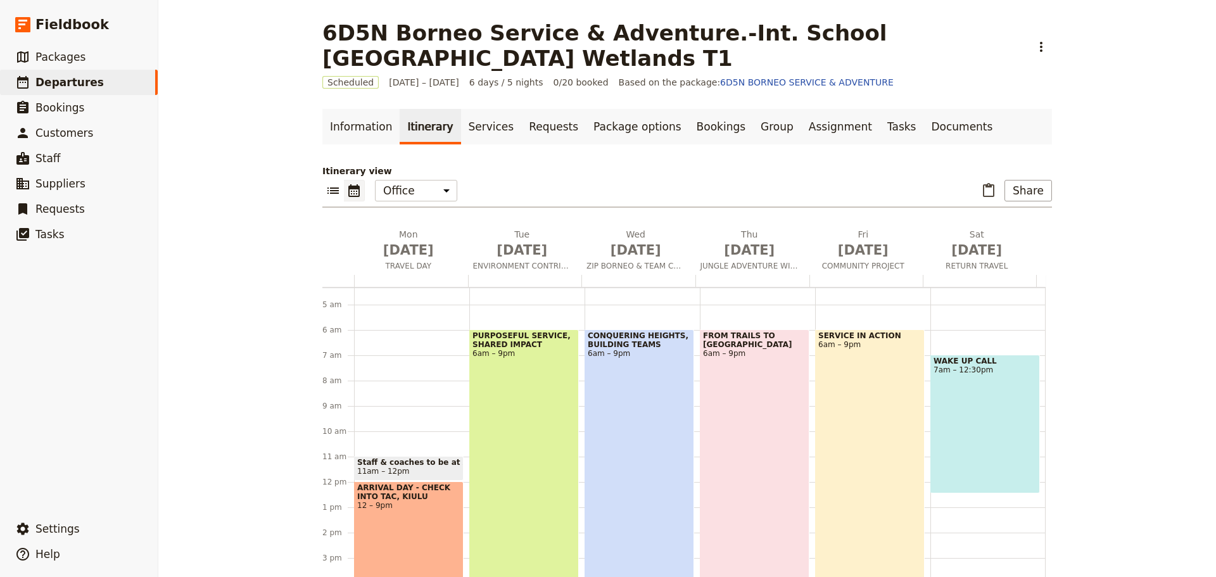
scroll to position [76, 0]
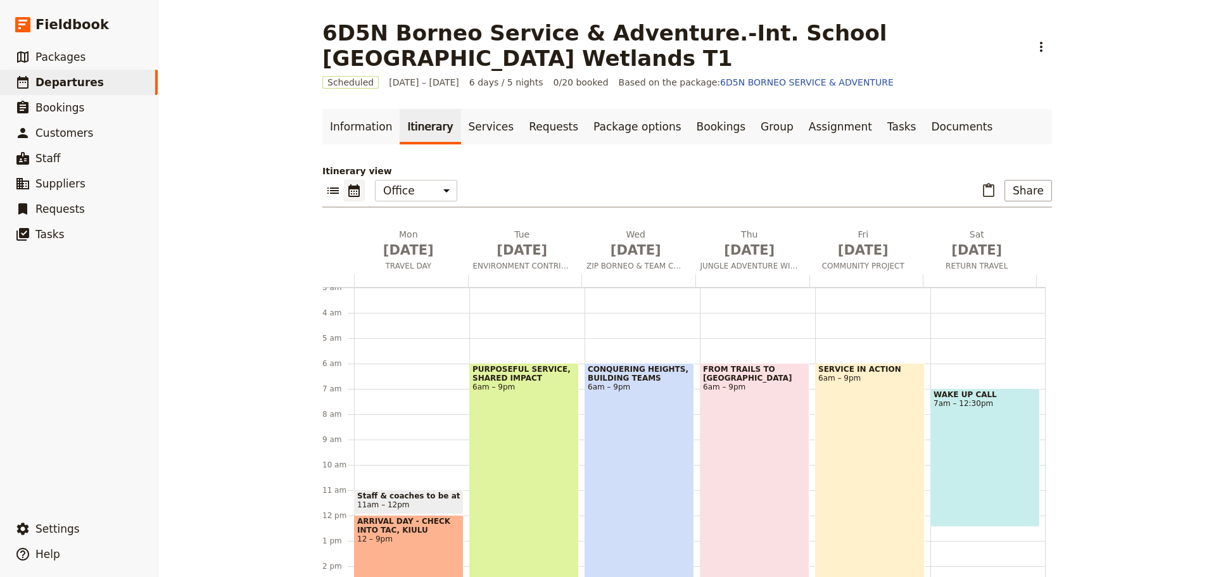
click at [867, 417] on div "SERVICE IN ACTION 6am – 9pm" at bounding box center [870, 552] width 110 height 379
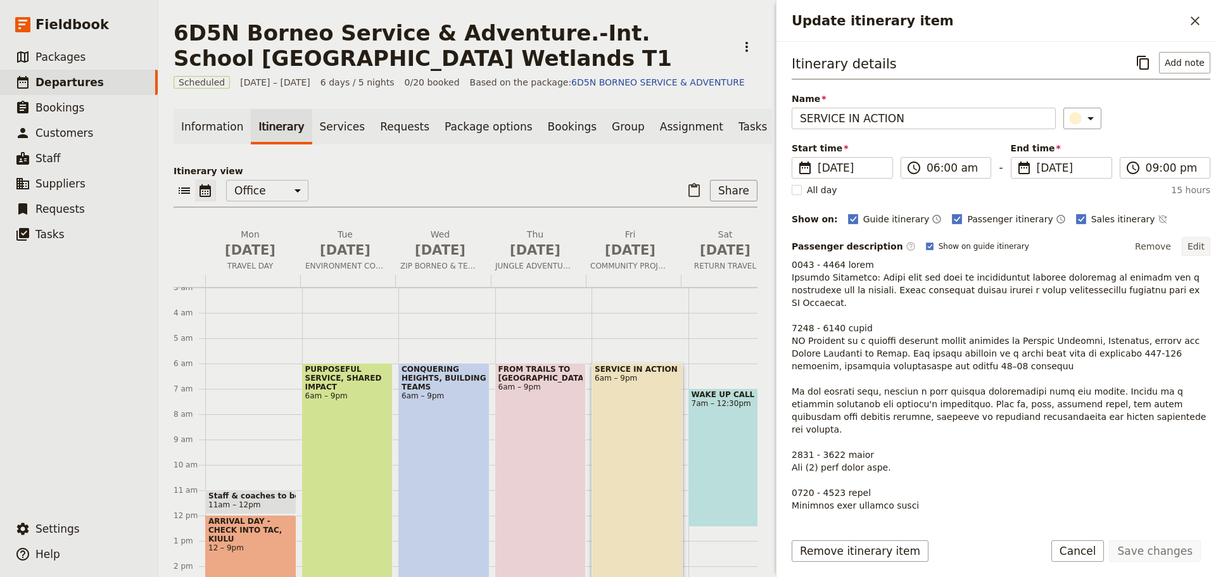
click at [1191, 243] on button "Edit" at bounding box center [1196, 246] width 29 height 19
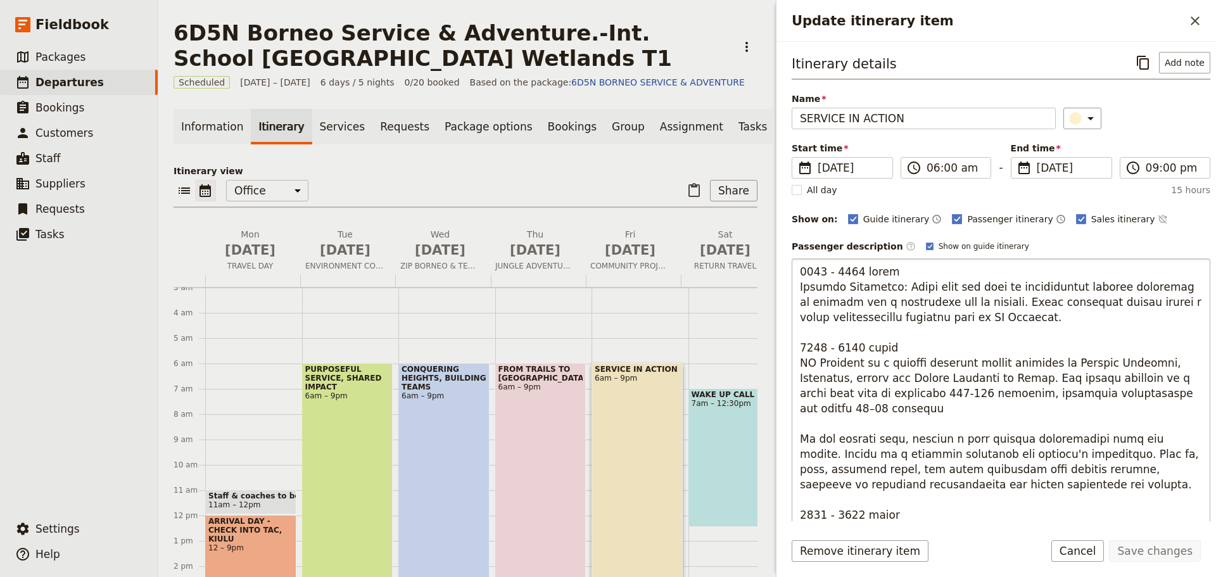
drag, startPoint x: 931, startPoint y: 322, endPoint x: 912, endPoint y: 319, distance: 19.3
click at [912, 319] on textarea "Update itinerary item" at bounding box center [1001, 460] width 419 height 405
type textarea "0600 - 0830 hours Morning Energizer: Start your day with an invigorating mornin…"
click at [1130, 552] on button "Save changes" at bounding box center [1155, 551] width 92 height 22
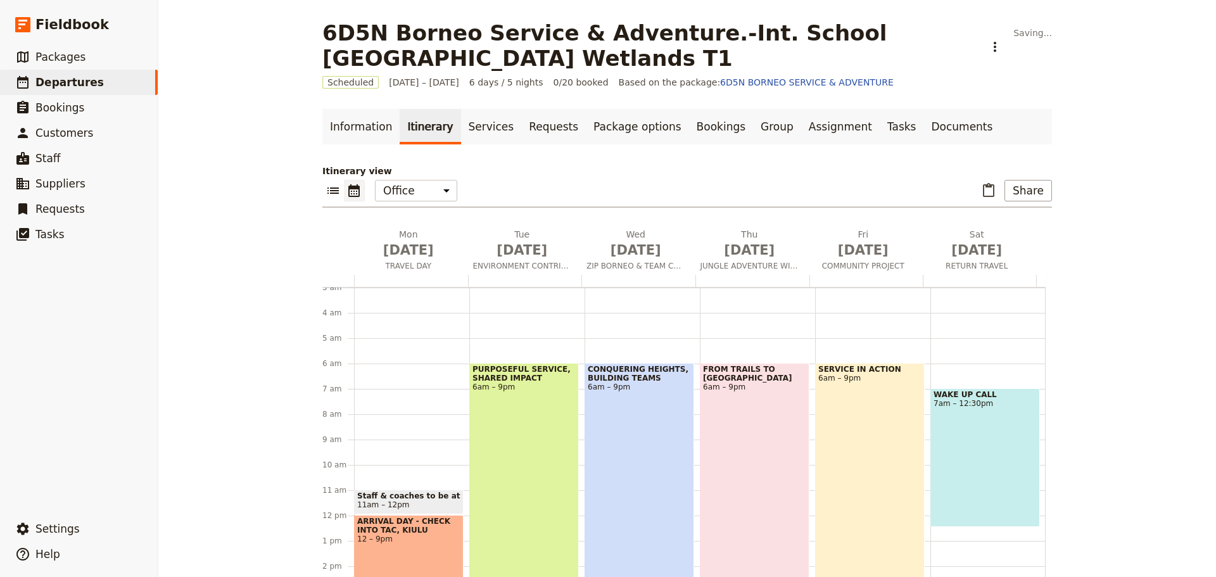
scroll to position [18, 0]
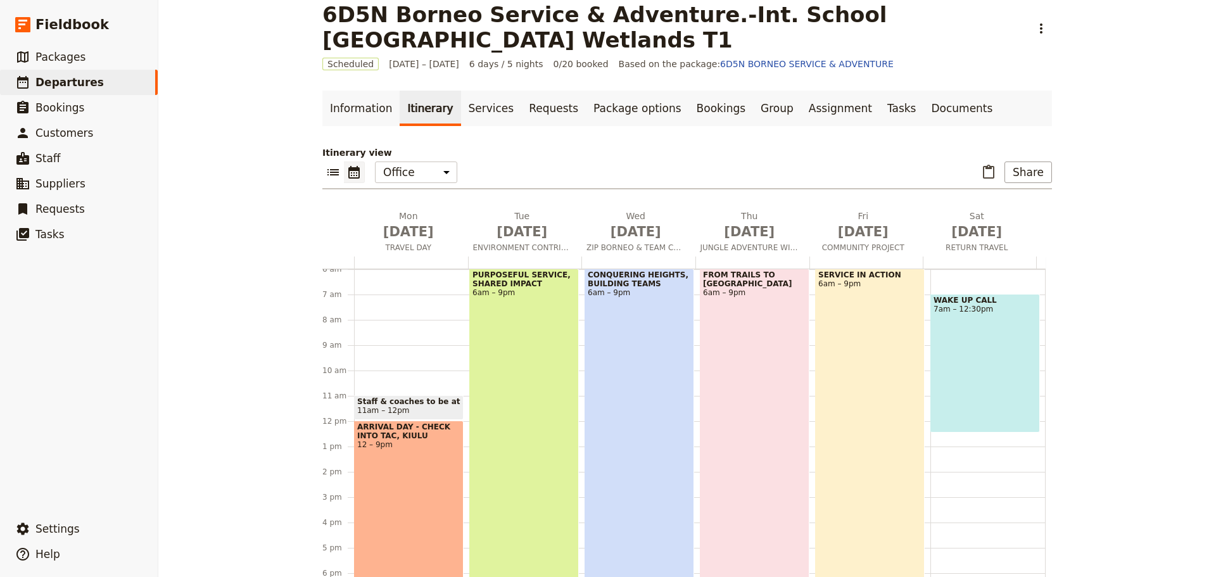
click at [849, 367] on div "SERVICE IN ACTION 6am – 9pm" at bounding box center [870, 458] width 110 height 379
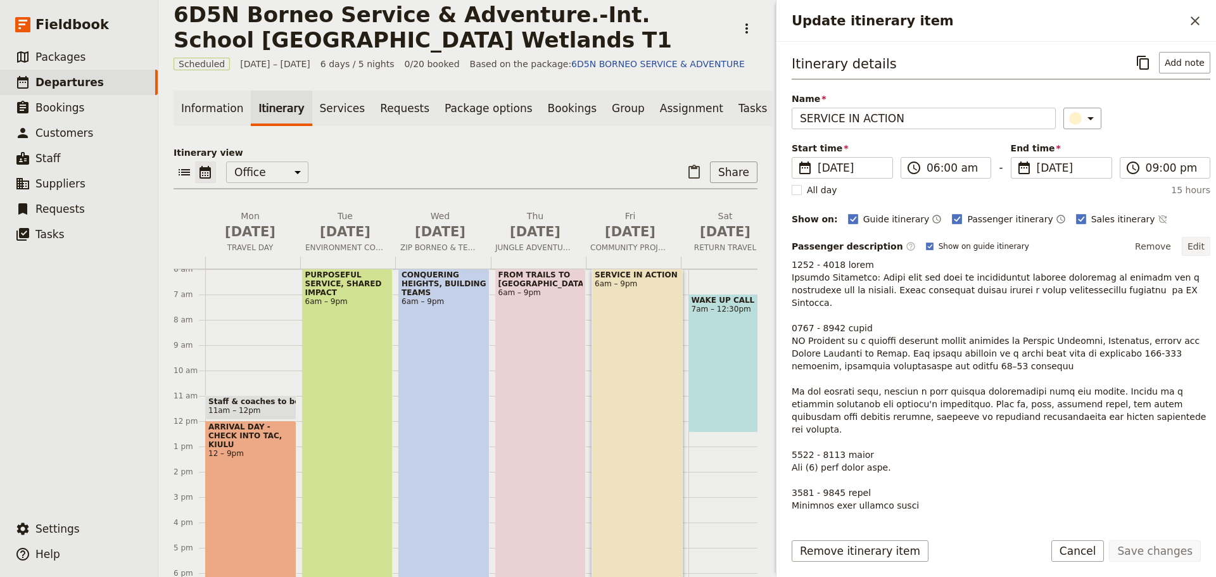
click at [1188, 248] on button "Edit" at bounding box center [1196, 246] width 29 height 19
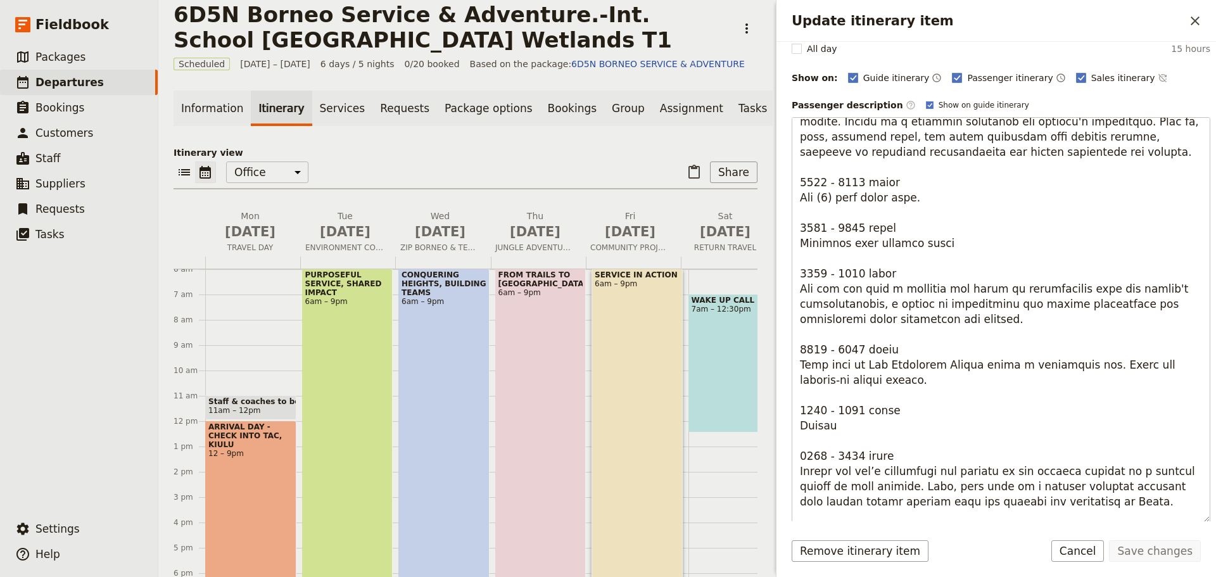
scroll to position [227, 0]
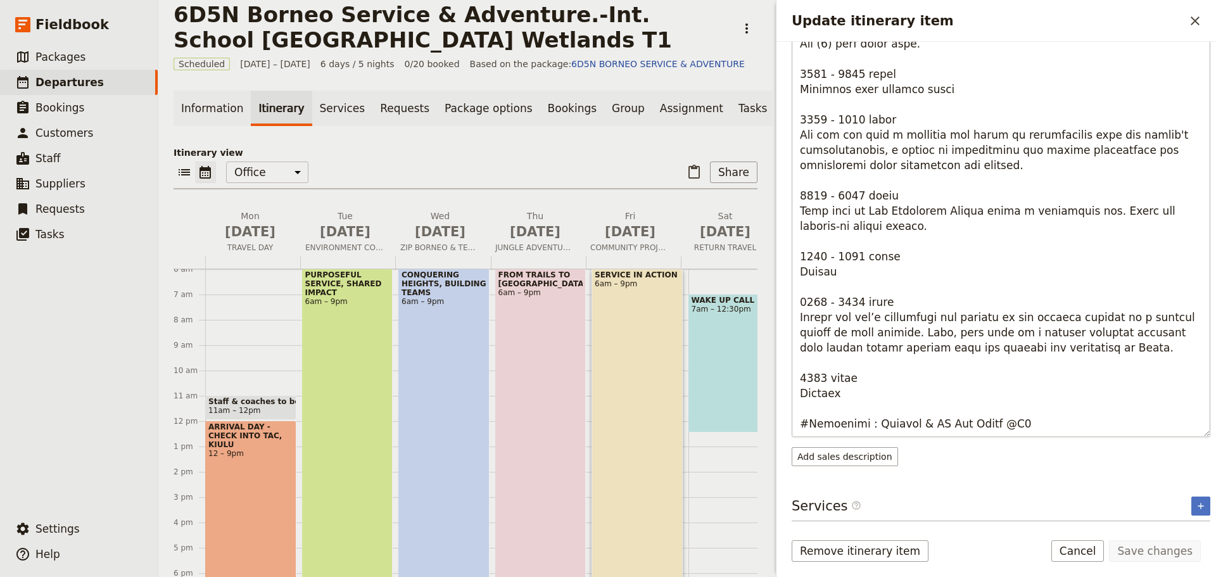
drag, startPoint x: 798, startPoint y: 270, endPoint x: 1098, endPoint y: 422, distance: 336.3
click at [1098, 422] on textarea "Update itinerary item" at bounding box center [1001, 234] width 419 height 405
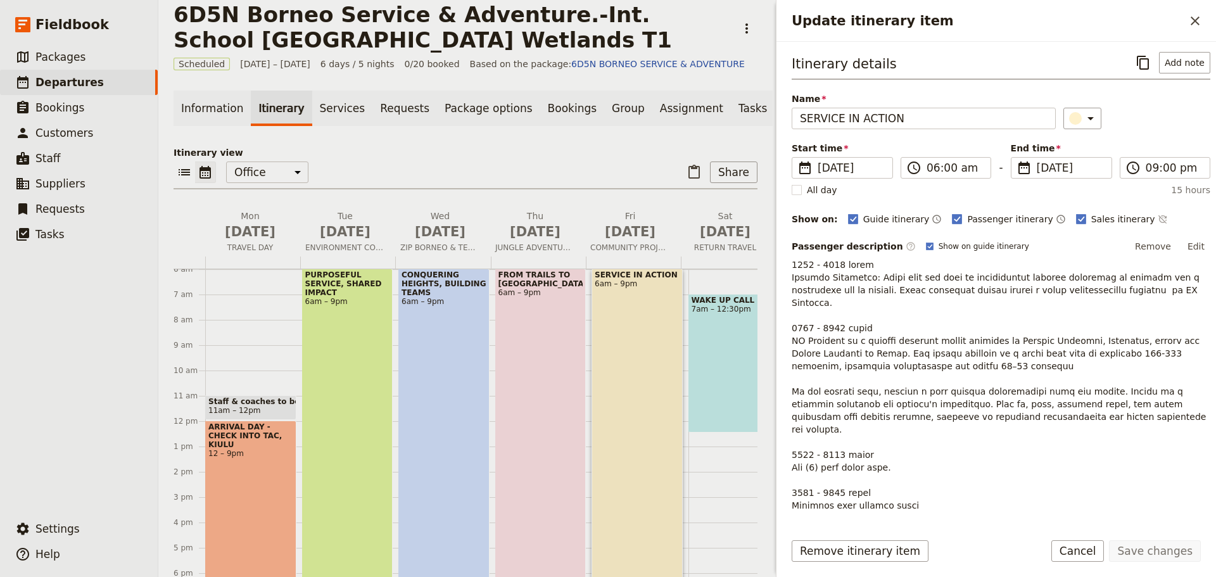
drag, startPoint x: 348, startPoint y: 386, endPoint x: 356, endPoint y: 386, distance: 7.6
click at [348, 386] on div "PURPOSEFUL SERVICE, SHARED IMPACT 6am – 9pm" at bounding box center [347, 458] width 91 height 379
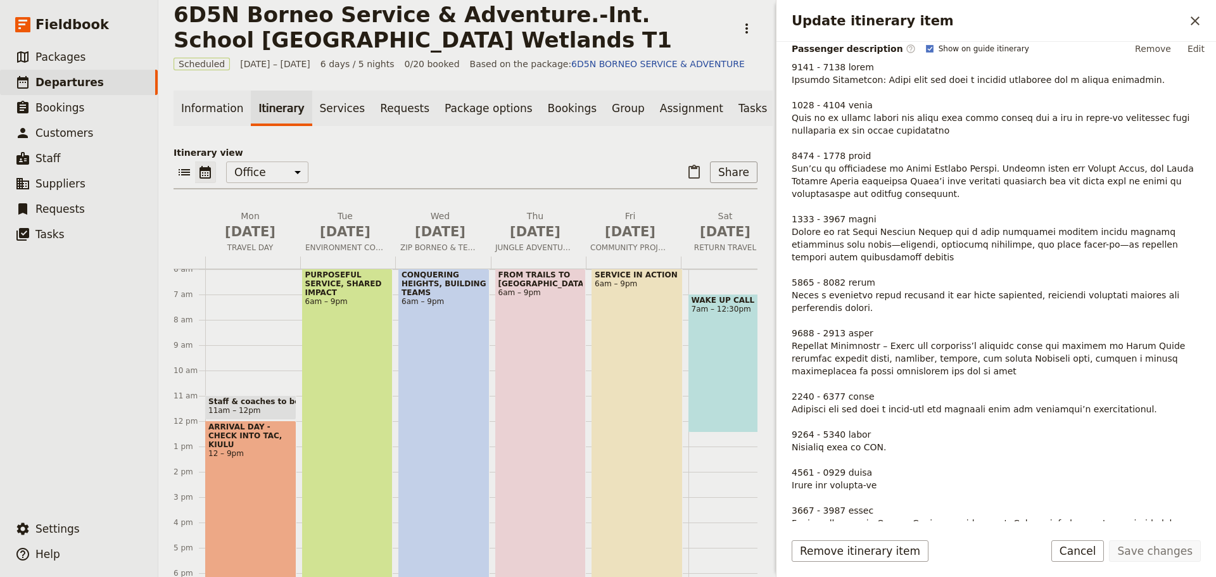
scroll to position [163, 0]
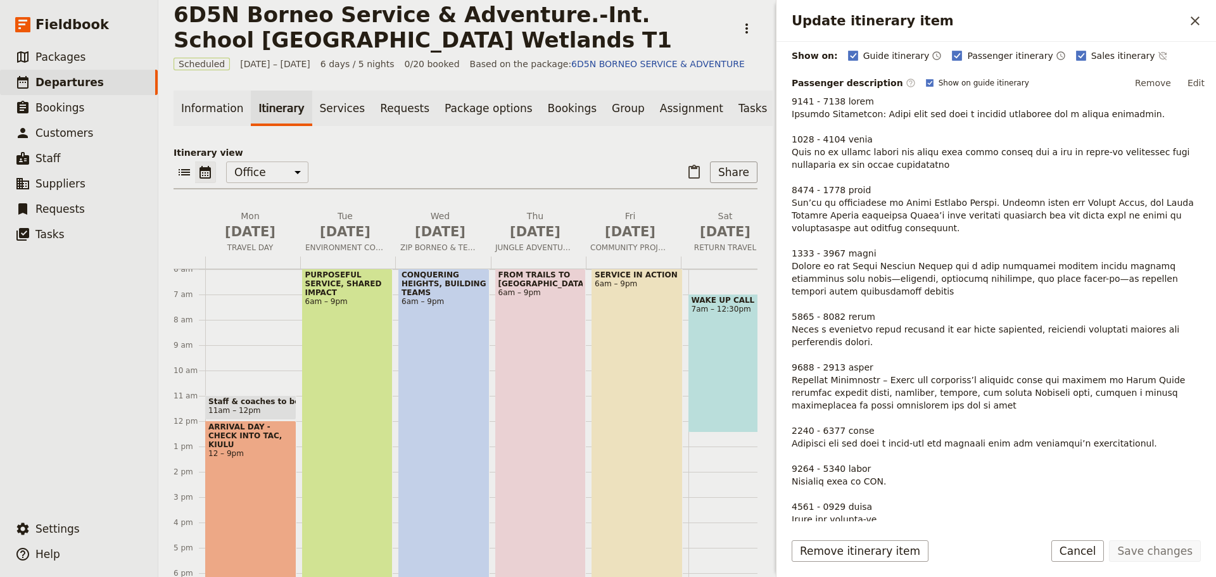
drag, startPoint x: 1187, startPoint y: 79, endPoint x: 1176, endPoint y: 105, distance: 27.8
click at [1187, 80] on button "Edit" at bounding box center [1196, 82] width 29 height 19
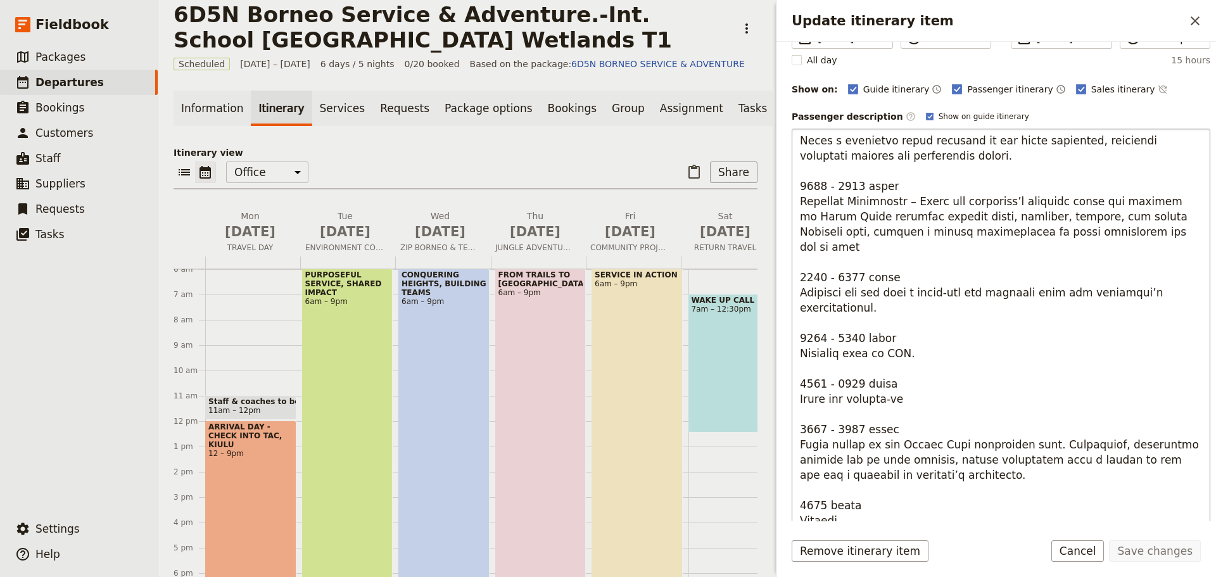
scroll to position [227, 0]
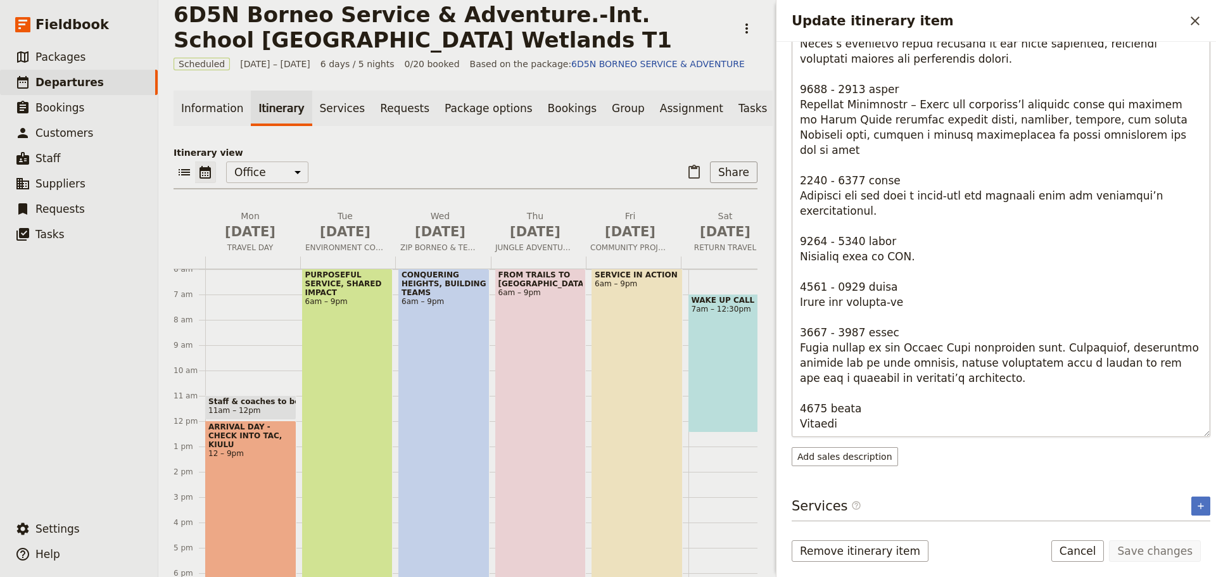
click at [1052, 321] on textarea "Update itinerary item" at bounding box center [1001, 234] width 419 height 405
drag, startPoint x: 1045, startPoint y: 319, endPoint x: 1083, endPoint y: 349, distance: 48.3
click at [1083, 349] on textarea "Update itinerary item" at bounding box center [1001, 234] width 419 height 405
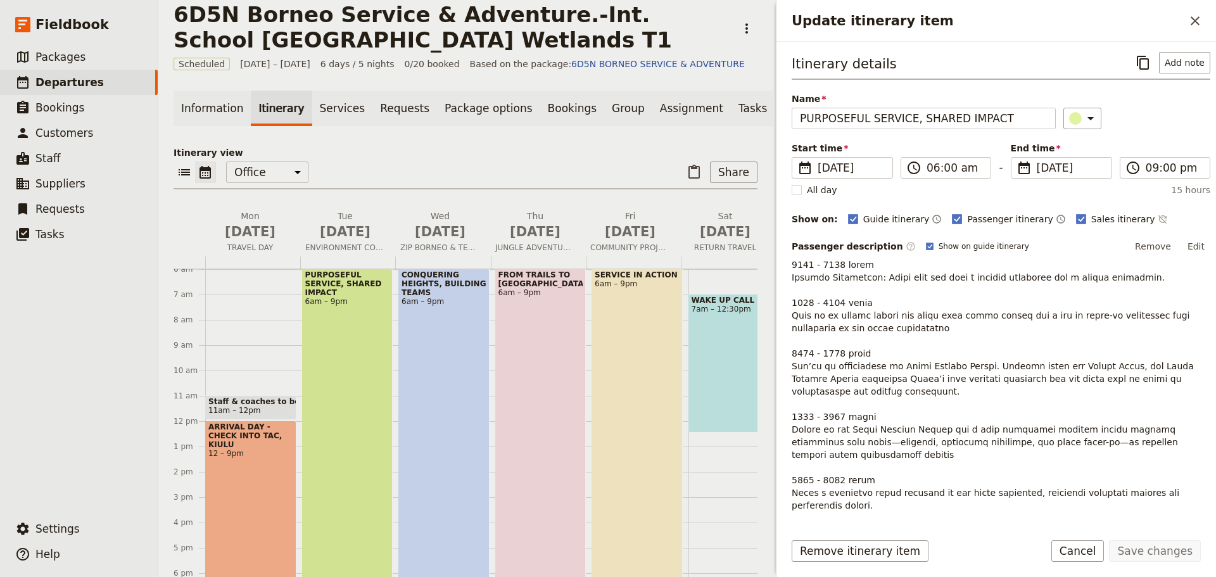
click at [340, 329] on div "PURPOSEFUL SERVICE, SHARED IMPACT 6am – 9pm" at bounding box center [347, 458] width 91 height 379
click at [1193, 244] on button "Edit" at bounding box center [1196, 246] width 29 height 19
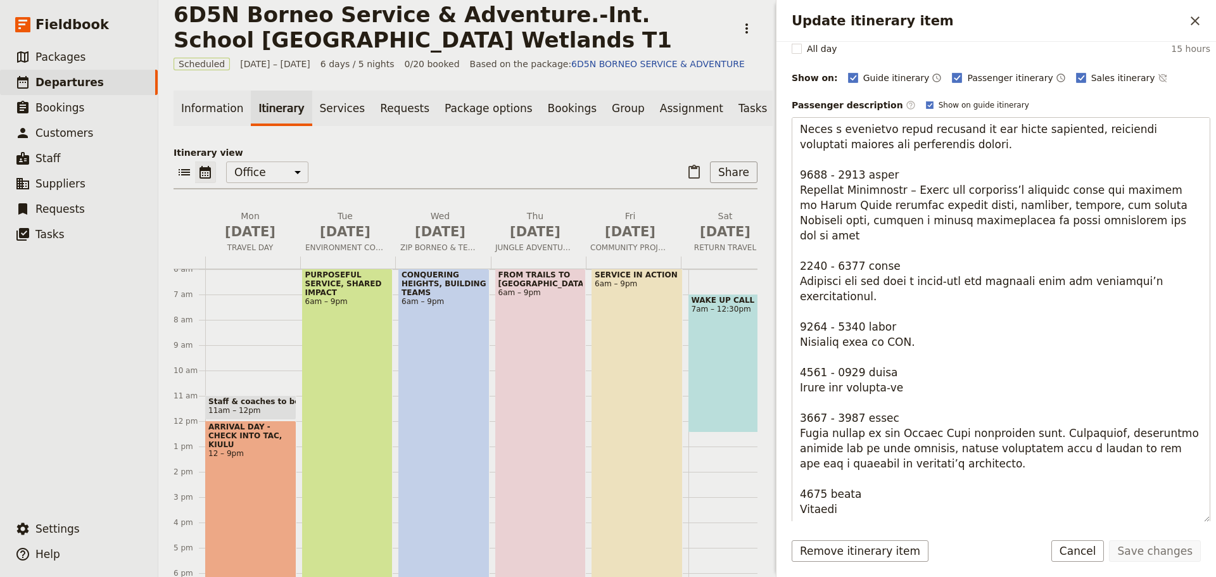
scroll to position [227, 0]
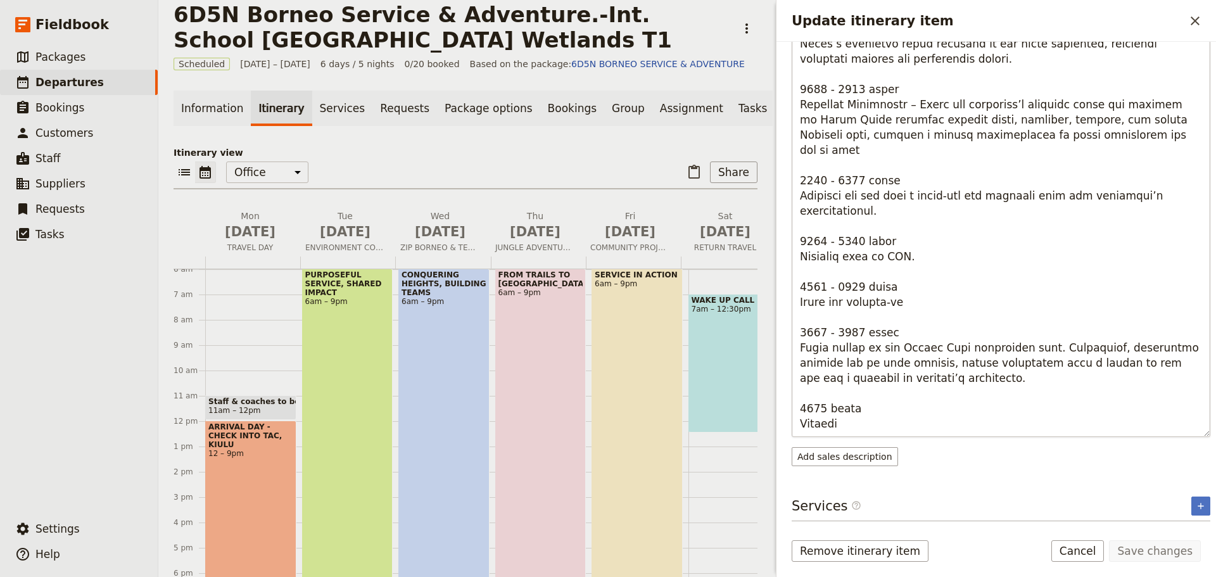
drag, startPoint x: 798, startPoint y: 271, endPoint x: 1106, endPoint y: 431, distance: 346.8
click at [1106, 431] on textarea "Update itinerary item" at bounding box center [1001, 234] width 419 height 405
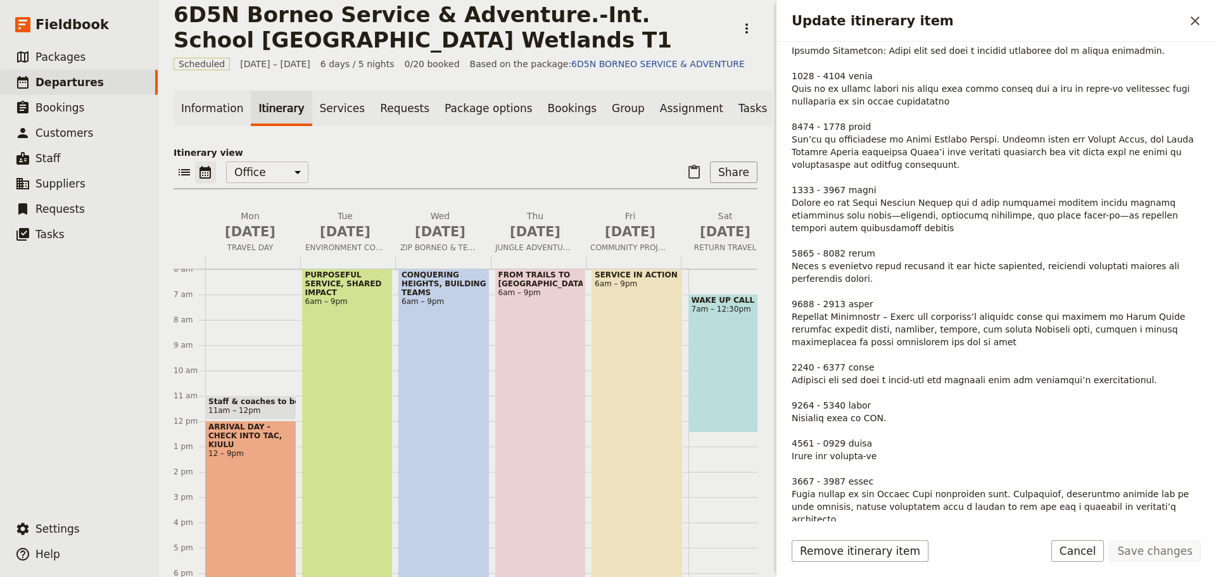
scroll to position [0, 0]
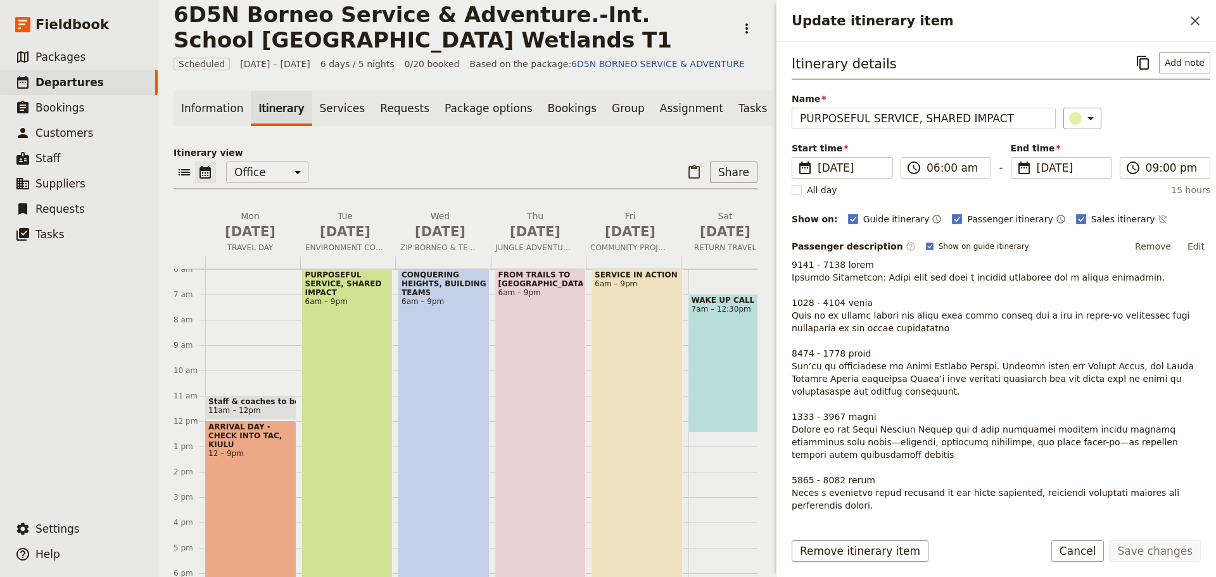
click at [537, 394] on div "FROM TRAILS TO RAPIDS 6am – 9pm" at bounding box center [540, 458] width 91 height 379
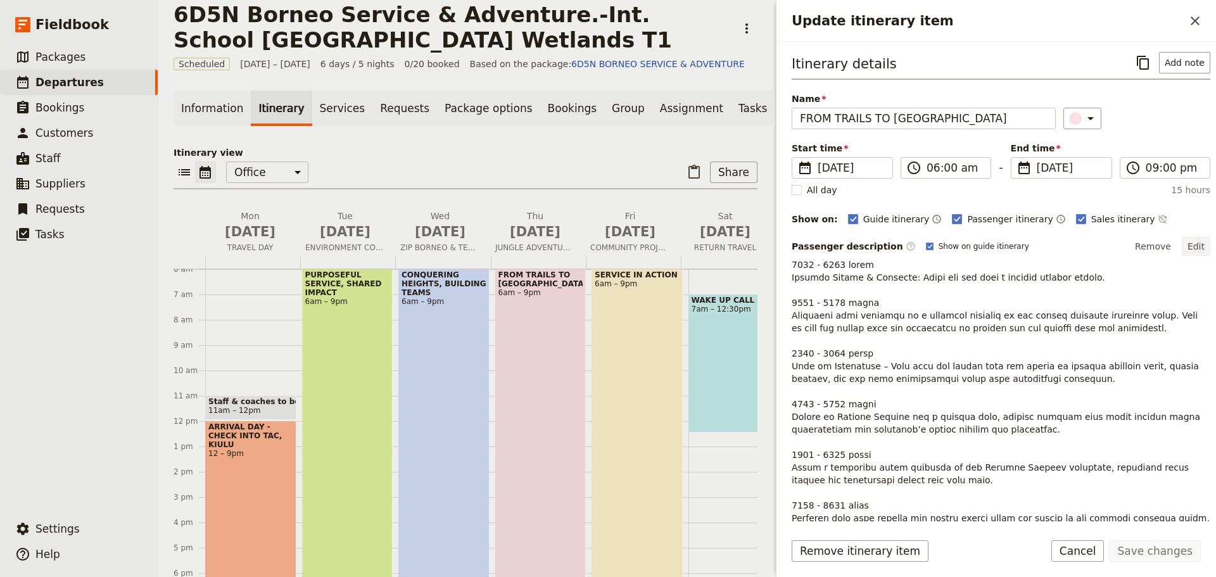
click at [1182, 243] on button "Edit" at bounding box center [1196, 246] width 29 height 19
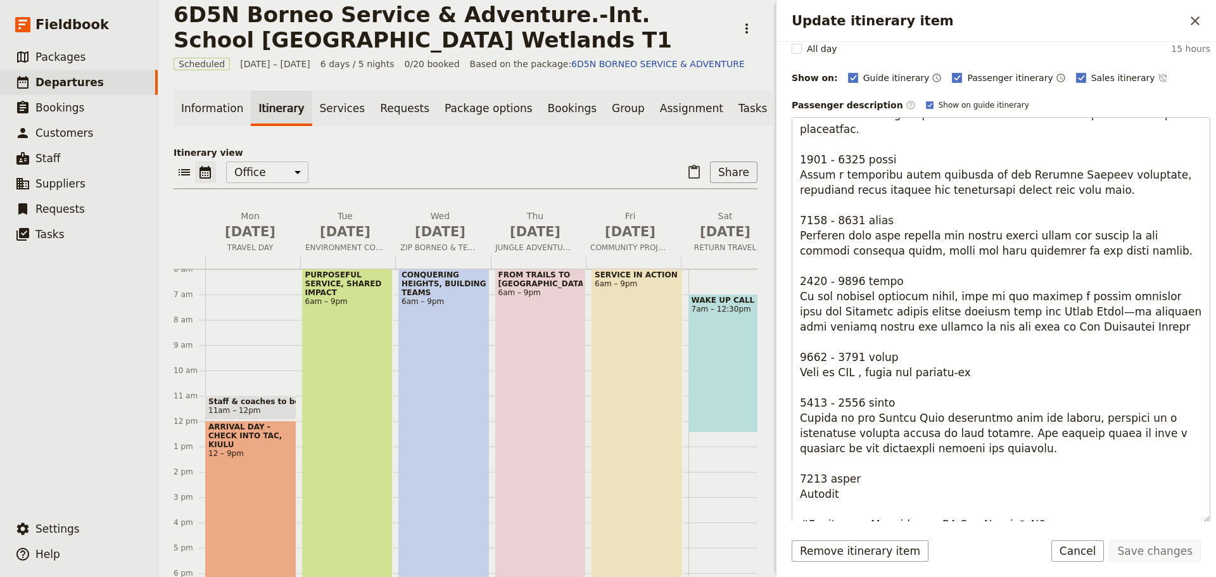
scroll to position [227, 0]
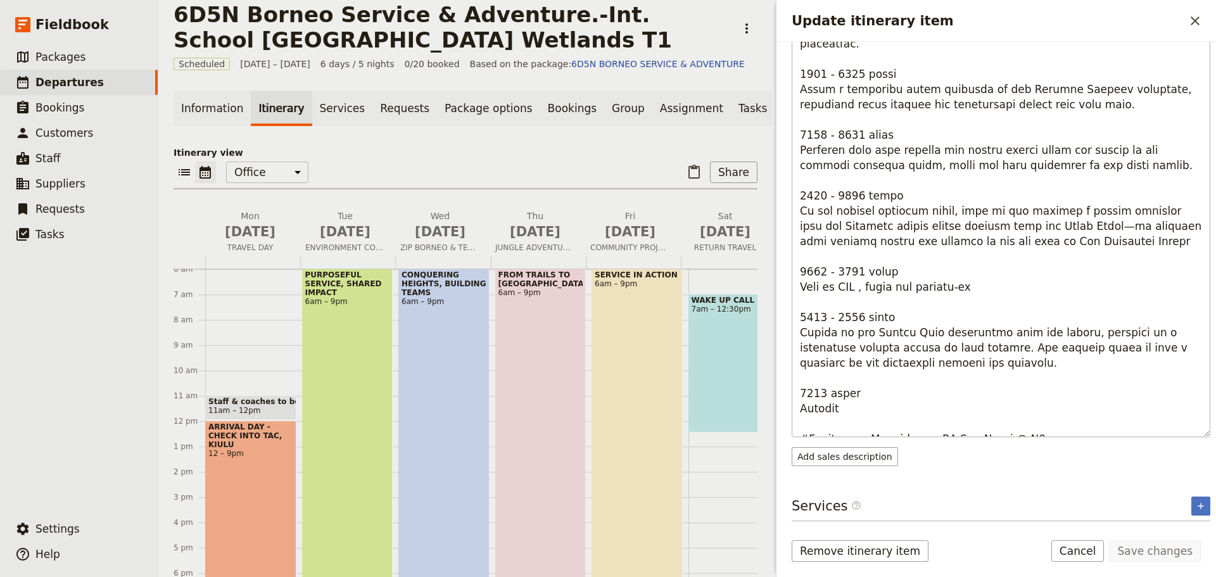
drag, startPoint x: 799, startPoint y: 271, endPoint x: 1138, endPoint y: 416, distance: 368.4
click at [1138, 416] on textarea "Update itinerary item" at bounding box center [1001, 234] width 419 height 405
